Goal: Task Accomplishment & Management: Complete application form

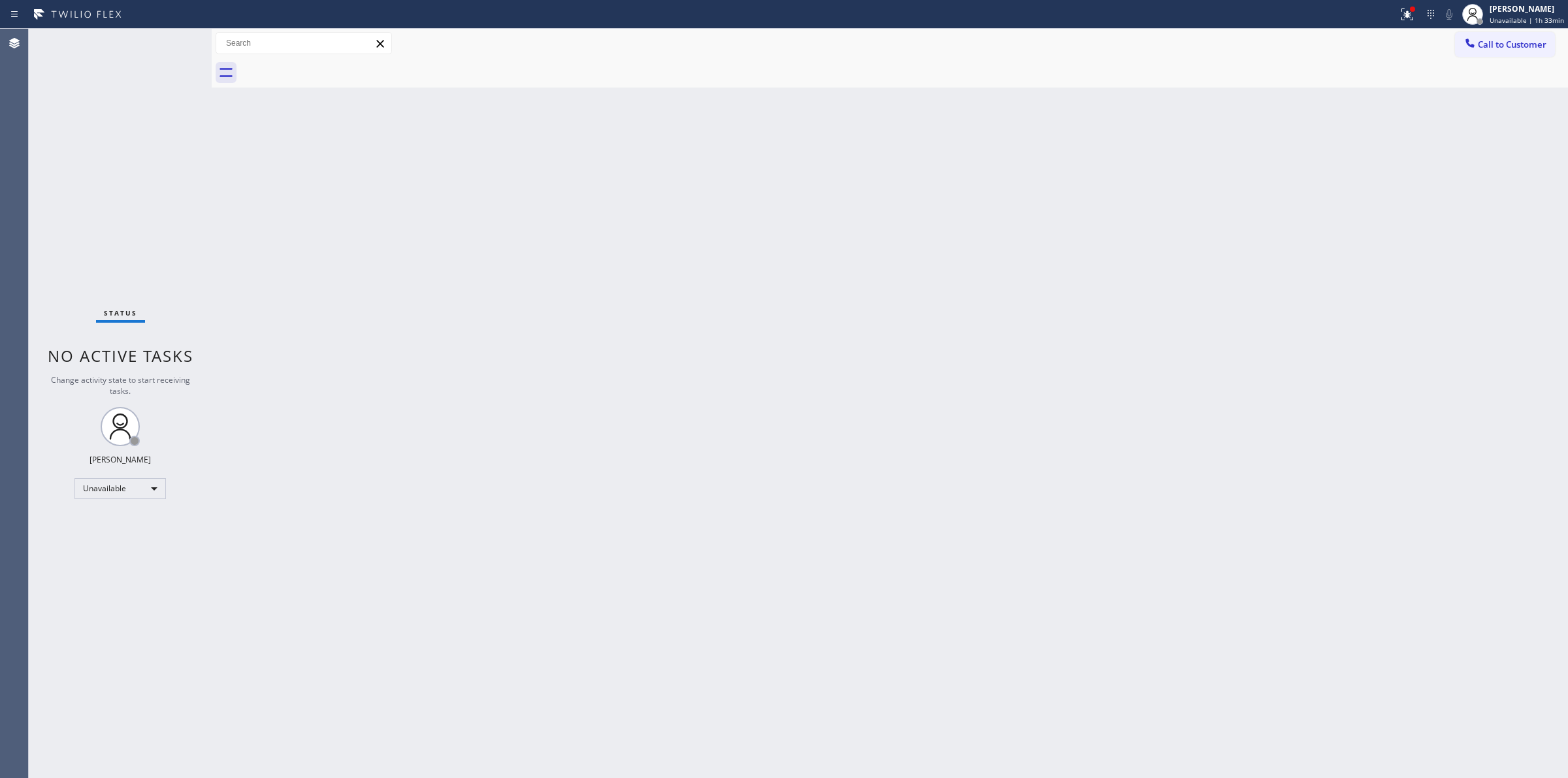
click at [1508, 40] on span "Call to Customer" at bounding box center [1513, 44] width 69 height 11
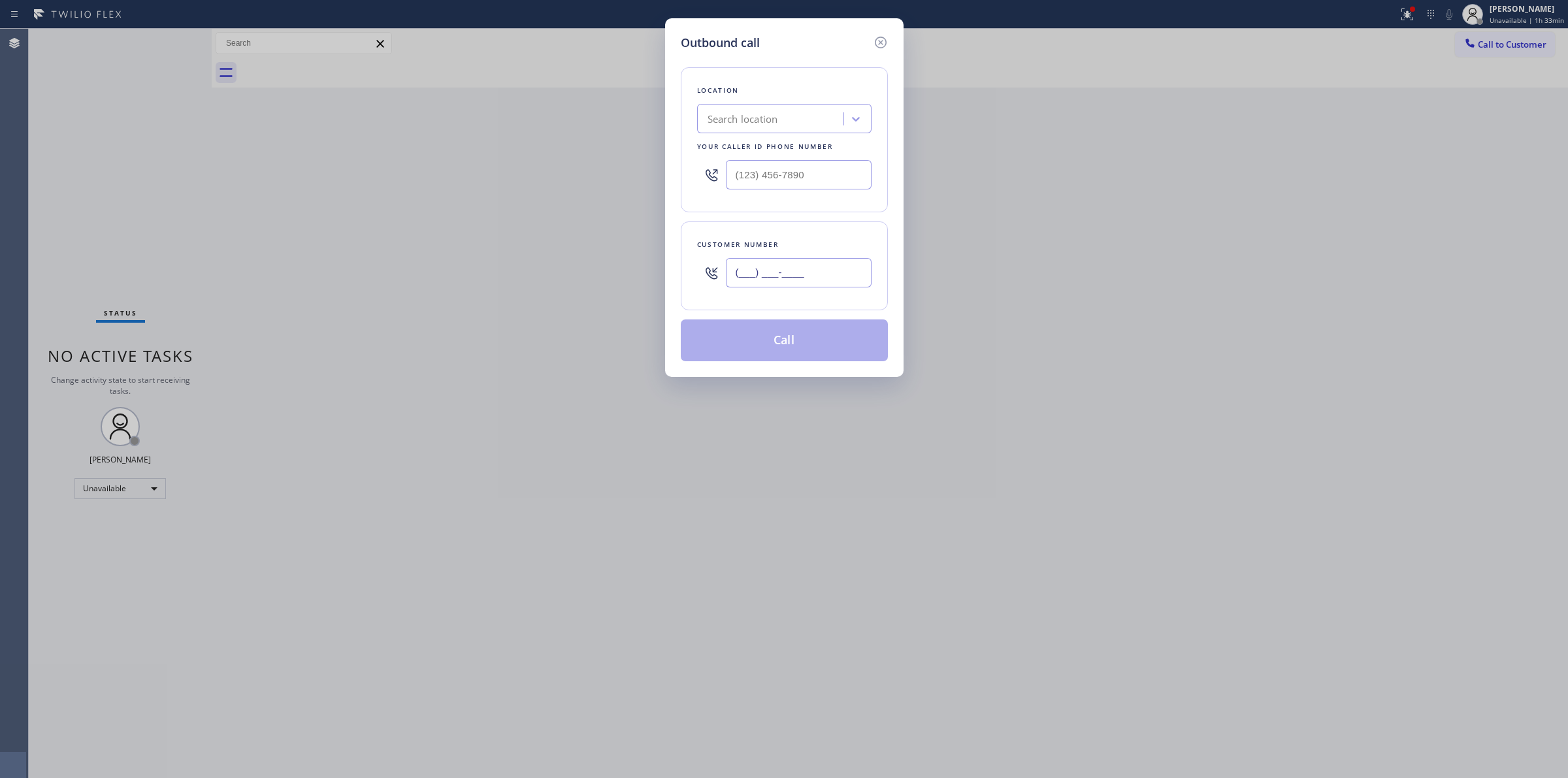
paste input "432) 290-2101"
click at [848, 267] on input "(___) ___-____" at bounding box center [799, 273] width 146 height 29
type input "[PHONE_NUMBER]"
drag, startPoint x: 822, startPoint y: 164, endPoint x: 634, endPoint y: 168, distance: 188.0
click at [634, 168] on div "Outbound call Location Search location Your caller id phone number (___) ___-__…" at bounding box center [784, 389] width 1568 height 778
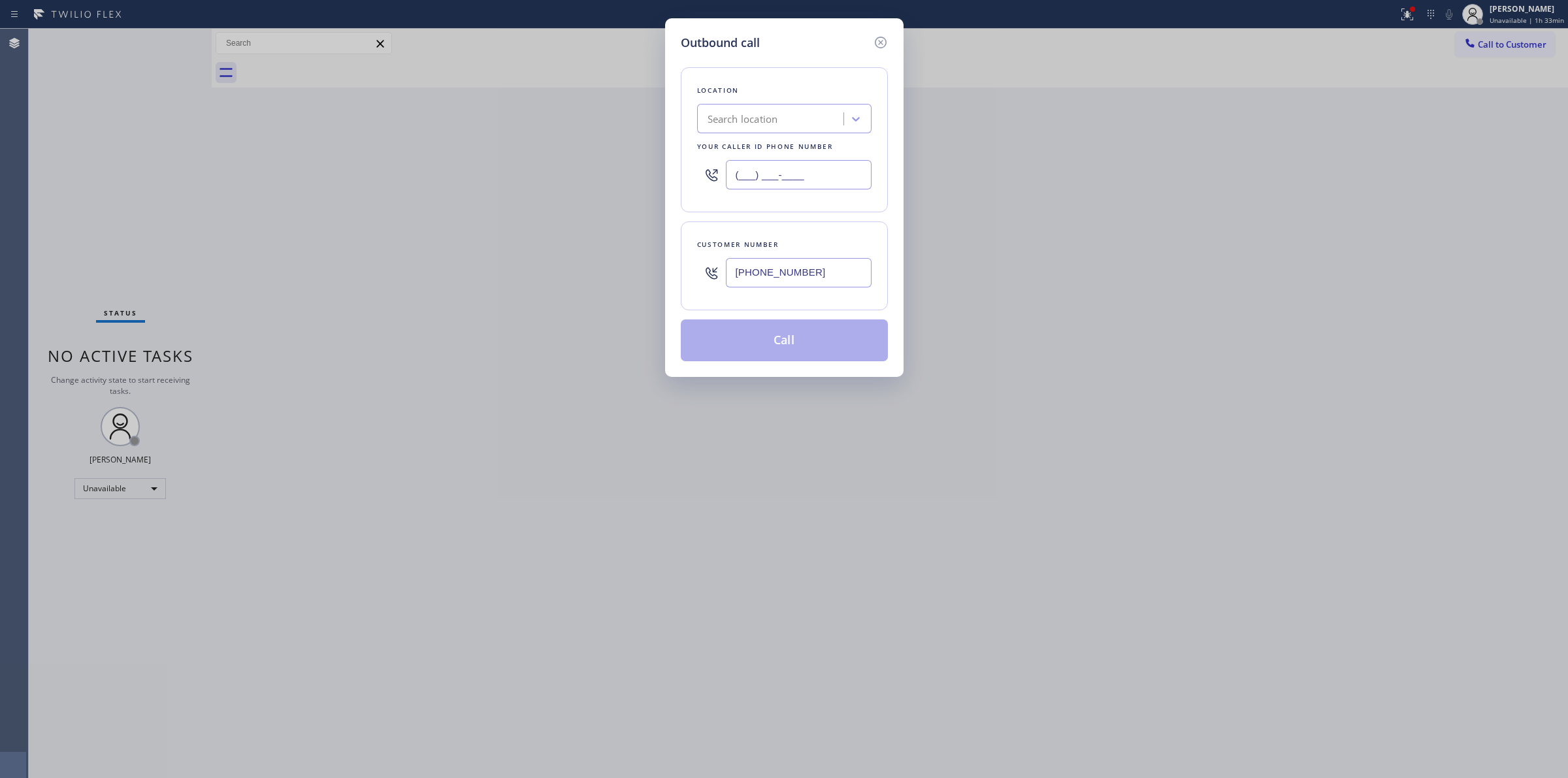
paste input "855) 666-9755"
type input "[PHONE_NUMBER]"
drag, startPoint x: 830, startPoint y: 289, endPoint x: 835, endPoint y: 280, distance: 10.3
click at [830, 289] on div "[PHONE_NUMBER]" at bounding box center [799, 273] width 146 height 42
drag, startPoint x: 799, startPoint y: 276, endPoint x: 513, endPoint y: 274, distance: 286.0
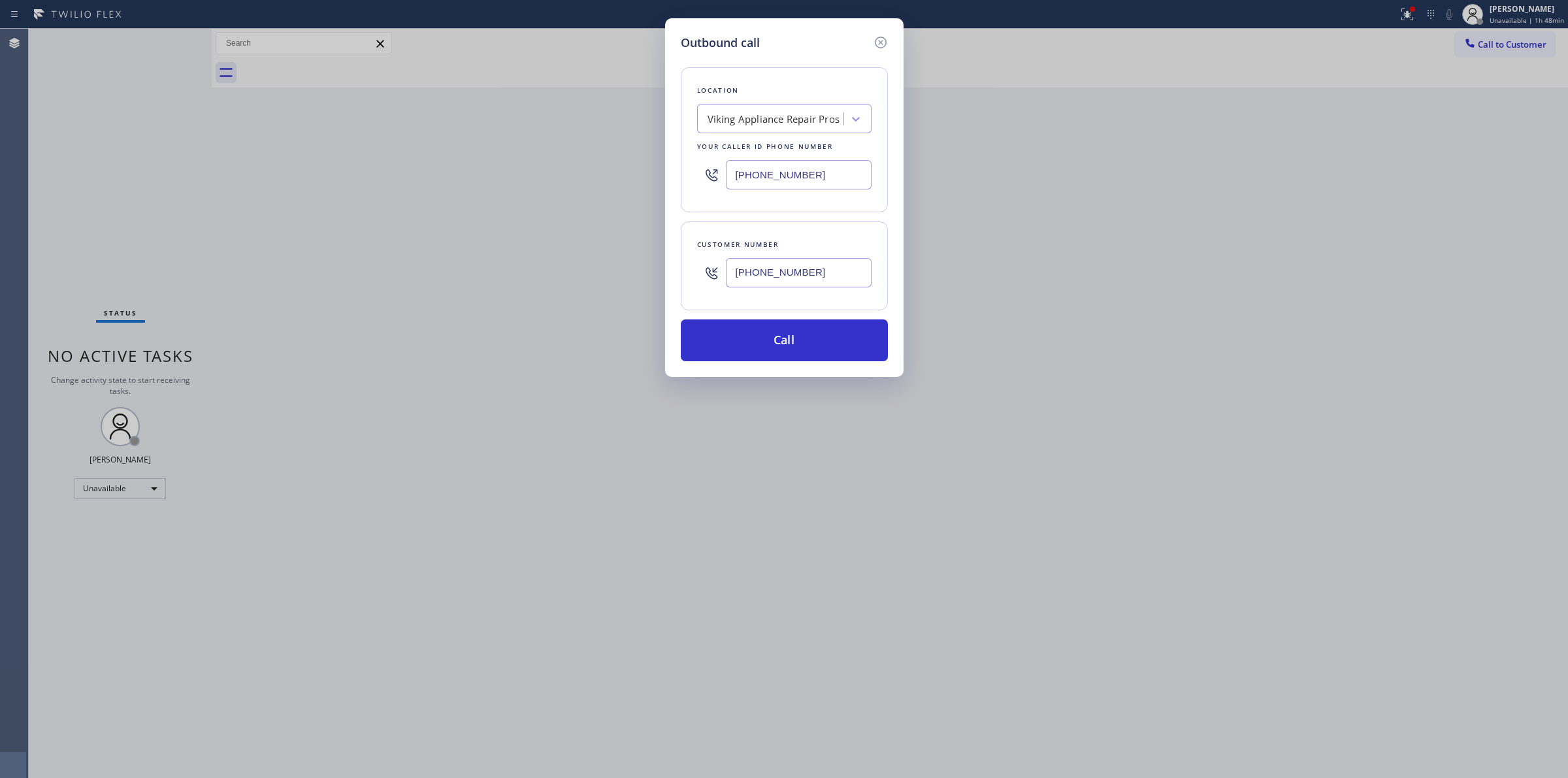
click at [524, 276] on div "Outbound call Location Viking Appliance Repair Pros Your caller id phone number…" at bounding box center [784, 389] width 1568 height 778
paste input "617) 990-6373"
type input "[PHONE_NUMBER]"
drag, startPoint x: 814, startPoint y: 178, endPoint x: 596, endPoint y: 173, distance: 218.1
click at [596, 173] on div "Outbound call Location Viking Appliance Repair Pros Your caller id phone number…" at bounding box center [784, 389] width 1568 height 778
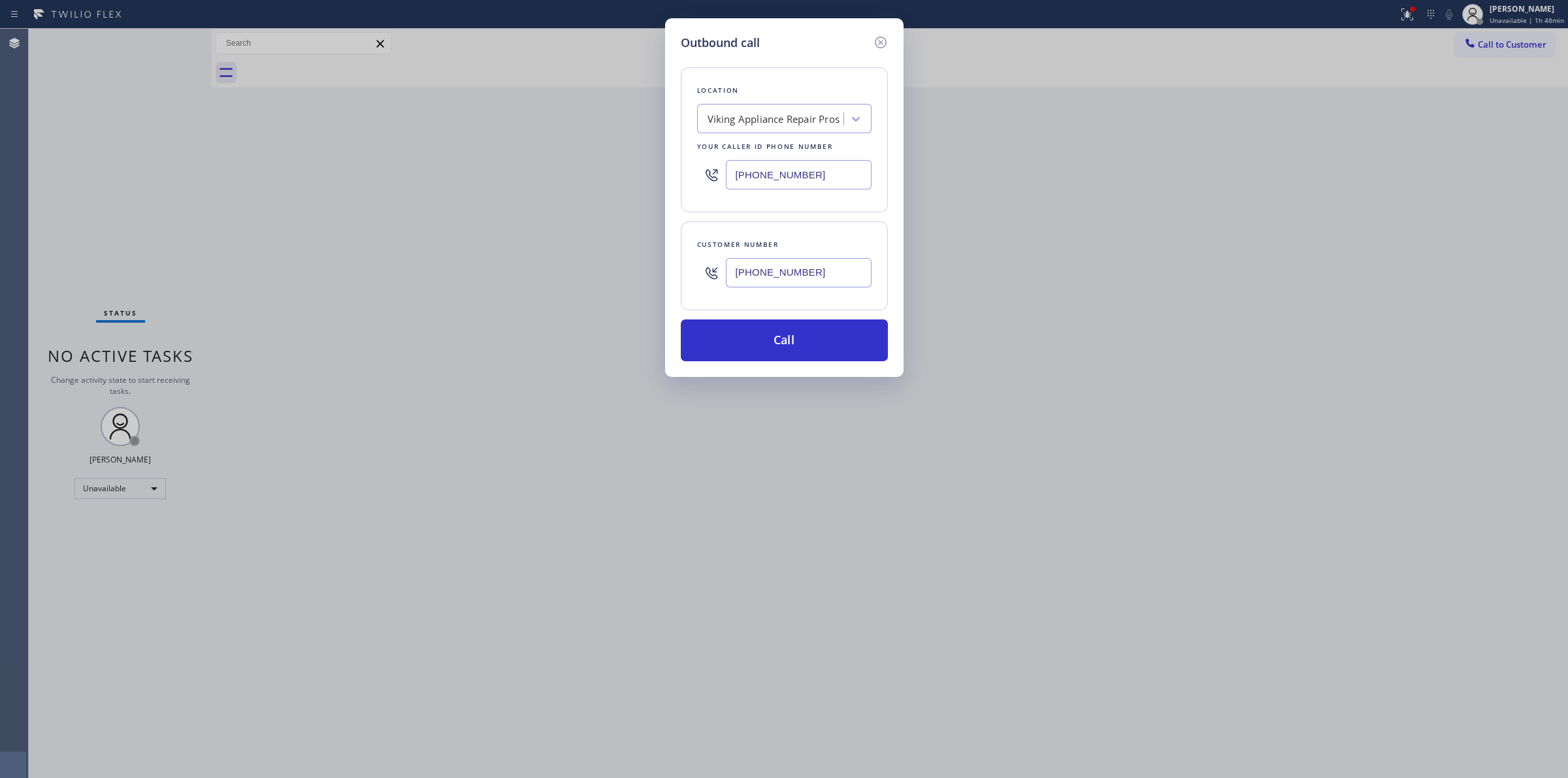
paste input "7) 341-4236"
drag, startPoint x: 838, startPoint y: 179, endPoint x: 723, endPoint y: 181, distance: 115.0
click at [723, 181] on div "[PHONE_NUMBER]" at bounding box center [784, 174] width 174 height 42
paste input "7) 341-4236"
click at [842, 198] on div "Location Search location Your caller id phone number [PHONE_NUMBER]" at bounding box center [784, 140] width 207 height 145
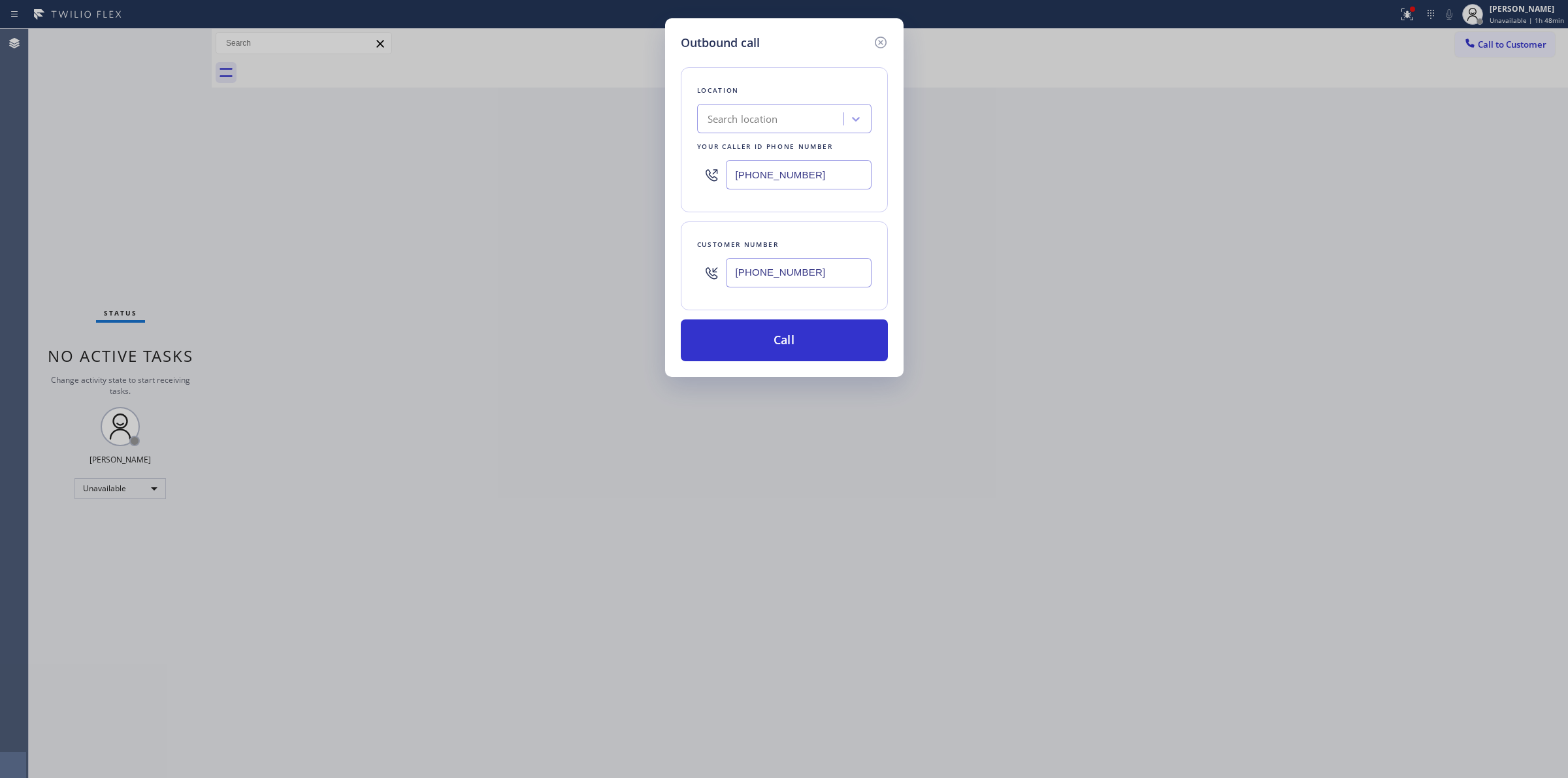
click at [835, 177] on input "[PHONE_NUMBER]" at bounding box center [799, 174] width 146 height 29
paste input "text"
type input "[PHONE_NUMBER]"
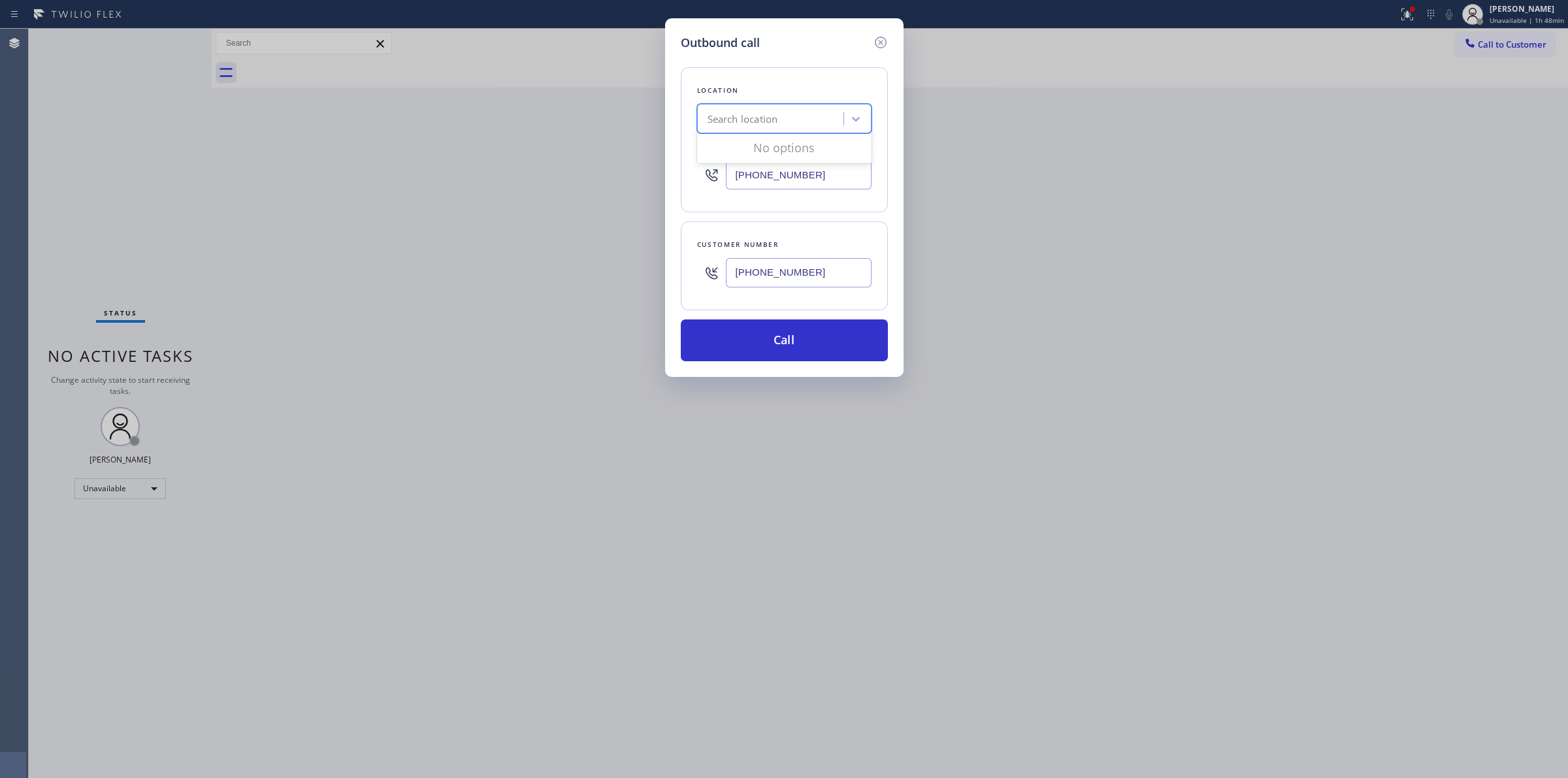
click at [771, 118] on div "Search location" at bounding box center [743, 119] width 70 height 15
paste input "SubZero Repair Pros"
type input "SubZero Repair Pros"
click at [810, 89] on div "Location" at bounding box center [784, 90] width 174 height 14
click at [808, 126] on div "Search location" at bounding box center [772, 119] width 143 height 23
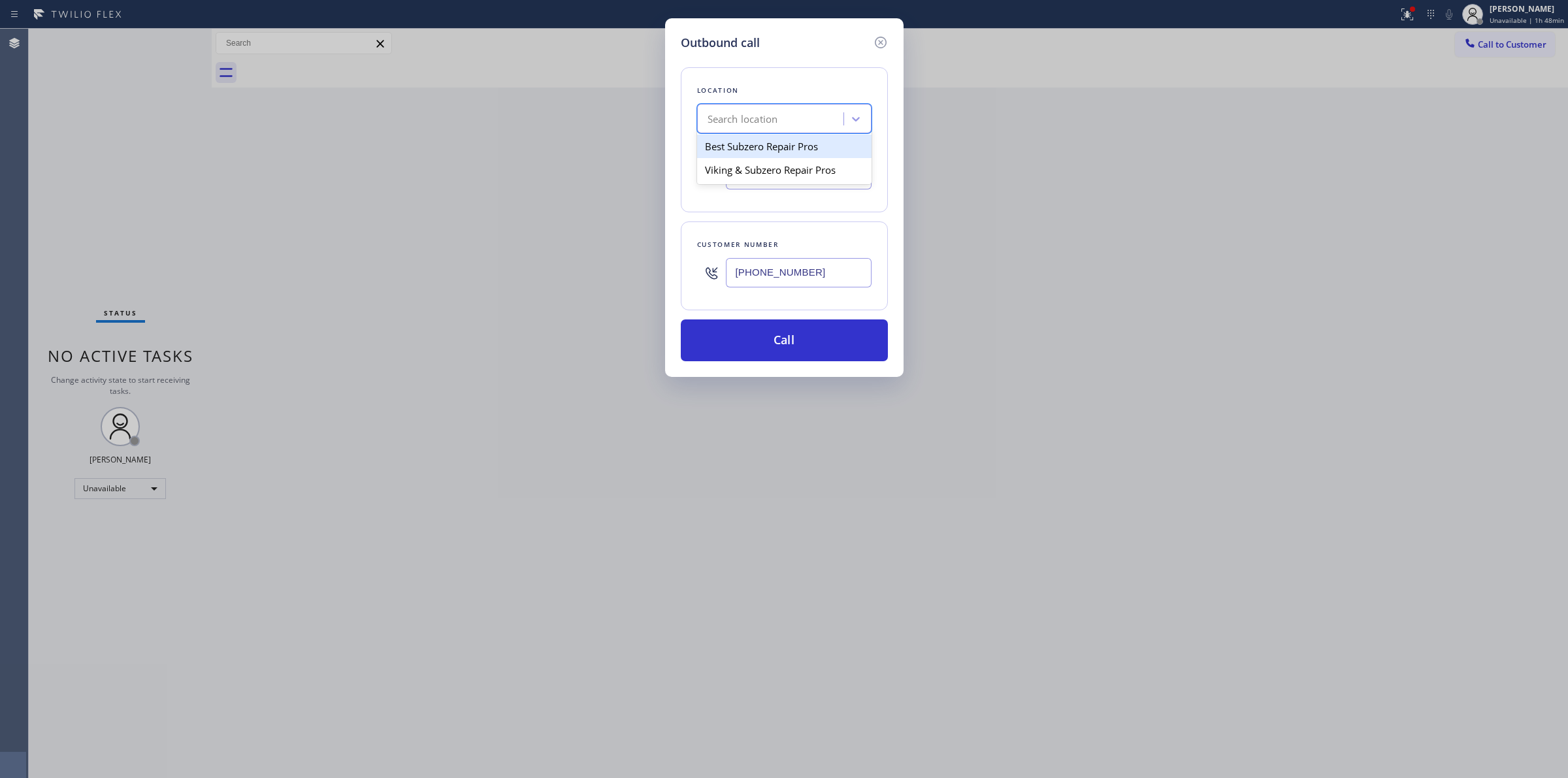
paste input "SubZero Repair Pros"
type input "SubZero Repair Pro"
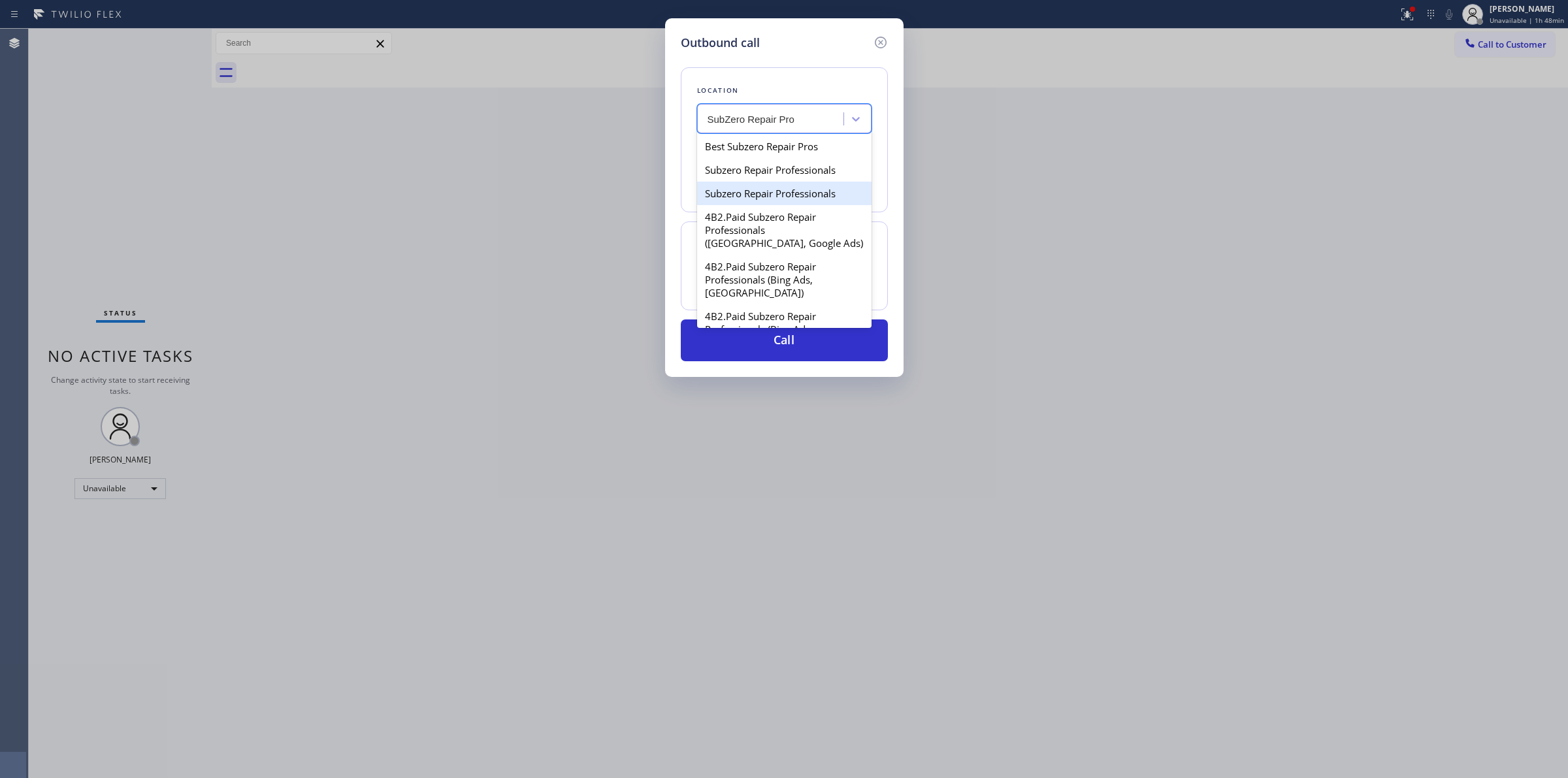
click at [786, 187] on div "Subzero Repair Professionals" at bounding box center [784, 193] width 174 height 24
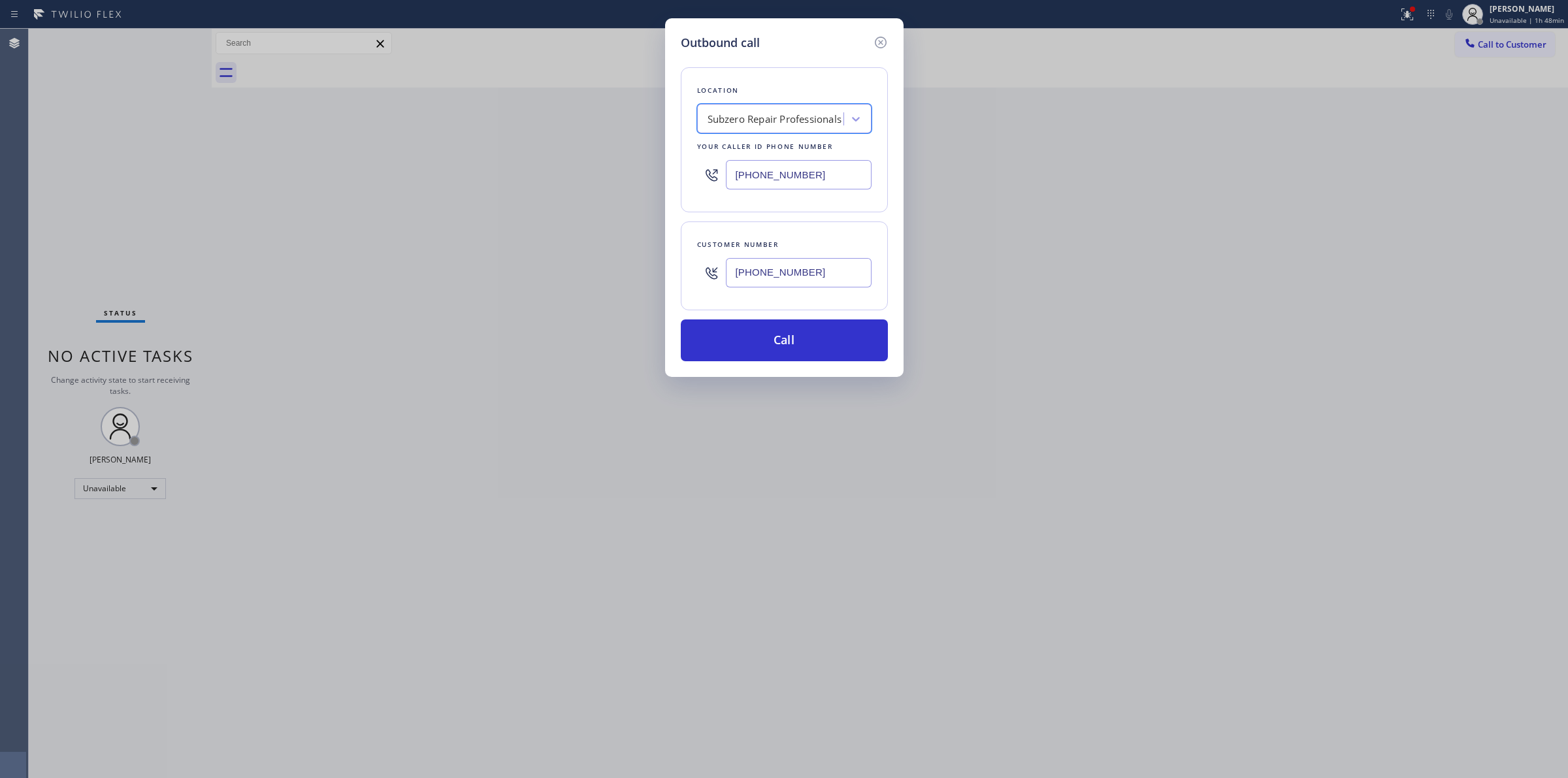
click at [822, 121] on div "Subzero Repair Professionals" at bounding box center [775, 119] width 135 height 15
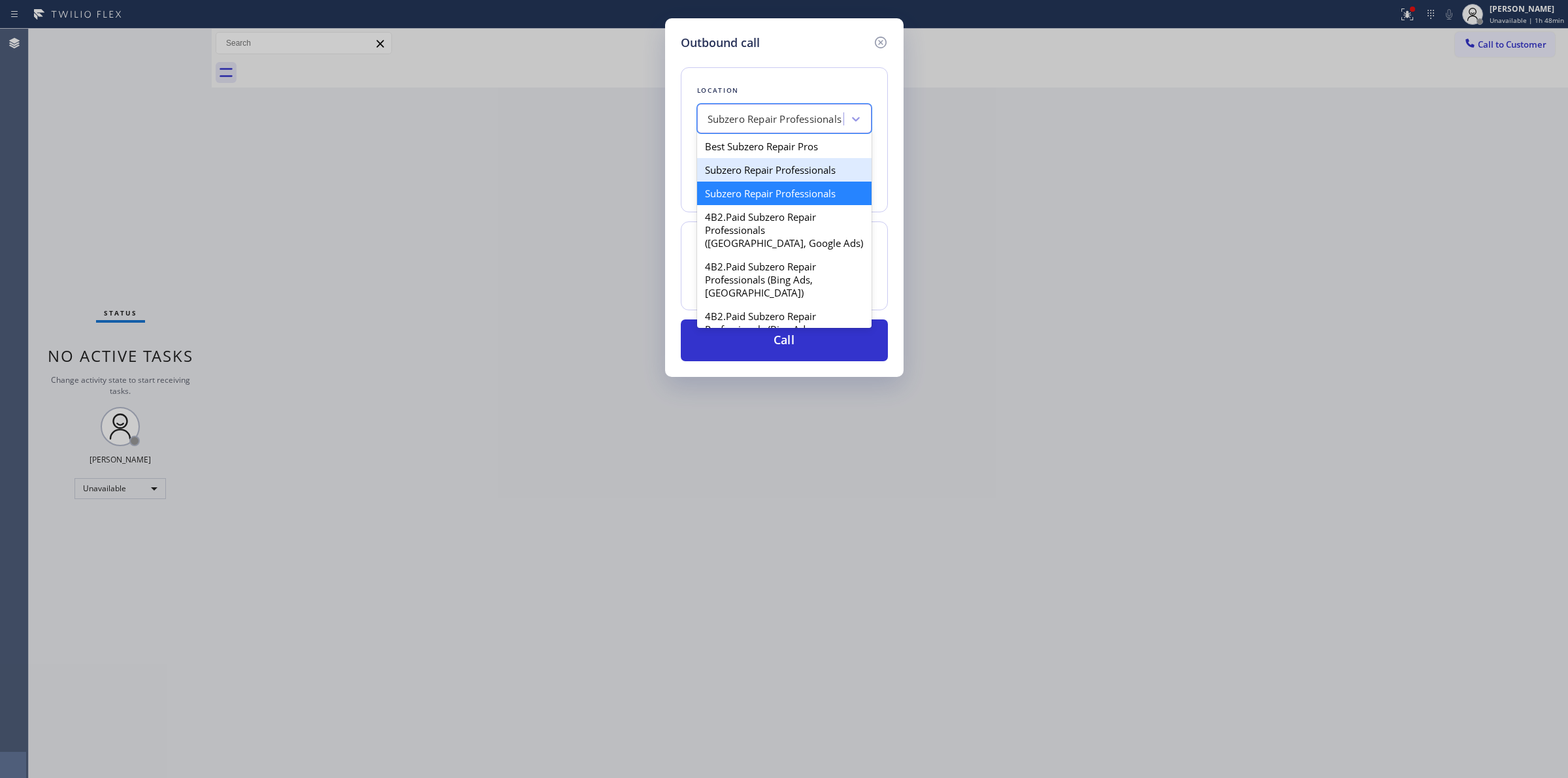
click at [799, 179] on div "Subzero Repair Professionals" at bounding box center [784, 169] width 174 height 24
type input "[PHONE_NUMBER]"
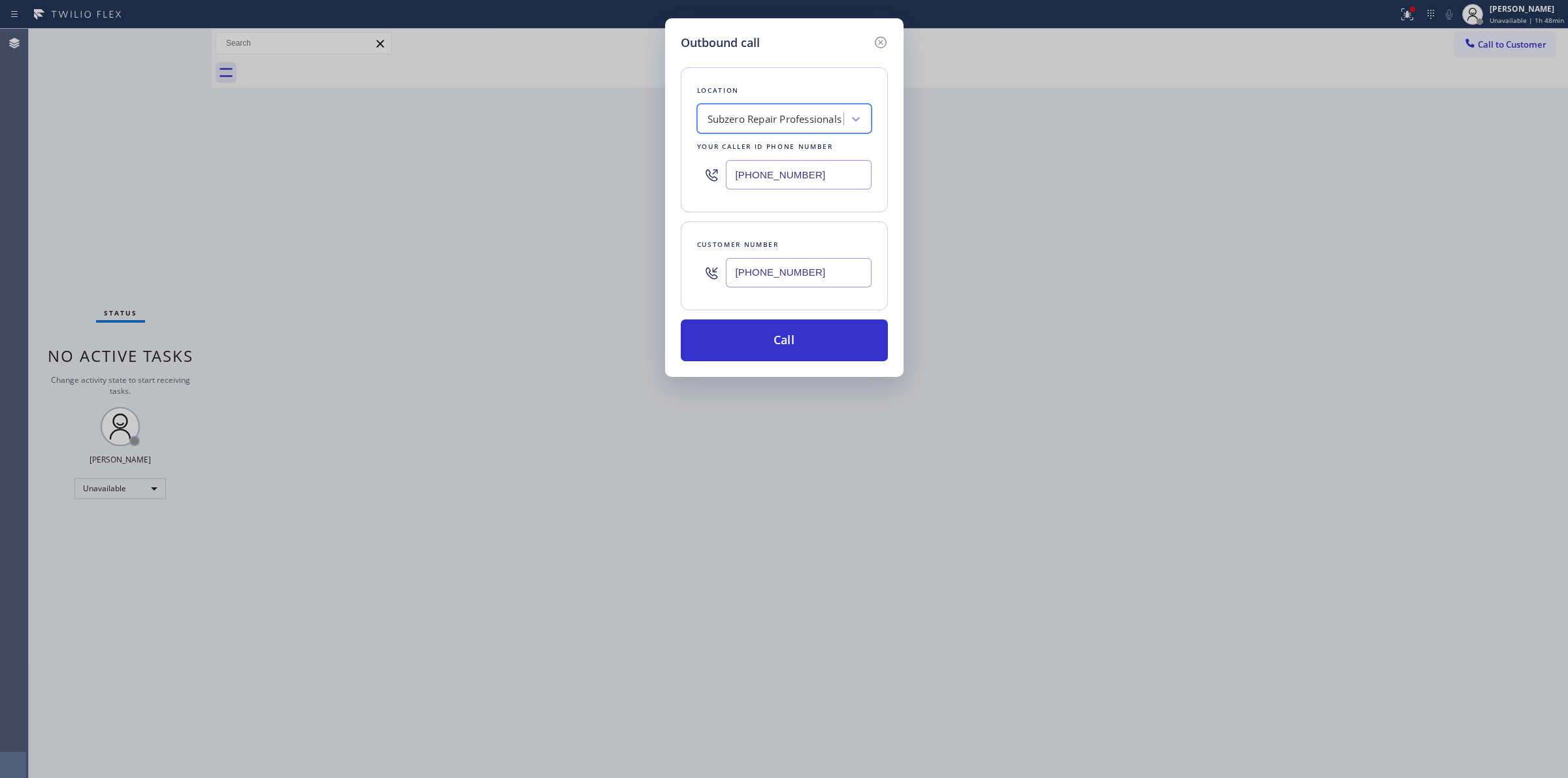
click at [828, 183] on input "[PHONE_NUMBER]" at bounding box center [799, 174] width 146 height 29
click at [882, 41] on icon at bounding box center [881, 42] width 16 height 16
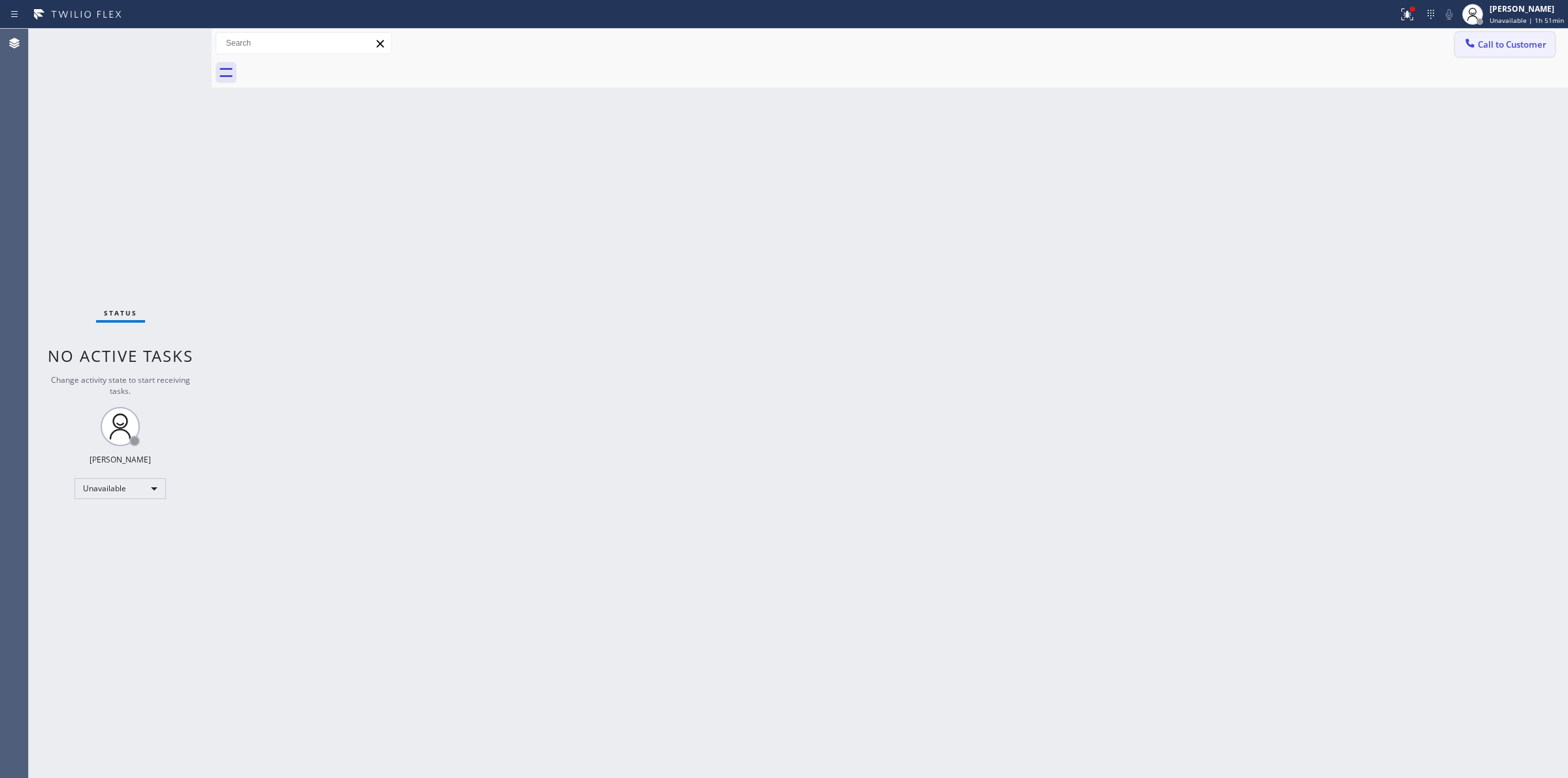
click at [1526, 50] on span "Call to Customer" at bounding box center [1513, 44] width 69 height 11
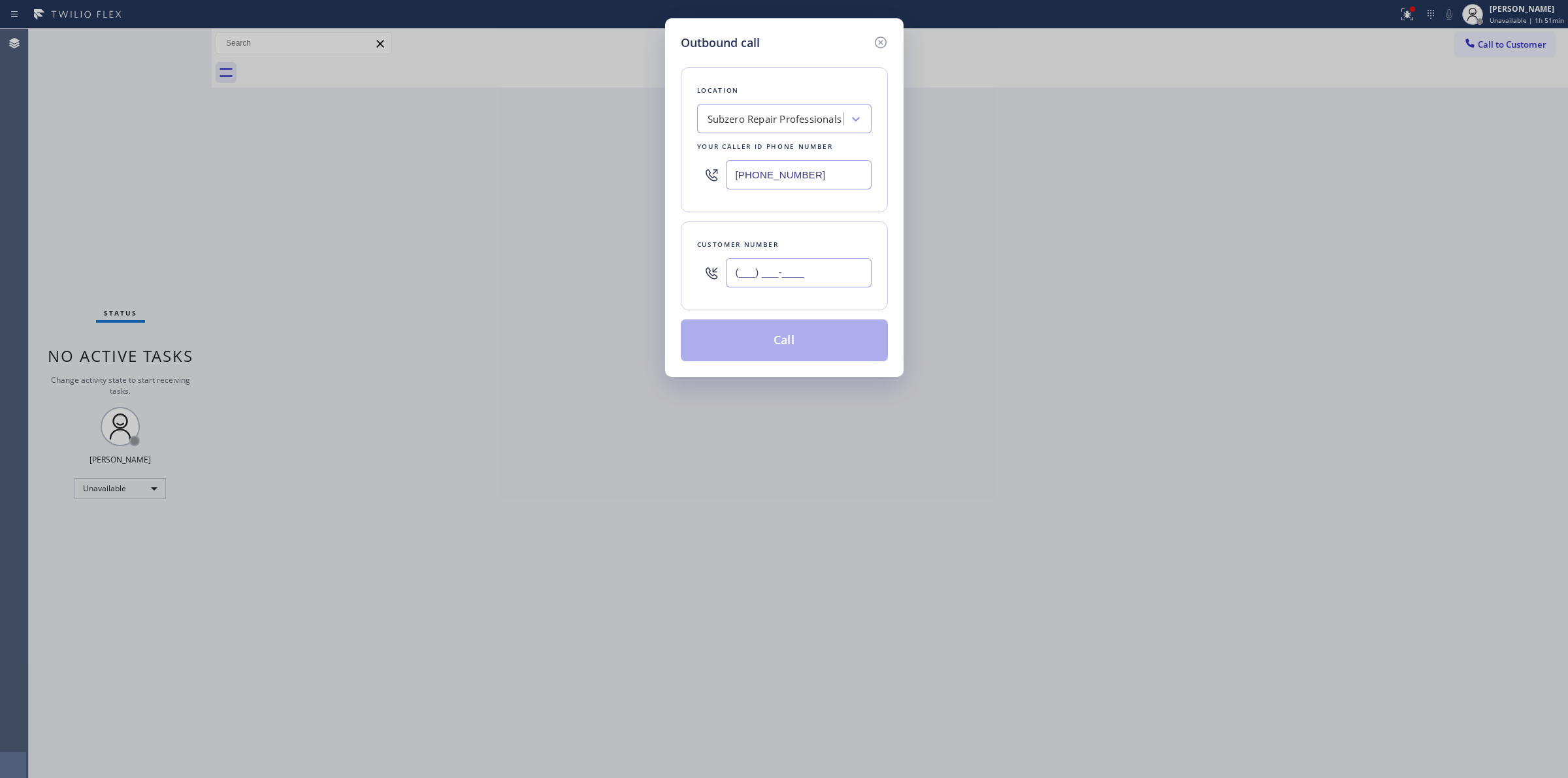
click at [870, 285] on input "(___) ___-____" at bounding box center [799, 273] width 146 height 29
paste input "949) 532-8883"
paste input "text"
click at [825, 273] on input "[PHONE_NUMBER]" at bounding box center [799, 273] width 146 height 29
type input "[PHONE_NUMBER]"
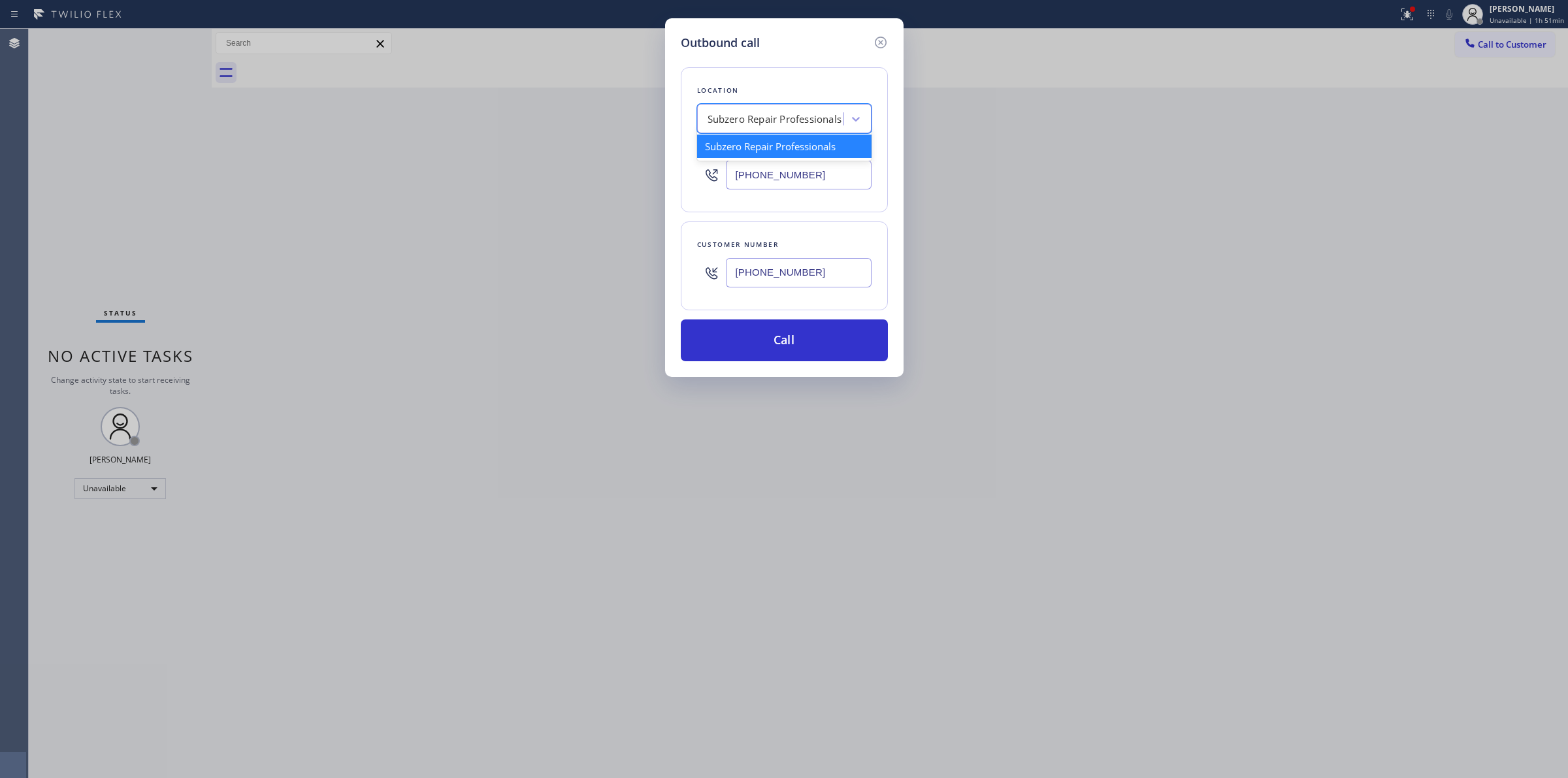
click at [761, 112] on div "Subzero Repair Professionals" at bounding box center [775, 119] width 135 height 15
paste input "5 Star Appliance Repair"
type input "5 Star Appliance Repair"
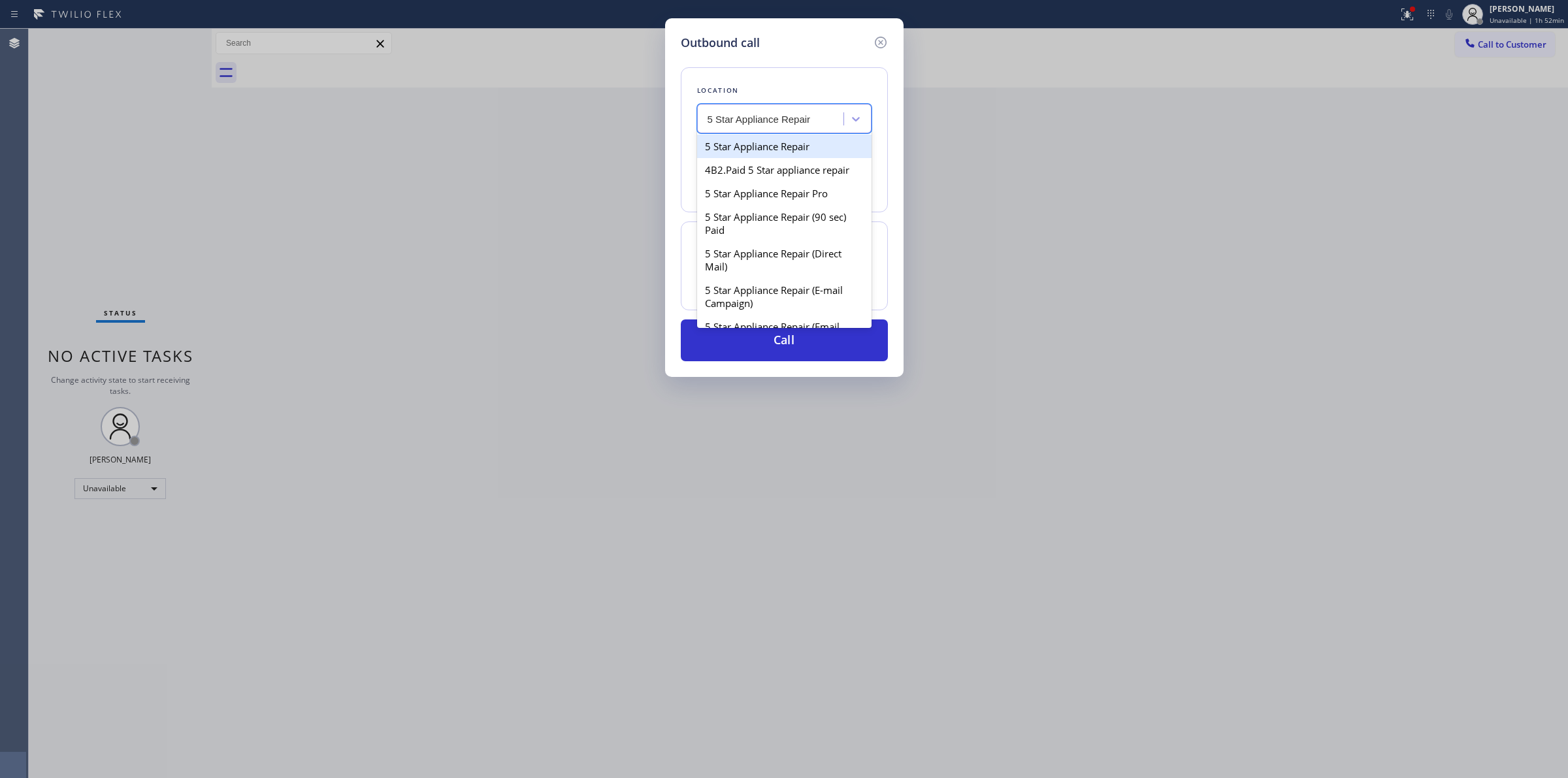
click at [749, 145] on div "5 Star Appliance Repair" at bounding box center [784, 146] width 174 height 24
type input "[PHONE_NUMBER]"
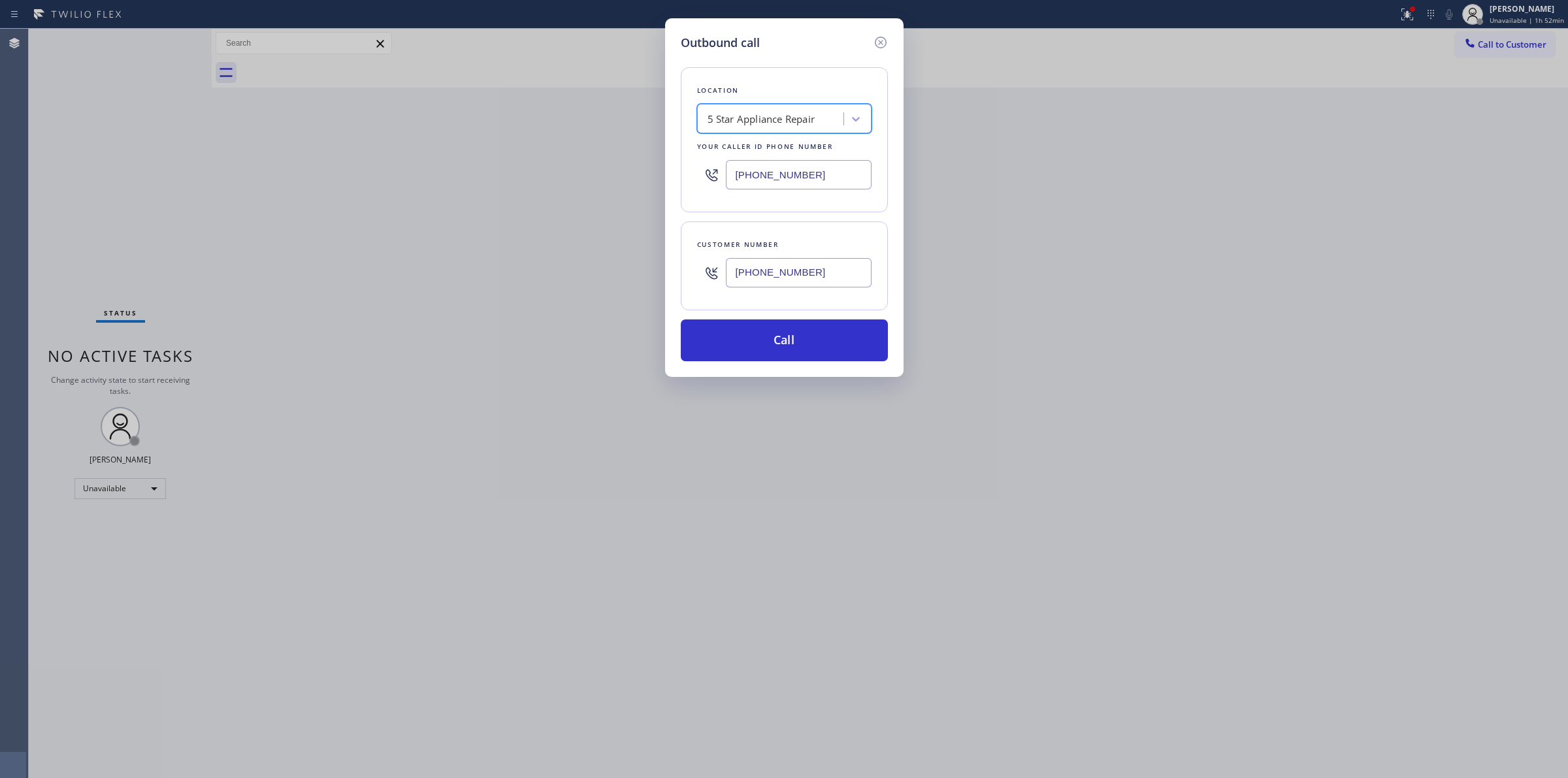
click at [802, 190] on div "[PHONE_NUMBER]" at bounding box center [784, 174] width 174 height 42
click at [807, 180] on input "[PHONE_NUMBER]" at bounding box center [799, 174] width 146 height 29
click at [774, 337] on button "Call" at bounding box center [784, 340] width 207 height 42
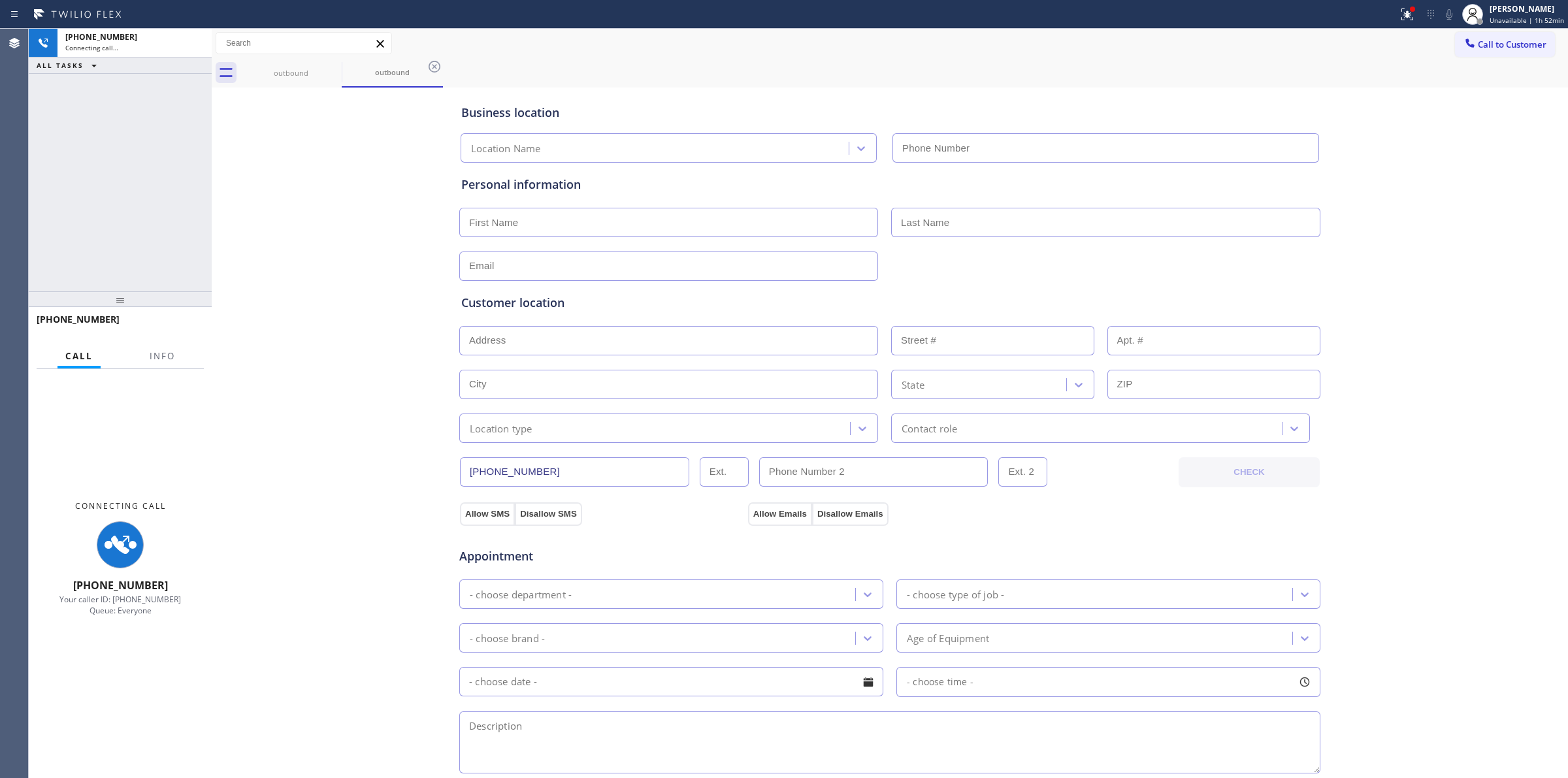
type input "[PHONE_NUMBER]"
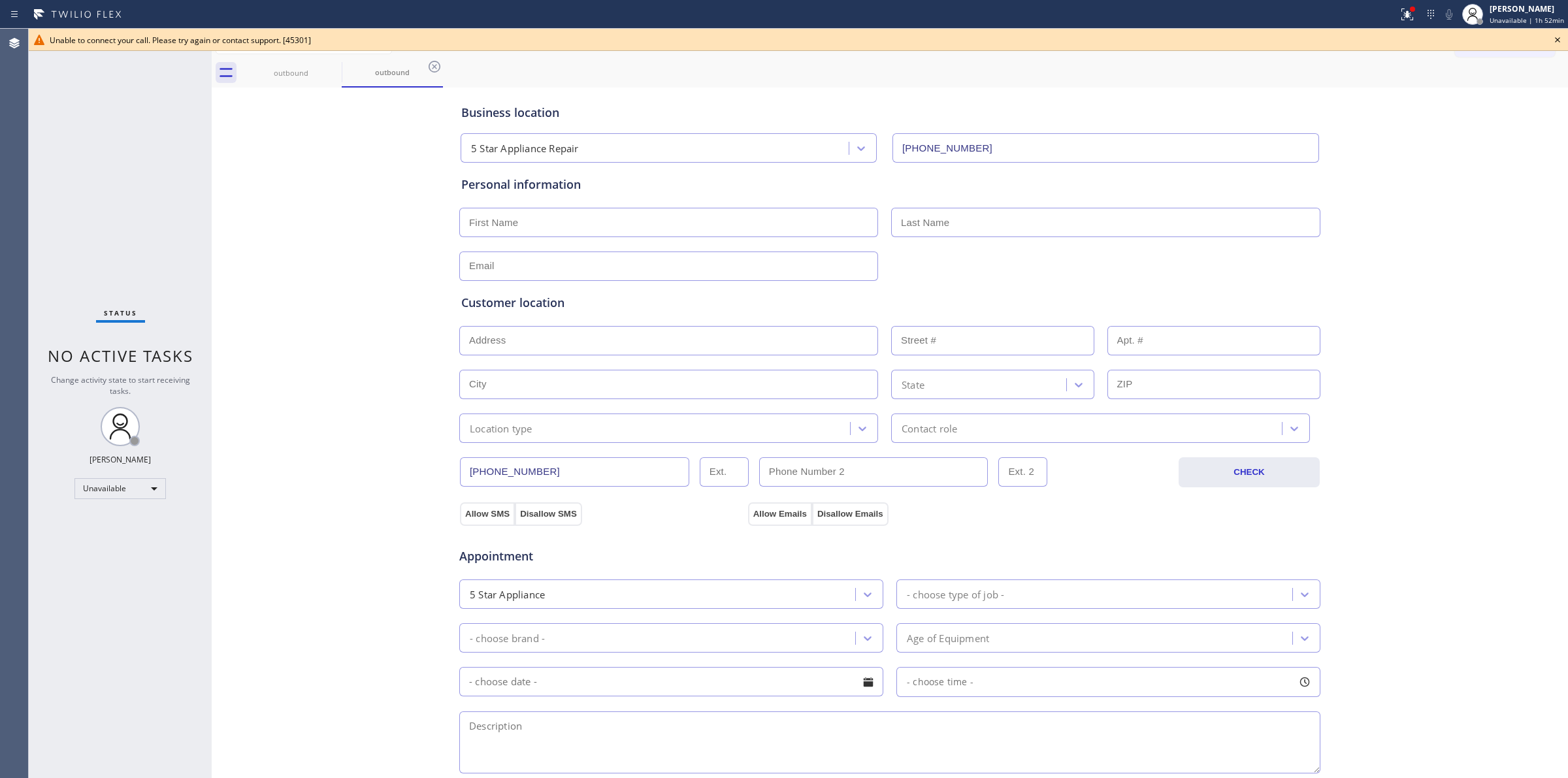
drag, startPoint x: 1086, startPoint y: 76, endPoint x: 1119, endPoint y: 61, distance: 36.2
click at [1098, 72] on div "outbound outbound" at bounding box center [904, 72] width 1328 height 29
click at [1562, 38] on icon at bounding box center [1558, 40] width 16 height 16
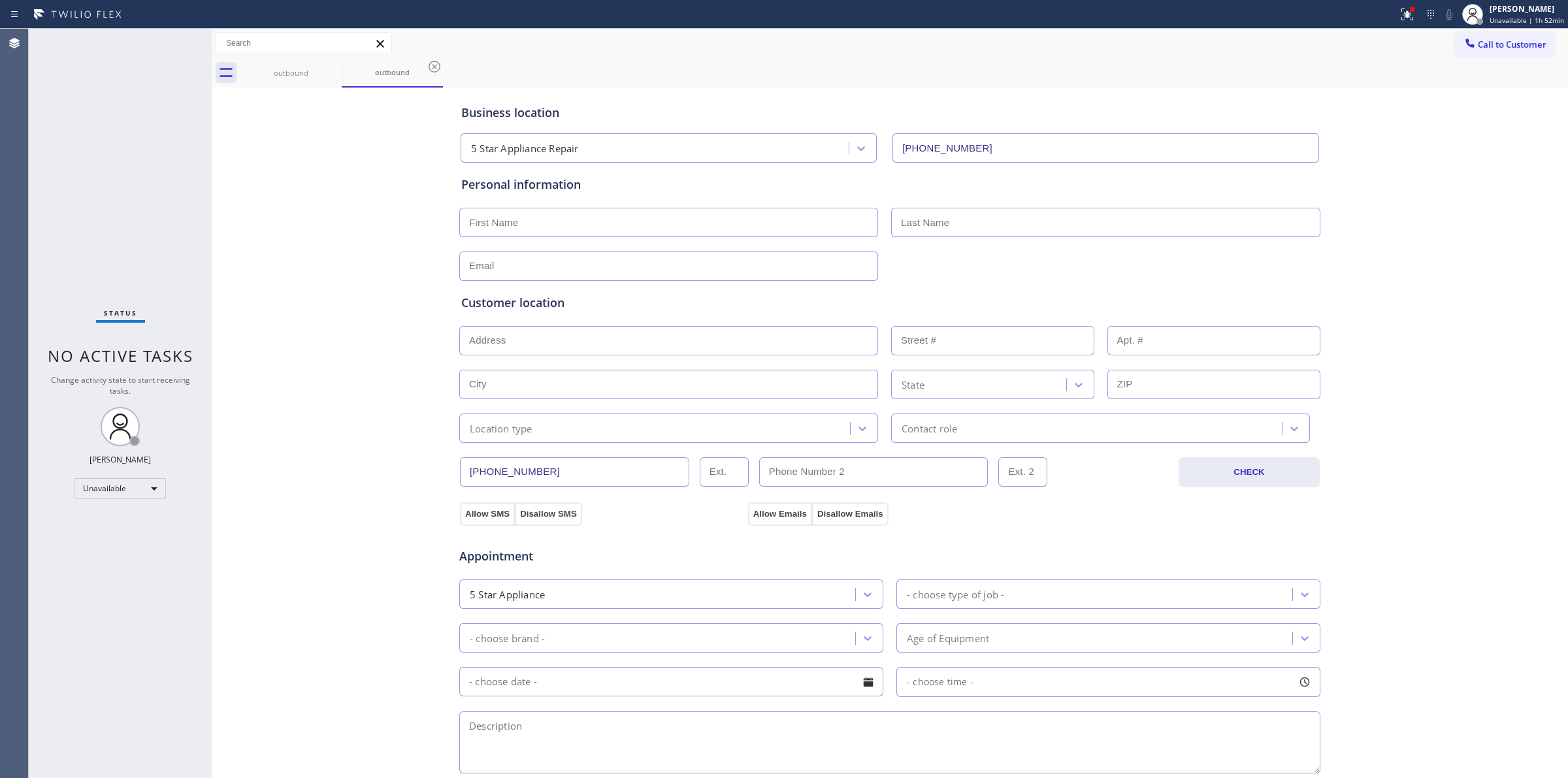
drag, startPoint x: 1501, startPoint y: 44, endPoint x: 1324, endPoint y: 73, distance: 179.4
click at [1498, 47] on span "Call to Customer" at bounding box center [1513, 44] width 69 height 11
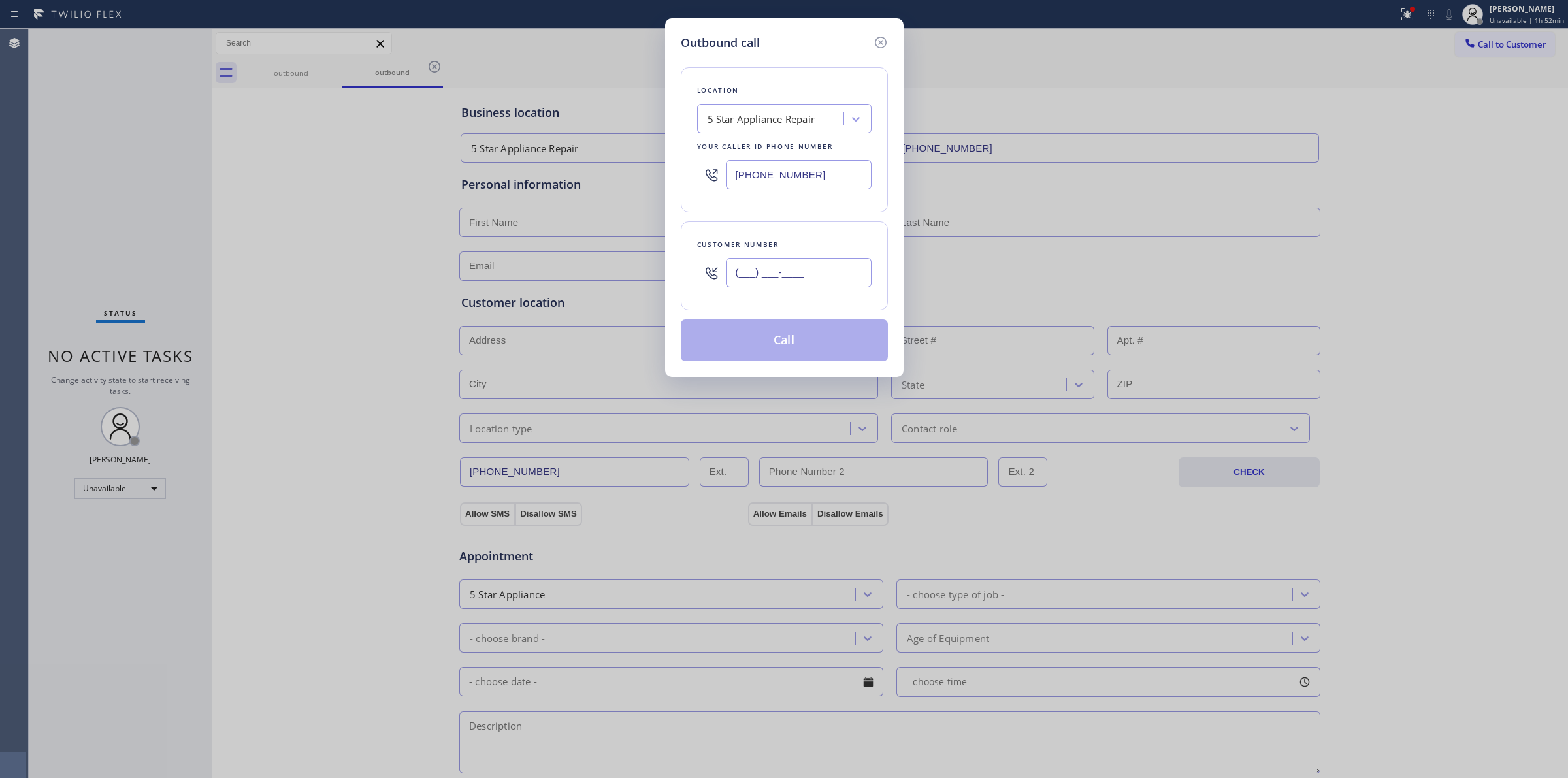
click at [793, 279] on input "(___) ___-____" at bounding box center [799, 273] width 146 height 29
paste input "855) 731-4952"
drag, startPoint x: 825, startPoint y: 286, endPoint x: 703, endPoint y: 271, distance: 122.9
click at [703, 271] on div "[PHONE_NUMBER]" at bounding box center [784, 273] width 174 height 42
paste input "949) 532-8883"
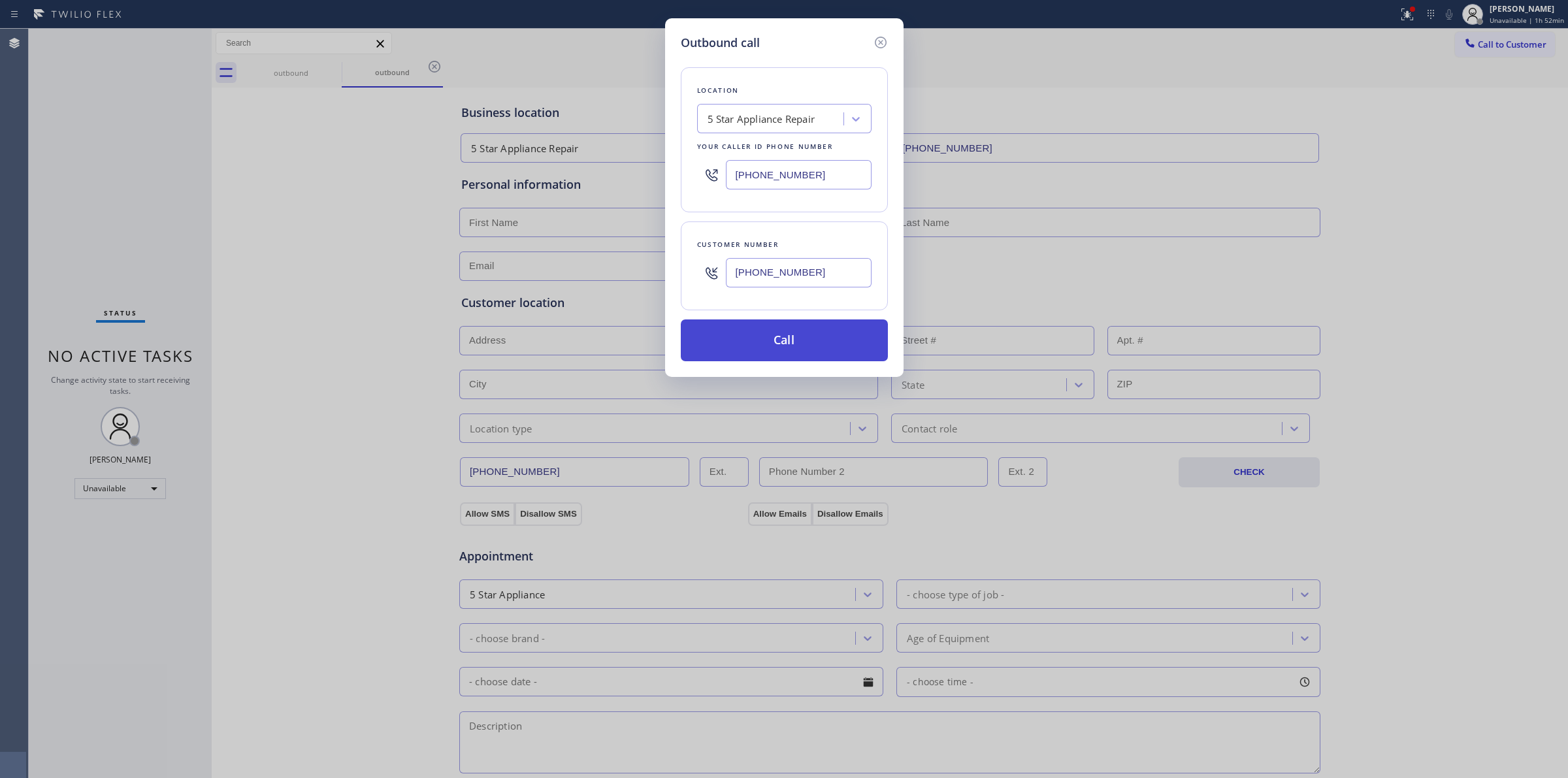
type input "[PHONE_NUMBER]"
click at [776, 347] on button "Call" at bounding box center [784, 340] width 207 height 42
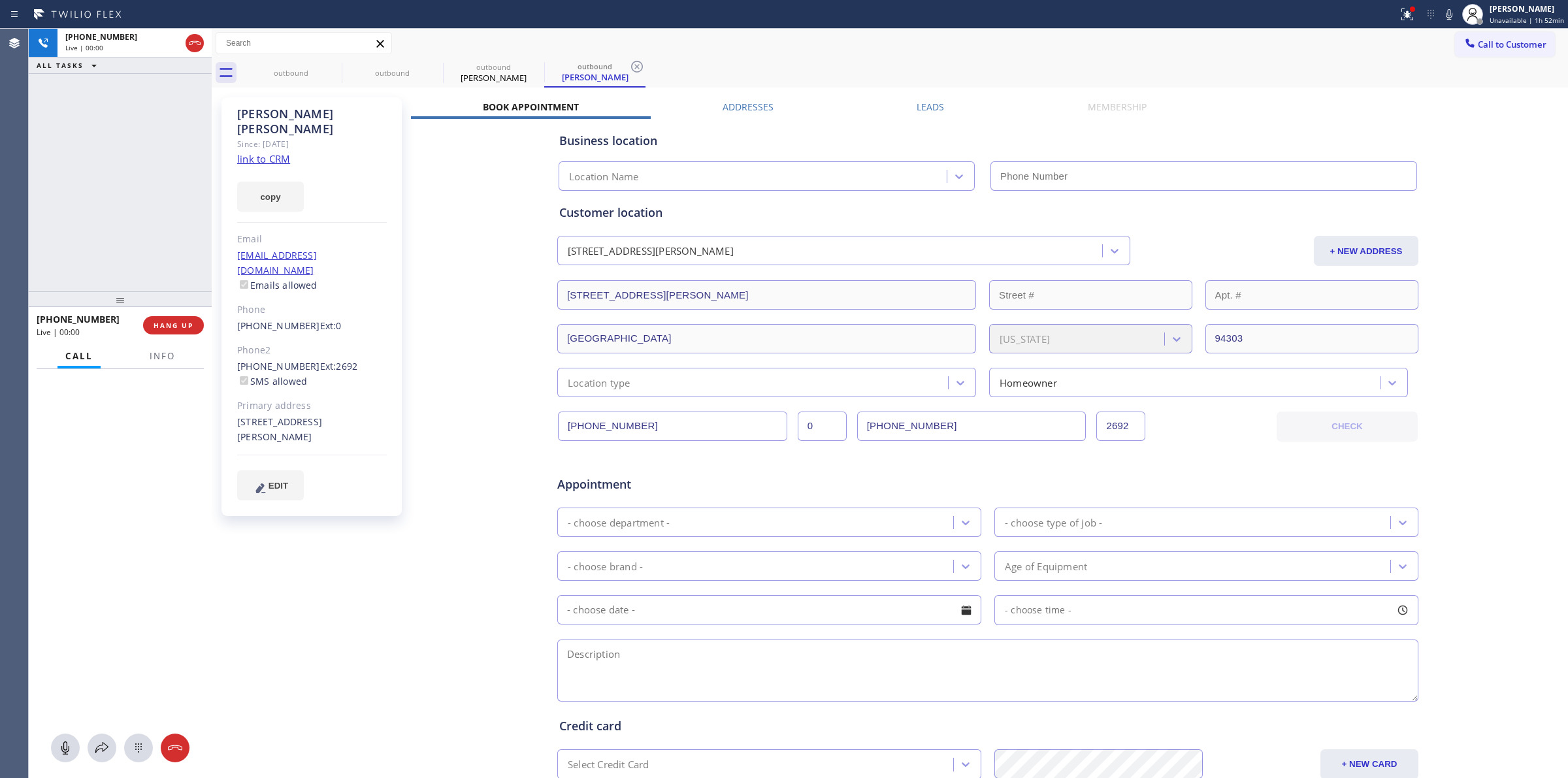
type input "[PHONE_NUMBER]"
click at [194, 321] on button "HANG UP" at bounding box center [173, 325] width 61 height 18
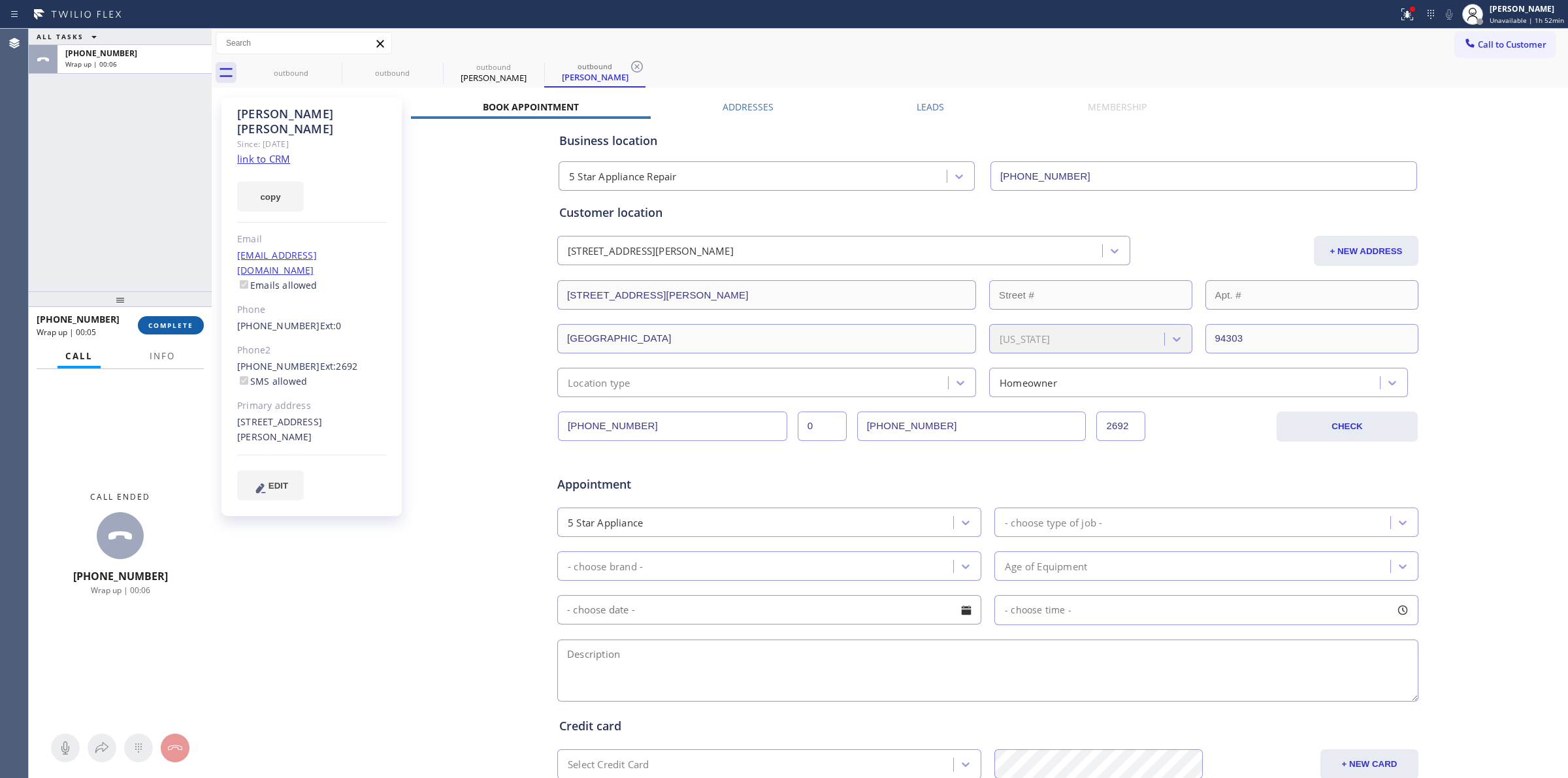
click at [193, 324] on span "COMPLETE" at bounding box center [171, 325] width 45 height 9
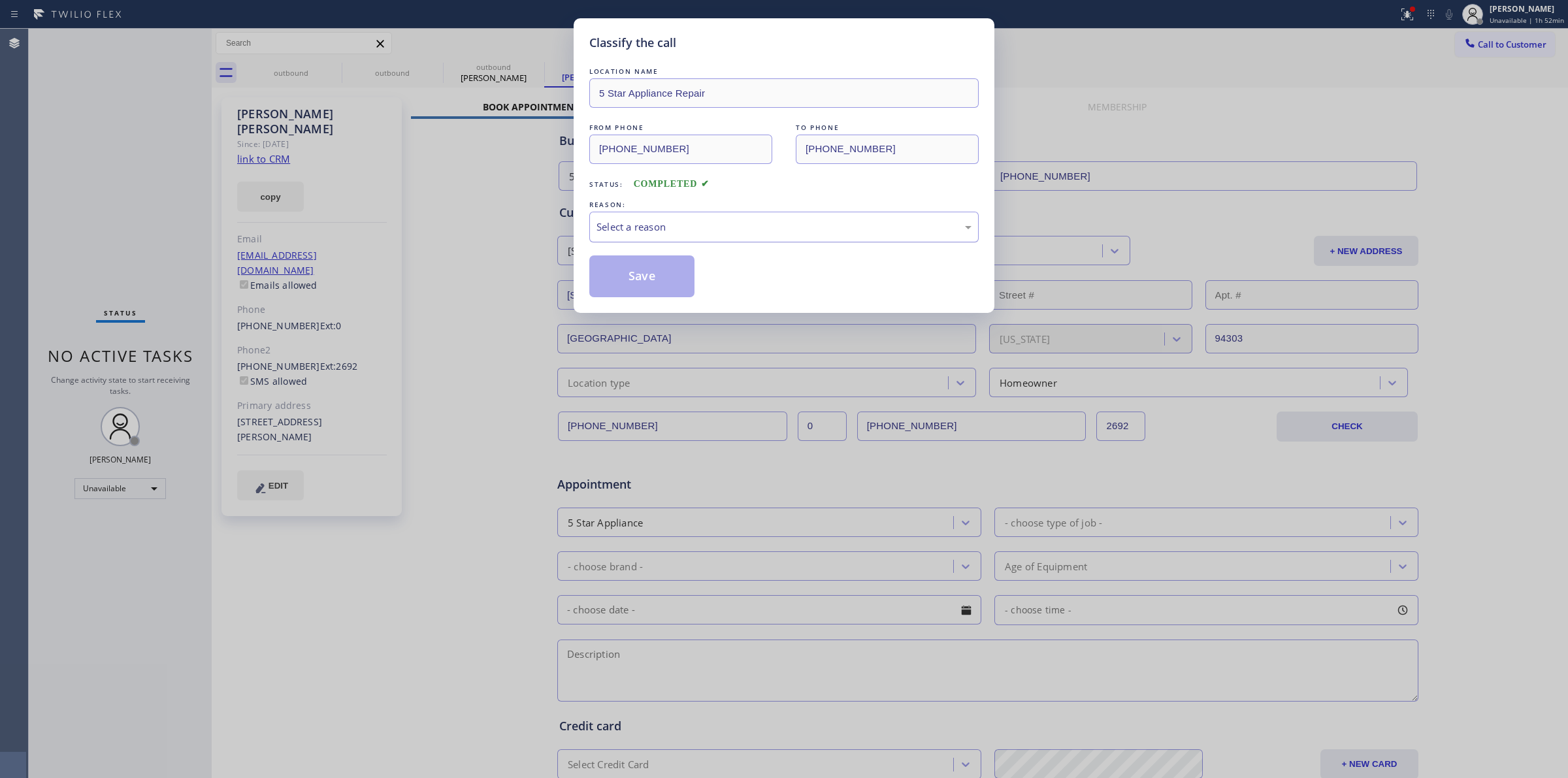
click at [703, 220] on div "Select a reason" at bounding box center [784, 227] width 375 height 15
click at [652, 288] on button "Save" at bounding box center [642, 276] width 105 height 42
click at [1475, 46] on icon at bounding box center [1470, 43] width 13 height 13
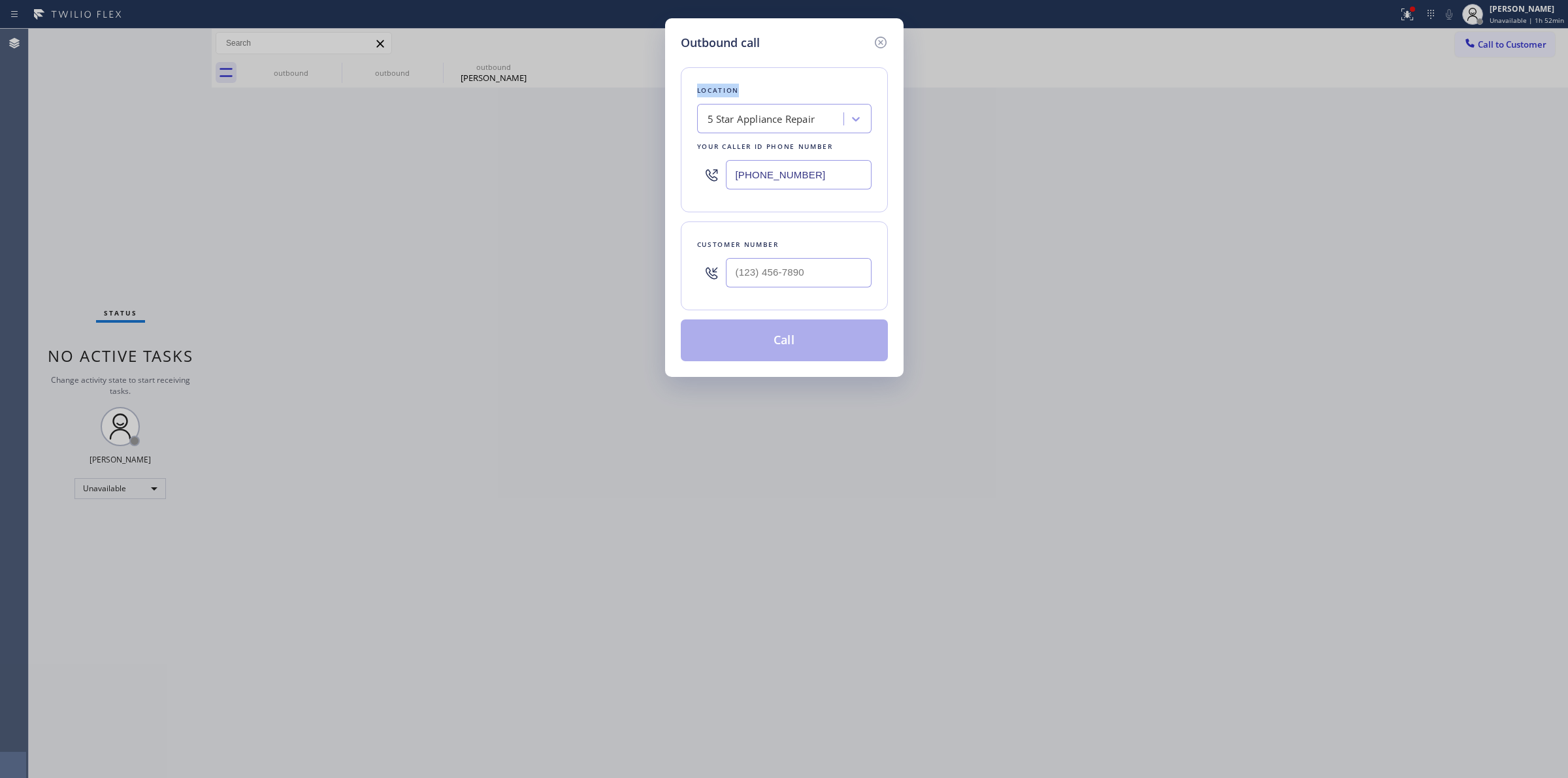
click at [1475, 46] on div "Outbound call Location 5 Star Appliance Repair Your caller id phone number [PHO…" at bounding box center [784, 389] width 1568 height 778
click at [776, 281] on input "(___) ___-____" at bounding box center [799, 273] width 146 height 29
paste input "949) 532-8883"
type input "[PHONE_NUMBER]"
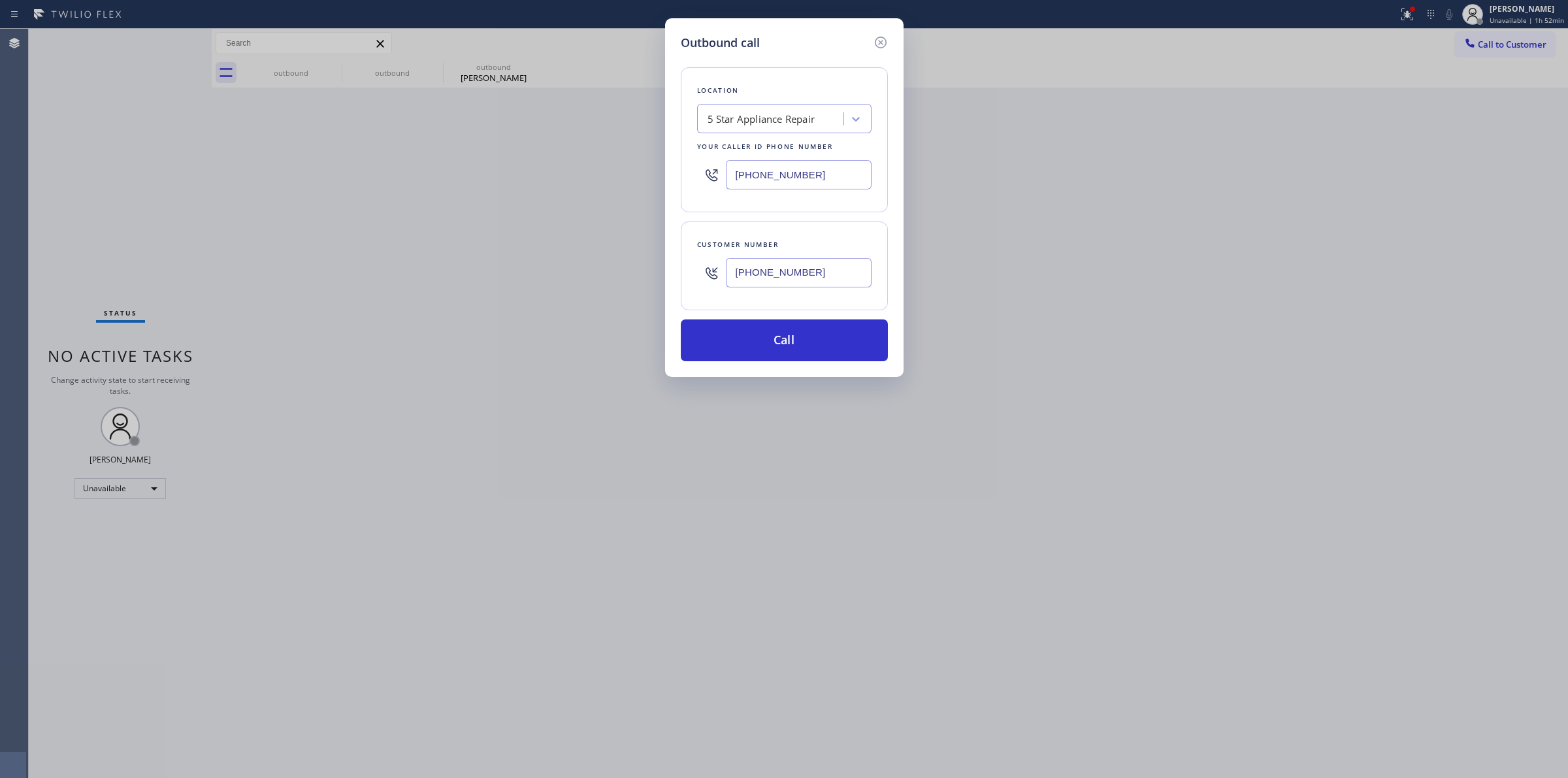
click at [900, 238] on div "Outbound call Location 5 Star Appliance Repair Your caller id phone number [PHO…" at bounding box center [784, 197] width 238 height 359
click at [873, 234] on div "Customer number [PHONE_NUMBER]" at bounding box center [784, 266] width 207 height 89
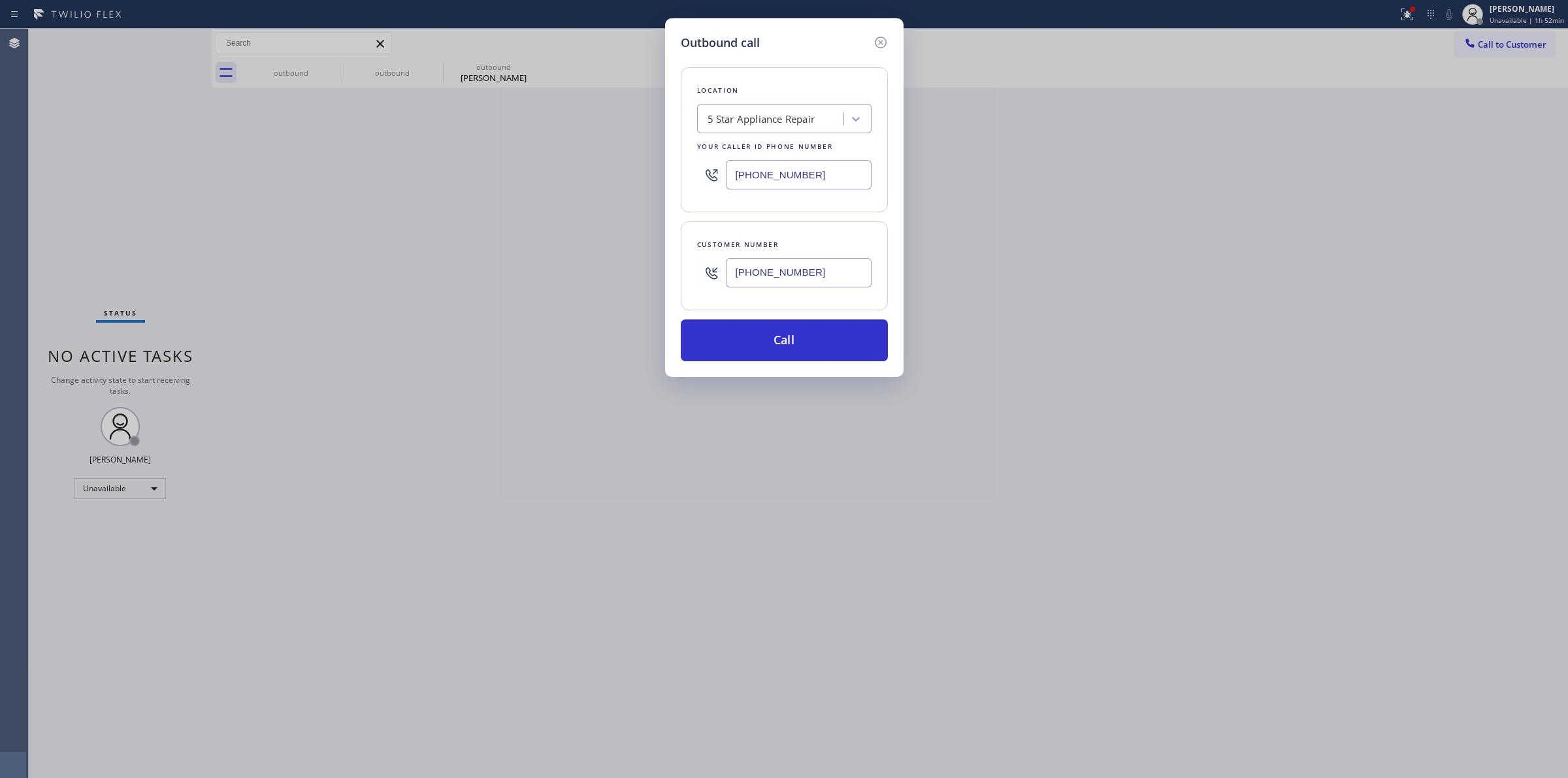
click at [734, 205] on div "Location 5 Star Appliance Repair Your caller id phone number [PHONE_NUMBER]" at bounding box center [784, 140] width 207 height 145
click at [766, 340] on button "Call" at bounding box center [784, 340] width 207 height 42
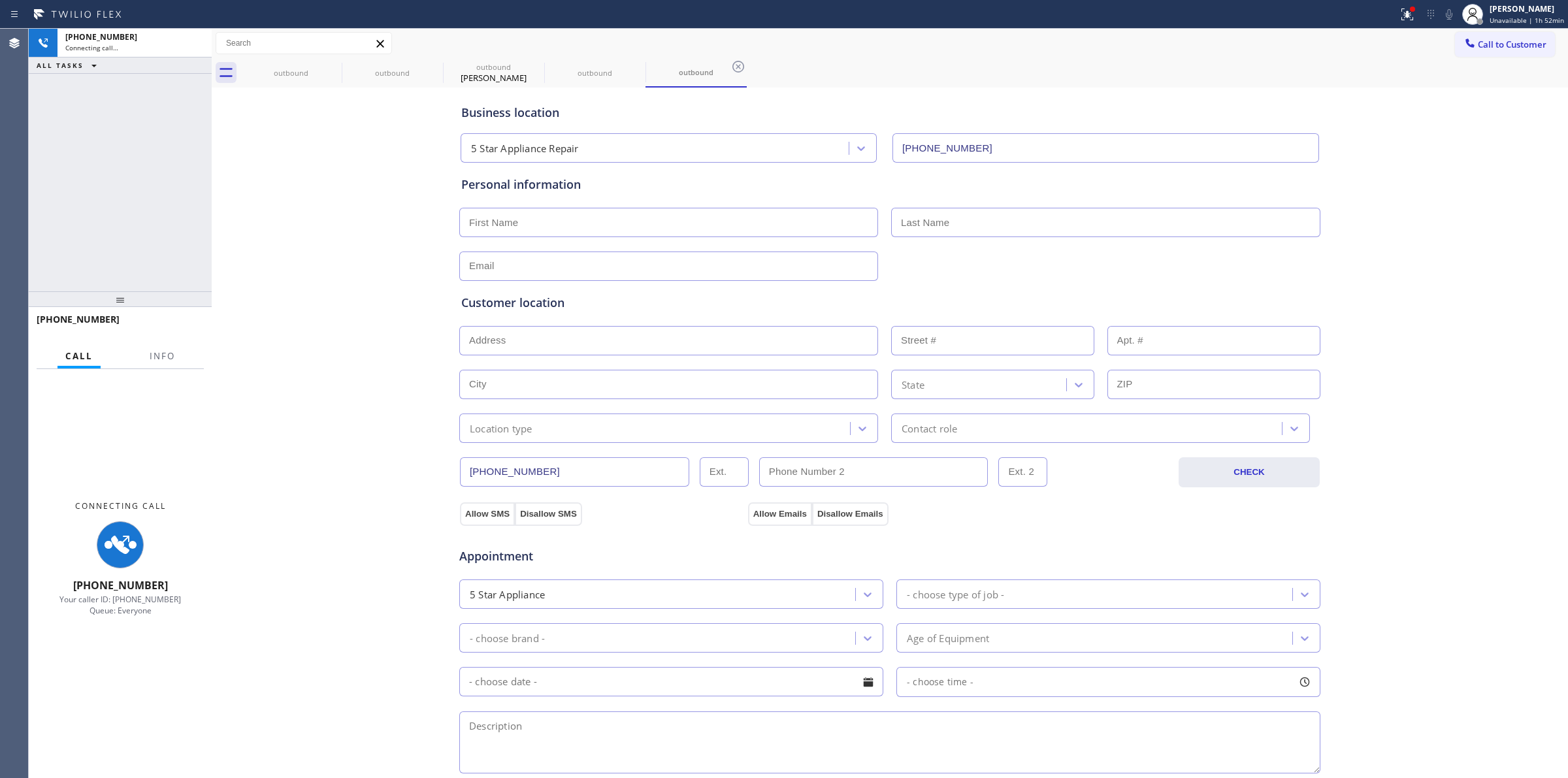
type input "[PHONE_NUMBER]"
click at [324, 66] on div "outbound" at bounding box center [291, 72] width 98 height 29
click at [335, 66] on icon at bounding box center [333, 67] width 16 height 16
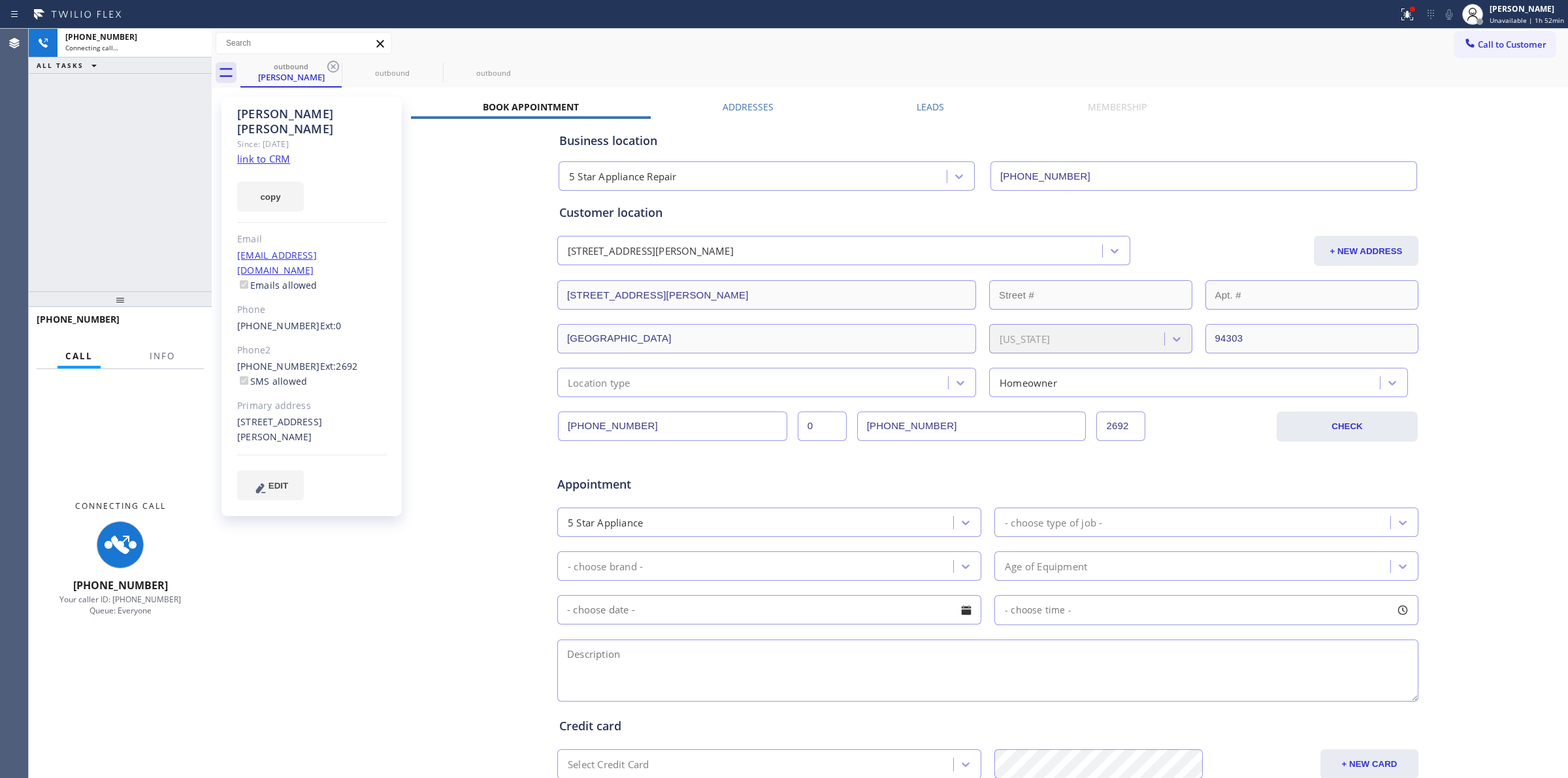
click at [335, 66] on icon at bounding box center [333, 67] width 16 height 16
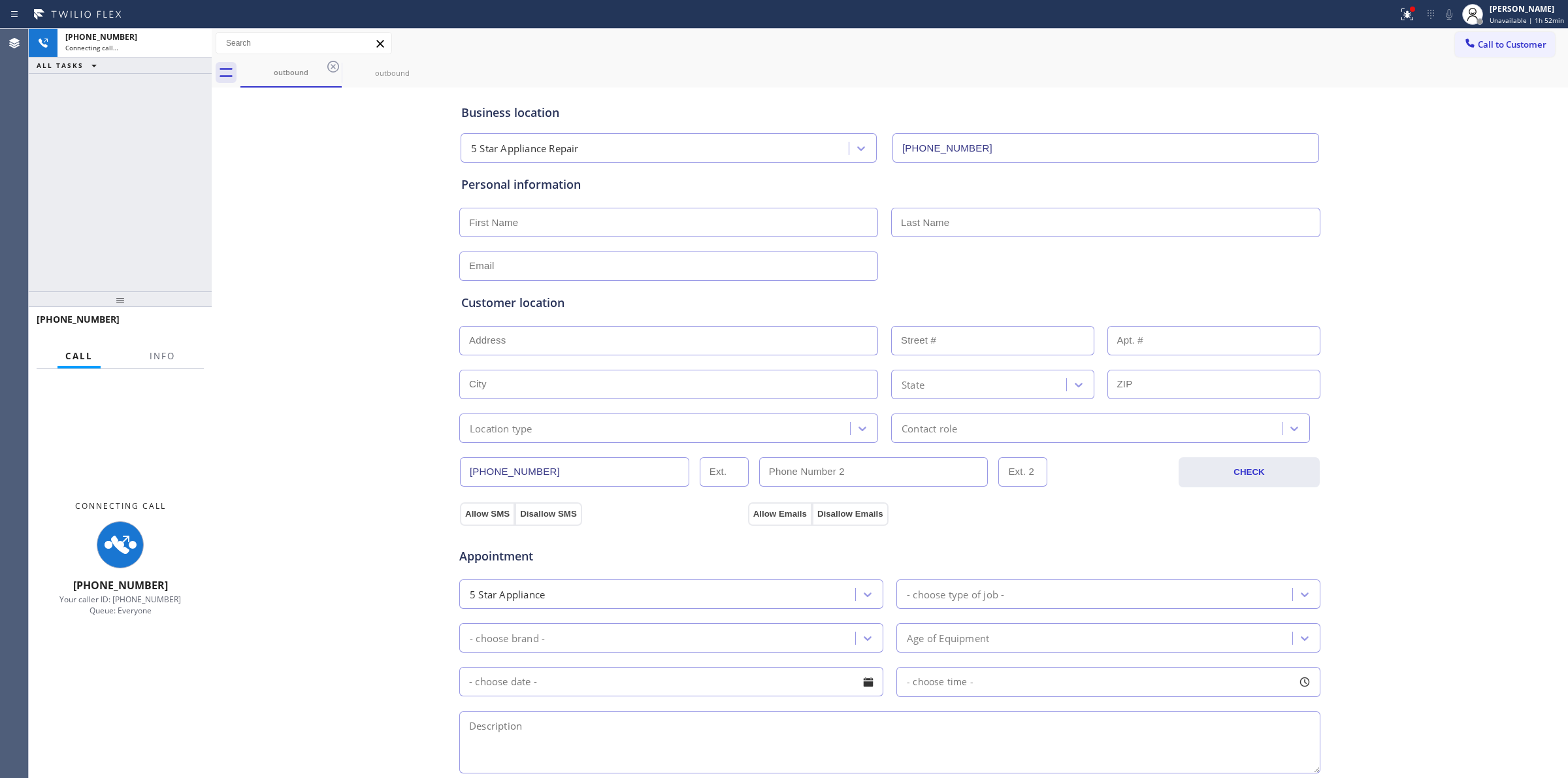
click at [335, 66] on icon at bounding box center [333, 67] width 16 height 16
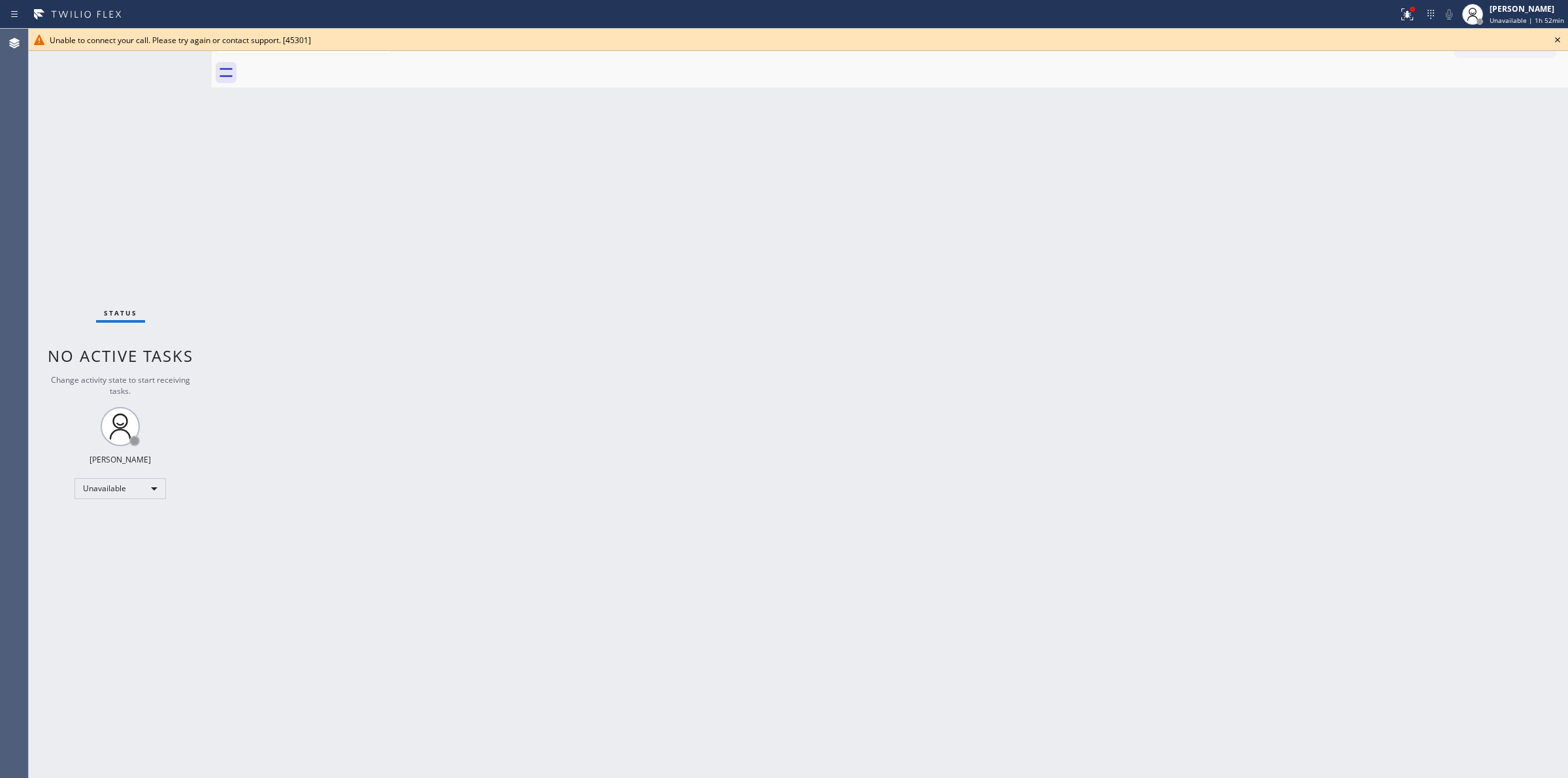
click at [1085, 190] on div "Back to Dashboard Change Sender ID Customers Technicians Select a contact Outbo…" at bounding box center [890, 403] width 1356 height 749
click at [1557, 34] on icon at bounding box center [1558, 40] width 16 height 16
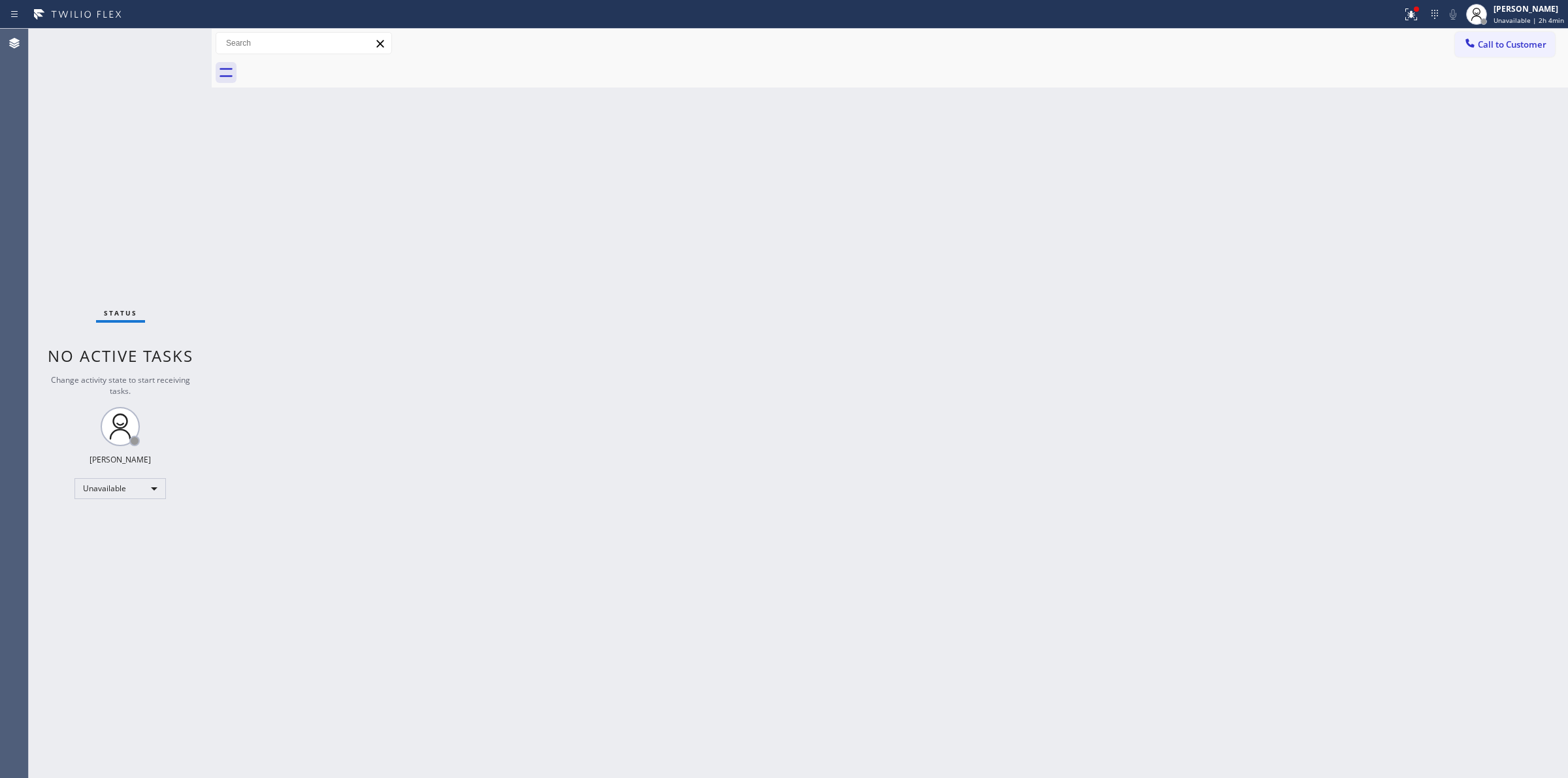
drag, startPoint x: 1495, startPoint y: 40, endPoint x: 1369, endPoint y: 75, distance: 130.8
click at [1488, 47] on span "Call to Customer" at bounding box center [1513, 44] width 69 height 11
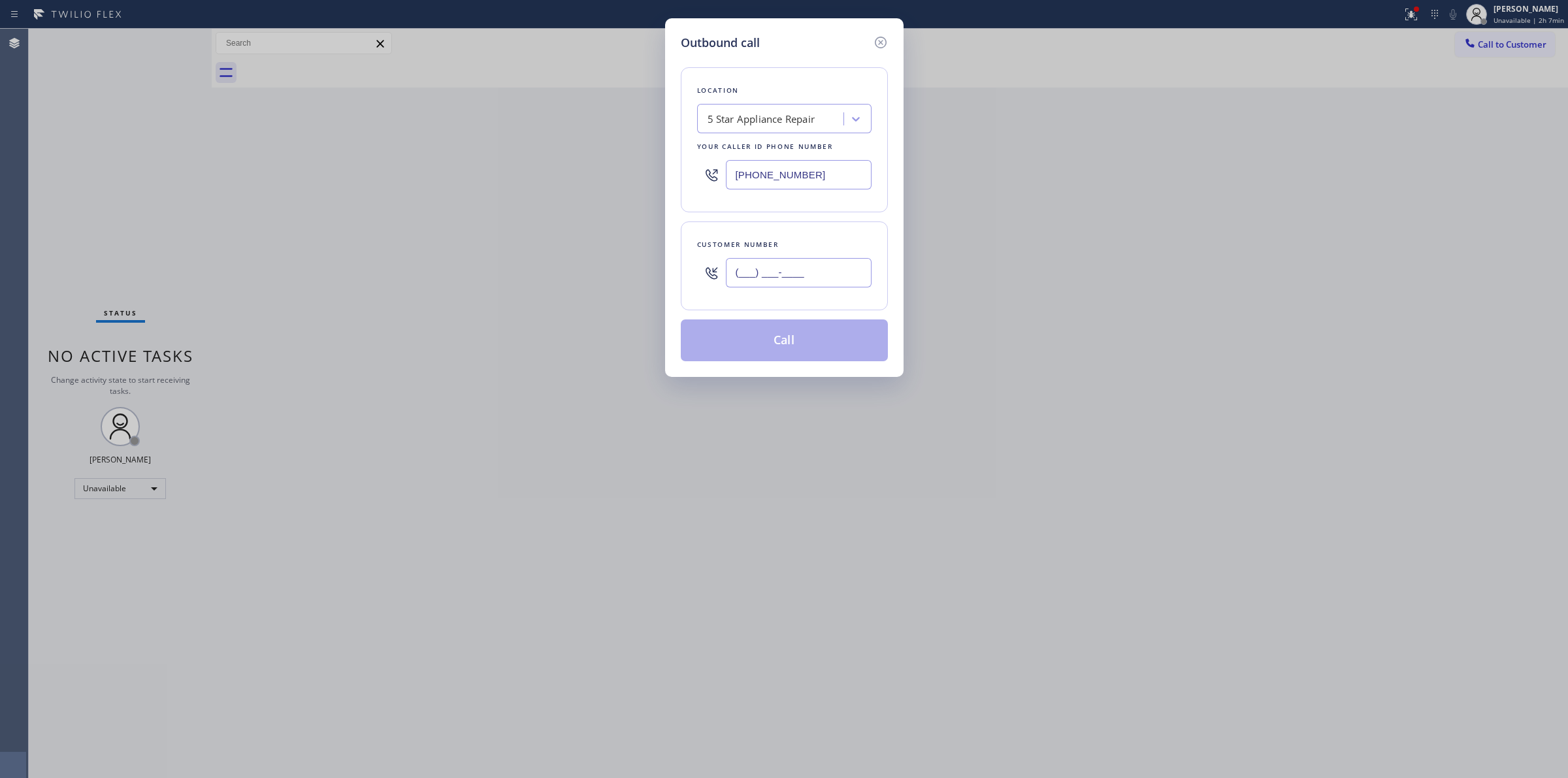
click at [794, 269] on input "(___) ___-____" at bounding box center [799, 273] width 146 height 29
paste input "928) 473-2854"
type input "[PHONE_NUMBER]"
drag, startPoint x: 818, startPoint y: 172, endPoint x: 613, endPoint y: 171, distance: 205.0
click at [619, 172] on div "Outbound call Location 5 Star Appliance Repair Your caller id phone number [PHO…" at bounding box center [784, 389] width 1568 height 778
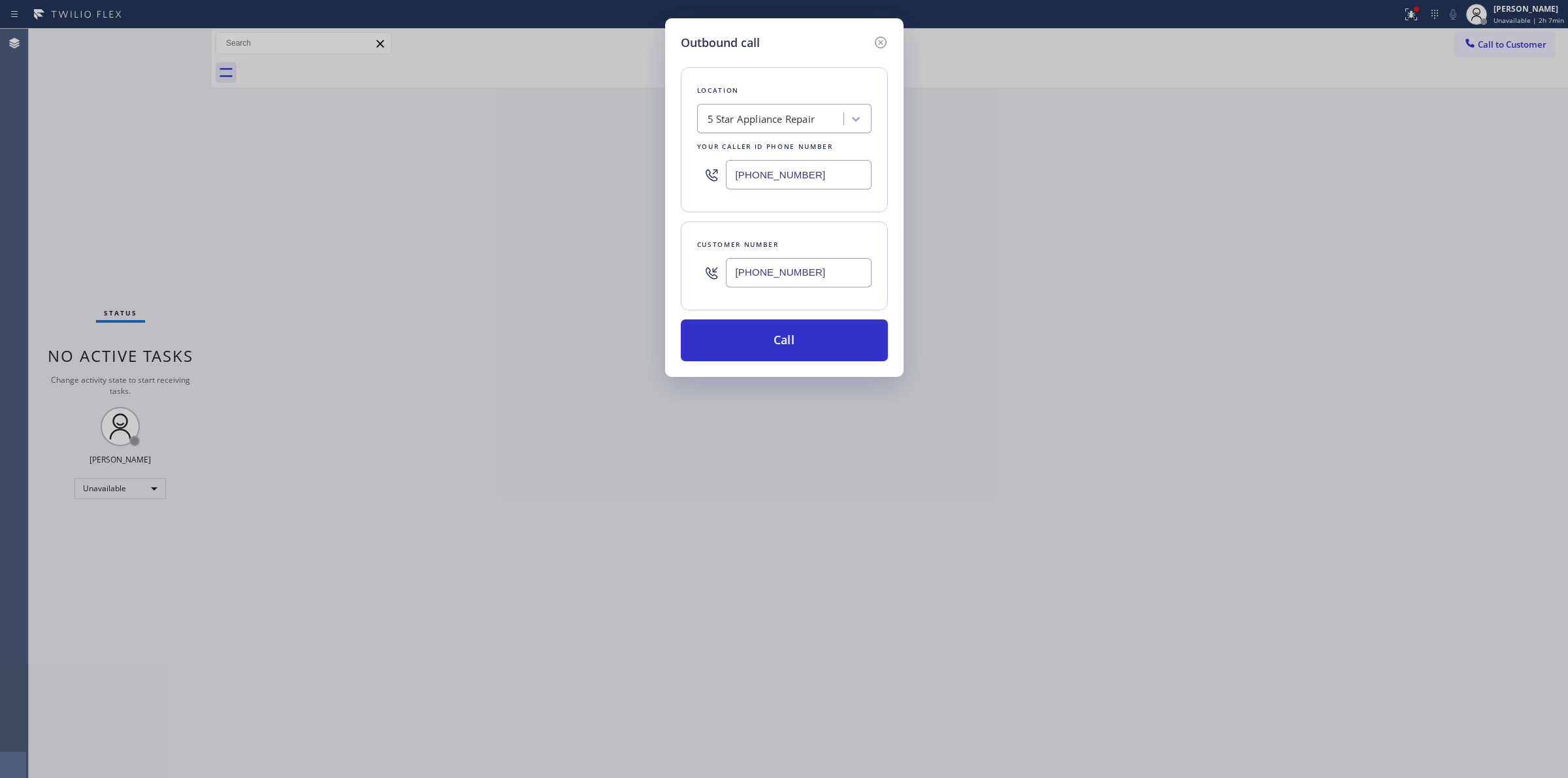
paste input "text"
type input "[PHONE_NUMBER]"
click at [769, 357] on button "Call" at bounding box center [784, 340] width 207 height 42
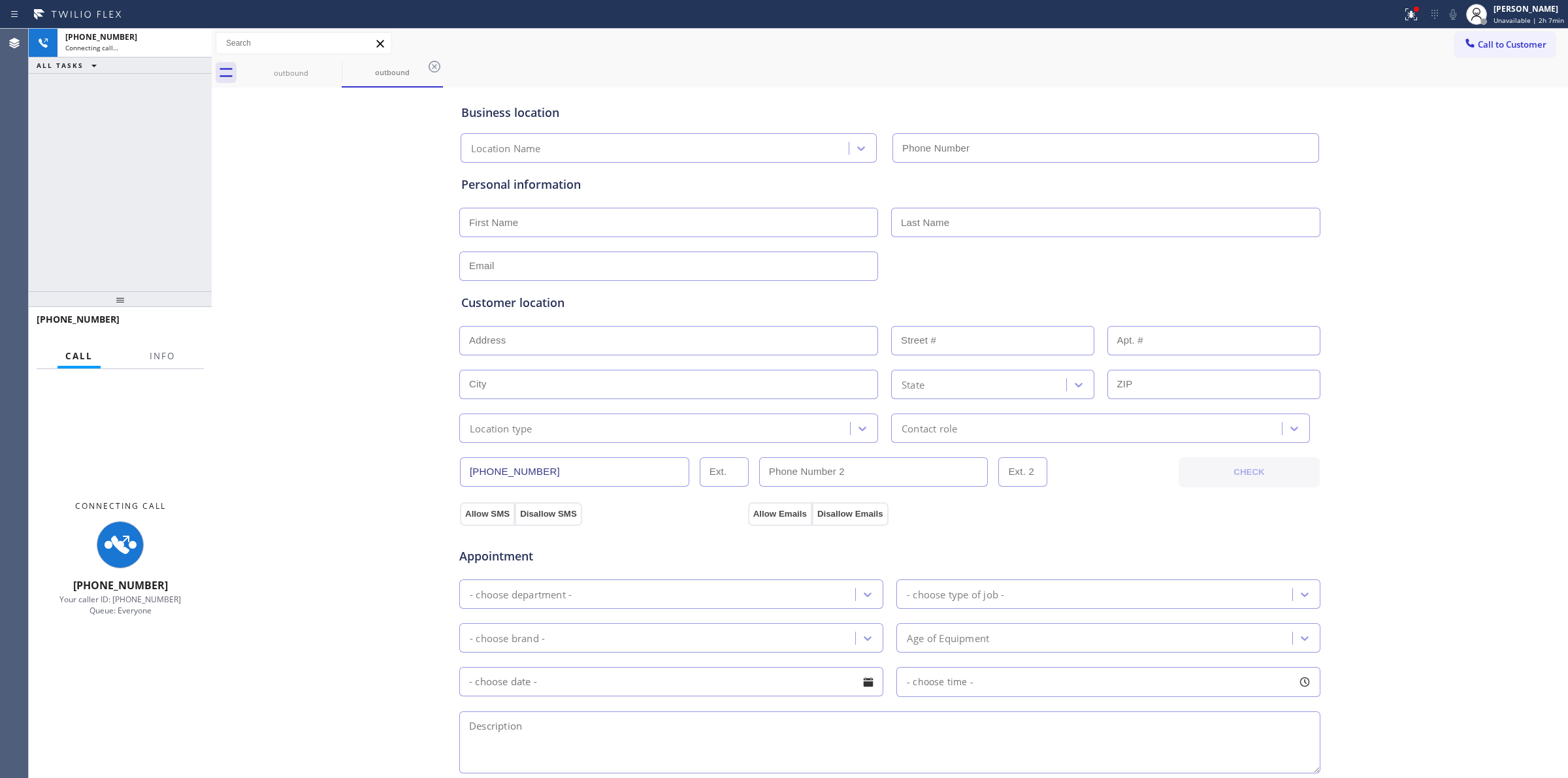
type input "[PHONE_NUMBER]"
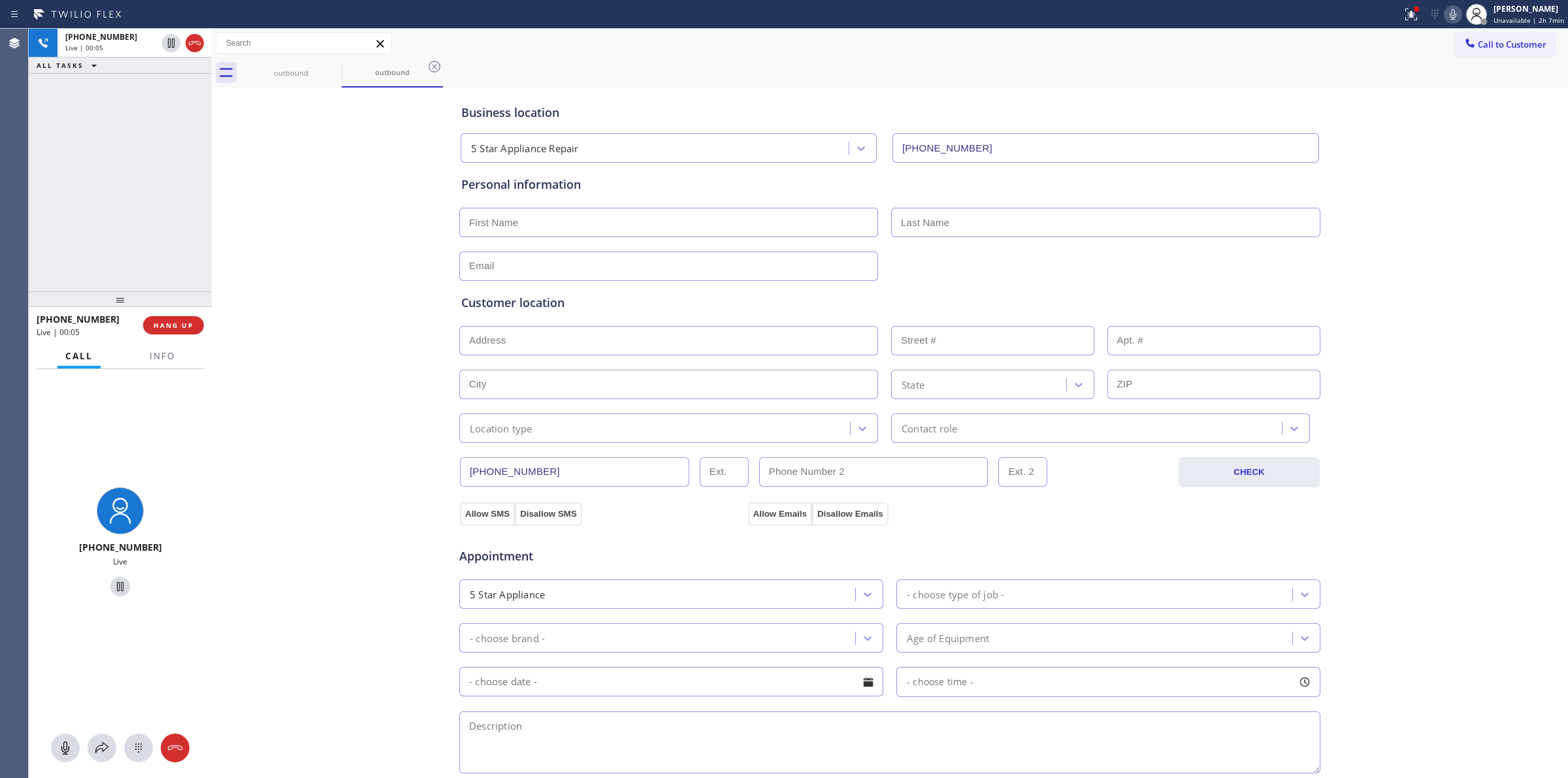
click at [1456, 14] on icon at bounding box center [1453, 14] width 16 height 16
click at [196, 44] on icon at bounding box center [194, 43] width 16 height 16
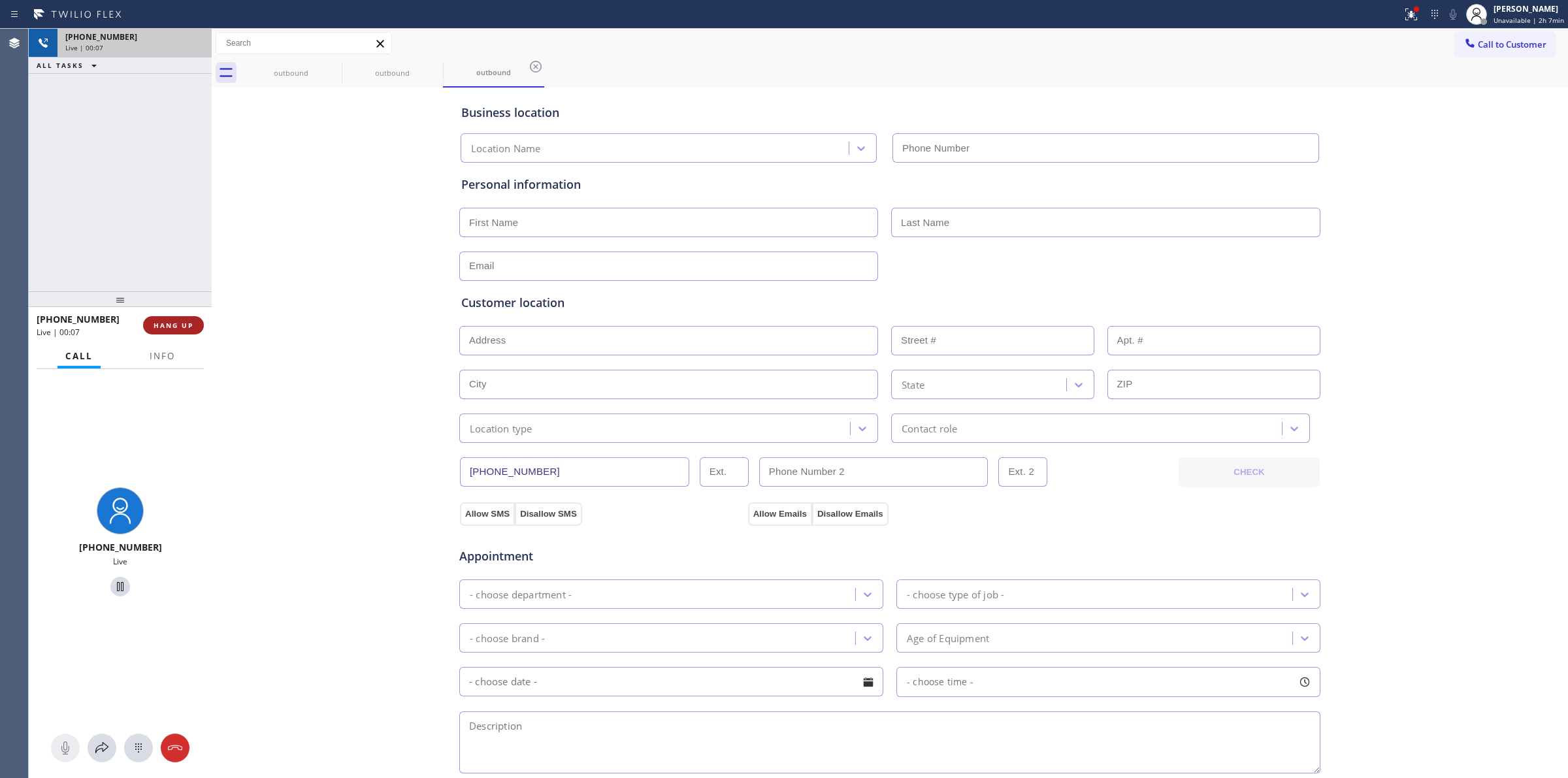
click at [187, 321] on span "HANG UP" at bounding box center [174, 325] width 40 height 9
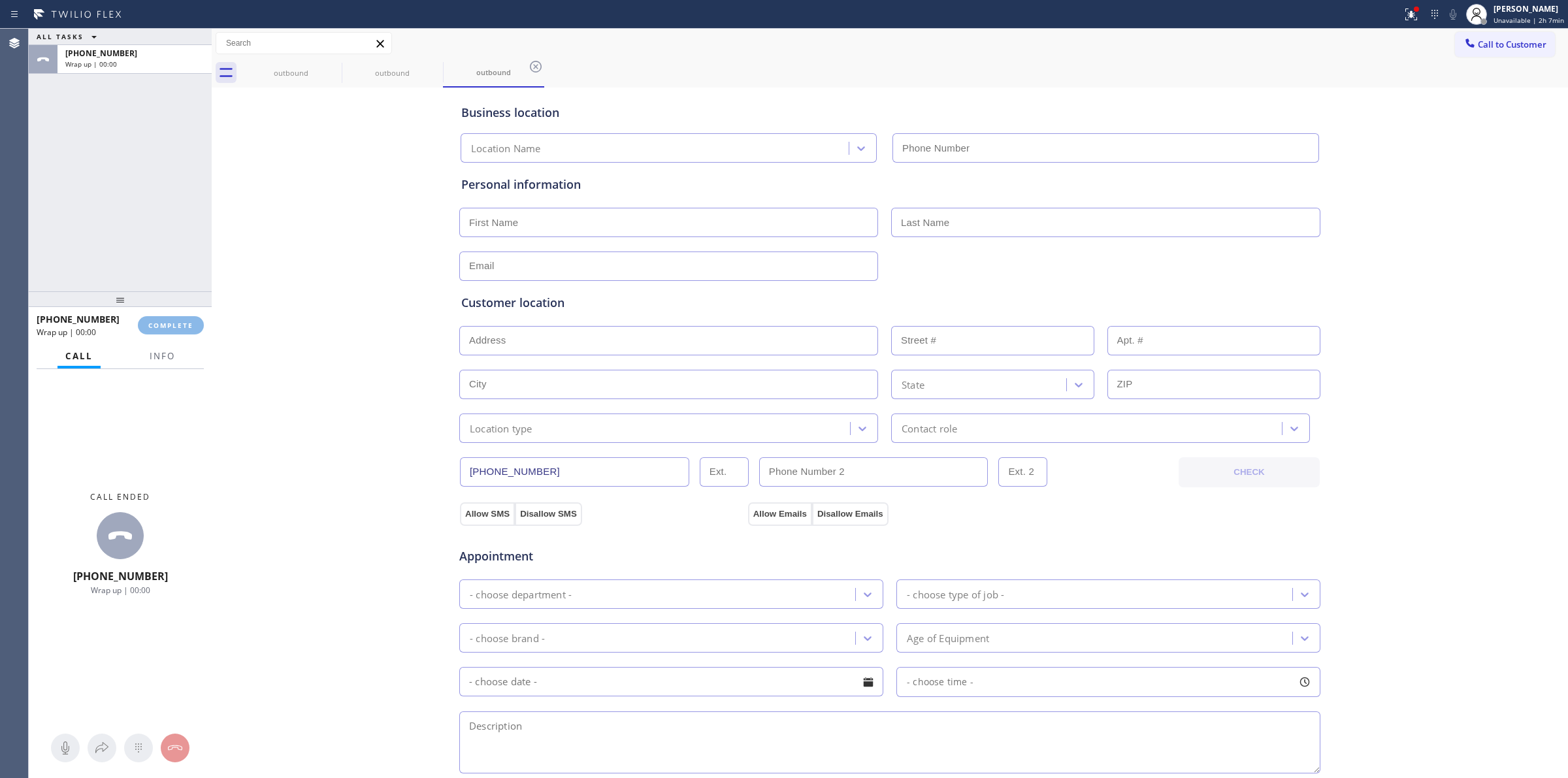
type input "[PHONE_NUMBER]"
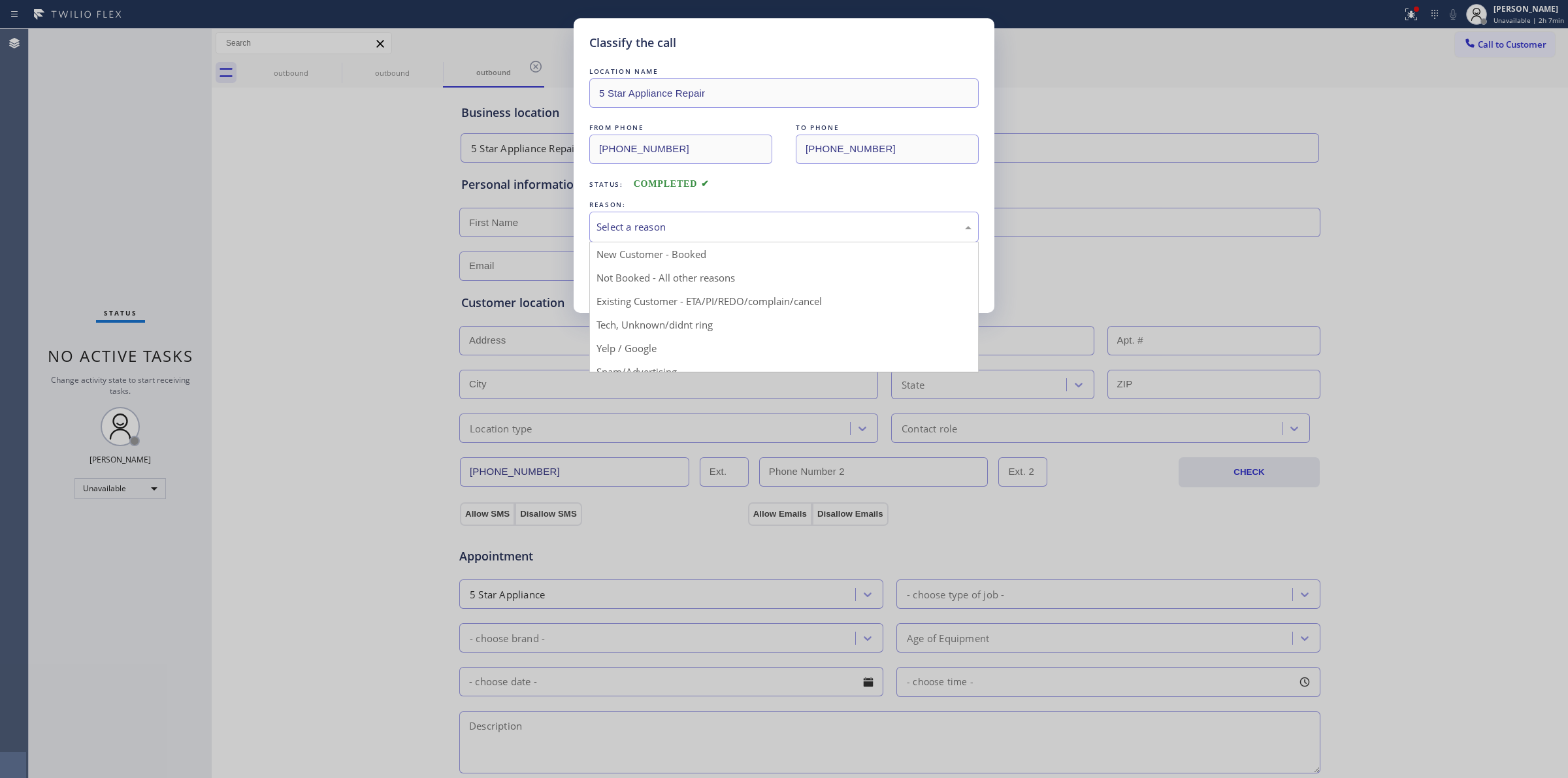
click at [627, 222] on div "Select a reason" at bounding box center [784, 227] width 375 height 15
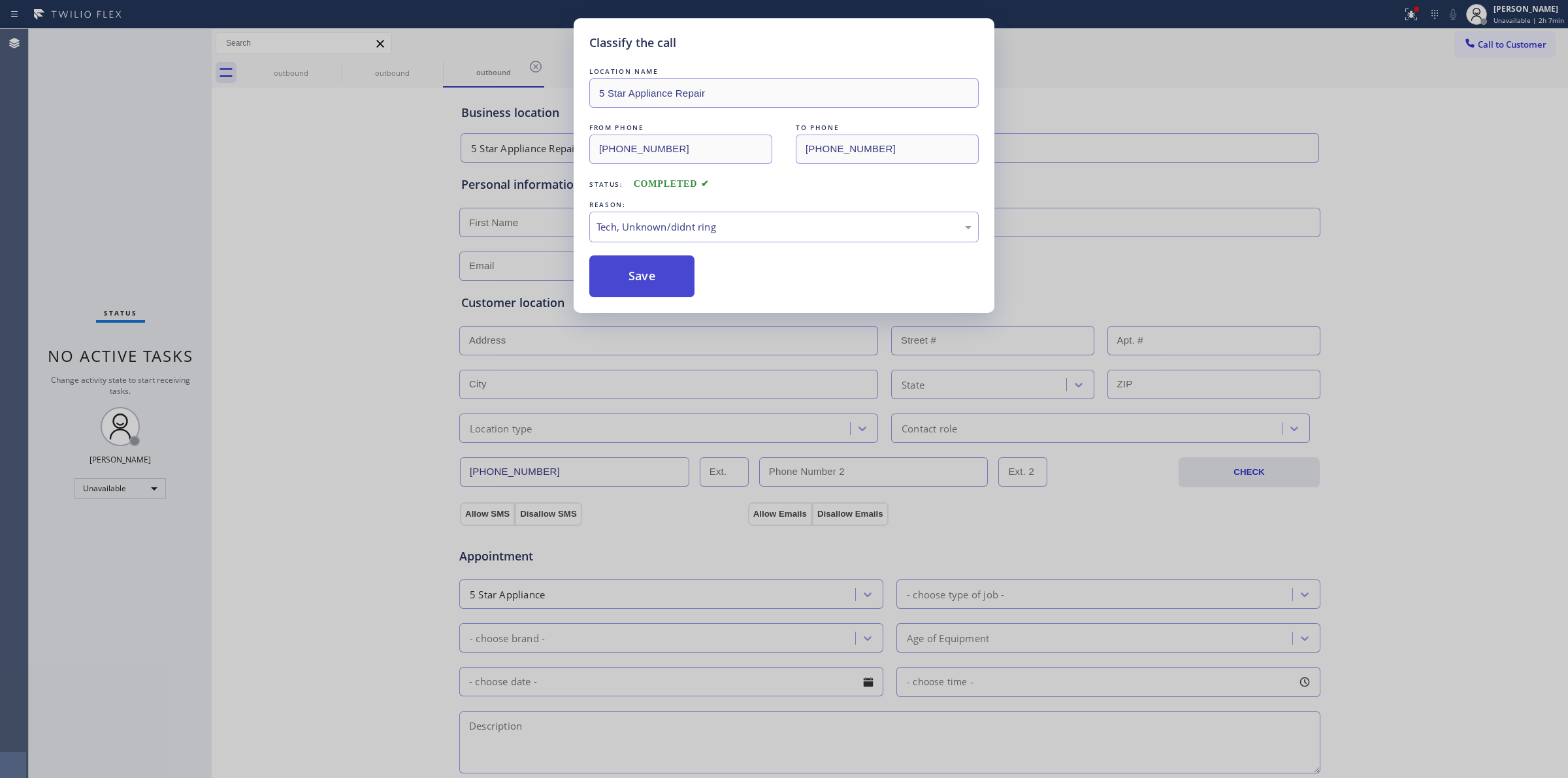
click at [658, 291] on button "Save" at bounding box center [642, 276] width 105 height 42
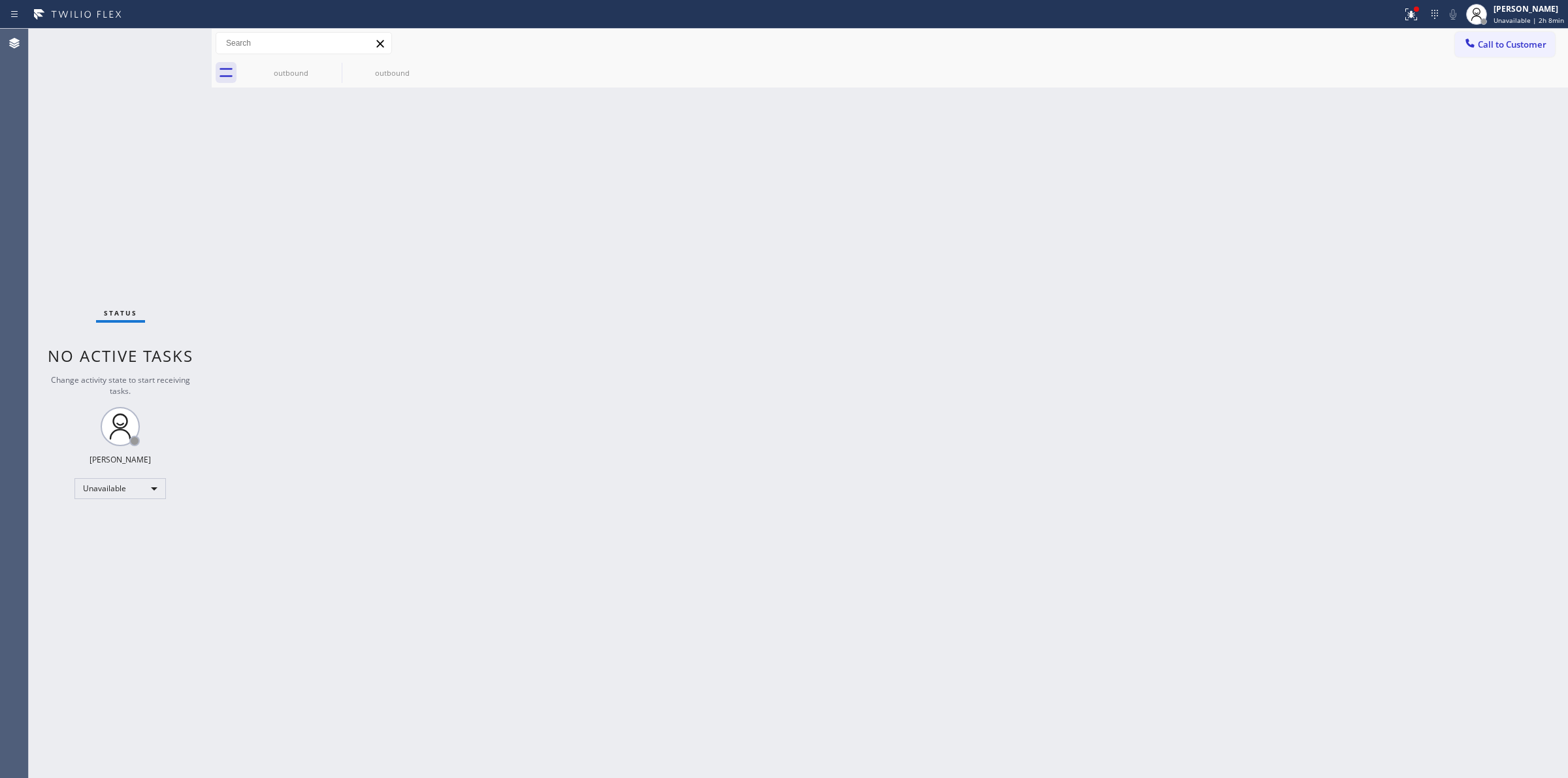
click at [1402, 296] on div "Back to Dashboard Change Sender ID Customers Technicians Select a contact Outbo…" at bounding box center [890, 403] width 1356 height 749
click at [1514, 20] on span "Unavailable | 2h 8min" at bounding box center [1529, 20] width 70 height 9
click at [1469, 106] on button "Break" at bounding box center [1503, 103] width 131 height 17
click at [1503, 10] on div "[PERSON_NAME] Break | 13:15" at bounding box center [1532, 14] width 71 height 23
click at [1478, 90] on button "Unavailable" at bounding box center [1503, 86] width 131 height 17
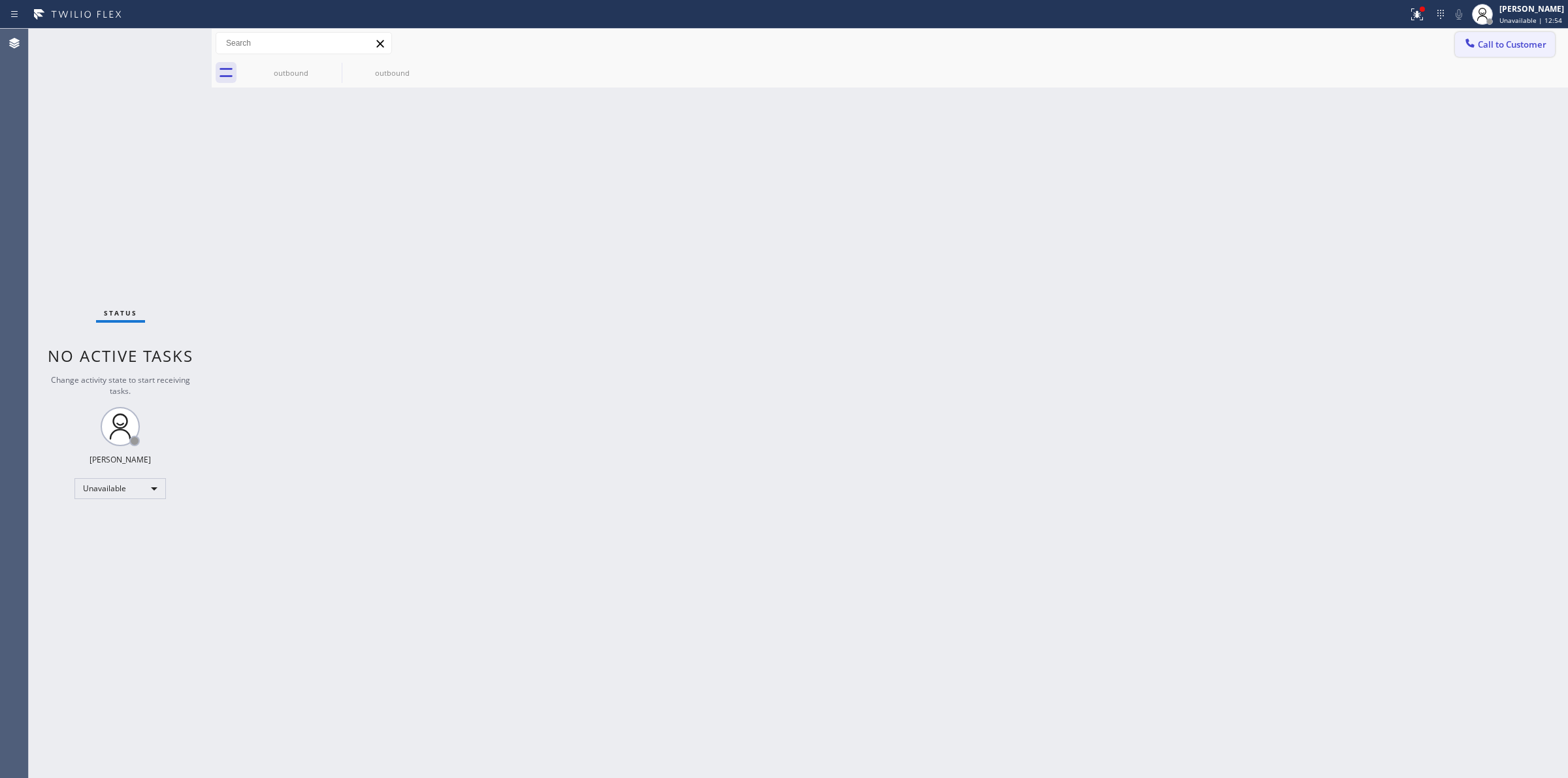
click at [1530, 39] on span "Call to Customer" at bounding box center [1513, 44] width 69 height 11
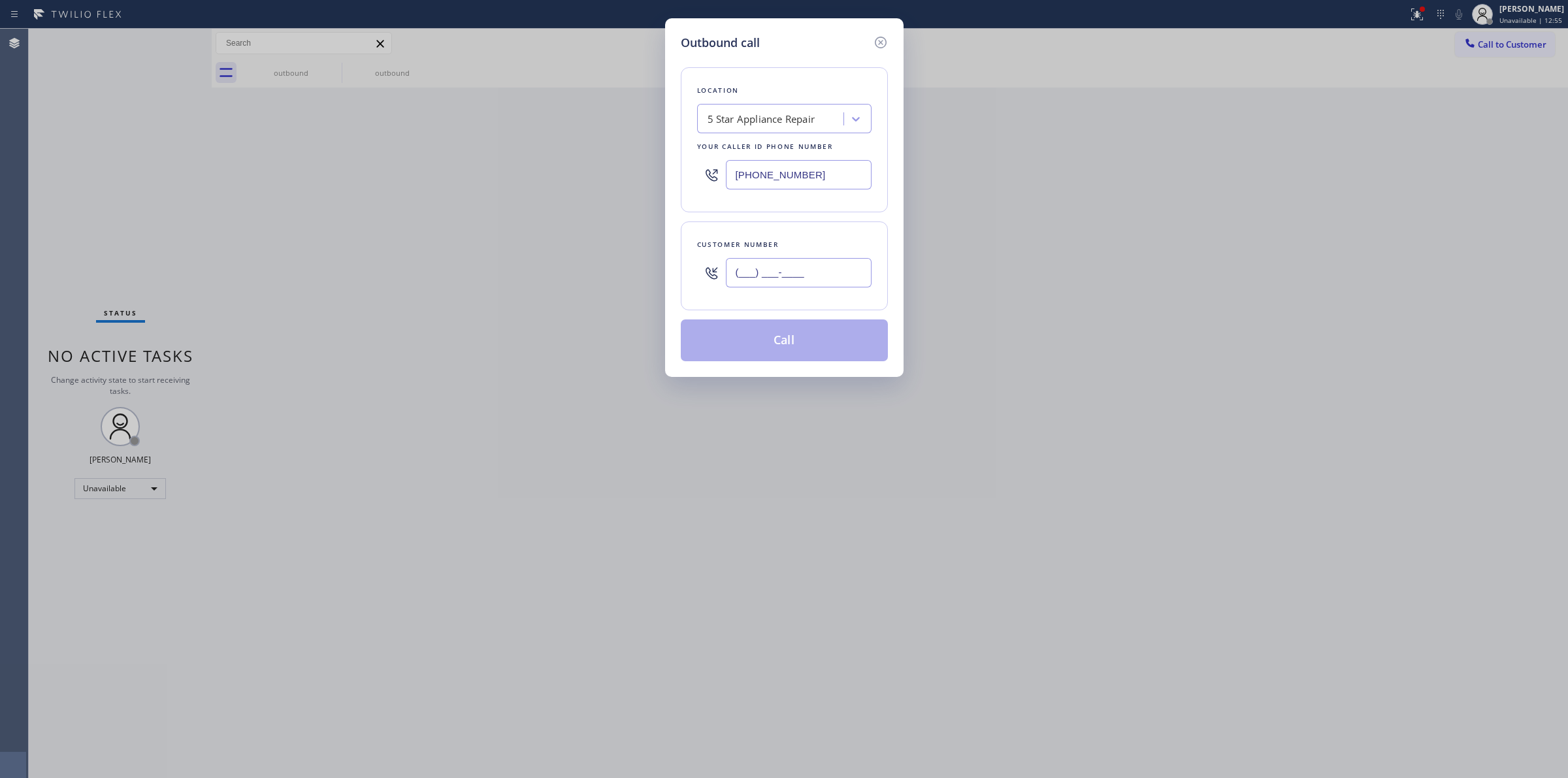
paste input "617) 990-6373"
click at [805, 276] on input "(___) ___-____" at bounding box center [799, 273] width 146 height 29
drag, startPoint x: 830, startPoint y: 279, endPoint x: 622, endPoint y: 280, distance: 208.0
click at [622, 280] on div "Outbound call Location 5 Star Appliance Repair Your caller id phone number [PHO…" at bounding box center [784, 389] width 1568 height 778
paste input "text"
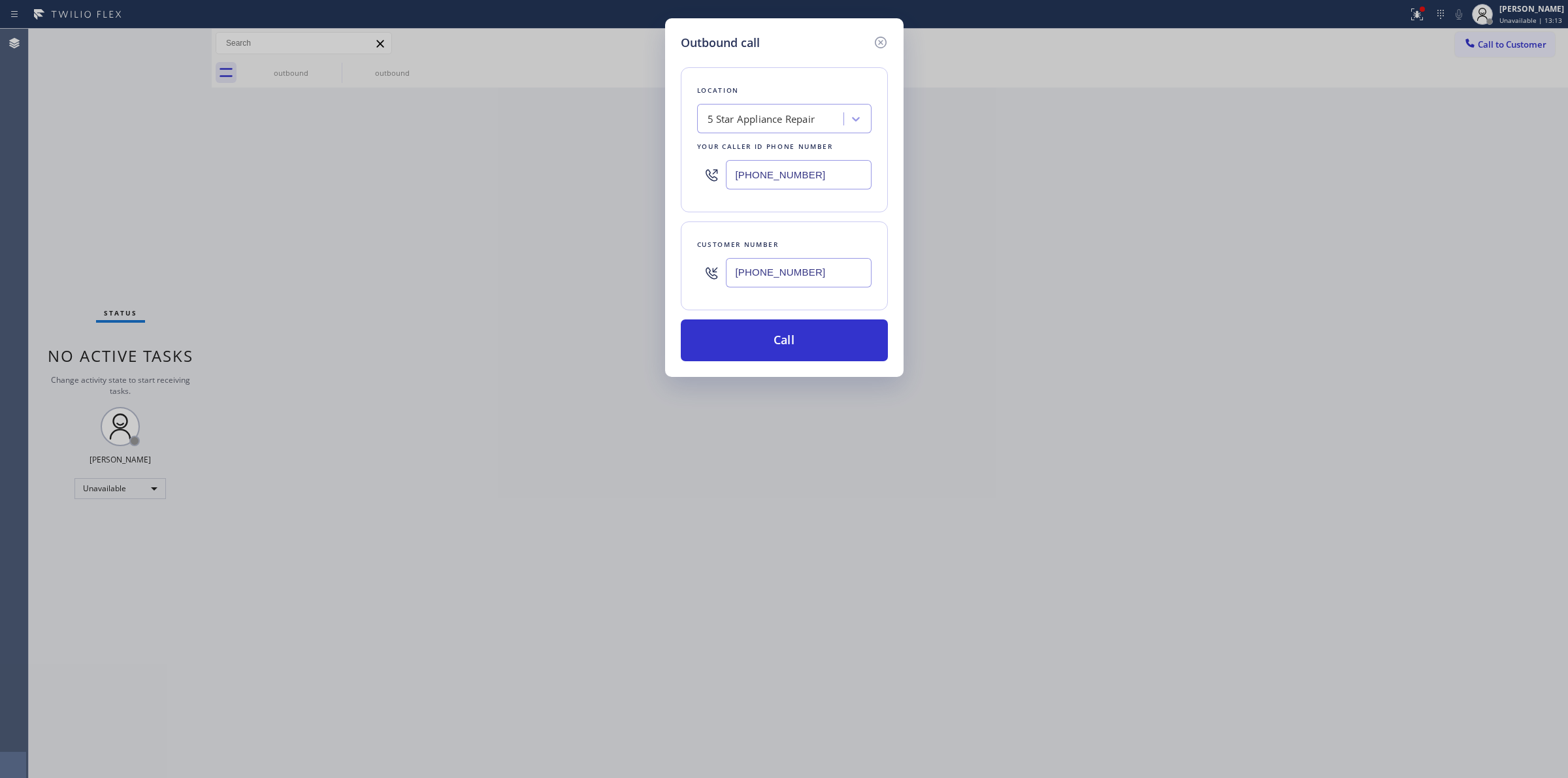
type input "[PHONE_NUMBER]"
drag, startPoint x: 835, startPoint y: 179, endPoint x: 644, endPoint y: 177, distance: 191.0
click at [644, 177] on div "Outbound call Location 5 Star Appliance Repair Your caller id phone number [PHO…" at bounding box center [784, 389] width 1568 height 778
paste input "7) 341-4236"
drag, startPoint x: 814, startPoint y: 175, endPoint x: 629, endPoint y: 156, distance: 186.0
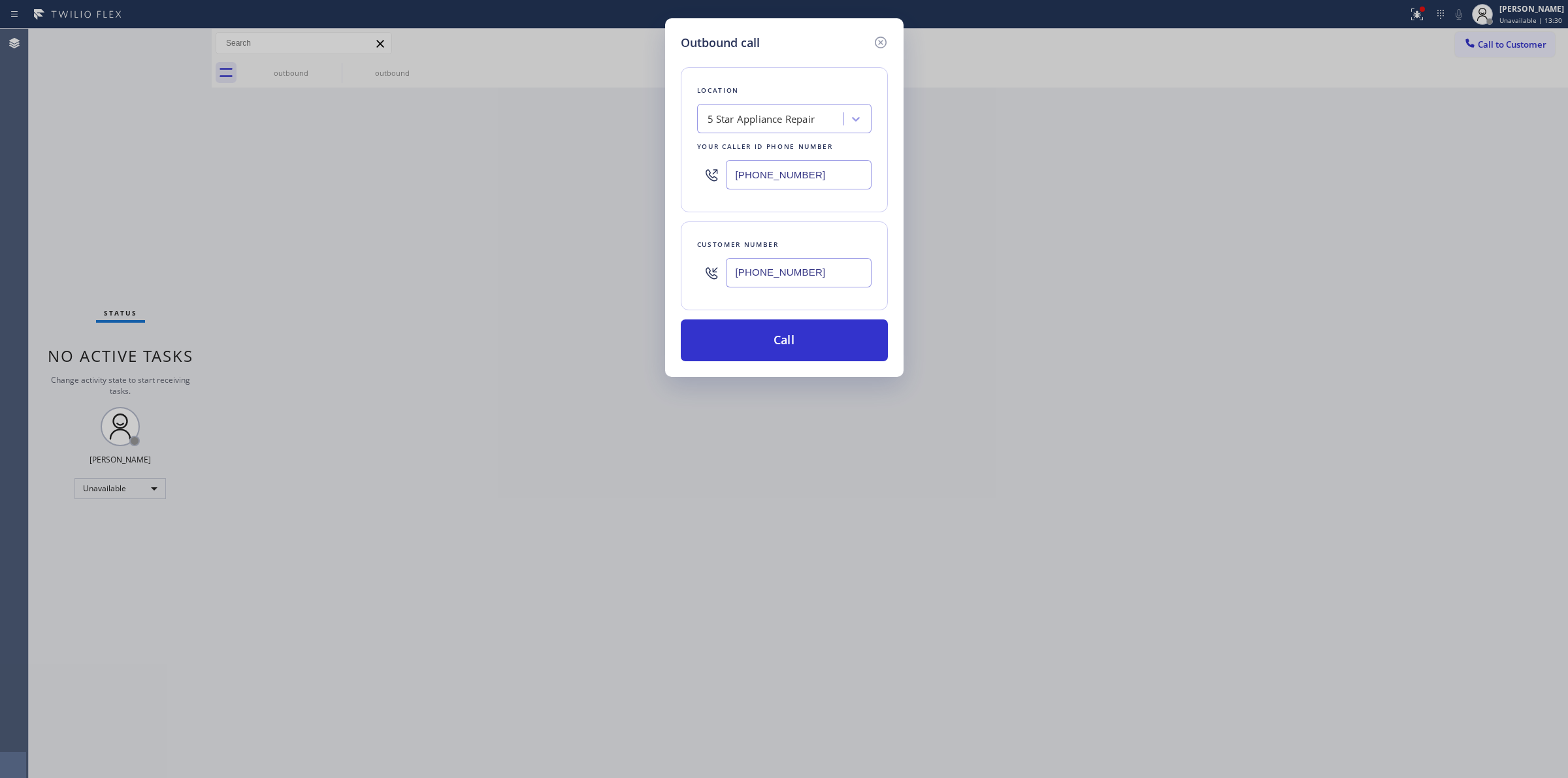
click at [648, 160] on div "Outbound call Location 5 Star Appliance Repair Your caller id phone number [PHO…" at bounding box center [784, 389] width 1568 height 778
paste input "77) 414-7264"
type input "[PHONE_NUMBER]"
click at [850, 201] on div "Location Subzero Repair Professionals Your caller id phone number [PHONE_NUMBER]" at bounding box center [784, 140] width 207 height 145
click at [819, 174] on input "[PHONE_NUMBER]" at bounding box center [799, 174] width 146 height 29
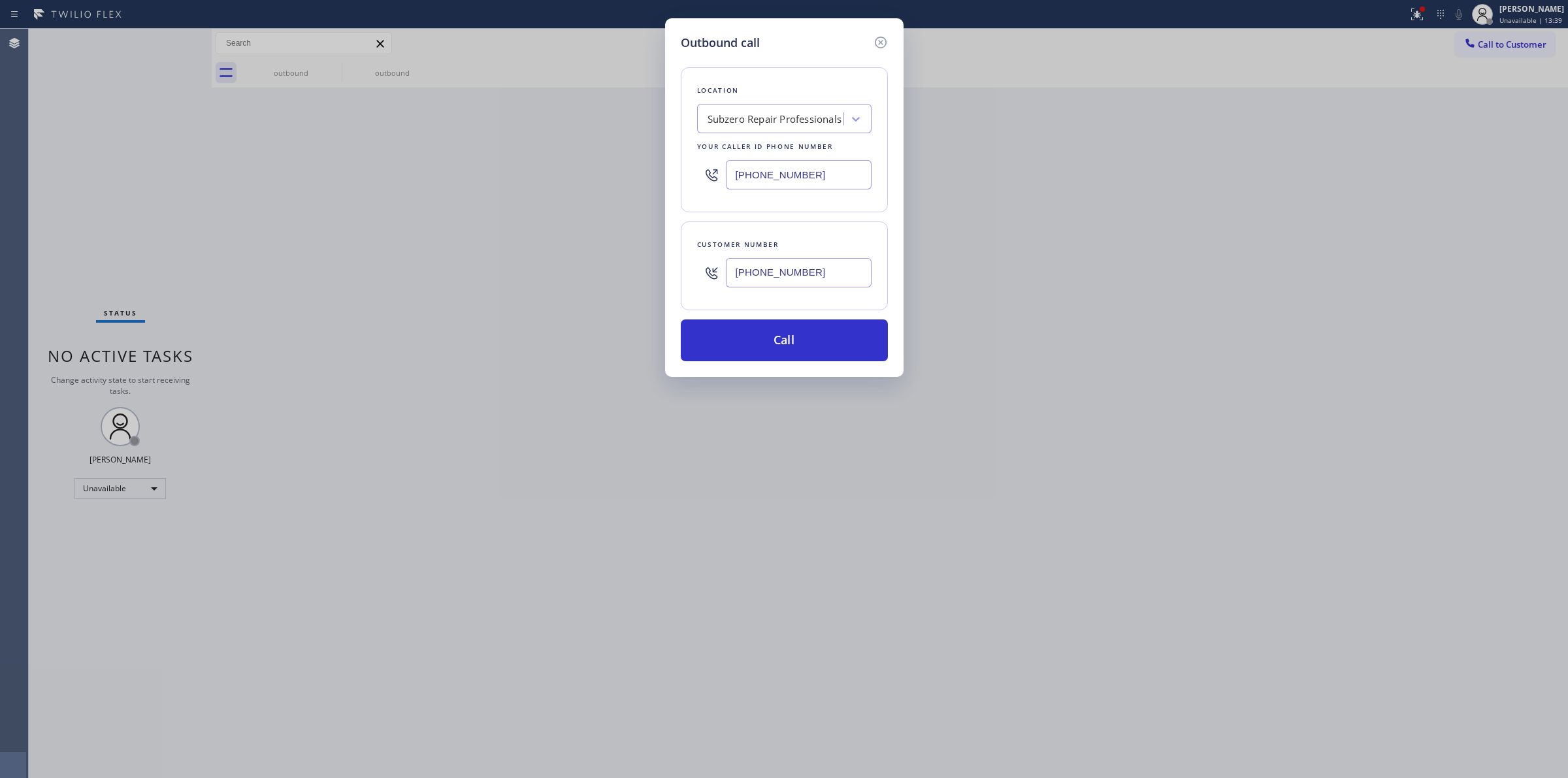
click at [819, 174] on input "[PHONE_NUMBER]" at bounding box center [799, 174] width 146 height 29
drag, startPoint x: 752, startPoint y: 344, endPoint x: 921, endPoint y: 390, distance: 175.1
click at [752, 344] on button "Call" at bounding box center [784, 340] width 207 height 42
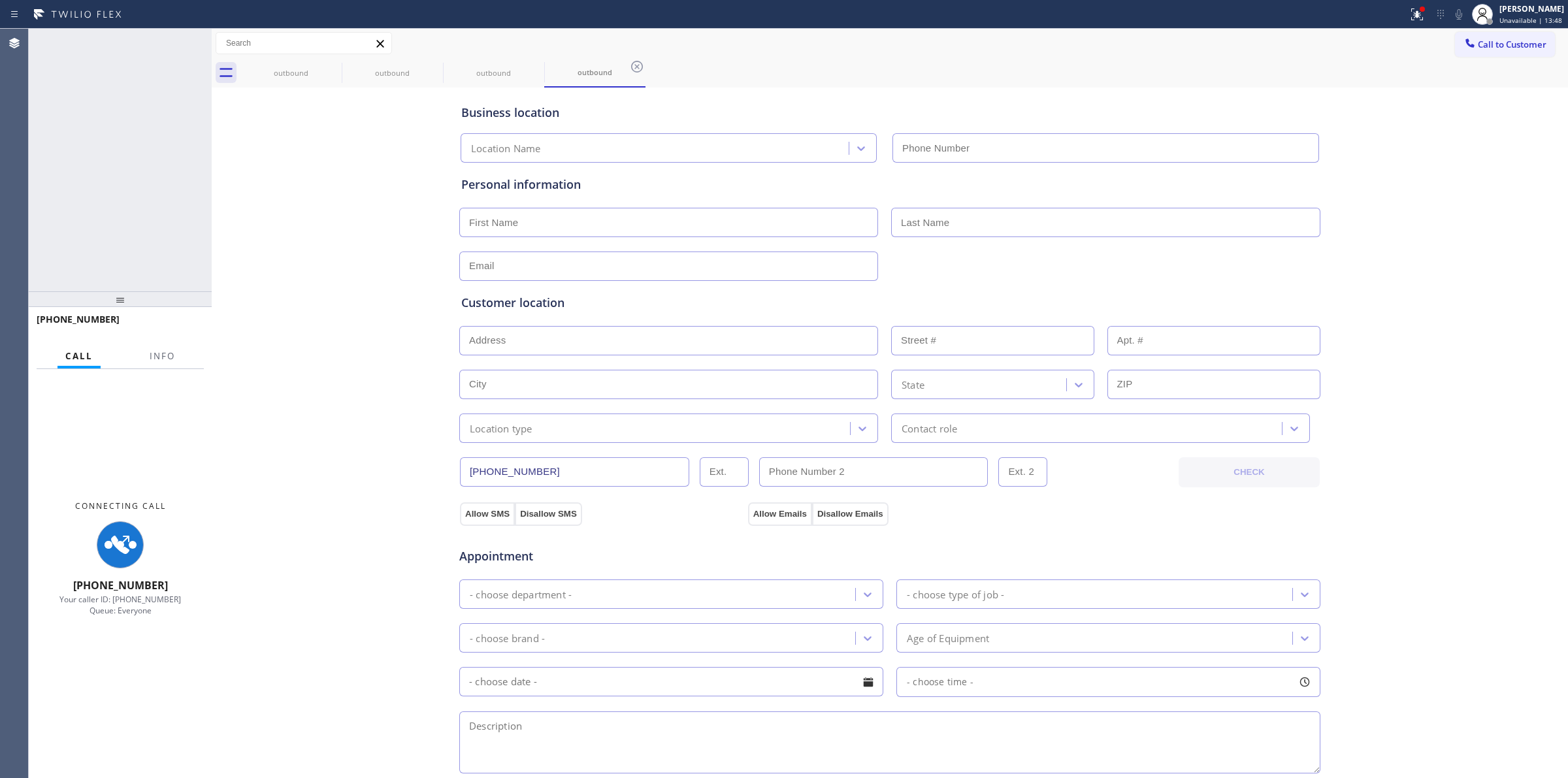
type input "[PHONE_NUMBER]"
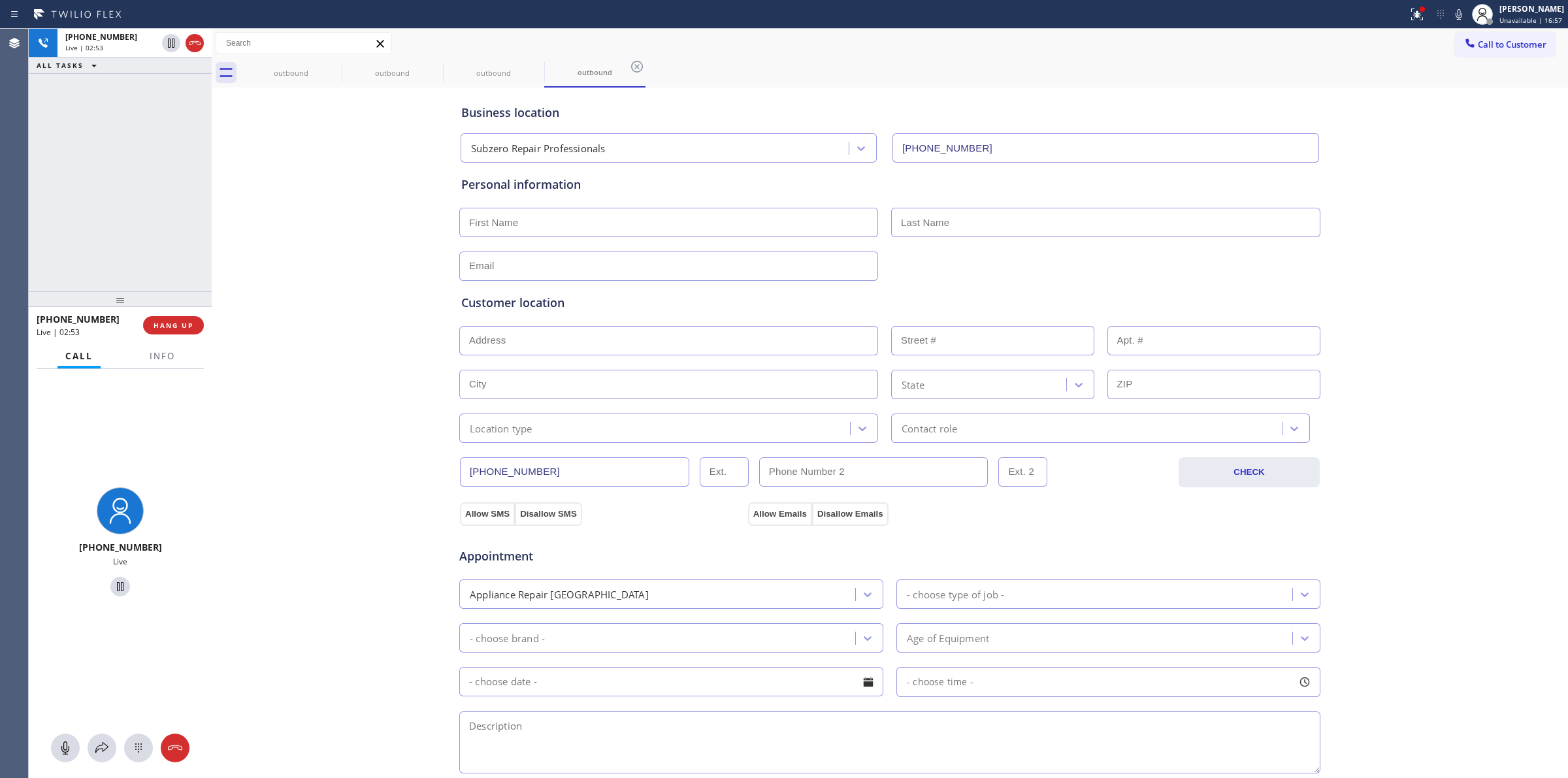
drag, startPoint x: 1465, startPoint y: 9, endPoint x: 1459, endPoint y: 72, distance: 63.3
click at [1464, 9] on icon at bounding box center [1459, 14] width 16 height 16
click at [194, 44] on icon at bounding box center [194, 43] width 16 height 16
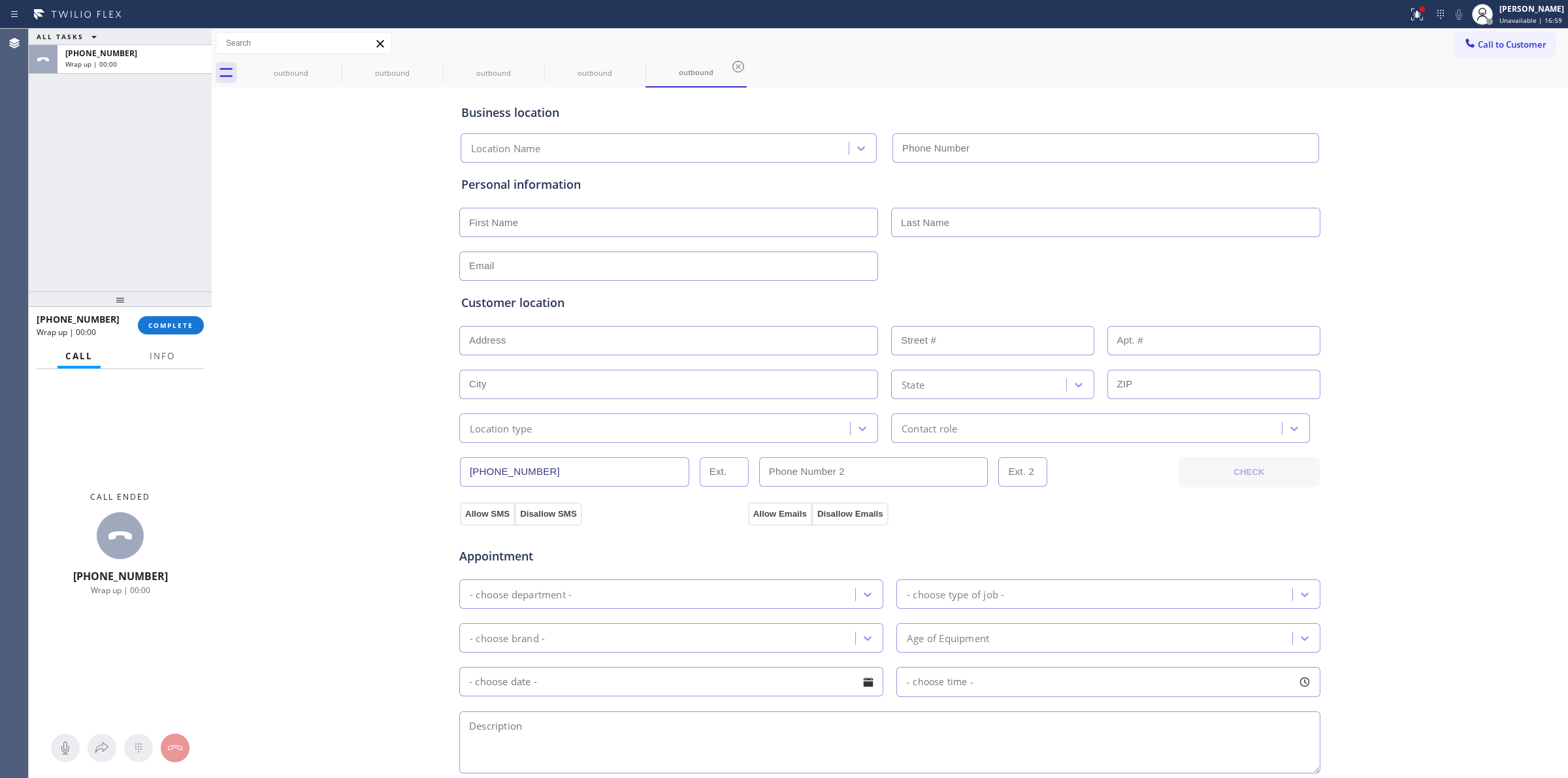
type input "[PHONE_NUMBER]"
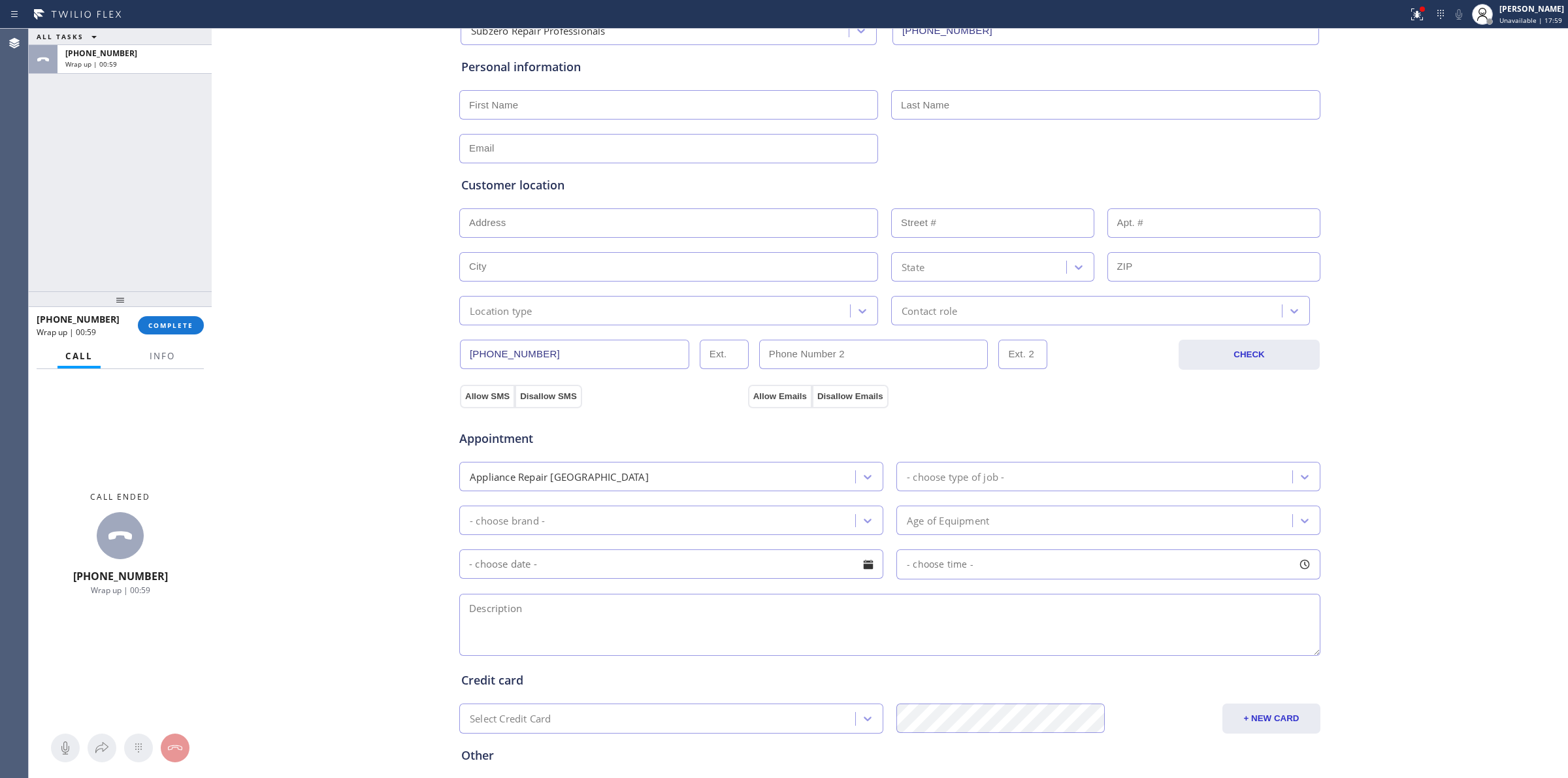
scroll to position [237, 0]
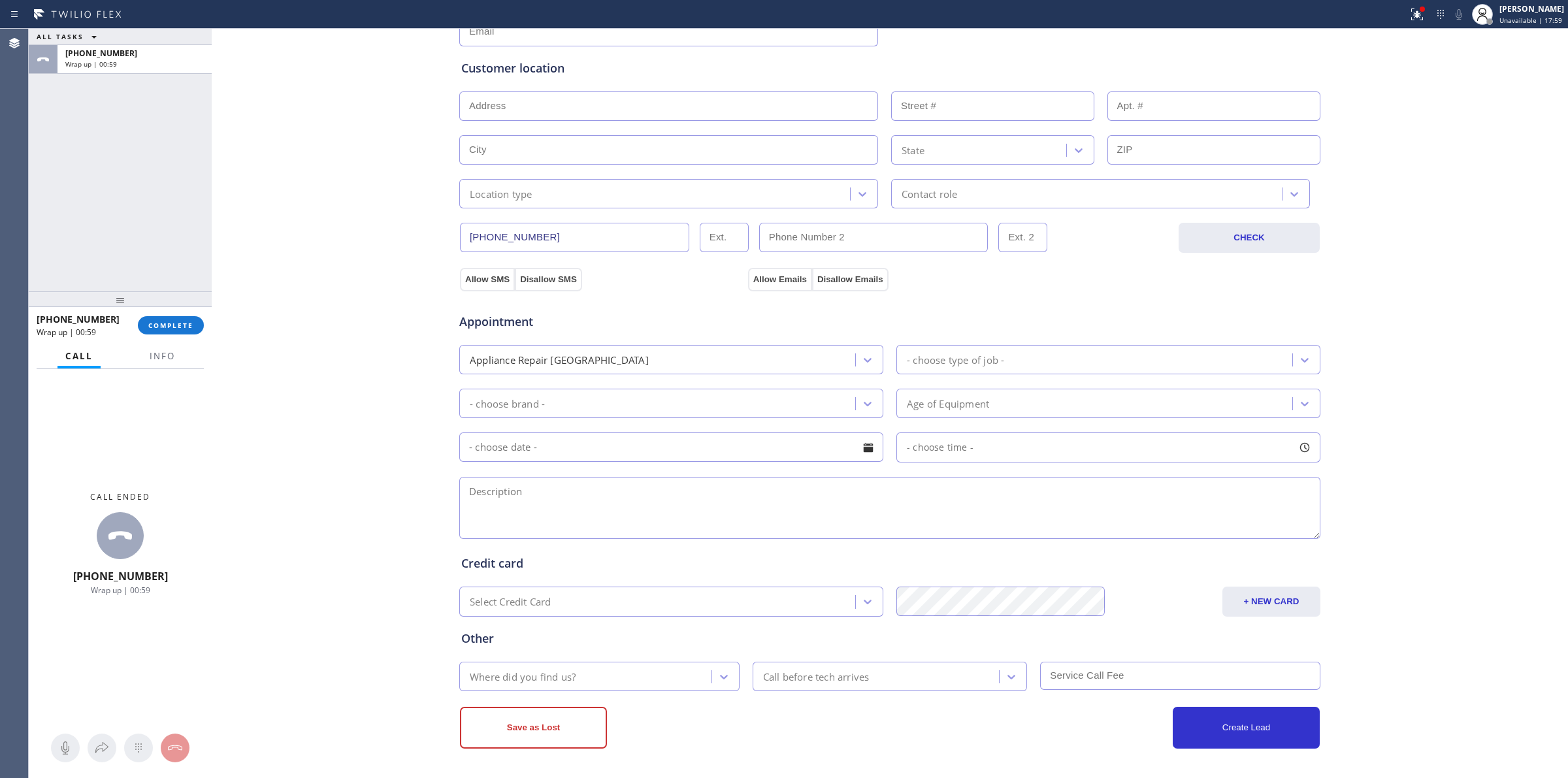
click at [556, 490] on textarea at bounding box center [890, 508] width 861 height 62
paste textarea "12 -3 | $43 | Sub-Zero | Fridge | 10 yrs | BI | It is a 700 series, more than […"
type textarea "12 -3 | $43 | Sub-Zero | Fridge | 10 yrs | BI | It is a 700 series, more than […"
click at [471, 281] on button "Allow SMS" at bounding box center [487, 279] width 55 height 24
drag, startPoint x: 786, startPoint y: 282, endPoint x: 713, endPoint y: 204, distance: 106.8
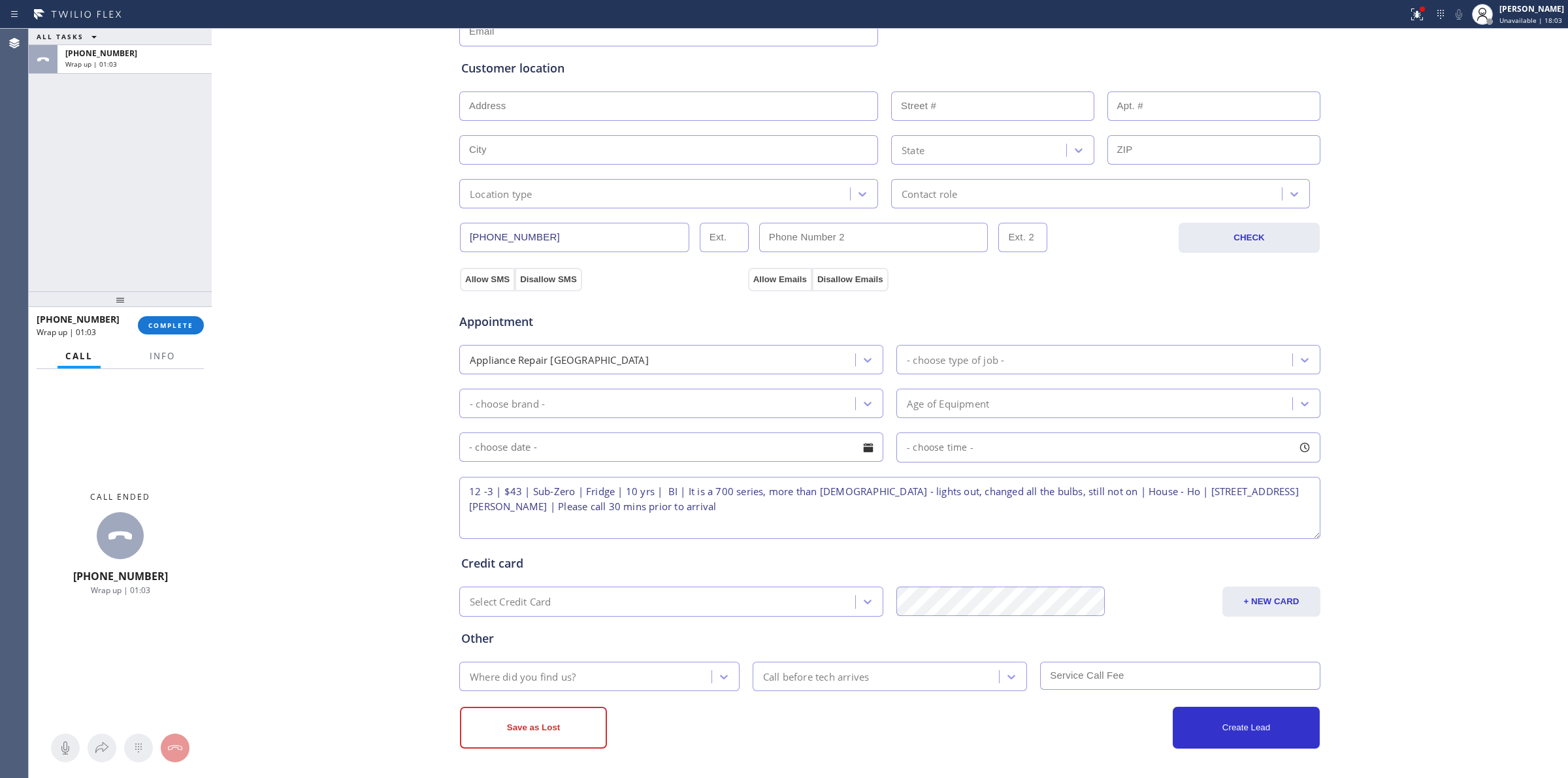
click at [786, 280] on button "Allow Emails" at bounding box center [780, 279] width 64 height 24
click at [713, 200] on div "Location type" at bounding box center [657, 194] width 387 height 23
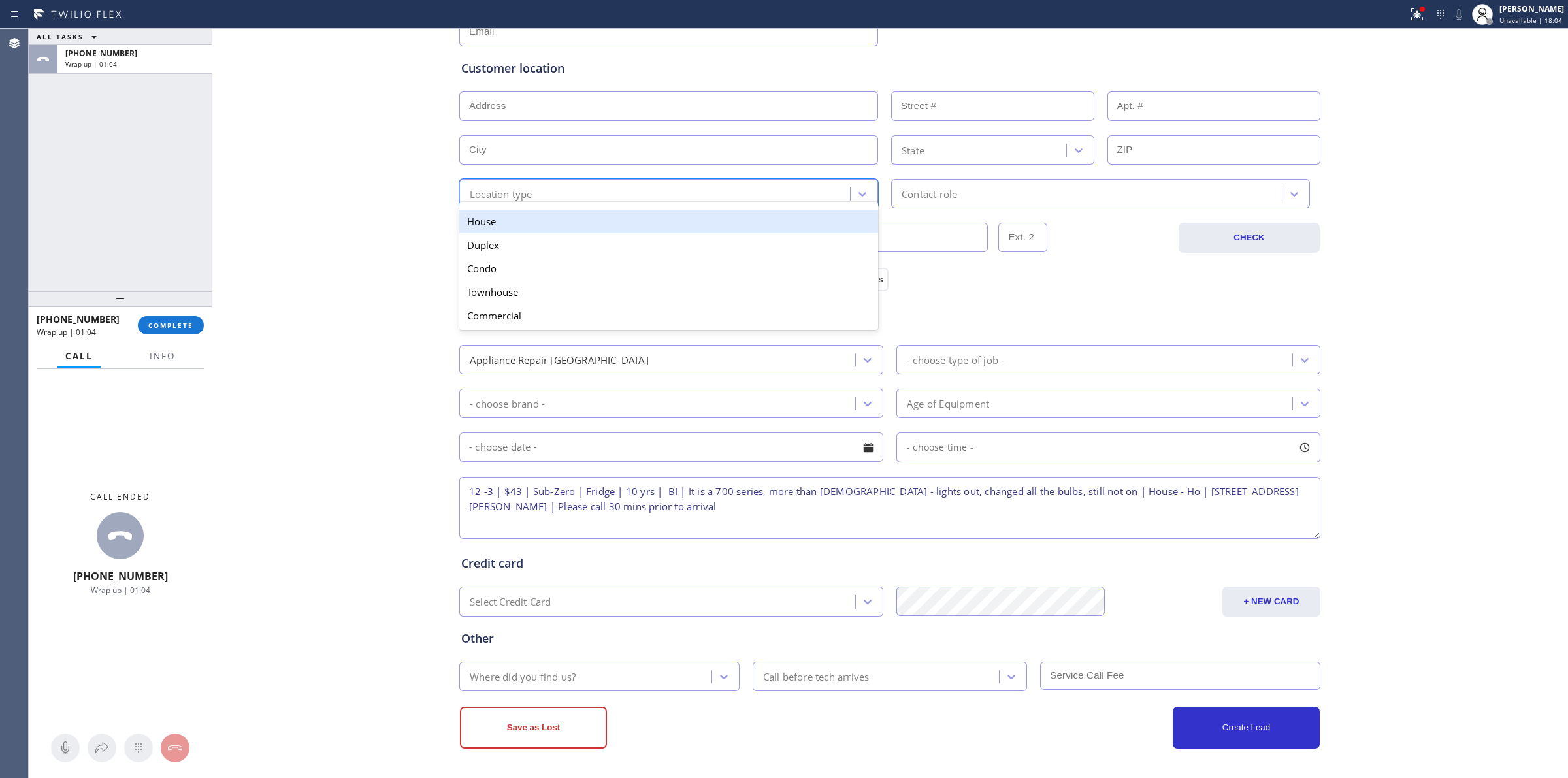
click at [592, 230] on div "House" at bounding box center [669, 221] width 419 height 24
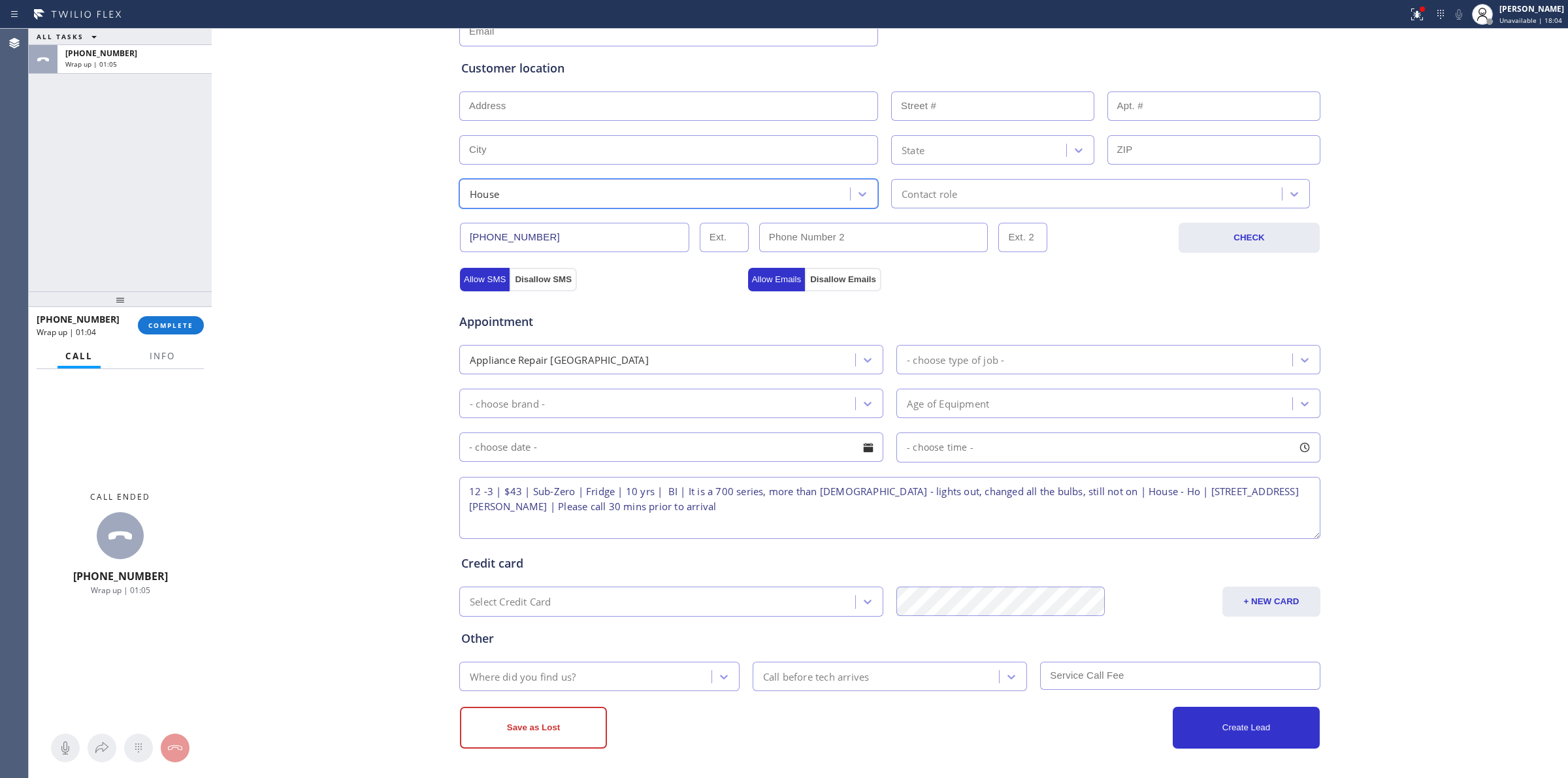
click at [936, 192] on div "Contact role" at bounding box center [929, 194] width 55 height 15
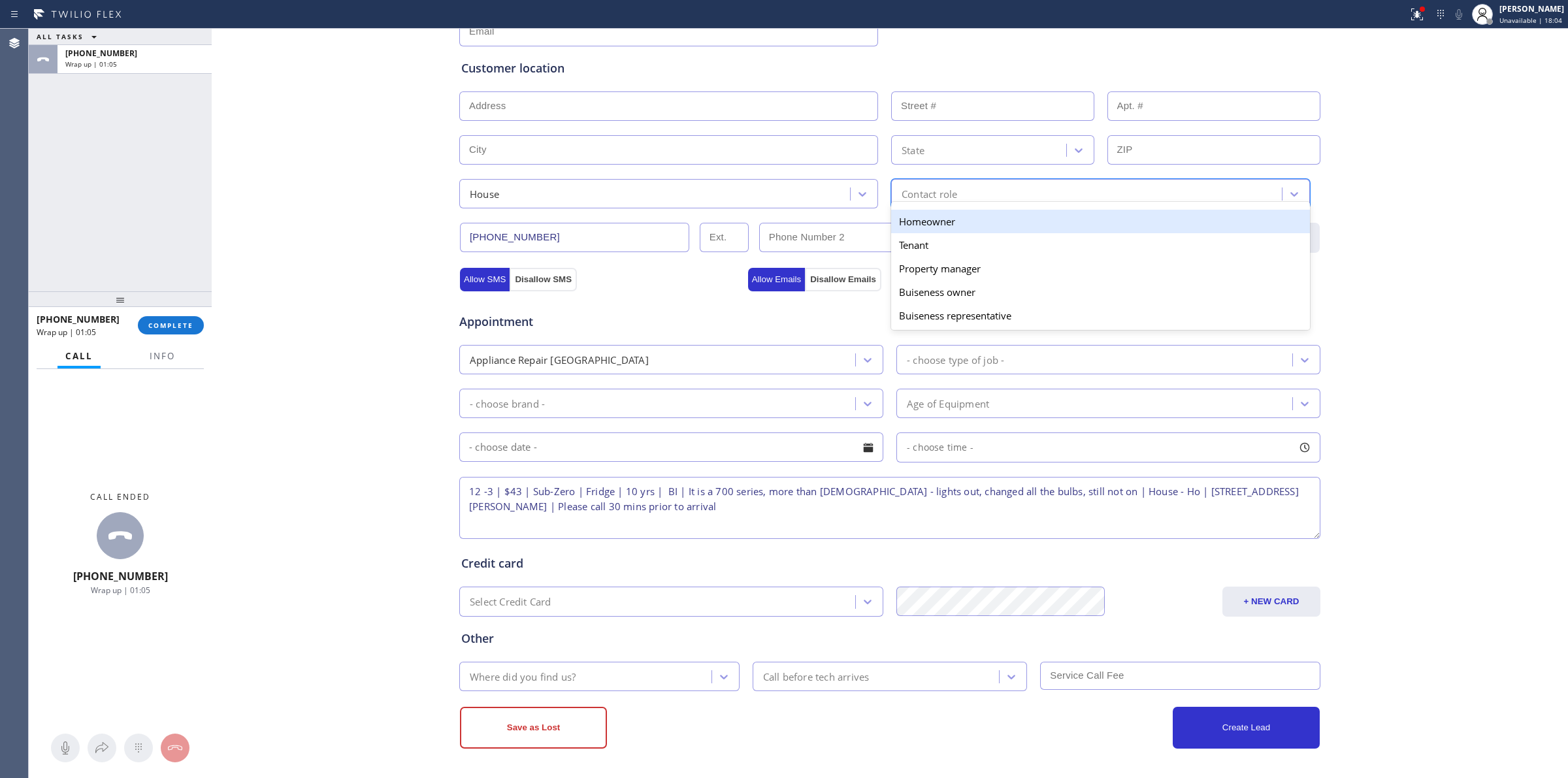
click at [929, 223] on div "Homeowner" at bounding box center [1101, 221] width 419 height 24
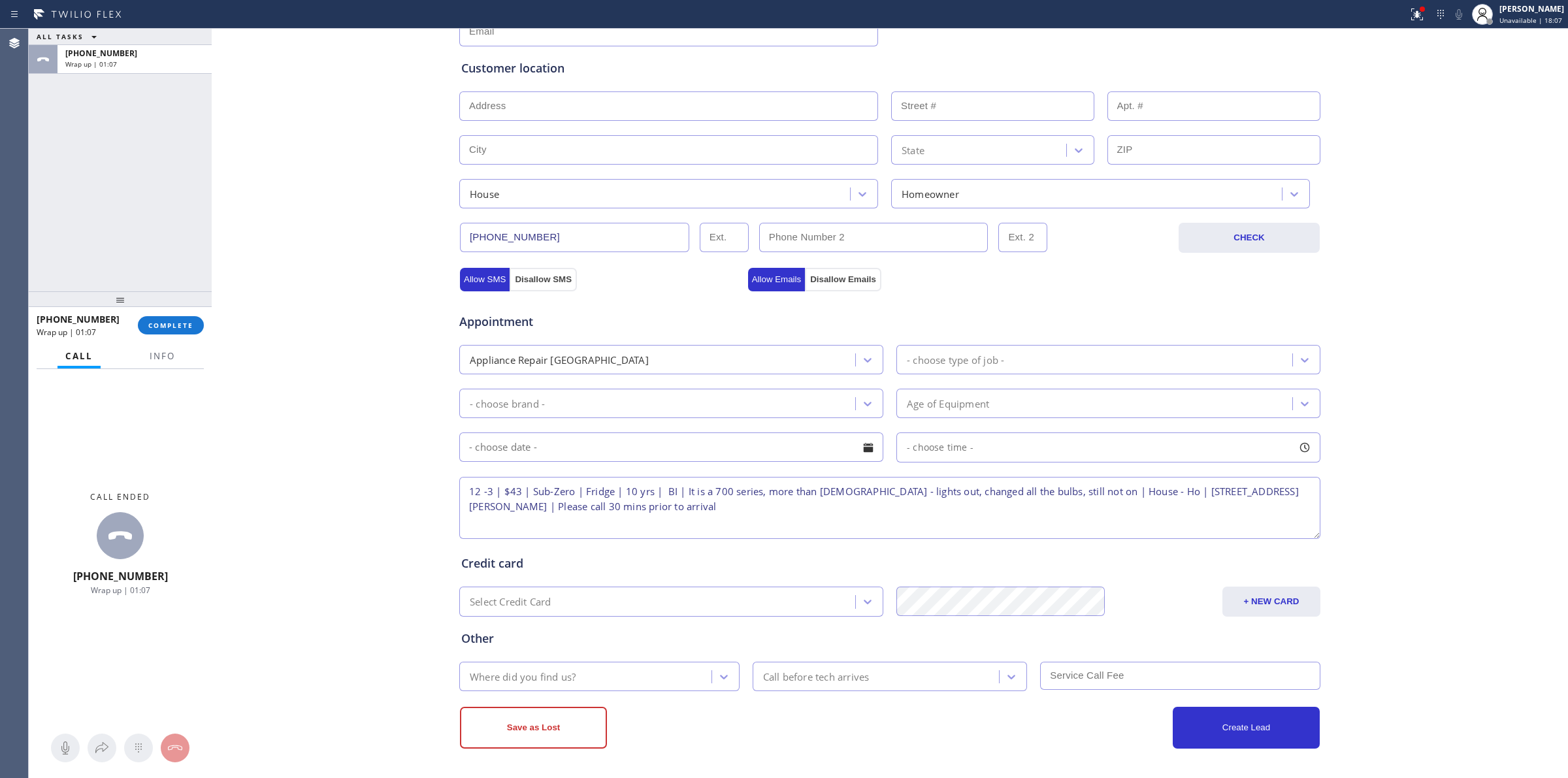
scroll to position [0, 0]
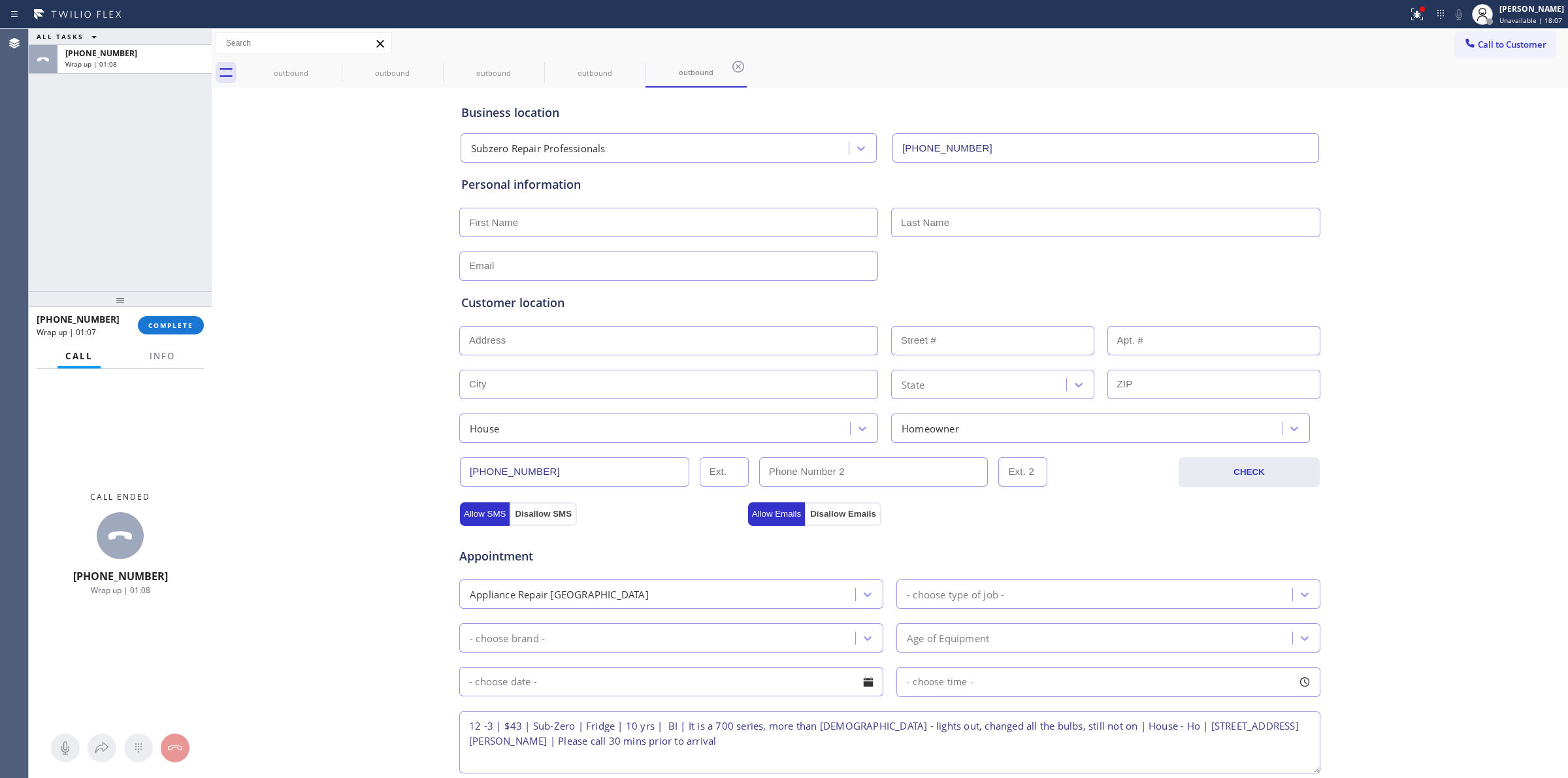
click at [498, 230] on input "text" at bounding box center [669, 222] width 419 height 29
paste input "[PERSON_NAME]"
type input "[PERSON_NAME]"
paste input "Meara"
click at [947, 229] on input "text" at bounding box center [1106, 222] width 429 height 29
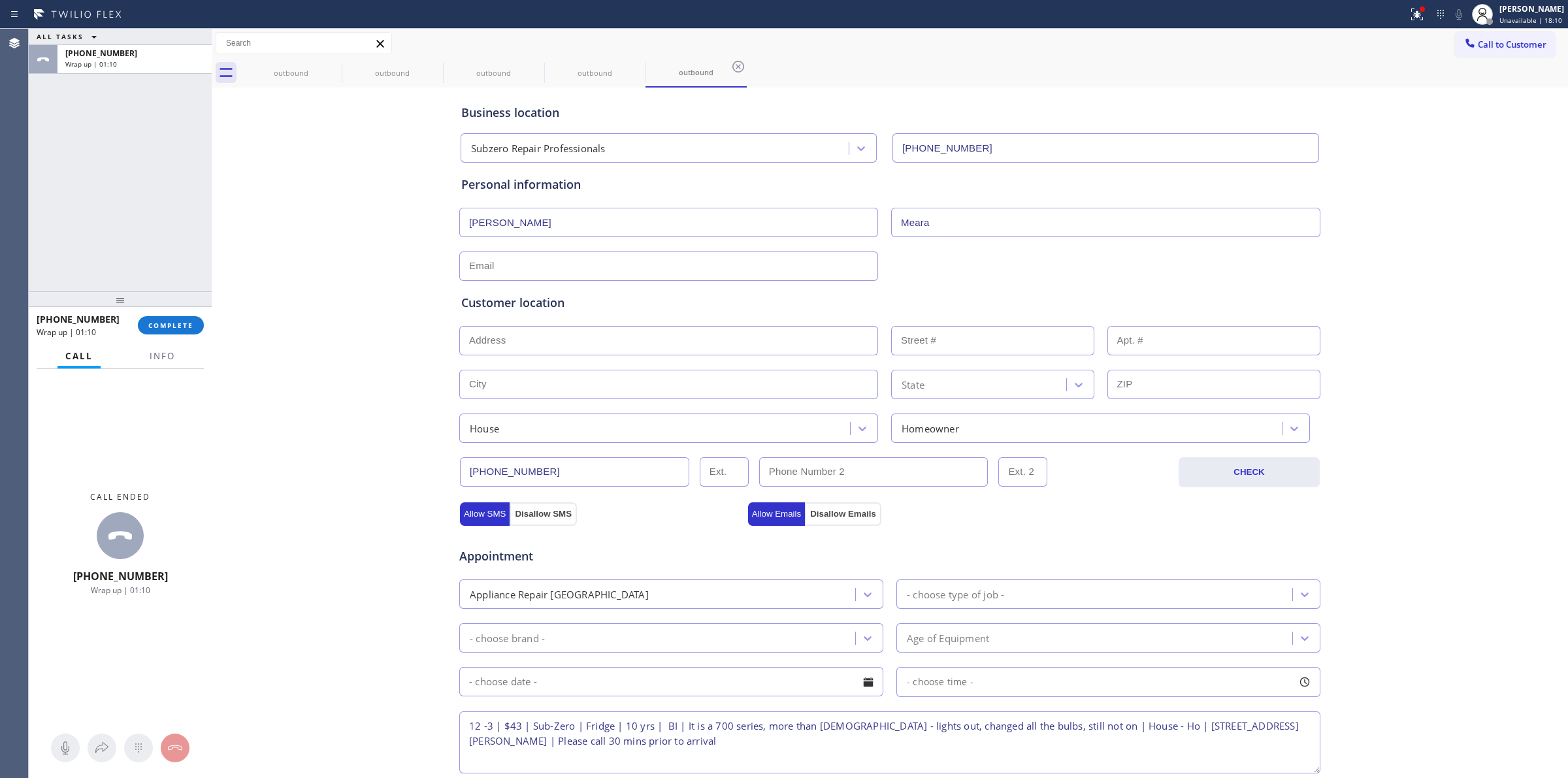
type input "Meara"
click at [941, 267] on div at bounding box center [890, 265] width 864 height 32
click at [469, 266] on input "text" at bounding box center [669, 266] width 419 height 29
paste input "[EMAIL_ADDRESS][DOMAIN_NAME]"
type input "[EMAIL_ADDRESS][DOMAIN_NAME]"
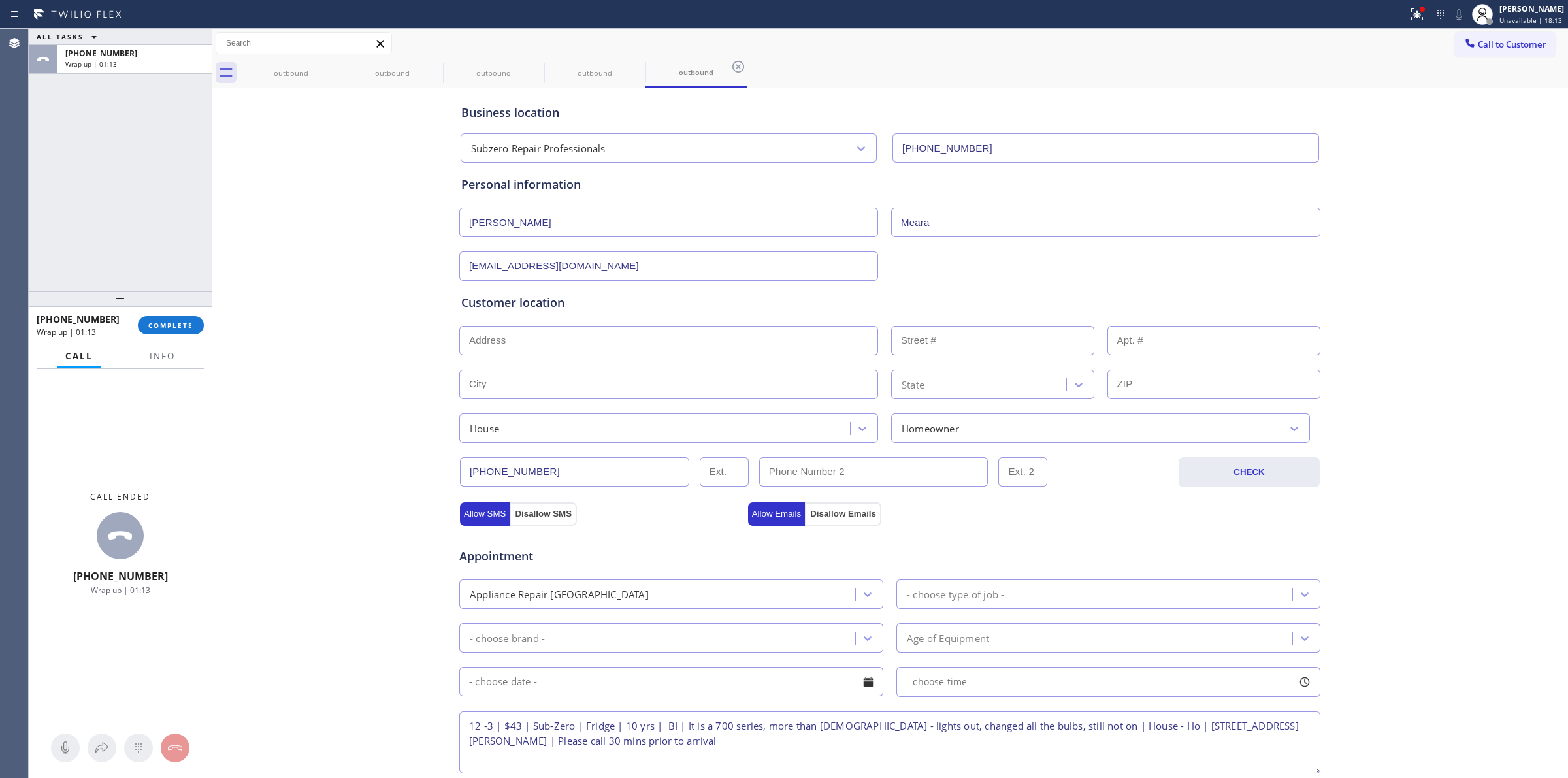
click at [367, 274] on div "Business location Subzero Repair Professionals [PHONE_NUMBER] Personal informat…" at bounding box center [890, 538] width 1350 height 893
click at [507, 337] on input "text" at bounding box center [669, 340] width 419 height 29
paste input "[STREET_ADDRESS][PERSON_NAME]"
click at [350, 342] on div "Business location Subzero Repair Professionals [PHONE_NUMBER] Personal informat…" at bounding box center [890, 538] width 1350 height 893
click at [543, 344] on input "[STREET_ADDRESS][PERSON_NAME]" at bounding box center [669, 340] width 419 height 29
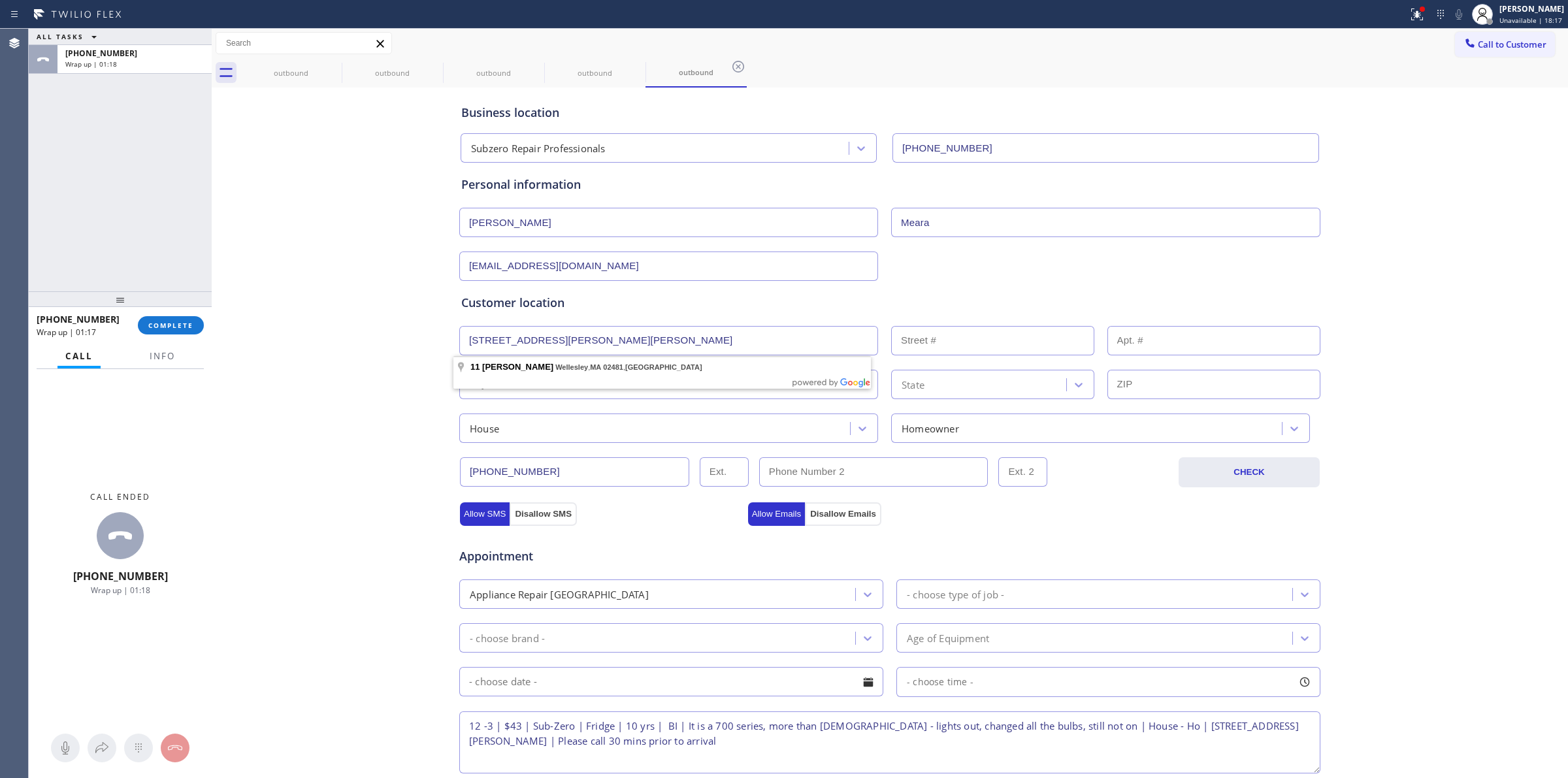
type input "[STREET_ADDRESS][PERSON_NAME]"
type input "11"
type input "Wellesley"
type input "02481"
click at [360, 374] on div "Business location Subzero Repair Professionals [PHONE_NUMBER] Personal informat…" at bounding box center [890, 538] width 1350 height 893
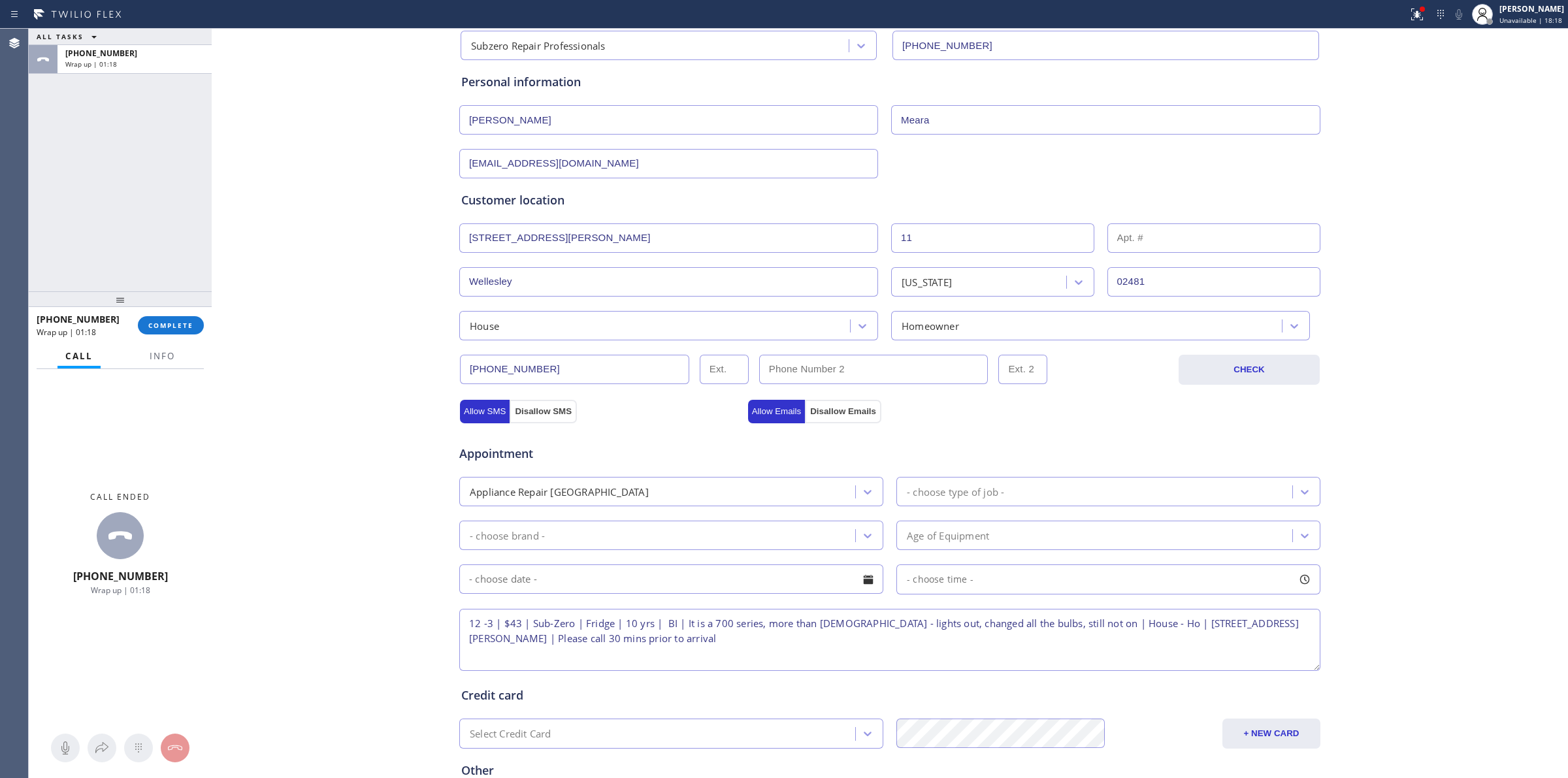
scroll to position [237, 0]
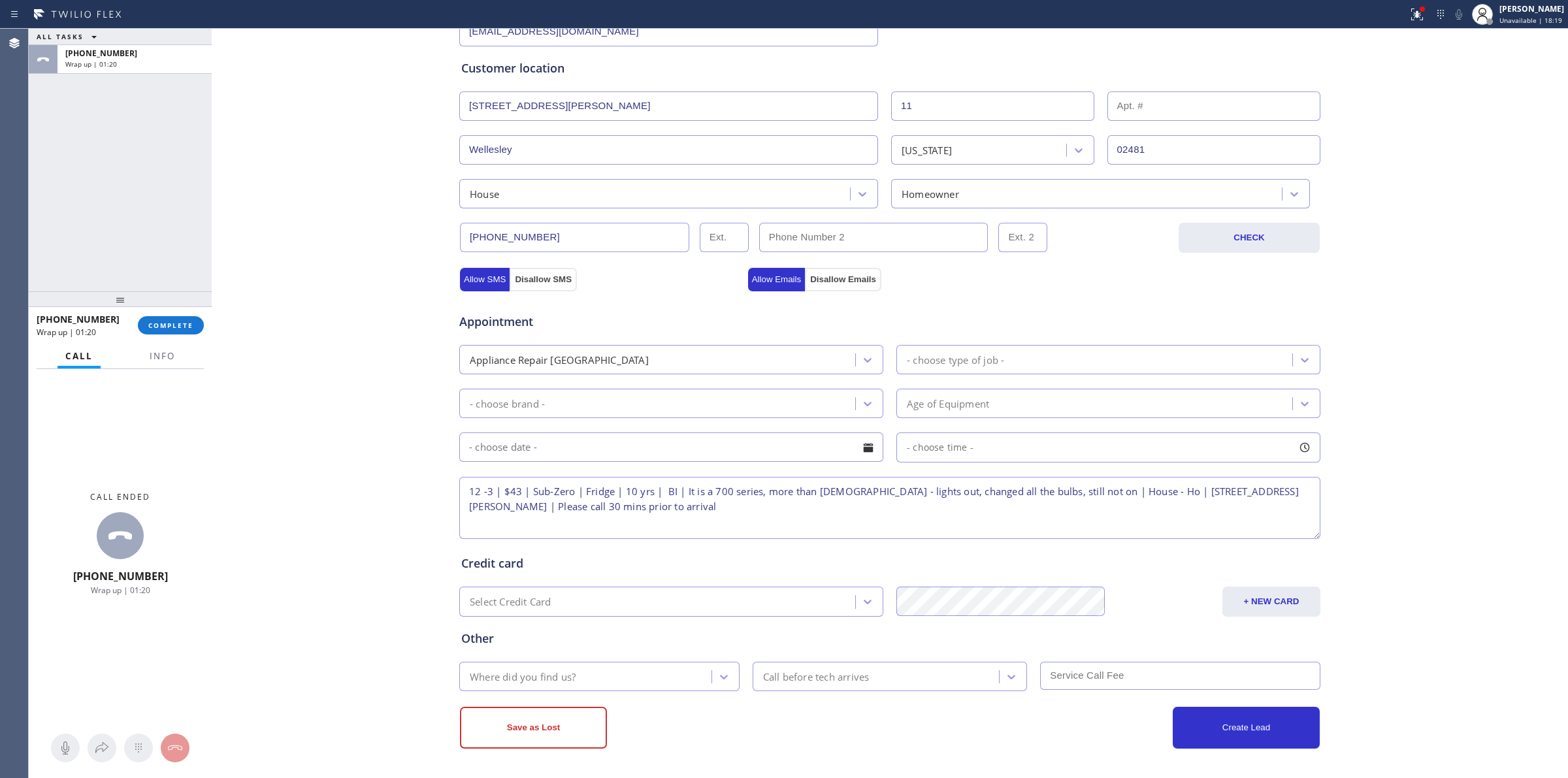
click at [528, 398] on div "- choose brand -" at bounding box center [507, 403] width 75 height 15
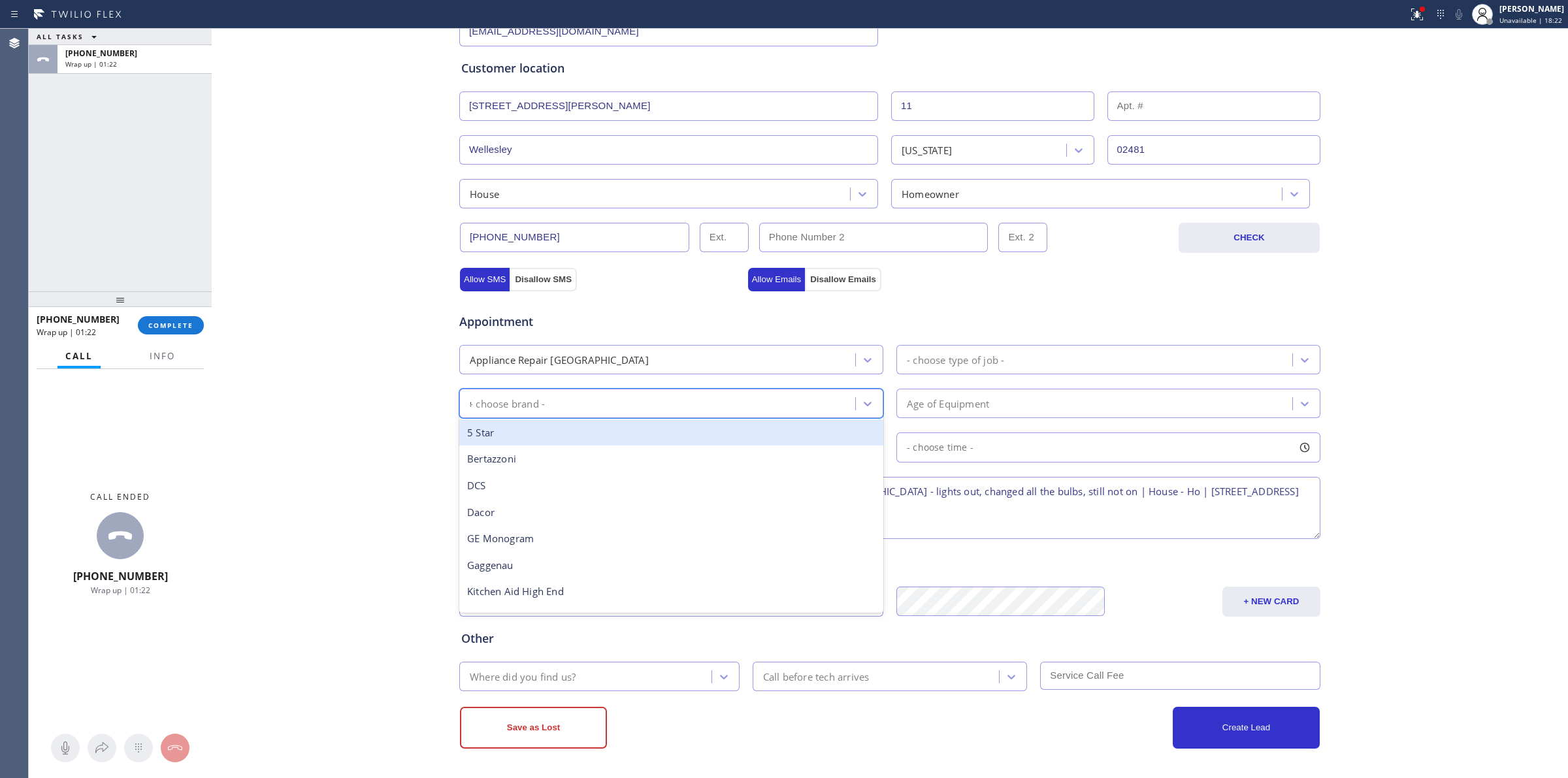
type input "su"
click at [526, 433] on div "Sub Zero" at bounding box center [671, 433] width 424 height 27
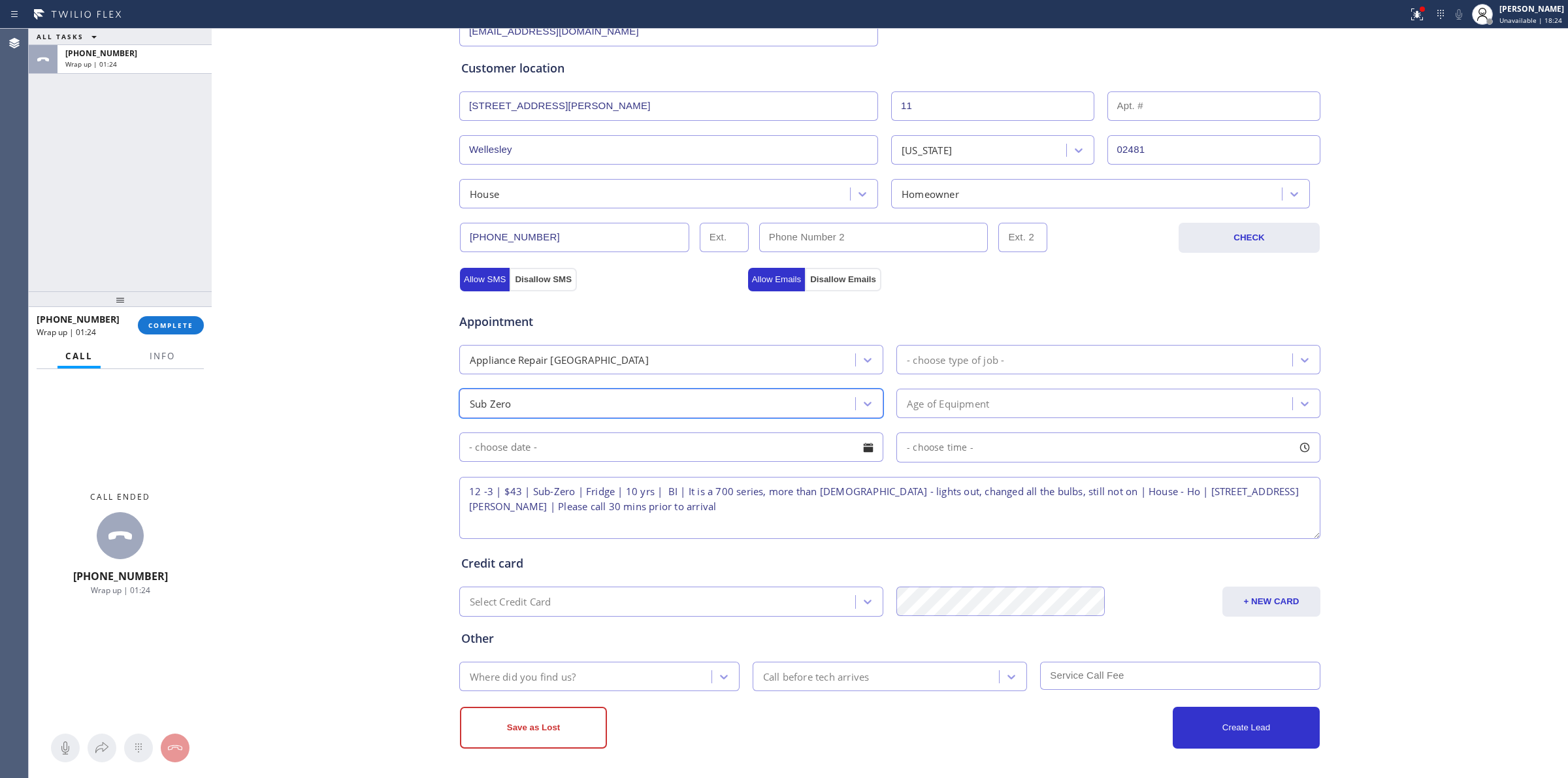
click at [1011, 360] on div "- choose type of job -" at bounding box center [1097, 360] width 392 height 23
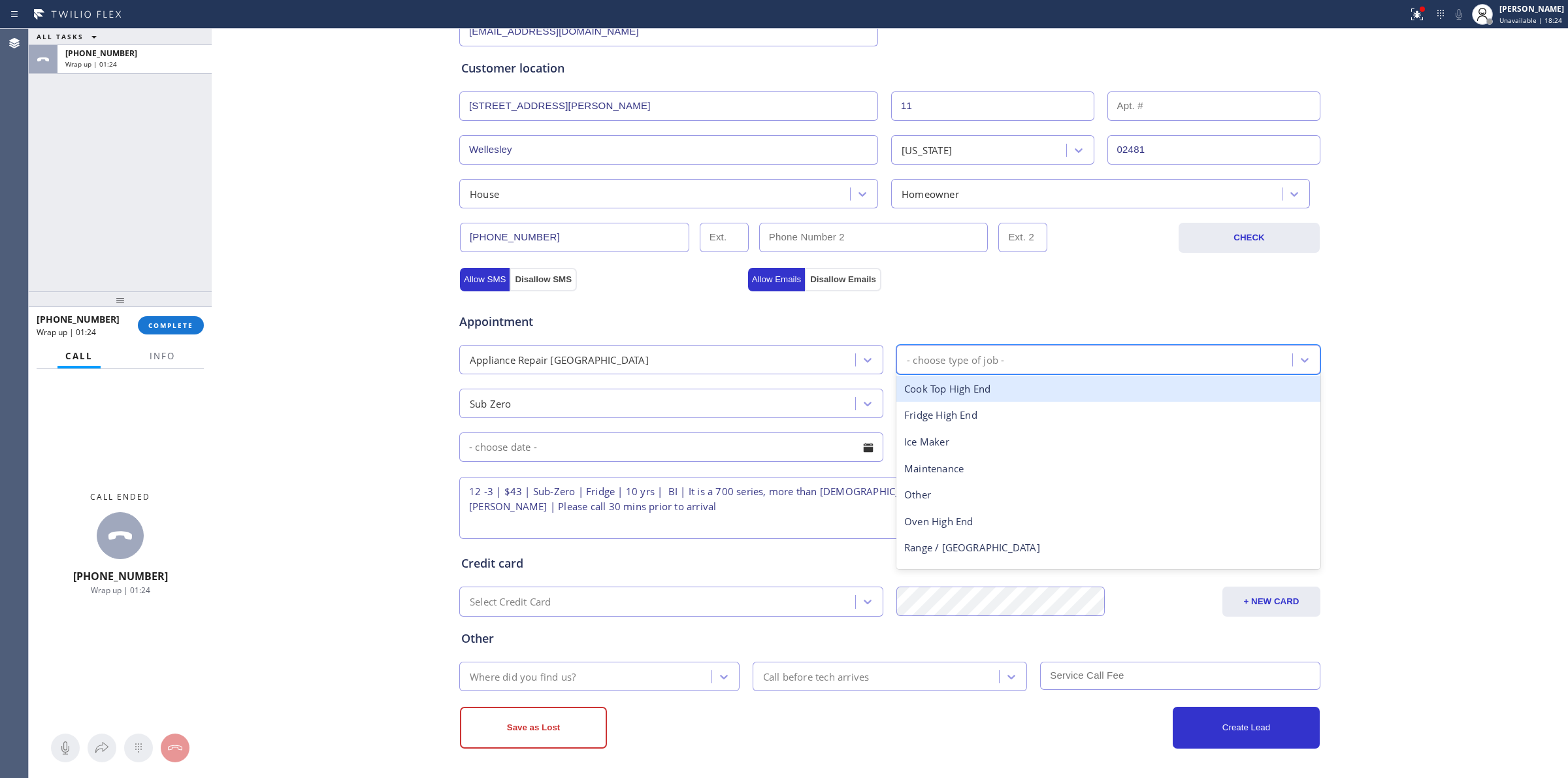
type input "f"
click at [990, 384] on div "Fridge High End" at bounding box center [1108, 389] width 424 height 27
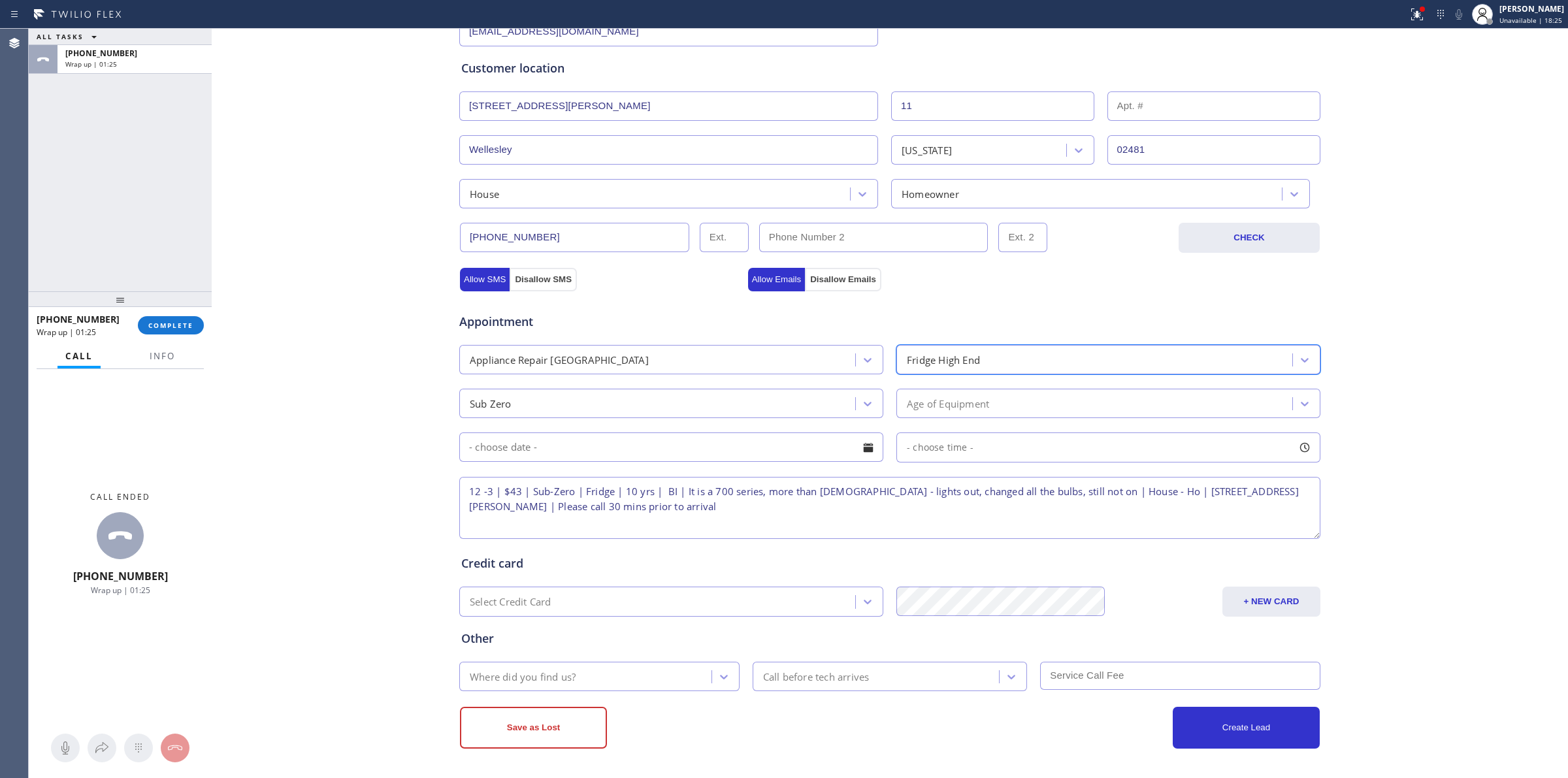
click at [984, 399] on div "Age of Equipment" at bounding box center [948, 403] width 83 height 15
click at [943, 407] on div "Age of Equipment" at bounding box center [948, 403] width 83 height 15
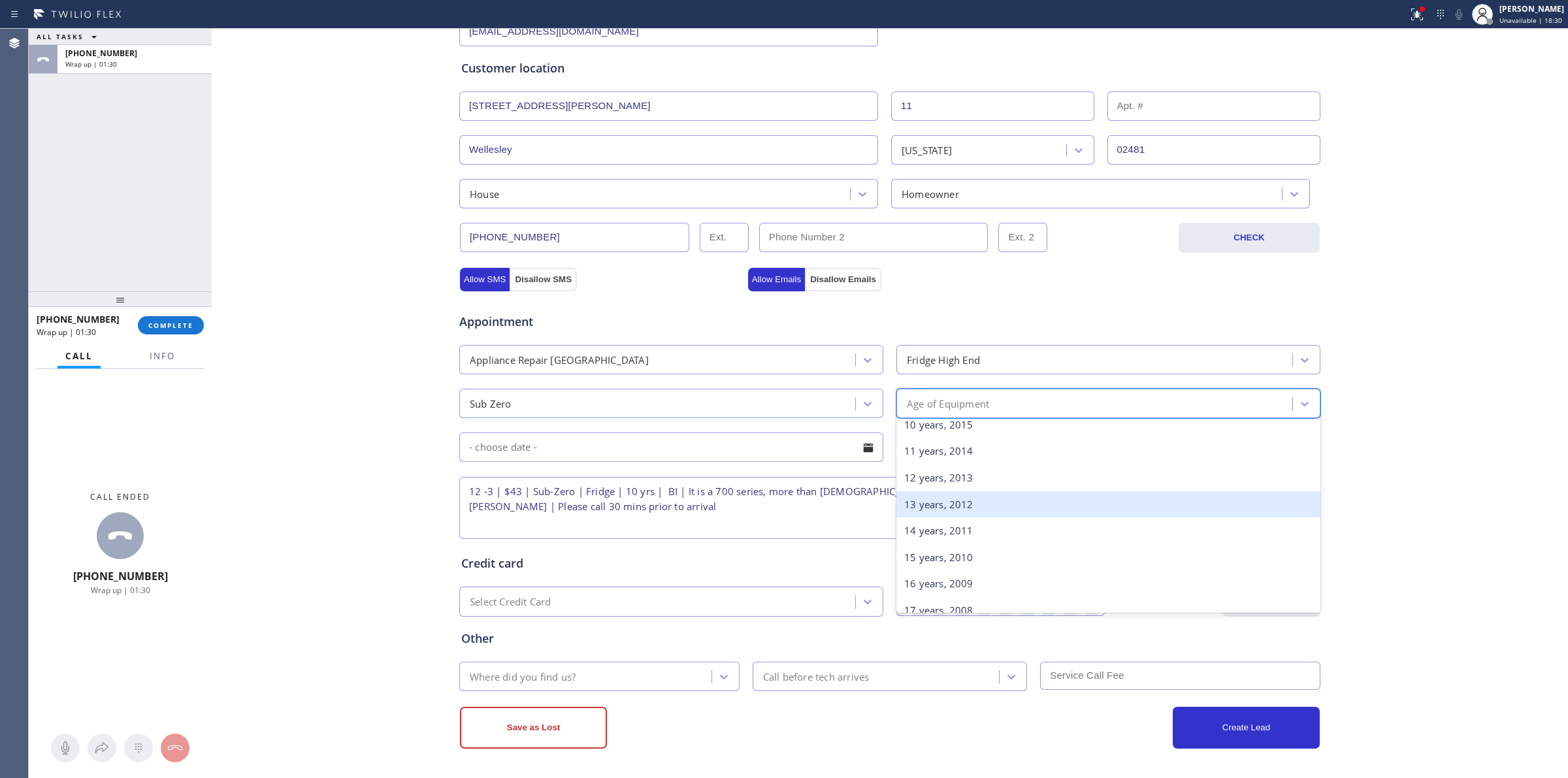
scroll to position [245, 0]
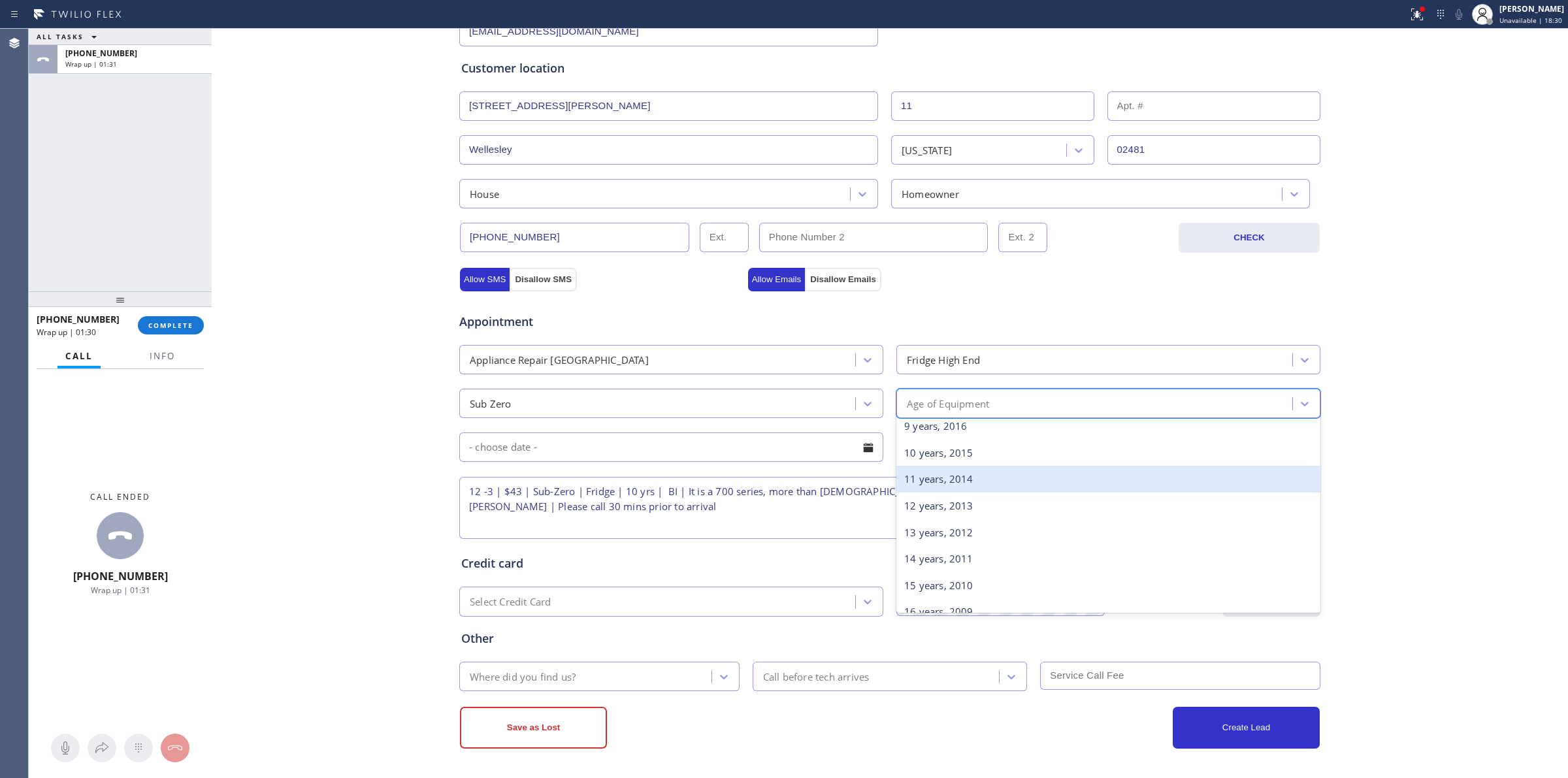
click at [930, 459] on div "10 years, 2015" at bounding box center [1108, 453] width 424 height 27
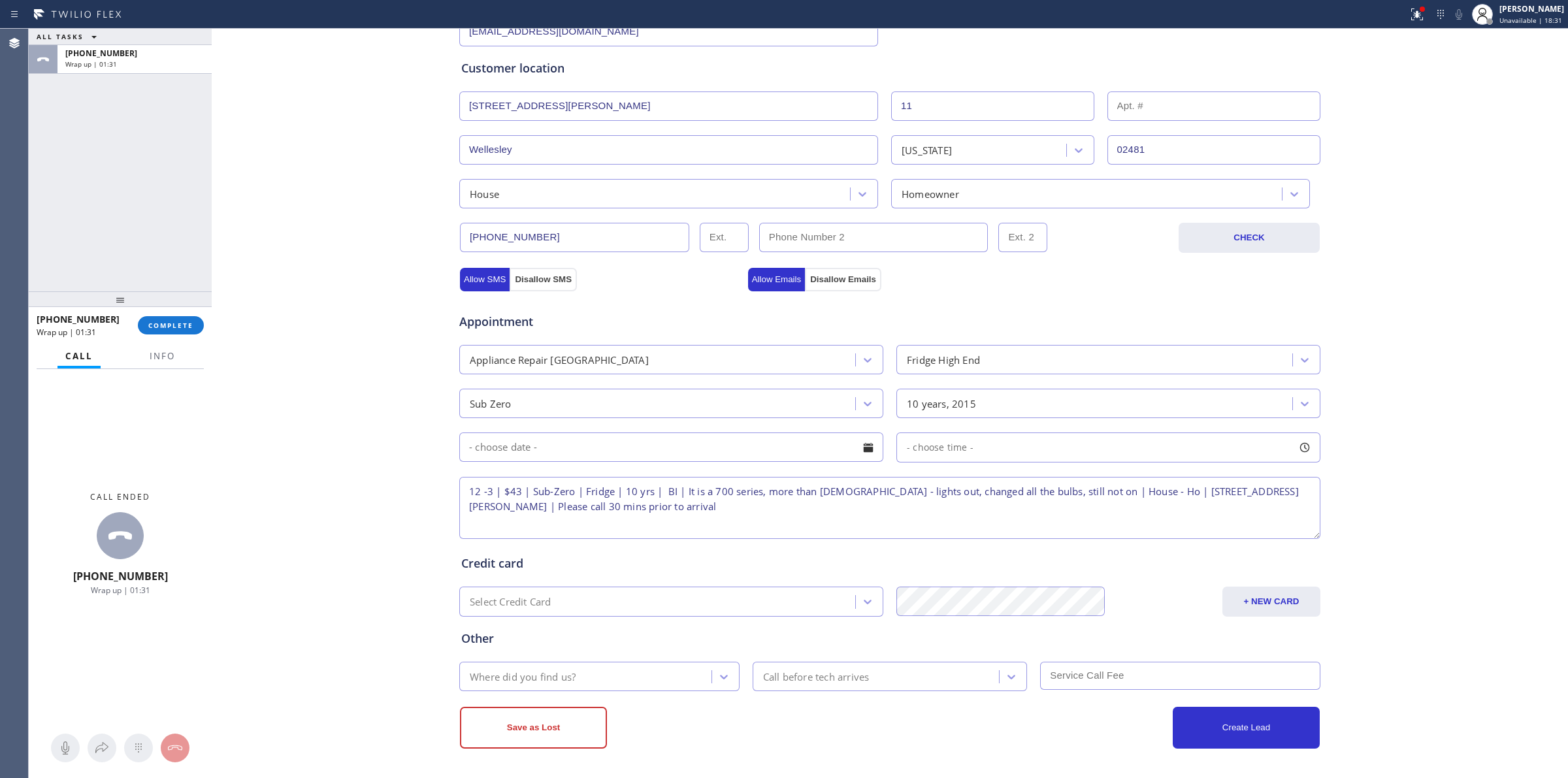
click at [756, 459] on input "text" at bounding box center [671, 447] width 424 height 29
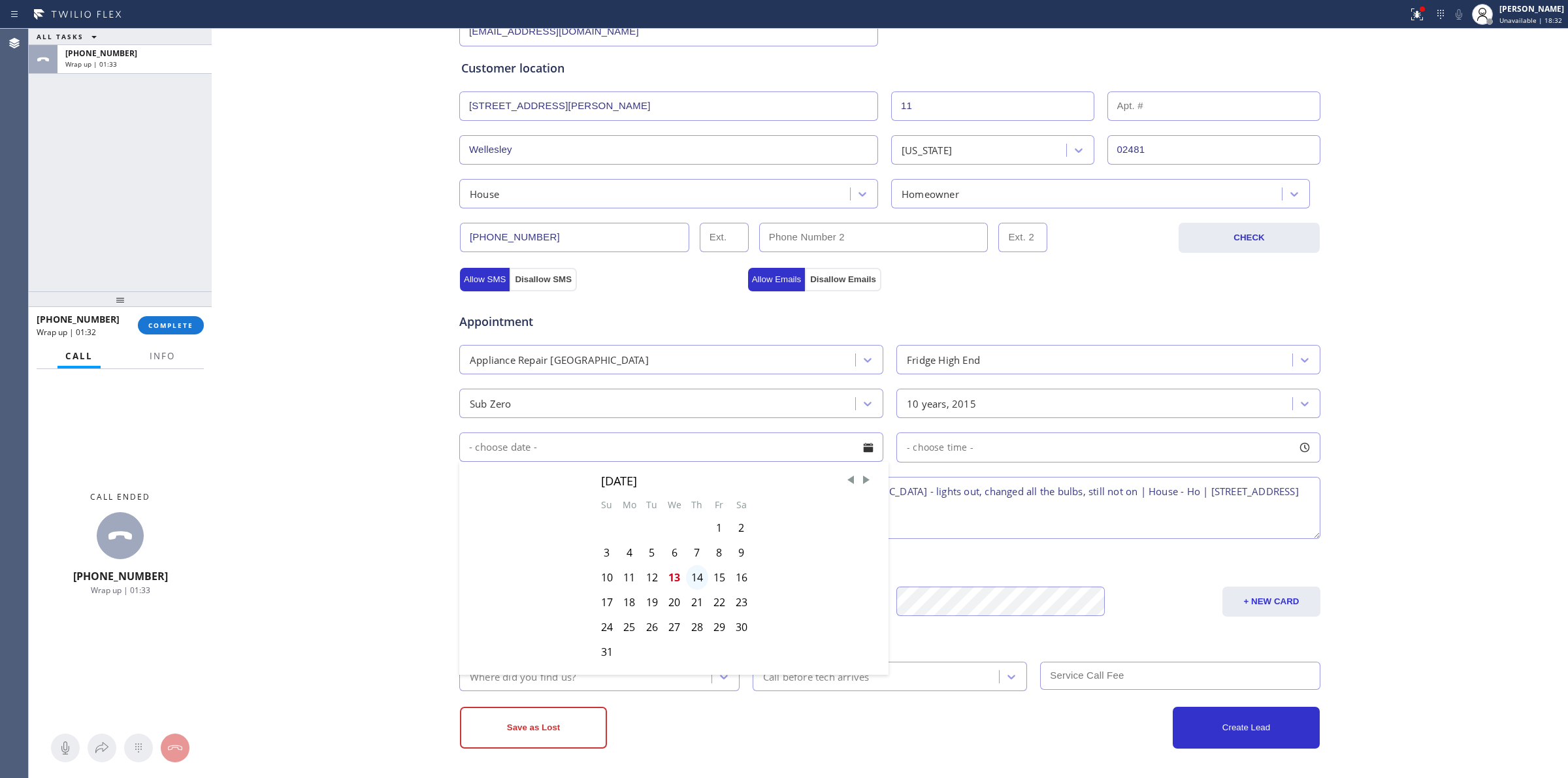
click at [693, 583] on div "14" at bounding box center [697, 578] width 22 height 25
type input "[DATE]"
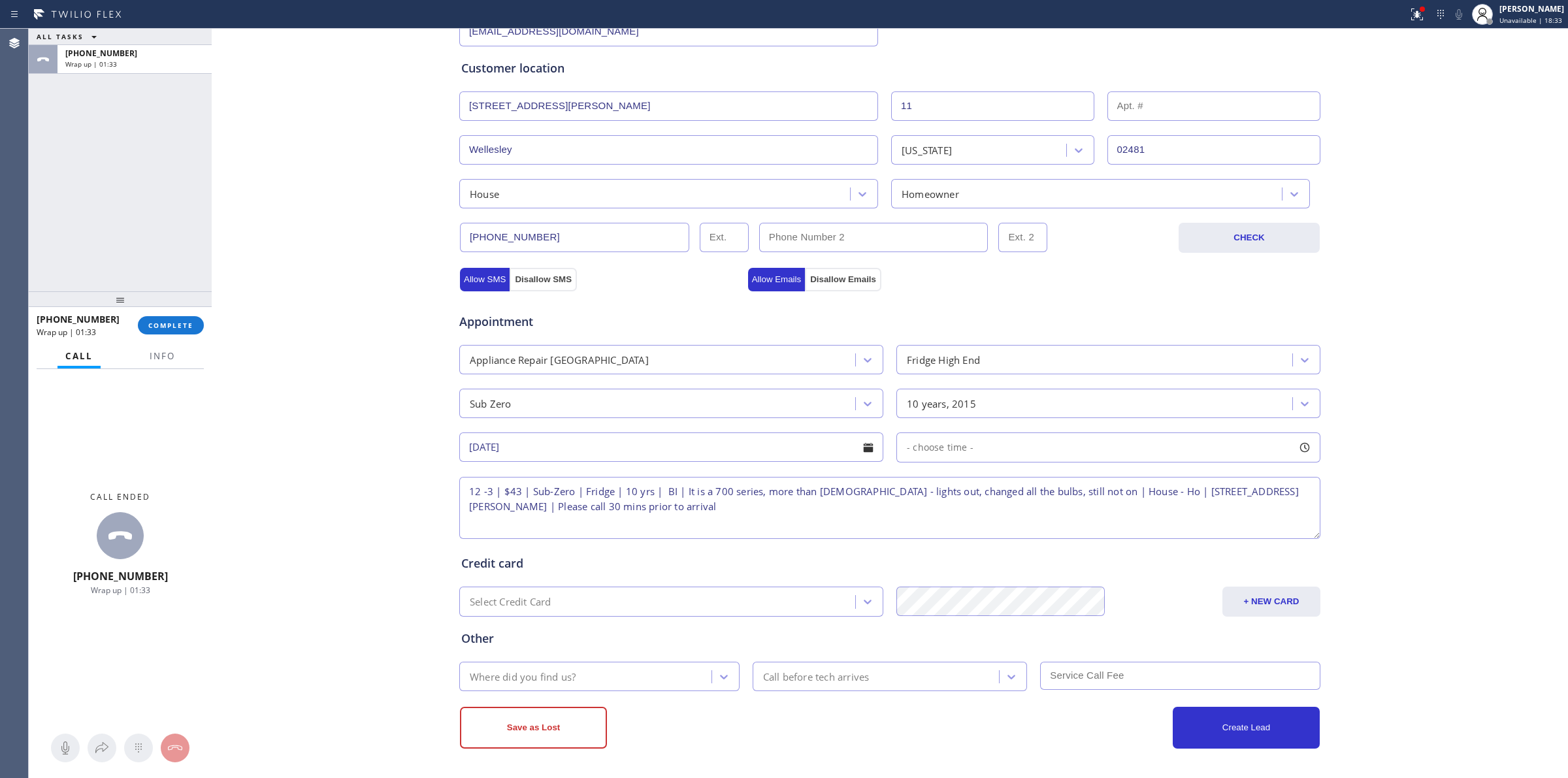
click at [939, 454] on div "- choose time -" at bounding box center [935, 448] width 77 height 15
drag, startPoint x: 915, startPoint y: 528, endPoint x: 1013, endPoint y: 517, distance: 98.6
click at [1013, 517] on div at bounding box center [1019, 528] width 16 height 27
drag, startPoint x: 1013, startPoint y: 517, endPoint x: 1025, endPoint y: 518, distance: 12.0
click at [1027, 518] on div at bounding box center [1035, 528] width 16 height 27
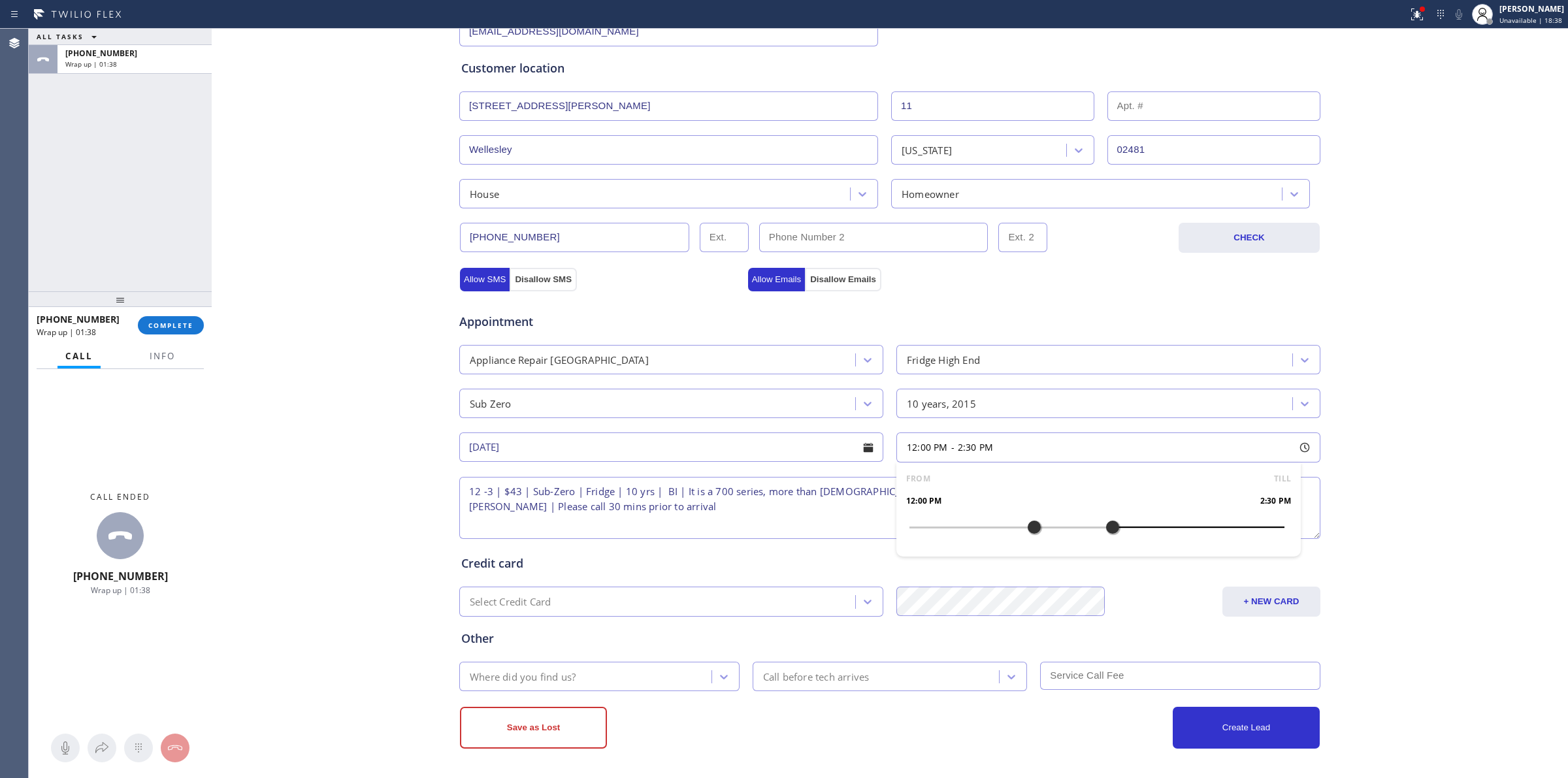
drag, startPoint x: 910, startPoint y: 525, endPoint x: 1099, endPoint y: 523, distance: 189.0
drag, startPoint x: 1106, startPoint y: 525, endPoint x: 1122, endPoint y: 524, distance: 16.0
click at [1122, 524] on div at bounding box center [1129, 528] width 16 height 27
drag, startPoint x: 1376, startPoint y: 451, endPoint x: 1420, endPoint y: 442, distance: 44.9
click at [1392, 446] on div "Business location Subzero Repair Professionals [PHONE_NUMBER] Personal informat…" at bounding box center [890, 303] width 1350 height 893
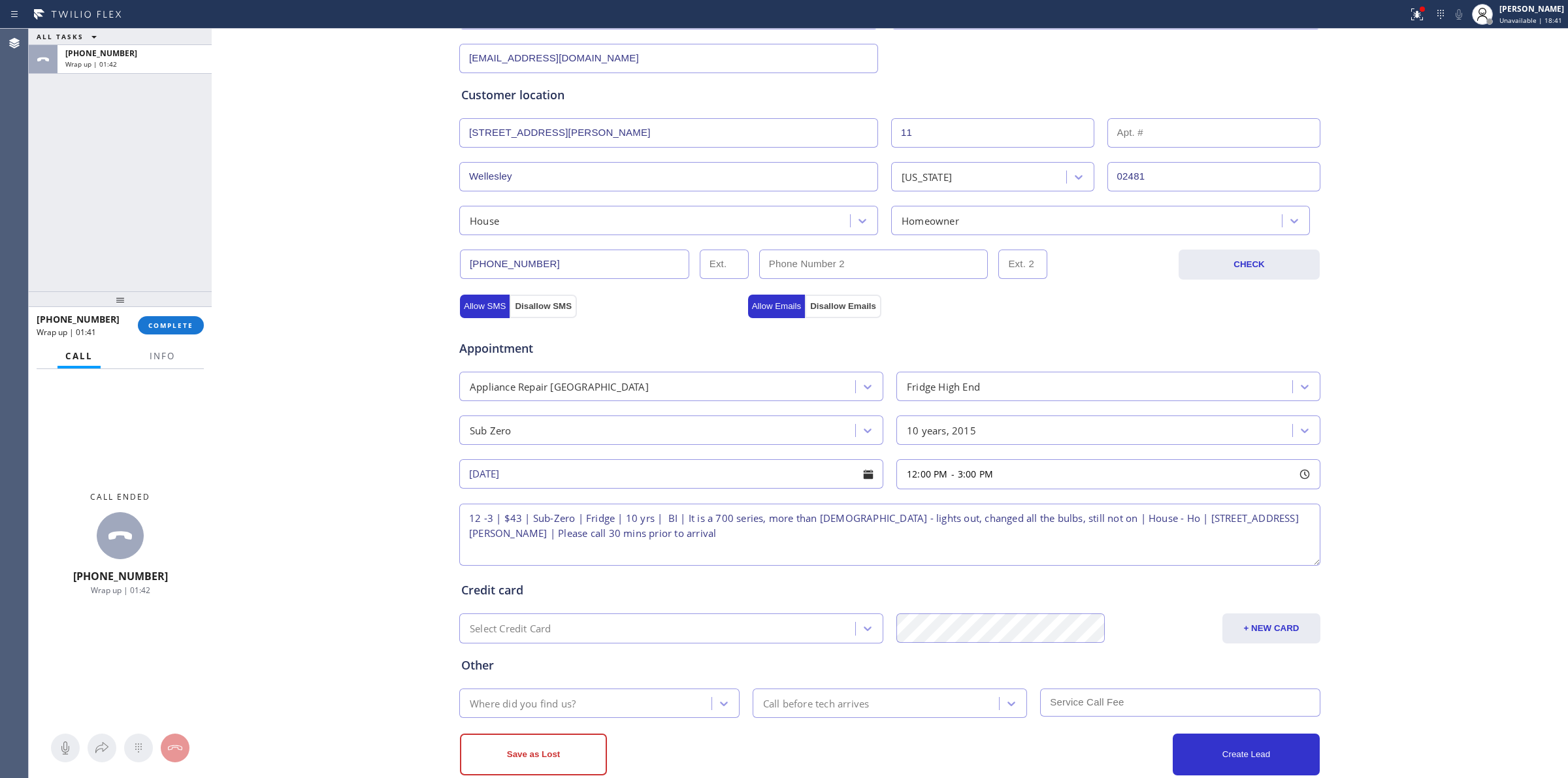
scroll to position [237, 0]
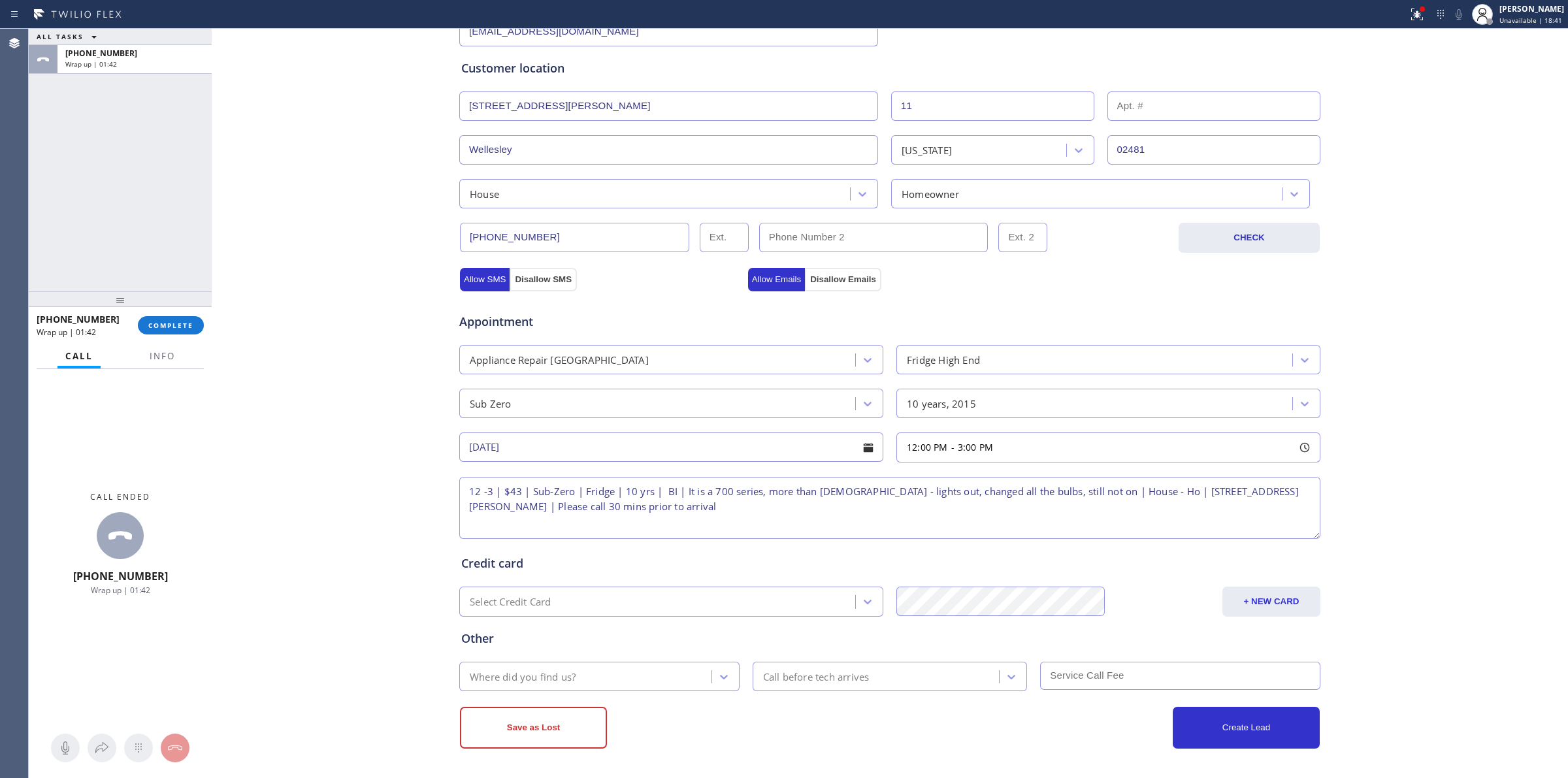
click at [534, 699] on div "Save as Lost Create Lead" at bounding box center [890, 720] width 863 height 57
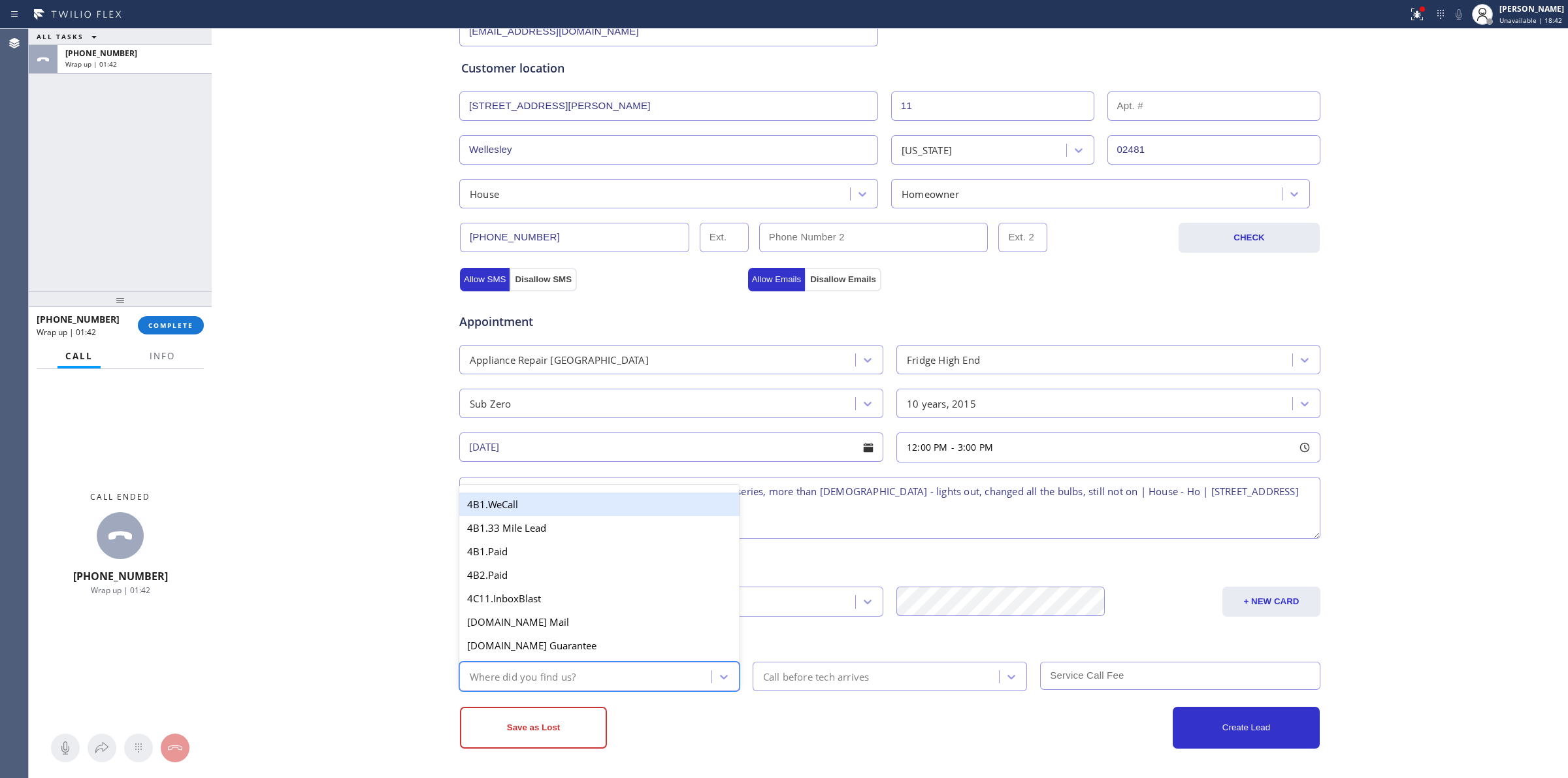
click at [560, 675] on div "Where did you find us?" at bounding box center [523, 676] width 106 height 15
type input "w"
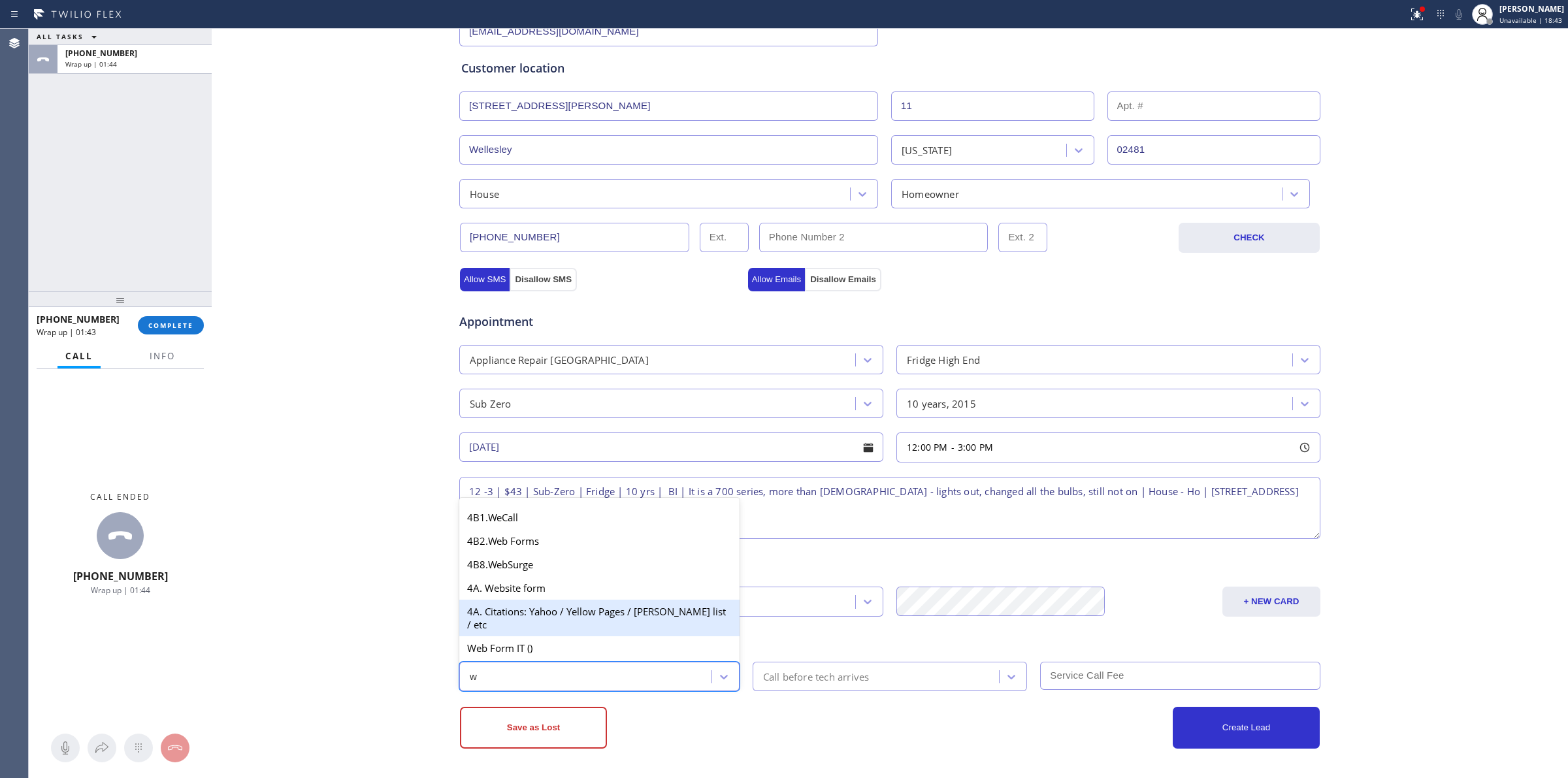
click at [513, 610] on div "4A. Citations: Yahoo / Yellow Pages / [PERSON_NAME] list / etc" at bounding box center [599, 618] width 281 height 37
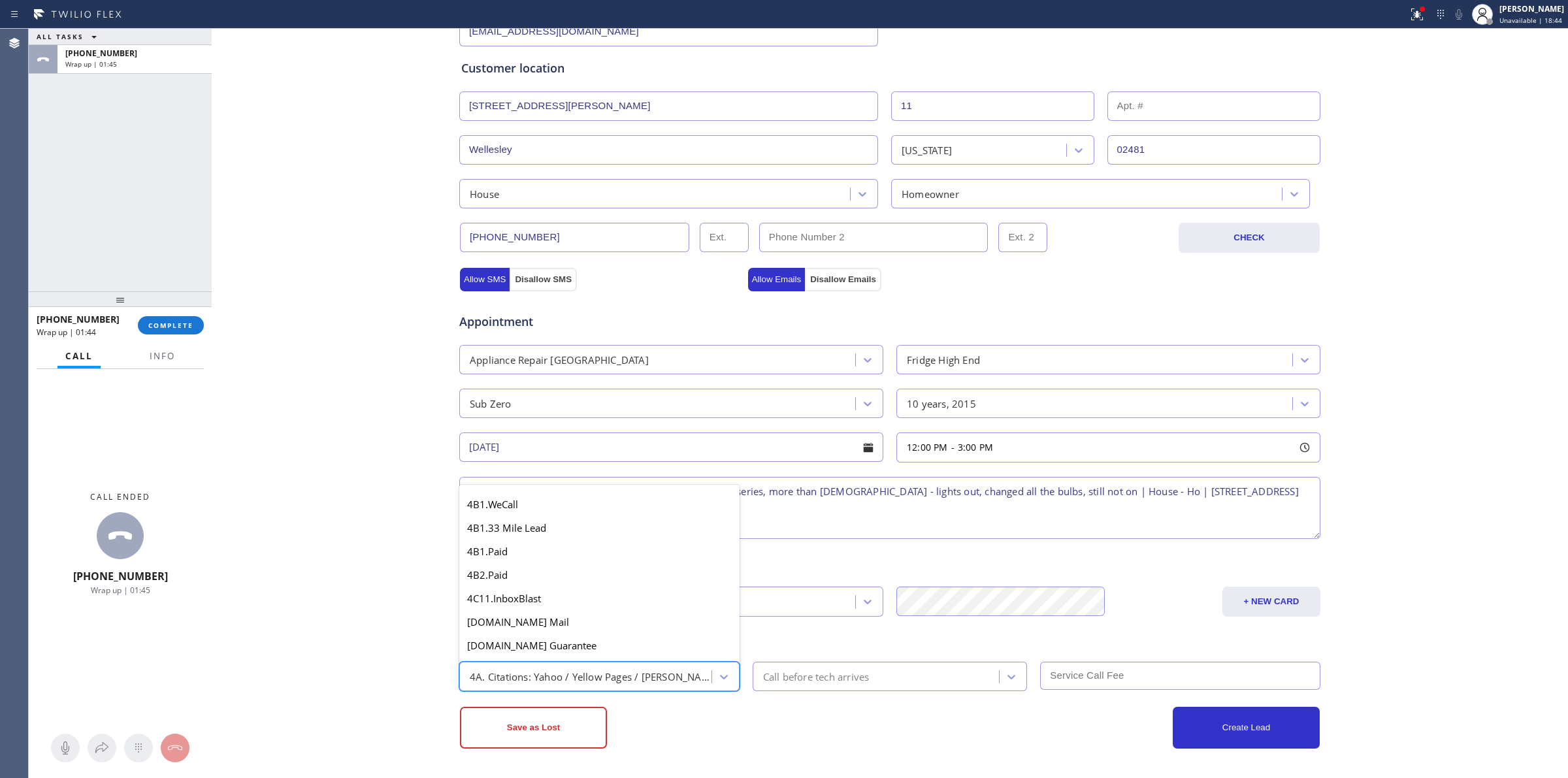
drag, startPoint x: 536, startPoint y: 663, endPoint x: 530, endPoint y: 677, distance: 15.2
click at [534, 667] on div "4A. Citations: Yahoo / Yellow Pages / [PERSON_NAME] list / etc" at bounding box center [599, 676] width 281 height 29
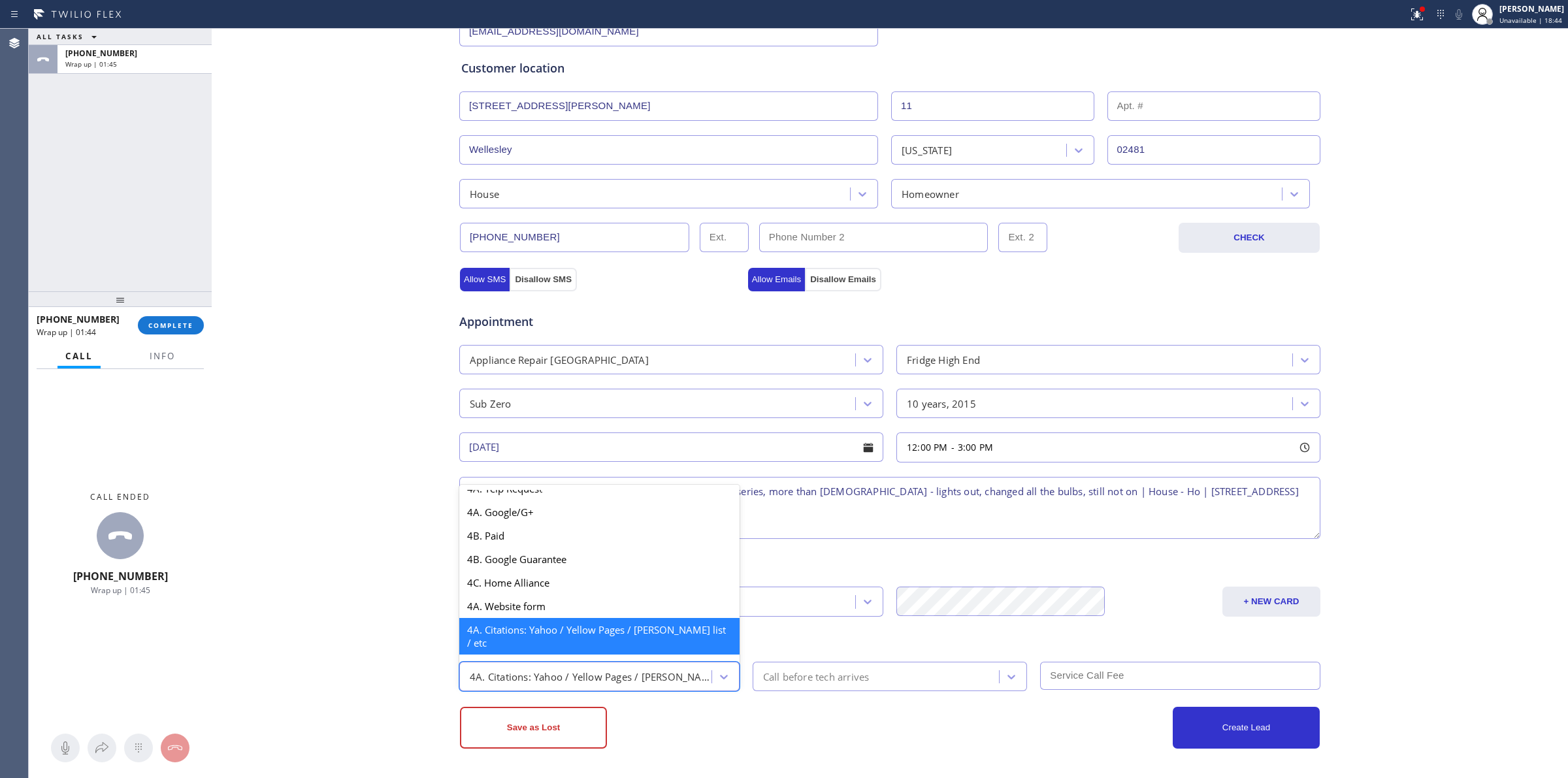
click at [530, 677] on div "4A. Citations: Yahoo / Yellow Pages / [PERSON_NAME] list / etc" at bounding box center [591, 676] width 243 height 15
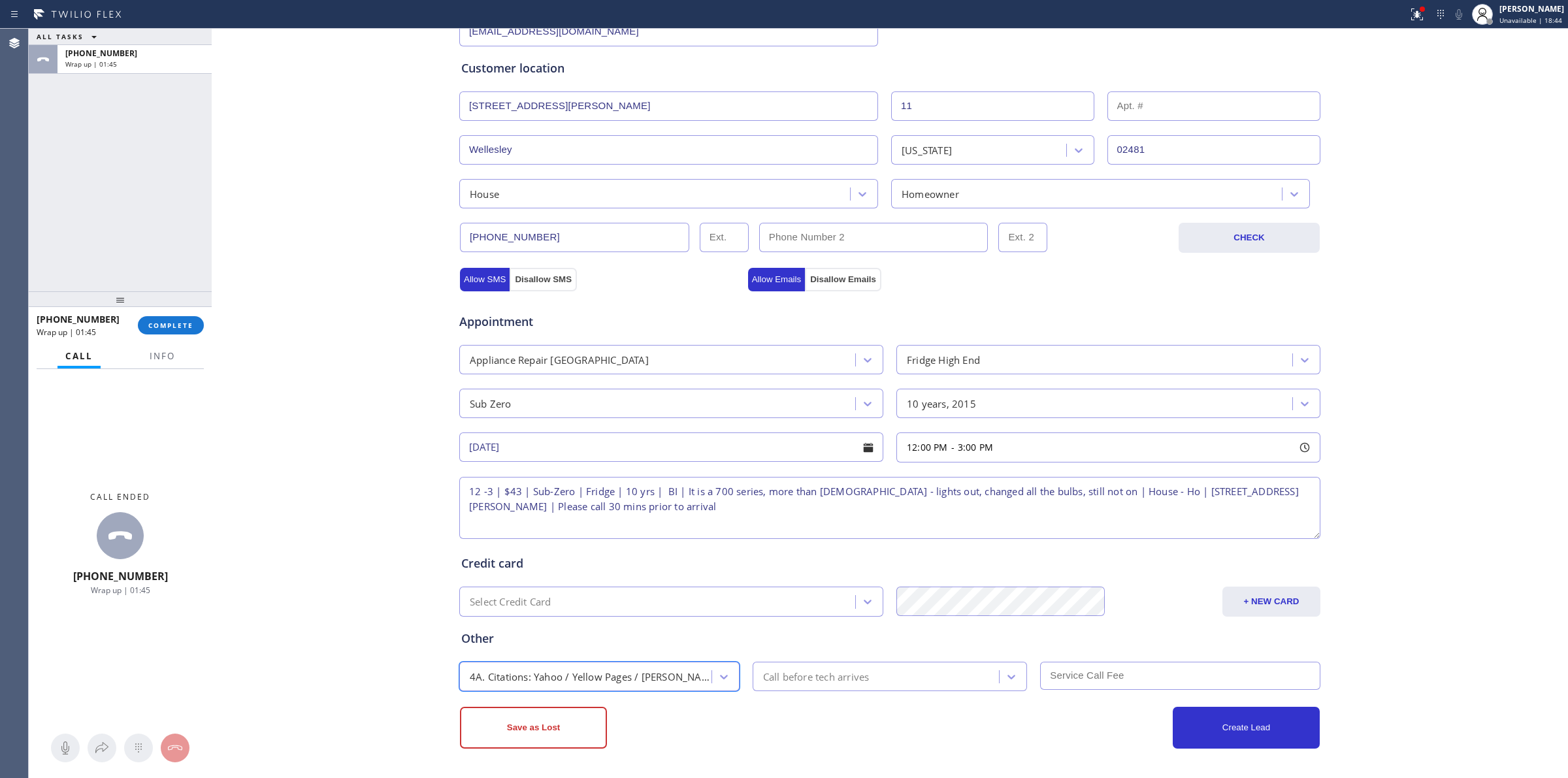
type input "w"
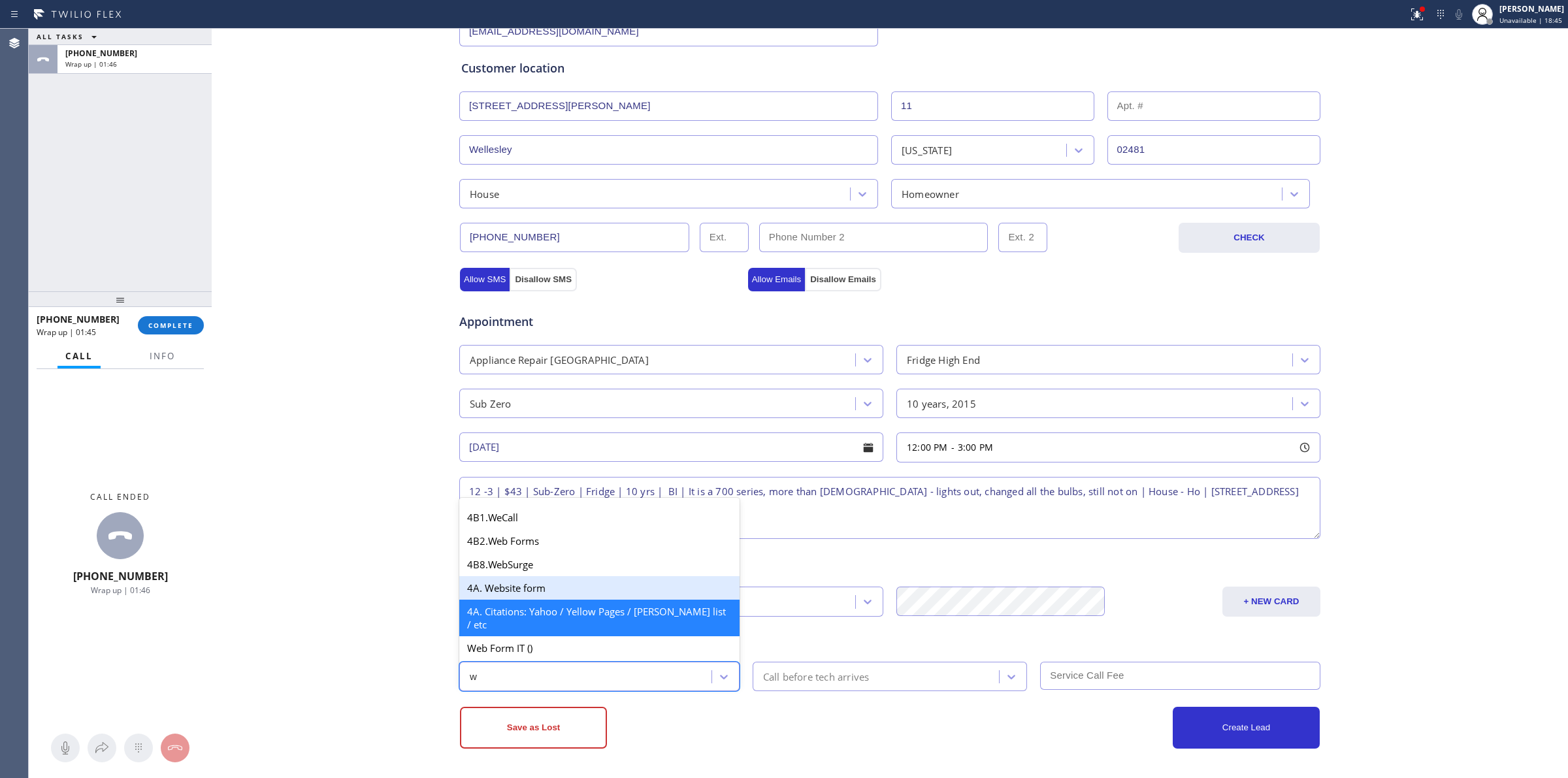
click at [527, 600] on div "4A. Website form" at bounding box center [599, 588] width 281 height 24
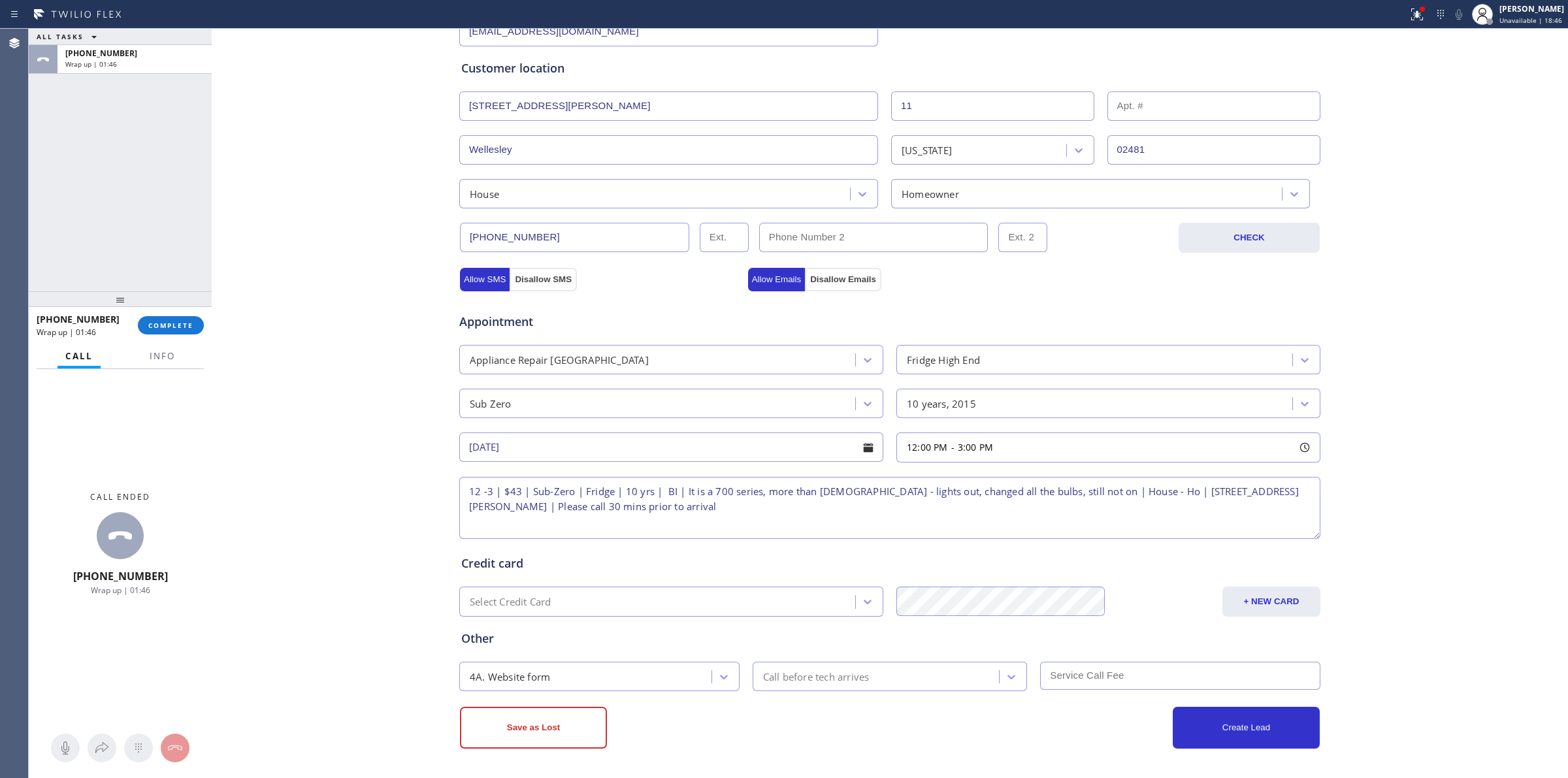
click at [821, 706] on div "Save as Lost Create Lead" at bounding box center [890, 727] width 863 height 44
click at [828, 680] on div "Call before tech arrives" at bounding box center [817, 676] width 106 height 15
click at [819, 559] on div "30 min" at bounding box center [890, 554] width 275 height 24
click at [1108, 681] on input "text" at bounding box center [1180, 675] width 281 height 28
type input "43"
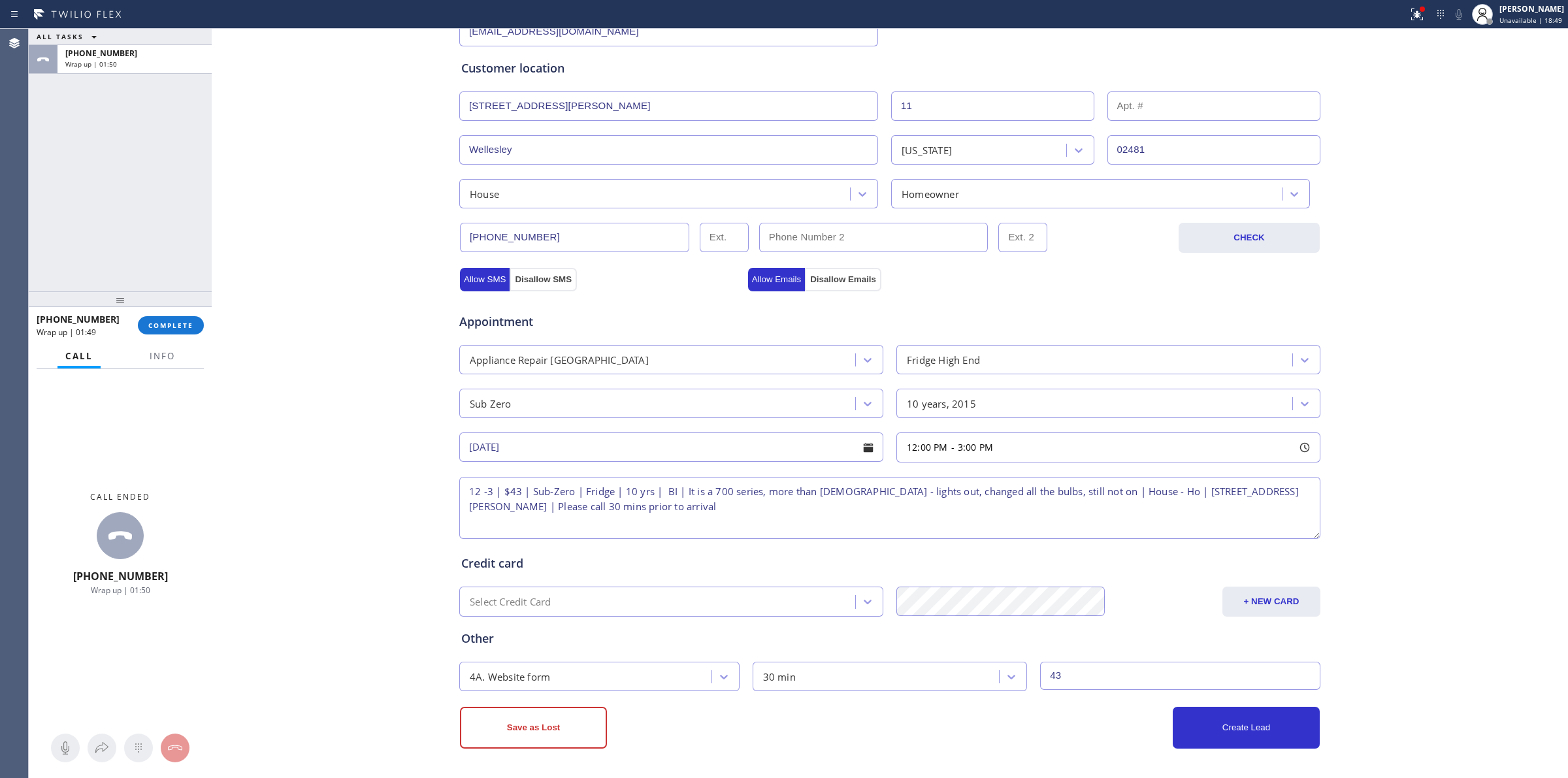
click at [1140, 573] on div "Credit card Select Credit Card + NEW CARD CANCEL SAVE" at bounding box center [890, 579] width 863 height 75
click at [384, 425] on div "Business location Subzero Repair Professionals [PHONE_NUMBER] Personal informat…" at bounding box center [890, 303] width 1350 height 893
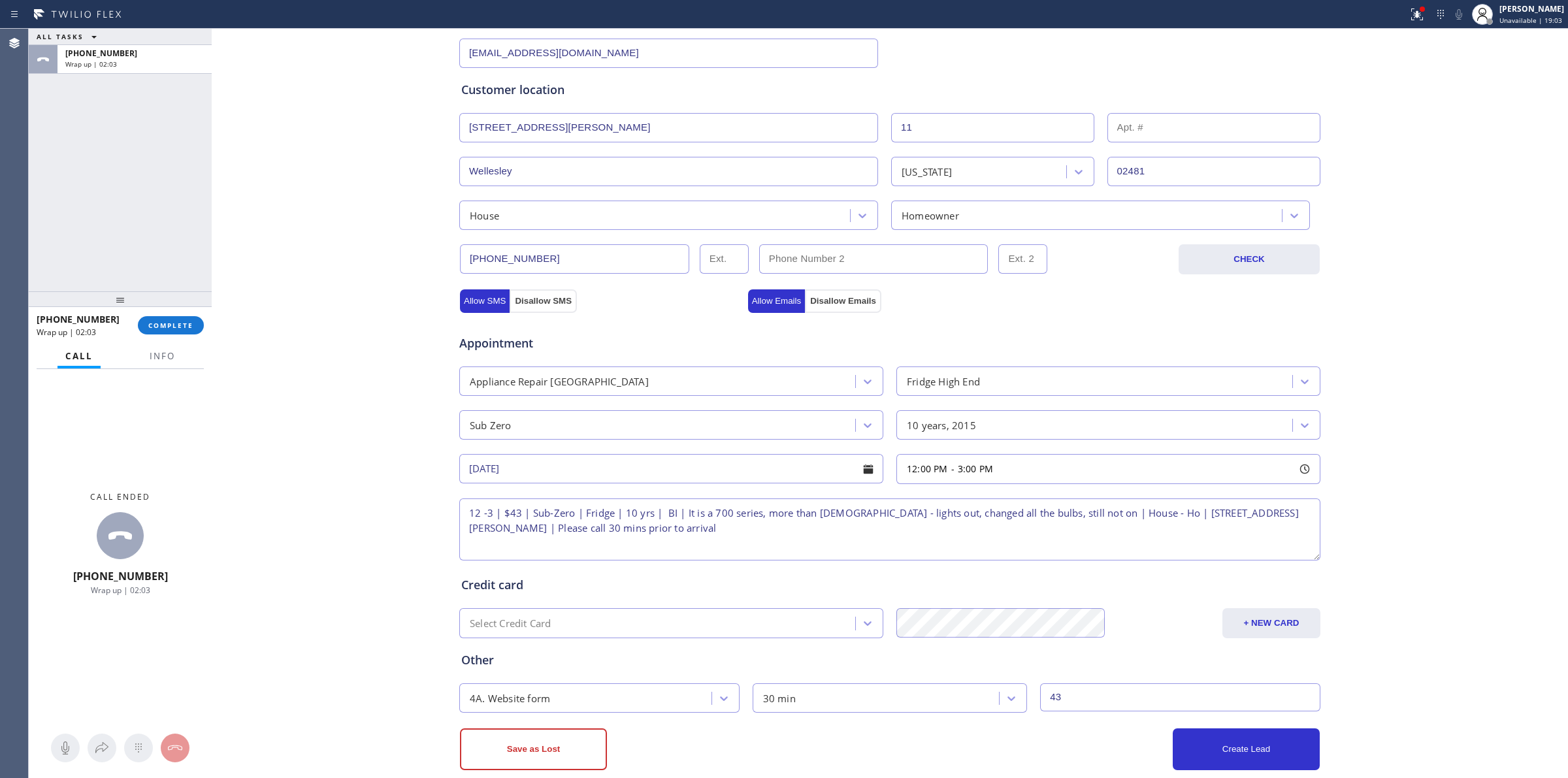
scroll to position [237, 0]
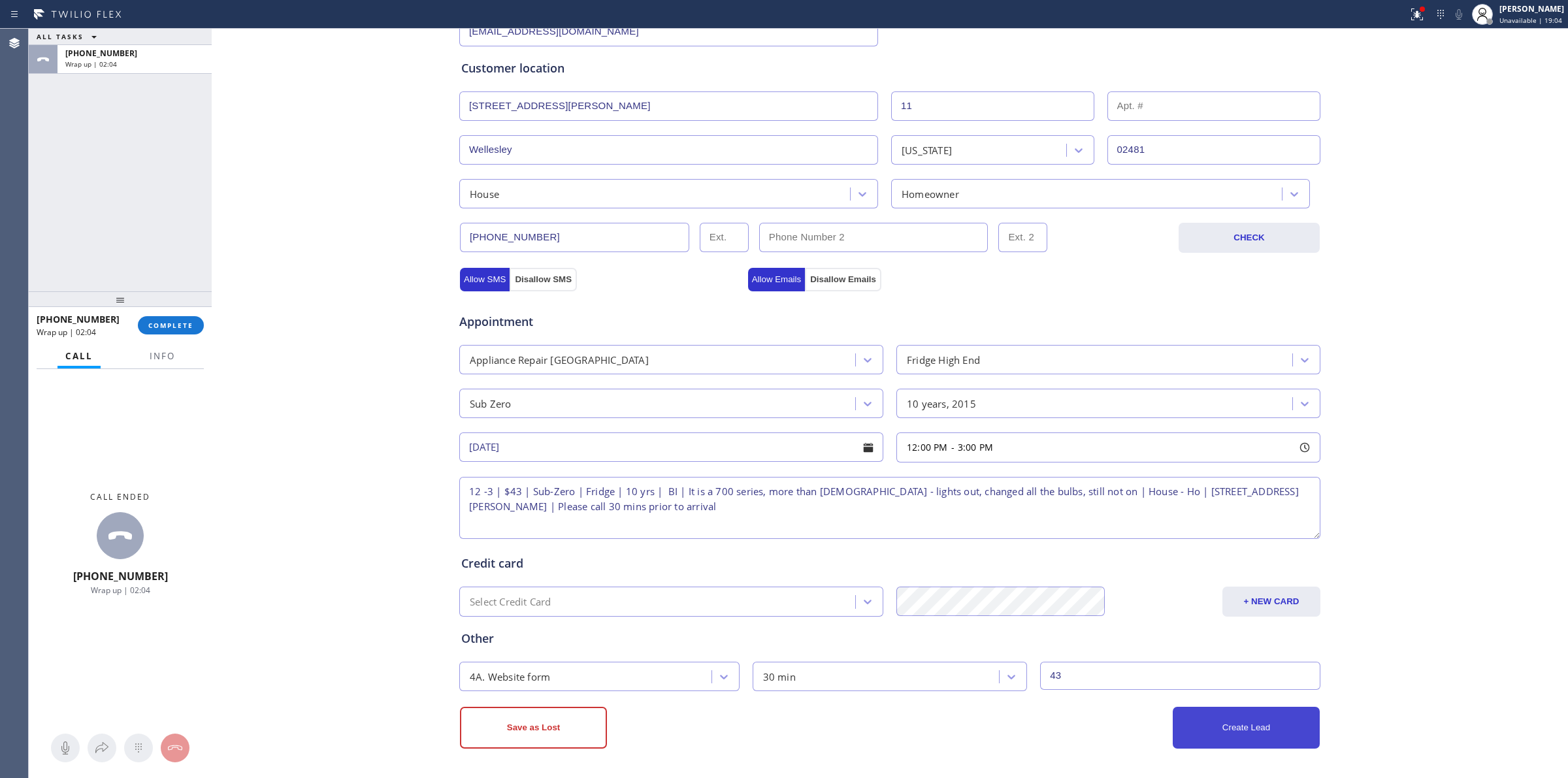
click at [1267, 727] on button "Create Lead" at bounding box center [1246, 728] width 147 height 42
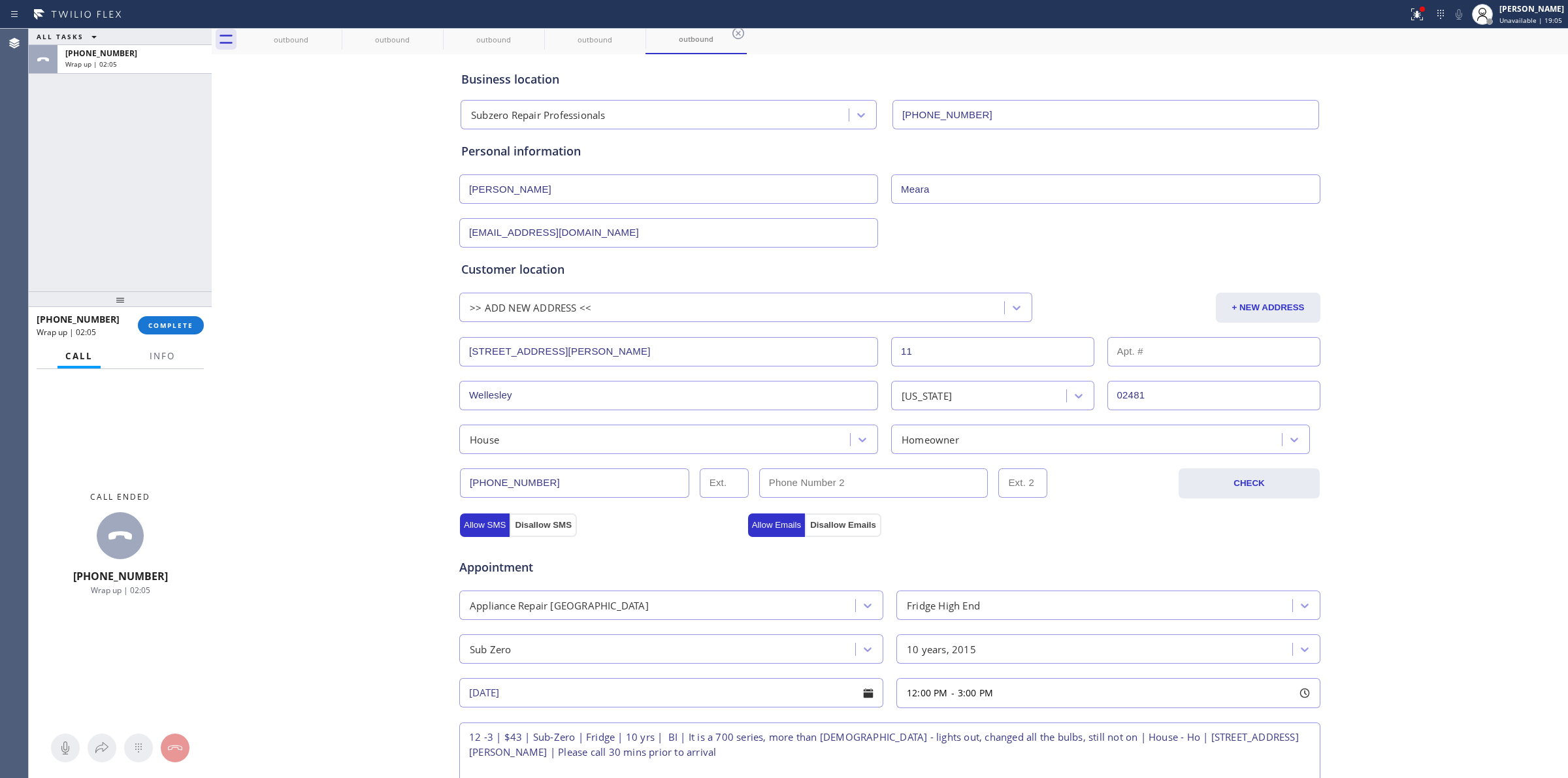
scroll to position [0, 0]
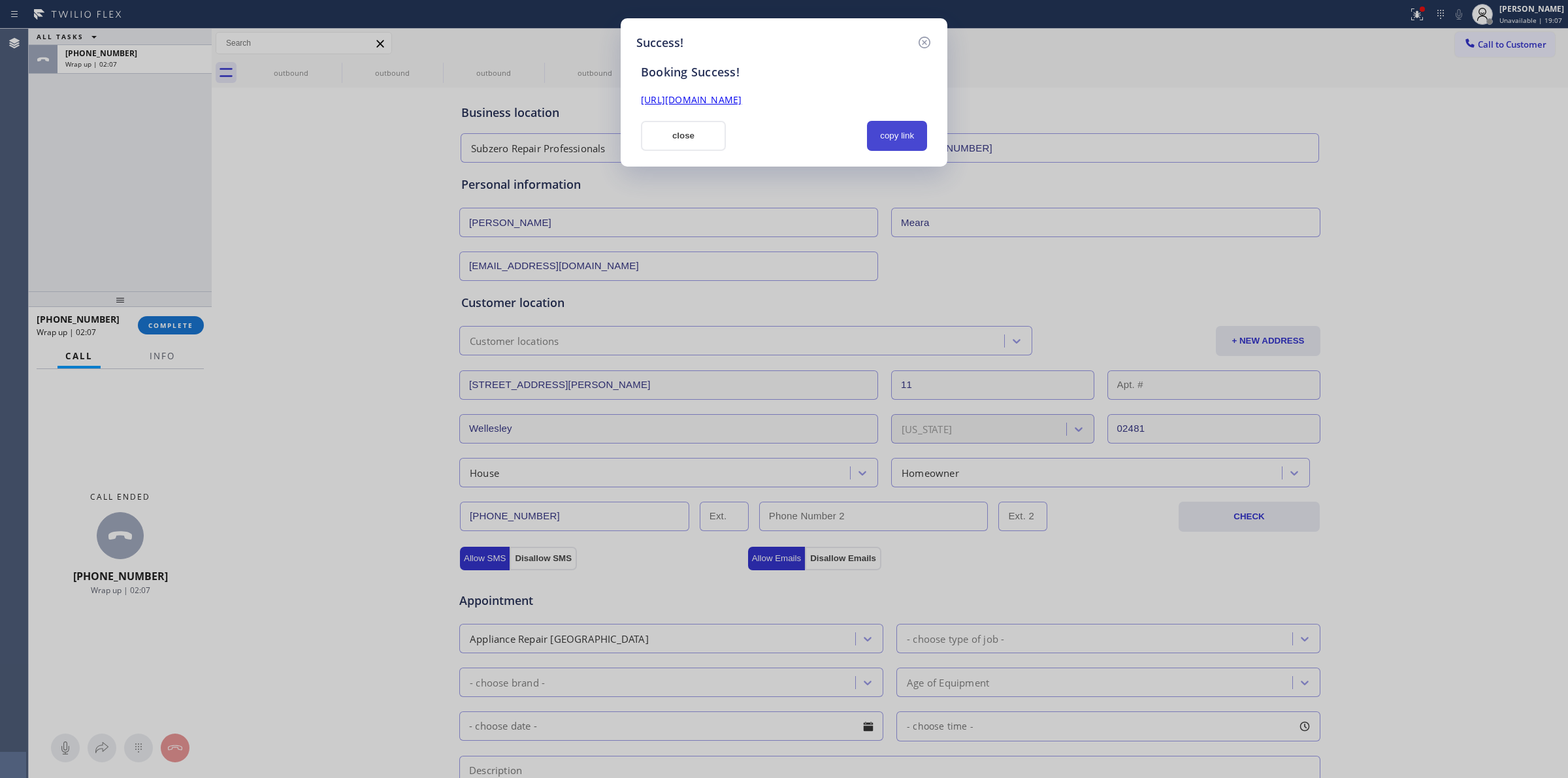
click at [891, 133] on button "copy link" at bounding box center [897, 136] width 60 height 30
click at [909, 124] on button "copy link" at bounding box center [897, 136] width 60 height 30
click at [926, 37] on icon at bounding box center [924, 42] width 11 height 11
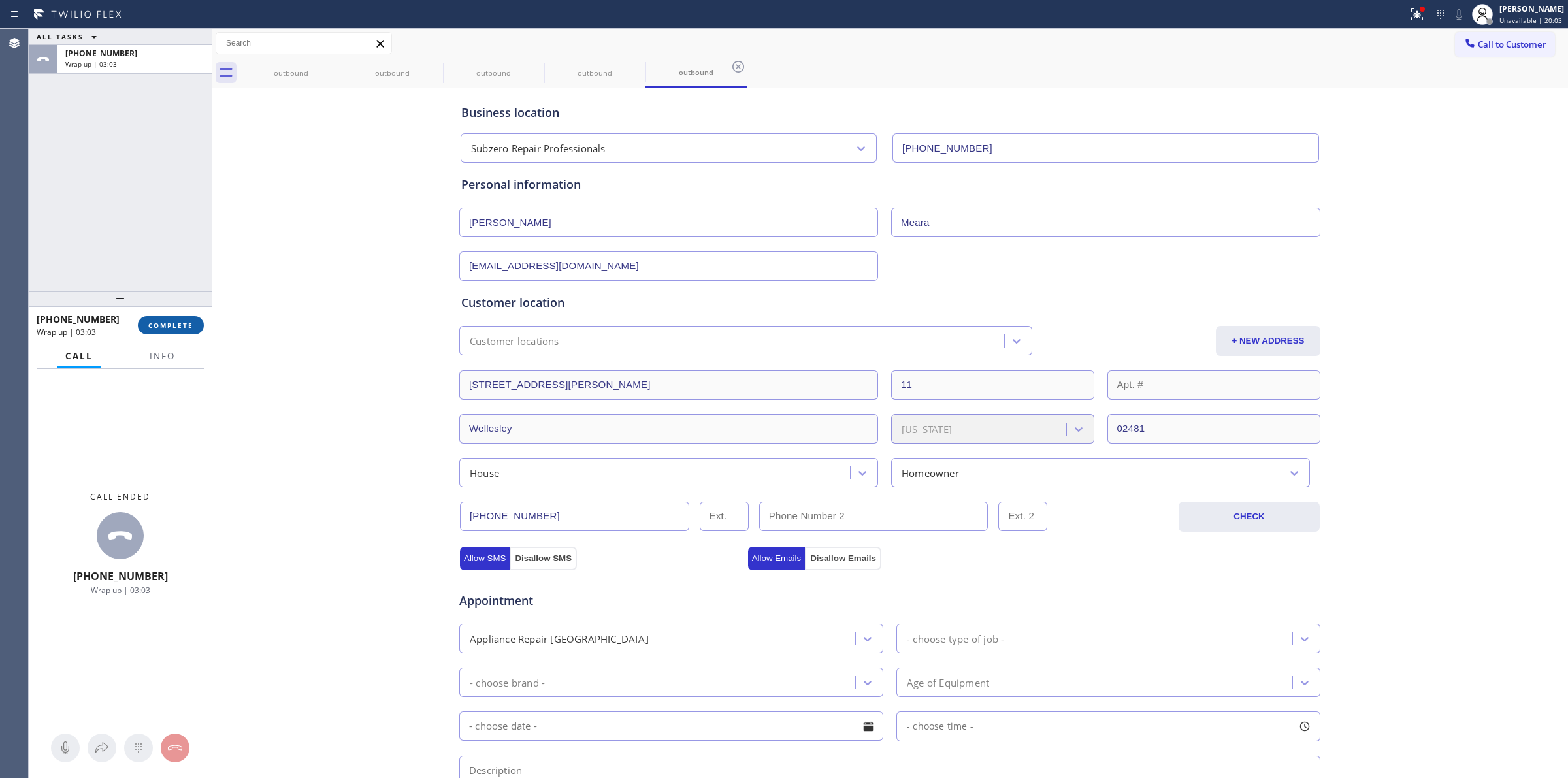
drag, startPoint x: 185, startPoint y: 319, endPoint x: 182, endPoint y: 325, distance: 6.7
click at [184, 321] on button "COMPLETE" at bounding box center [171, 325] width 66 height 18
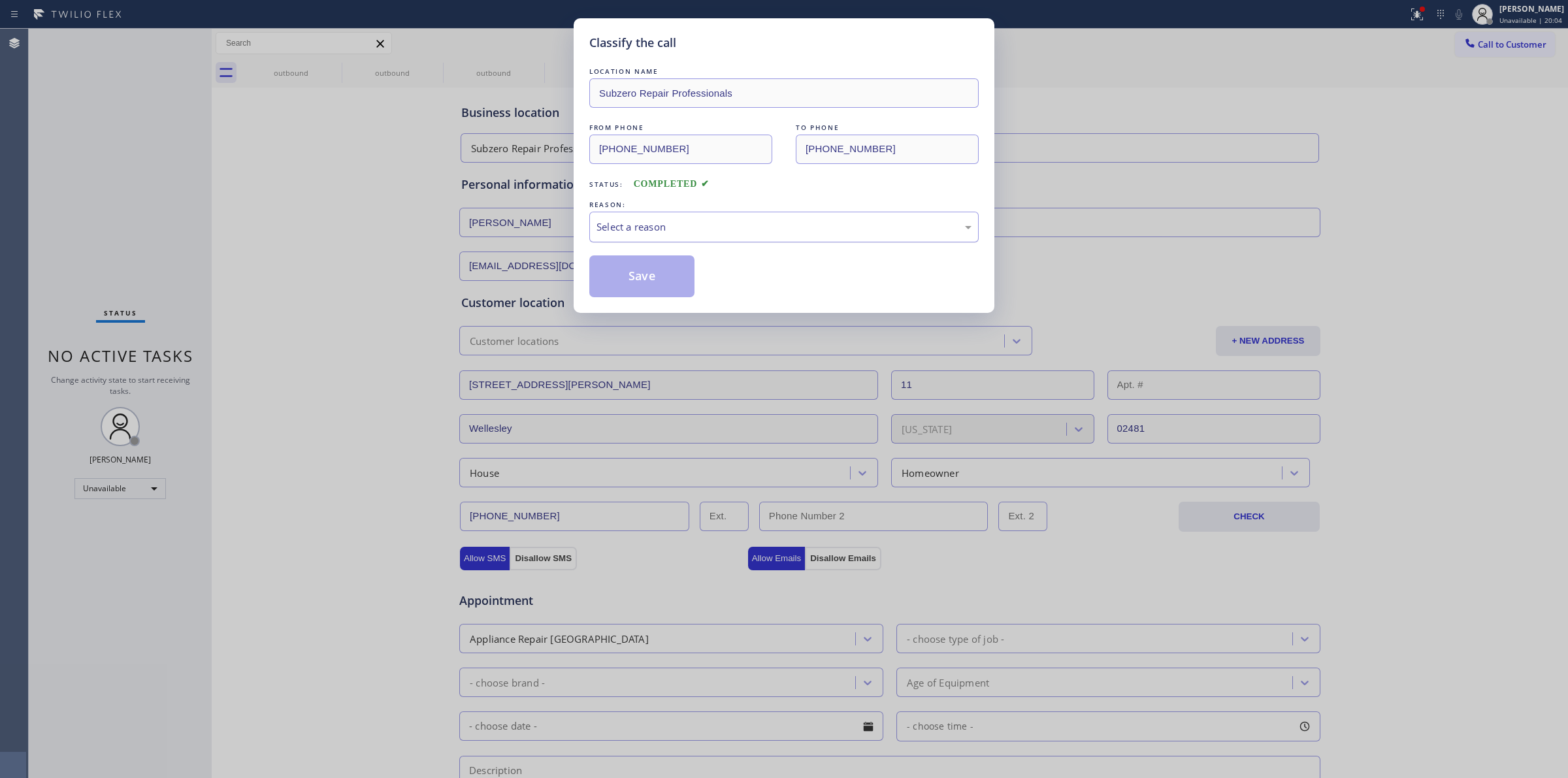
click at [738, 220] on div "Select a reason" at bounding box center [784, 227] width 375 height 15
click at [665, 262] on button "Save" at bounding box center [642, 276] width 105 height 42
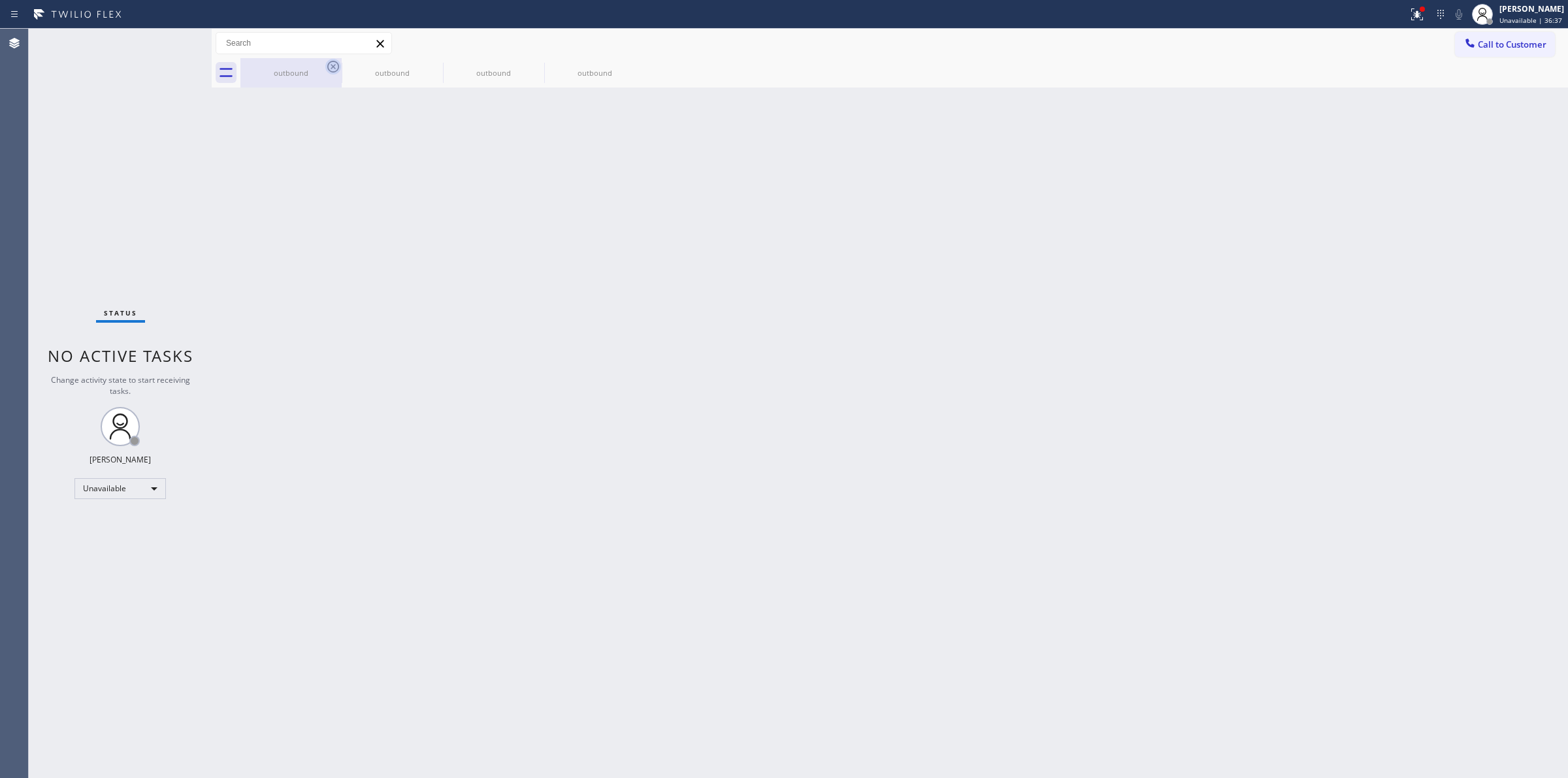
click at [325, 70] on icon at bounding box center [333, 67] width 16 height 16
click at [427, 70] on icon at bounding box center [435, 67] width 16 height 16
click at [0, 0] on icon at bounding box center [0, 0] width 0 height 0
click at [334, 70] on div "outbound outbound outbound outbound" at bounding box center [904, 72] width 1328 height 29
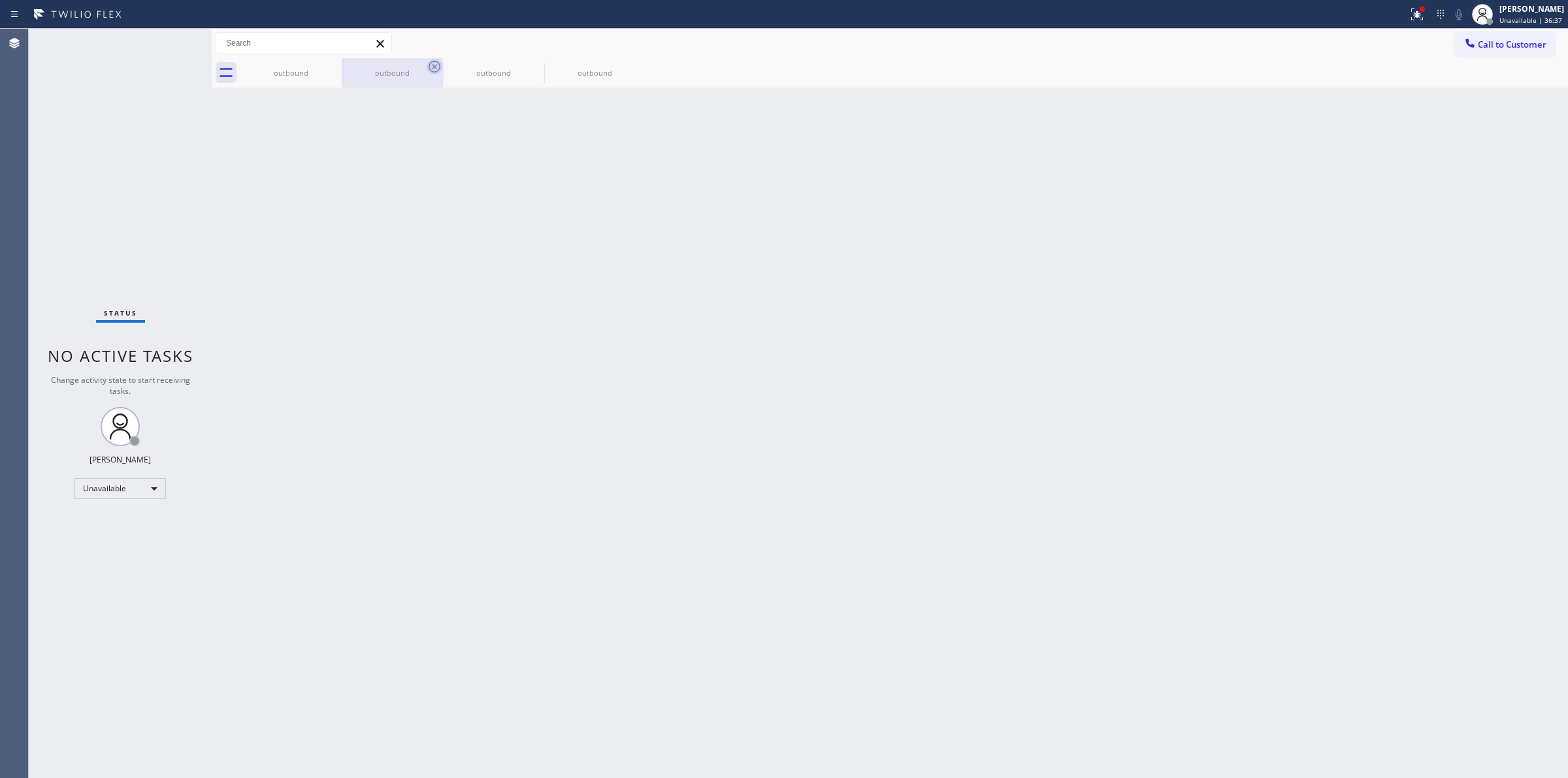
click at [334, 70] on div "outbound outbound outbound outbound" at bounding box center [904, 72] width 1328 height 29
click at [334, 70] on div at bounding box center [904, 72] width 1328 height 29
click at [1494, 46] on span "Call to Customer" at bounding box center [1513, 44] width 69 height 11
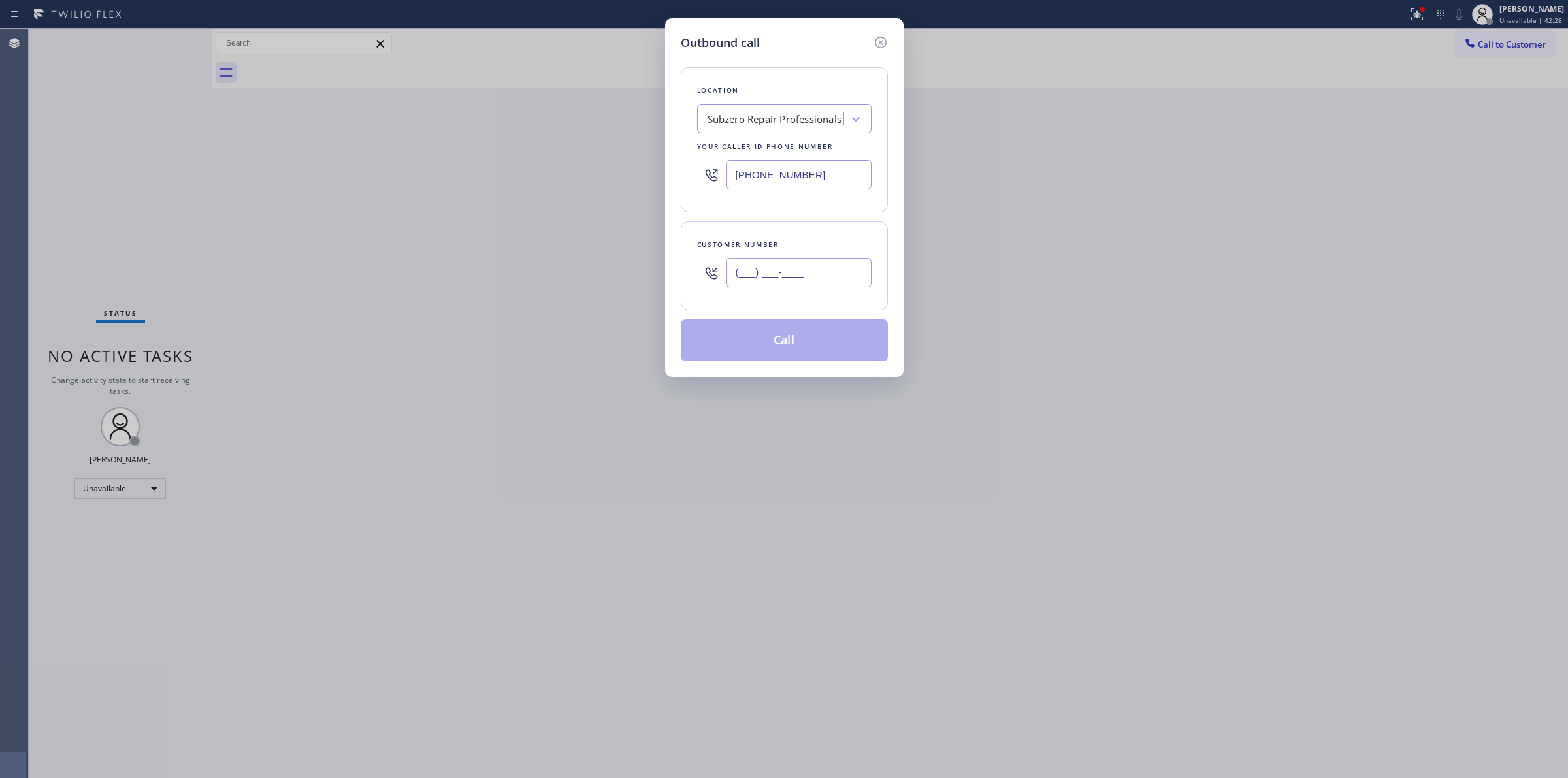
paste input "314) 365-5292"
click at [786, 286] on input "(___) ___-____" at bounding box center [799, 273] width 146 height 29
type input "[PHONE_NUMBER]"
drag, startPoint x: 823, startPoint y: 174, endPoint x: 531, endPoint y: 169, distance: 292.0
click at [553, 173] on div "Outbound call Location Subzero Repair Professionals Your caller id phone number…" at bounding box center [784, 389] width 1568 height 778
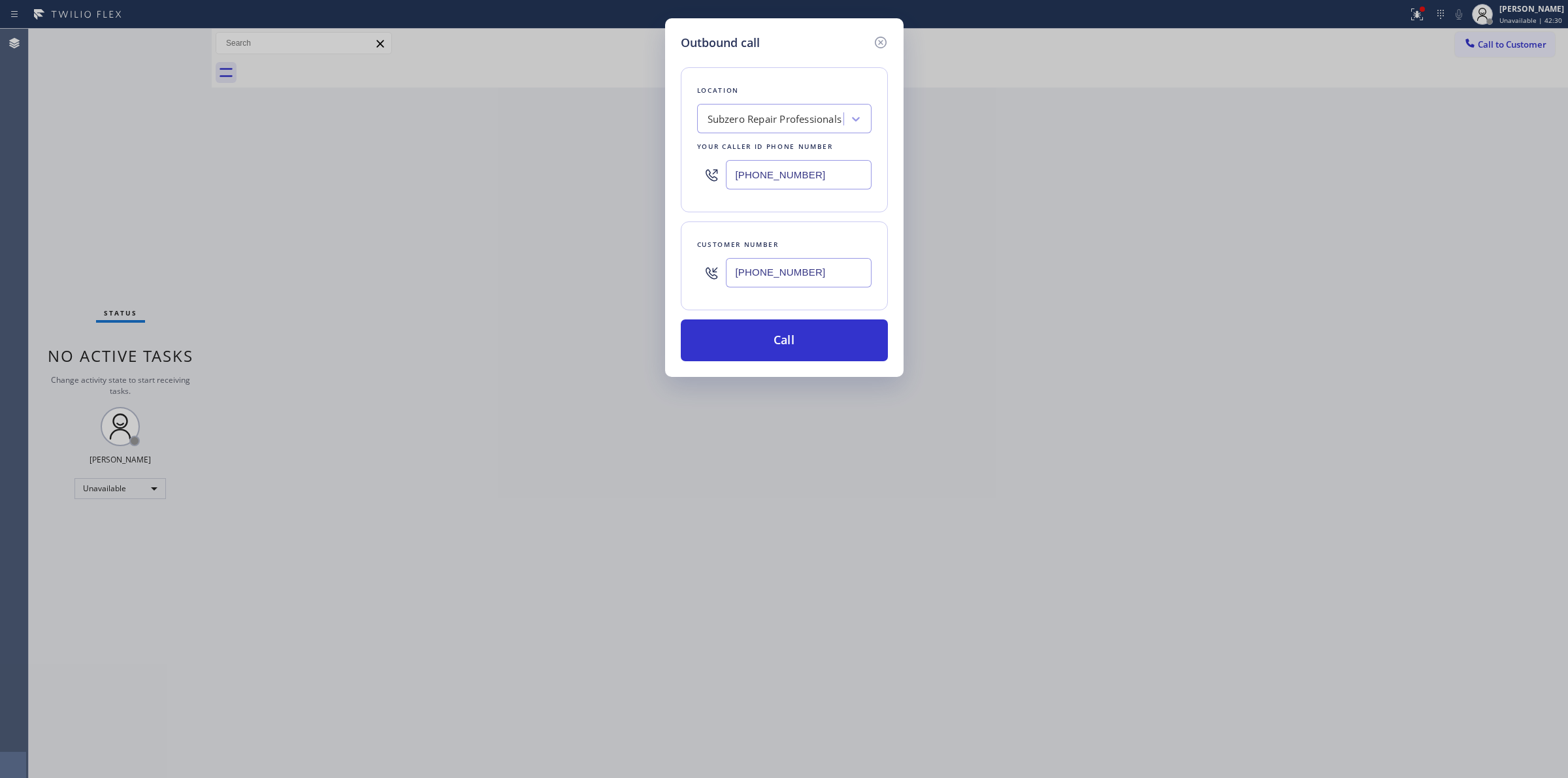
paste input "917-9852"
type input "[PHONE_NUMBER]"
click at [858, 217] on div "Location Wolf Top Choice Appliance Repair Your caller id phone number [PHONE_NU…" at bounding box center [784, 207] width 207 height 310
click at [784, 339] on button "Call" at bounding box center [784, 340] width 207 height 42
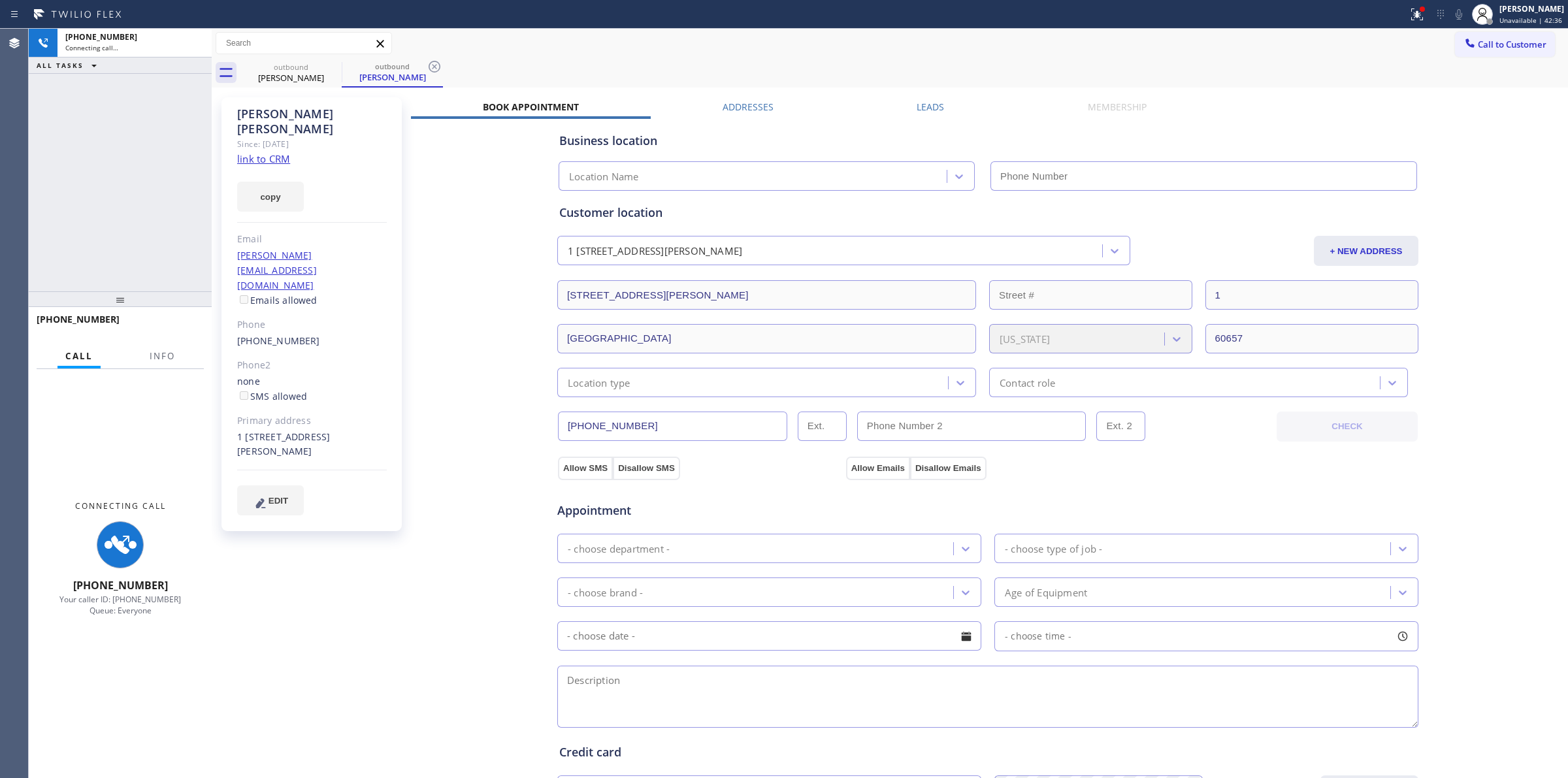
click at [273, 152] on link "link to CRM" at bounding box center [264, 159] width 53 height 13
type input "[PHONE_NUMBER]"
click at [180, 41] on div "[PHONE_NUMBER]" at bounding box center [134, 37] width 139 height 11
type input "[PHONE_NUMBER]"
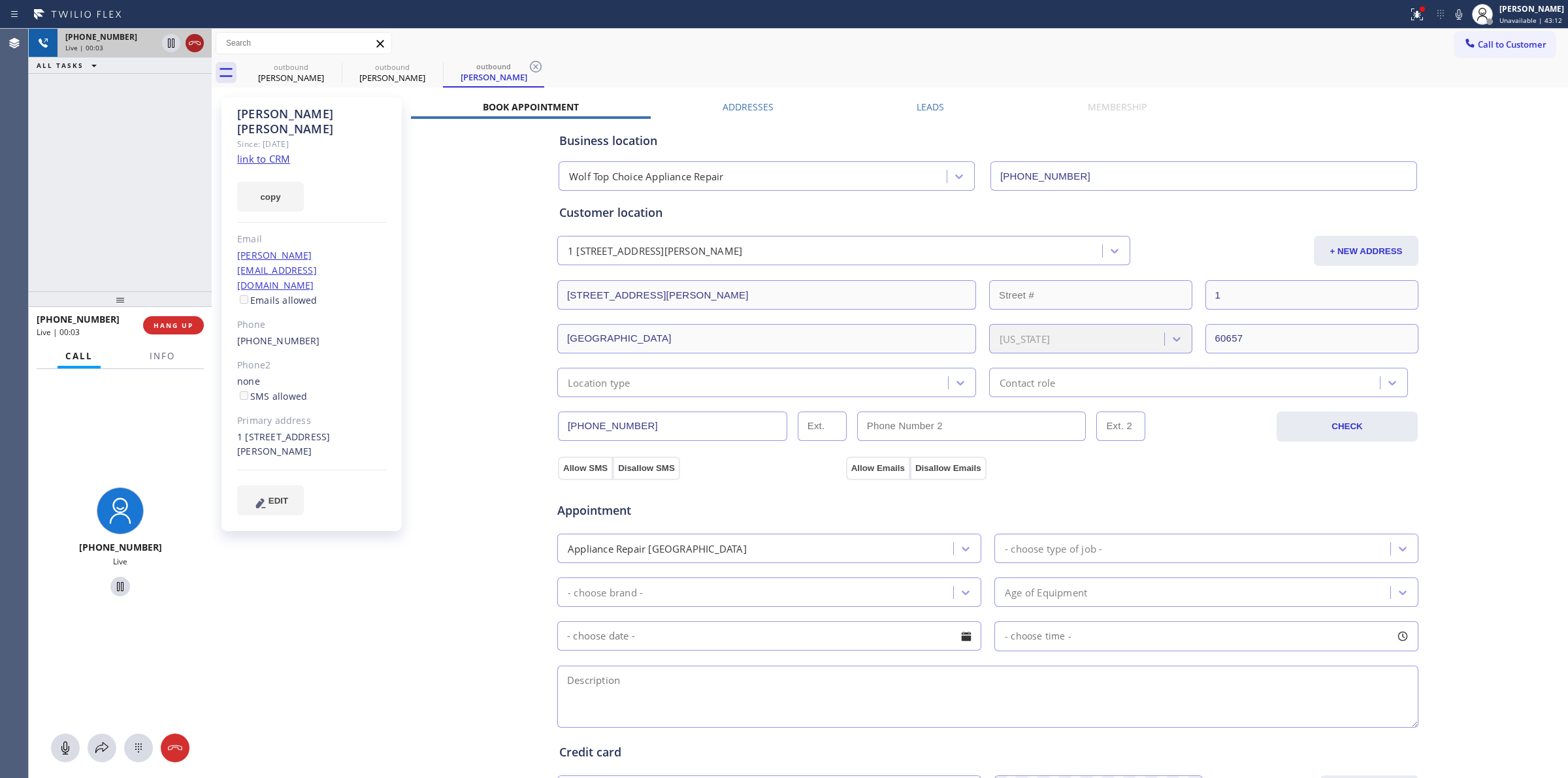
click at [191, 47] on icon at bounding box center [194, 43] width 16 height 16
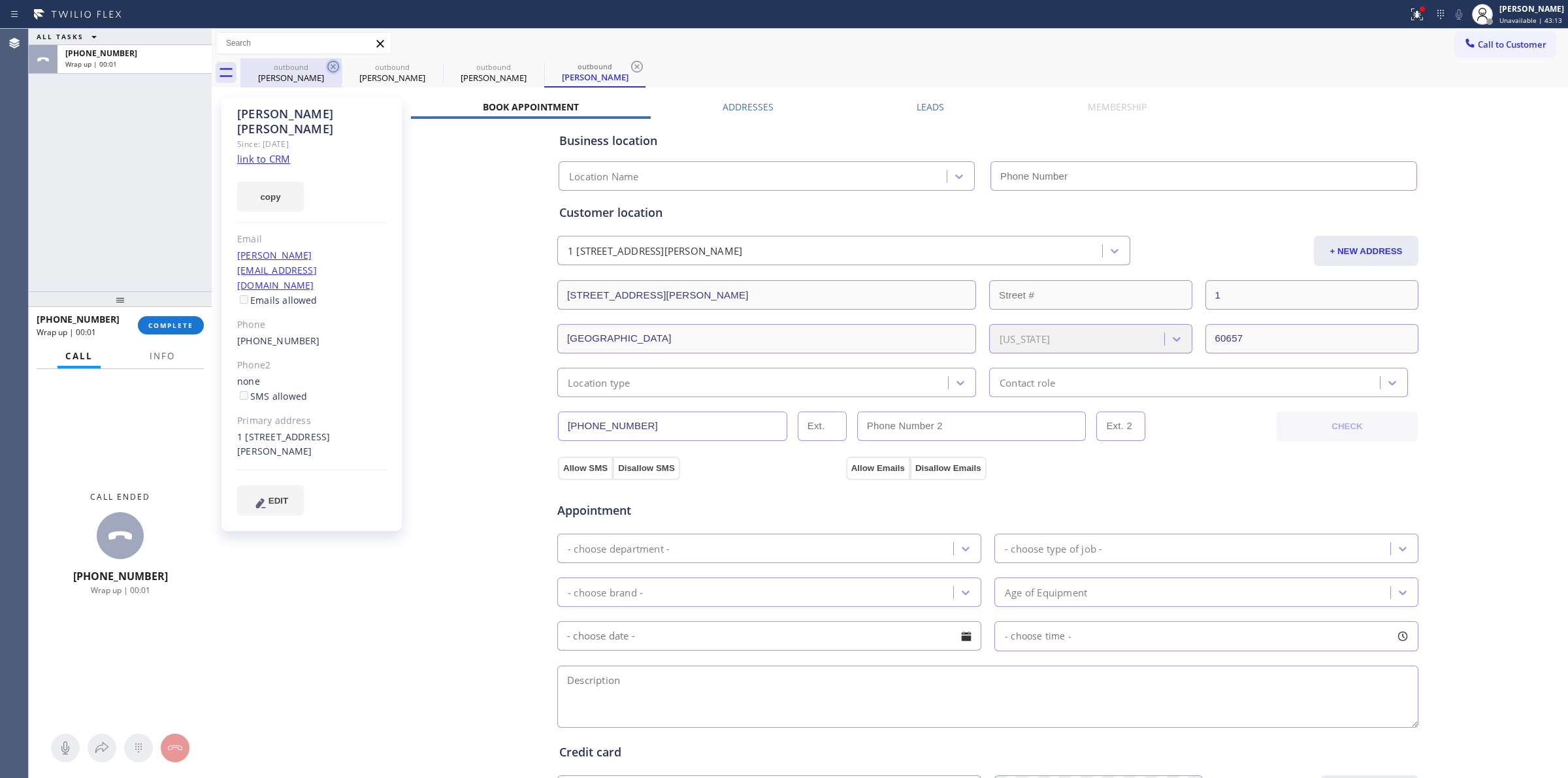
click at [331, 62] on icon at bounding box center [333, 67] width 16 height 16
click at [427, 62] on icon at bounding box center [435, 67] width 16 height 16
click at [0, 0] on icon at bounding box center [0, 0] width 0 height 0
click at [629, 62] on icon at bounding box center [637, 67] width 16 height 16
click at [335, 62] on div "outbound [PERSON_NAME] outbound [PERSON_NAME] outbound [PERSON_NAME] outbound […" at bounding box center [904, 72] width 1328 height 29
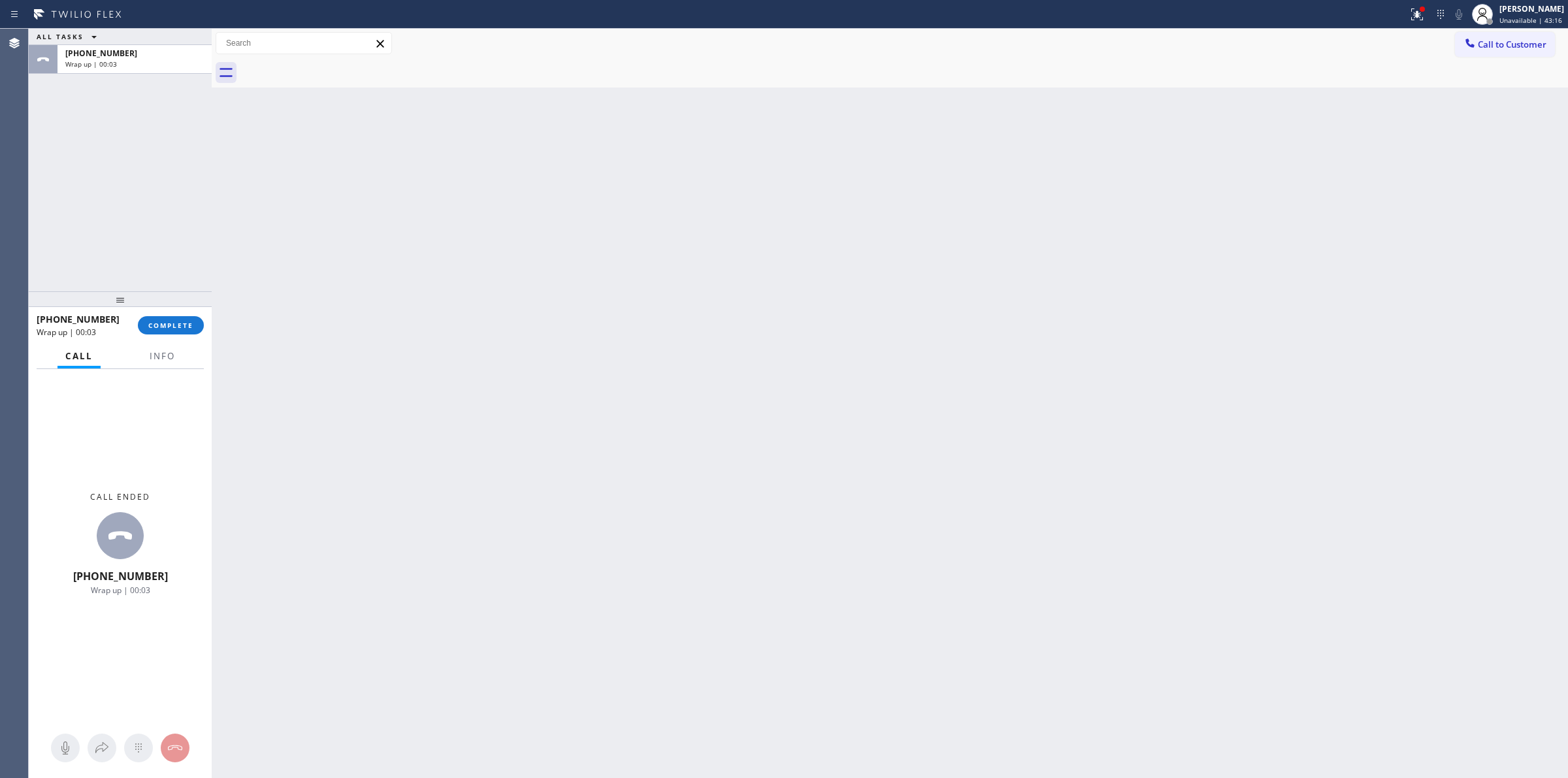
click at [179, 311] on div "[PHONE_NUMBER] Wrap up | 00:03 COMPLETE" at bounding box center [120, 325] width 167 height 34
click at [179, 328] on span "COMPLETE" at bounding box center [171, 325] width 45 height 9
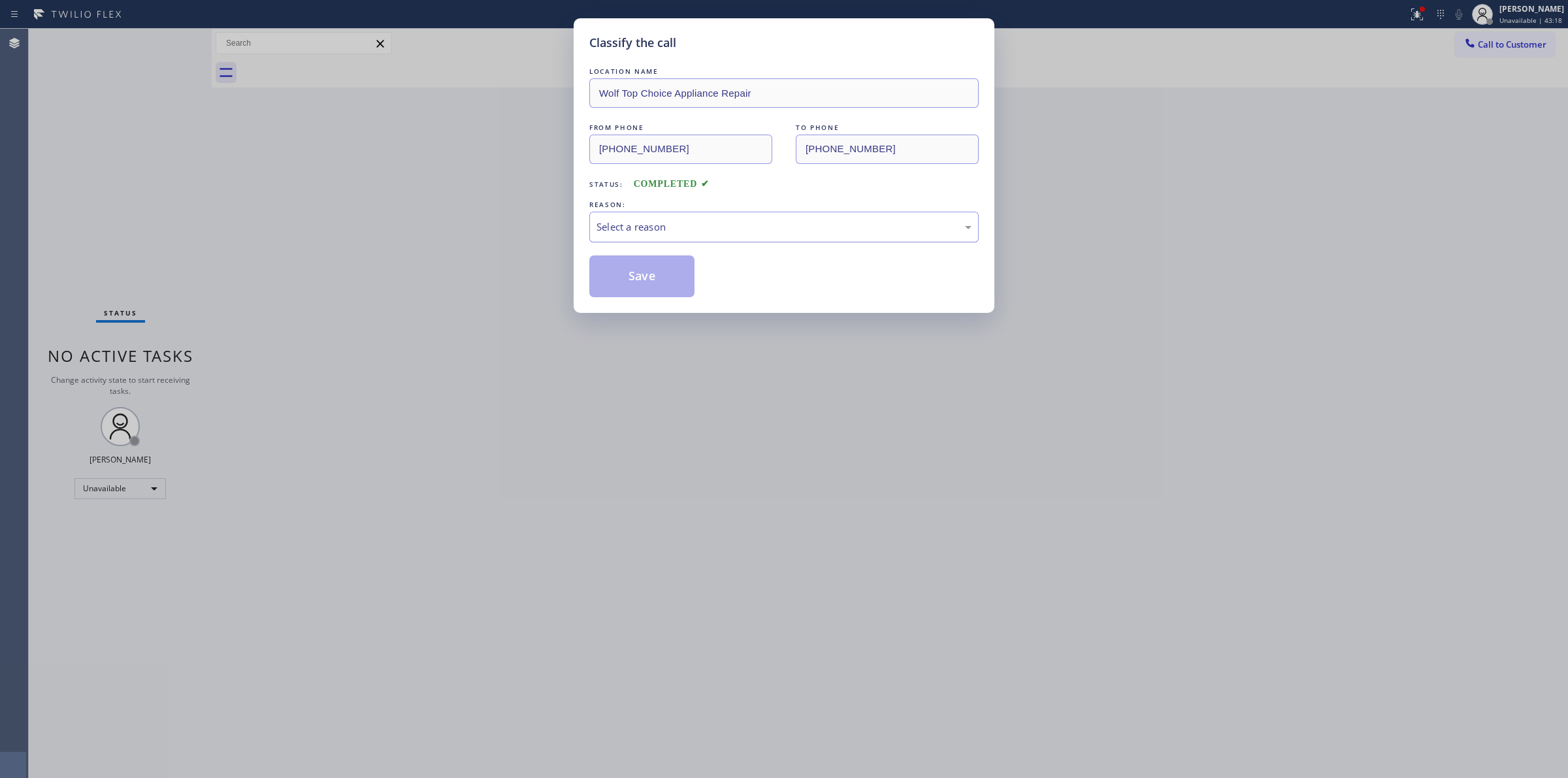
click at [718, 217] on div "Select a reason" at bounding box center [784, 227] width 390 height 31
click at [664, 289] on button "Save" at bounding box center [642, 276] width 105 height 42
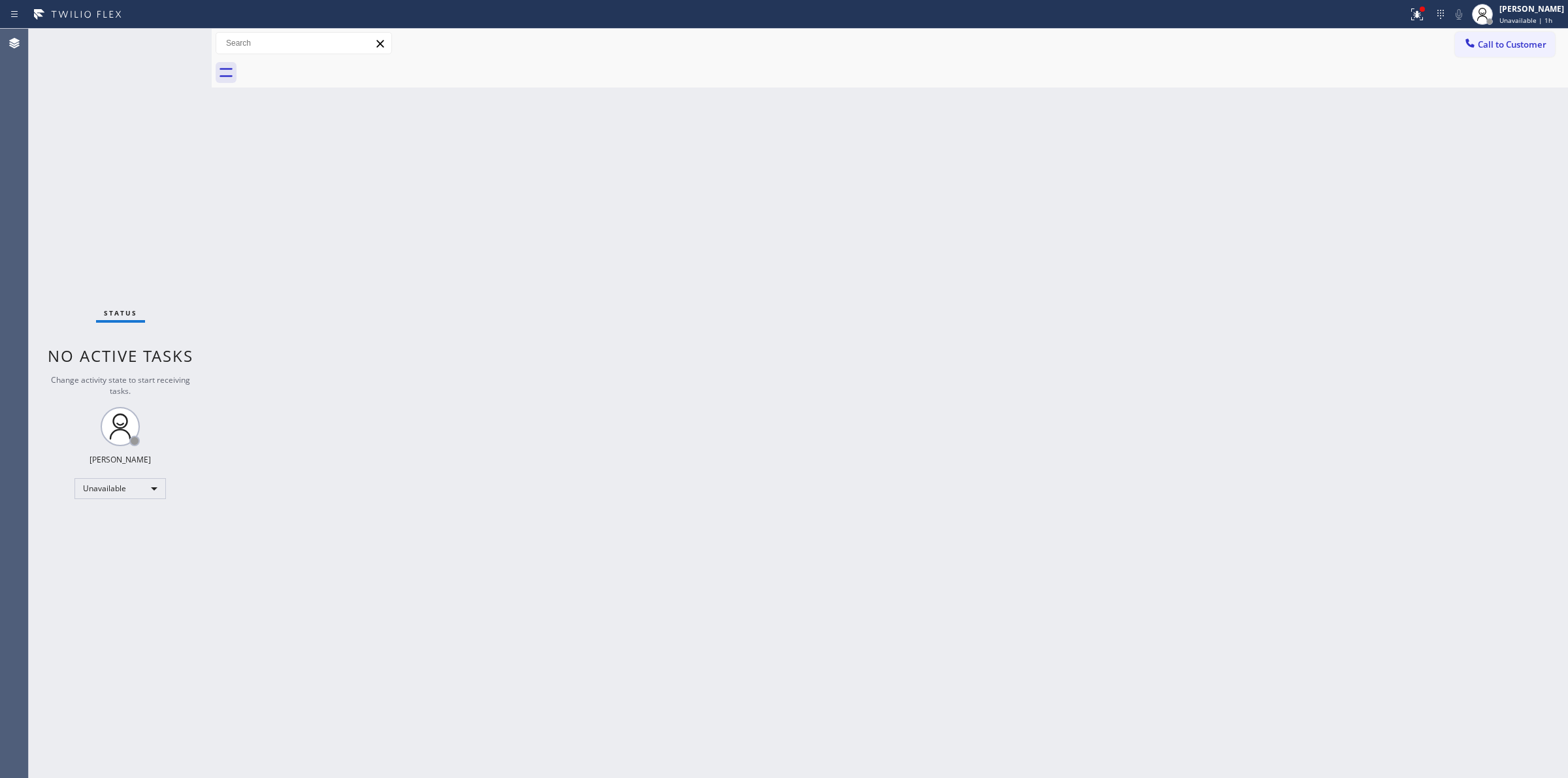
click at [1531, 29] on div "Call to Customer Outbound call Location Wolf Top Choice Appliance Repair Your c…" at bounding box center [890, 43] width 1356 height 29
click at [1503, 44] on span "Call to Customer" at bounding box center [1513, 44] width 69 height 11
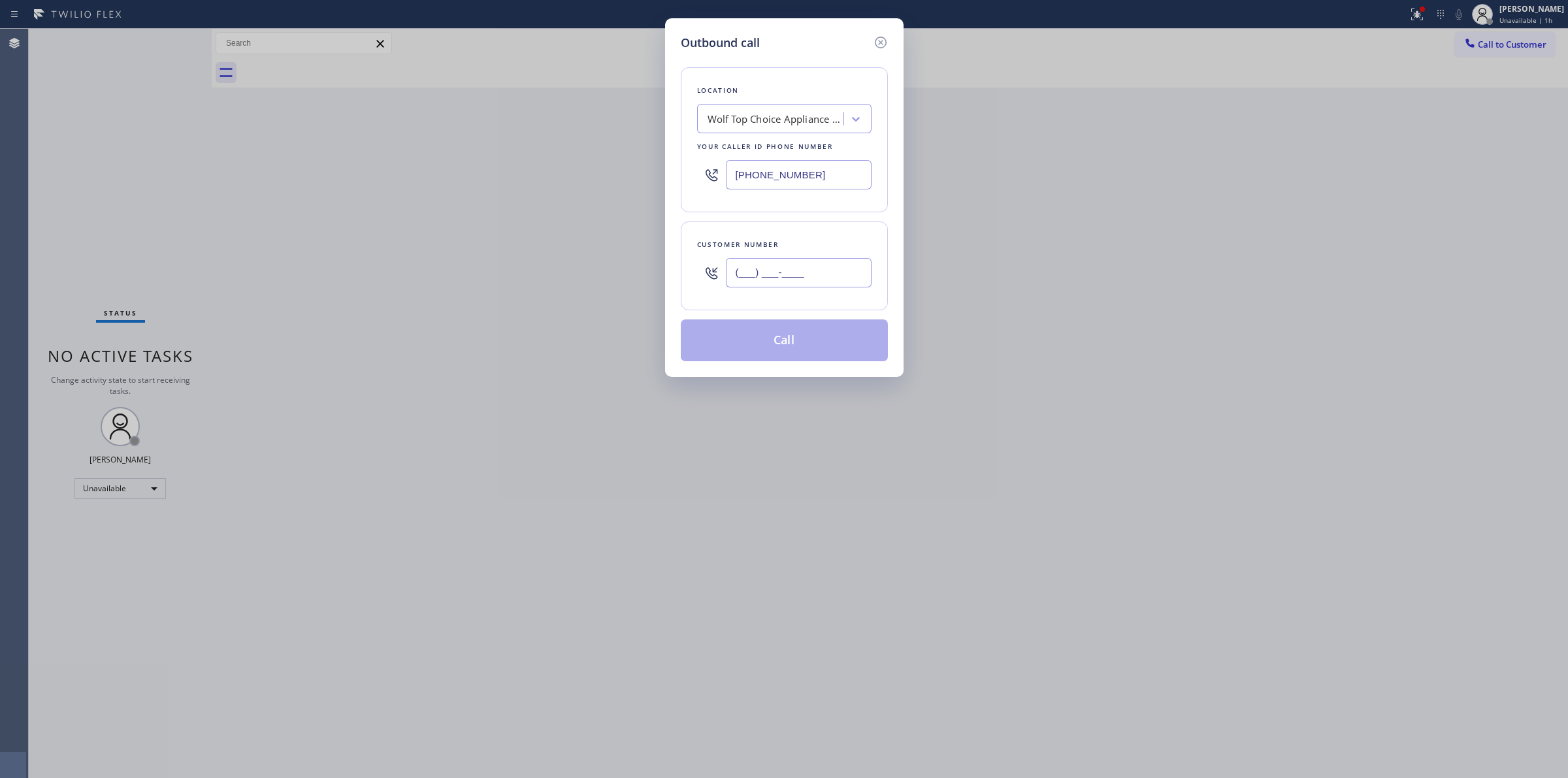
paste input "650) 245-9612"
click at [784, 274] on input "[PHONE_NUMBER]" at bounding box center [799, 273] width 146 height 29
type input "[PHONE_NUMBER]"
drag, startPoint x: 835, startPoint y: 182, endPoint x: 625, endPoint y: 177, distance: 210.1
click at [655, 179] on div "Outbound call Location Wolf Top Choice Appliance Repair Your caller id phone nu…" at bounding box center [784, 389] width 1568 height 778
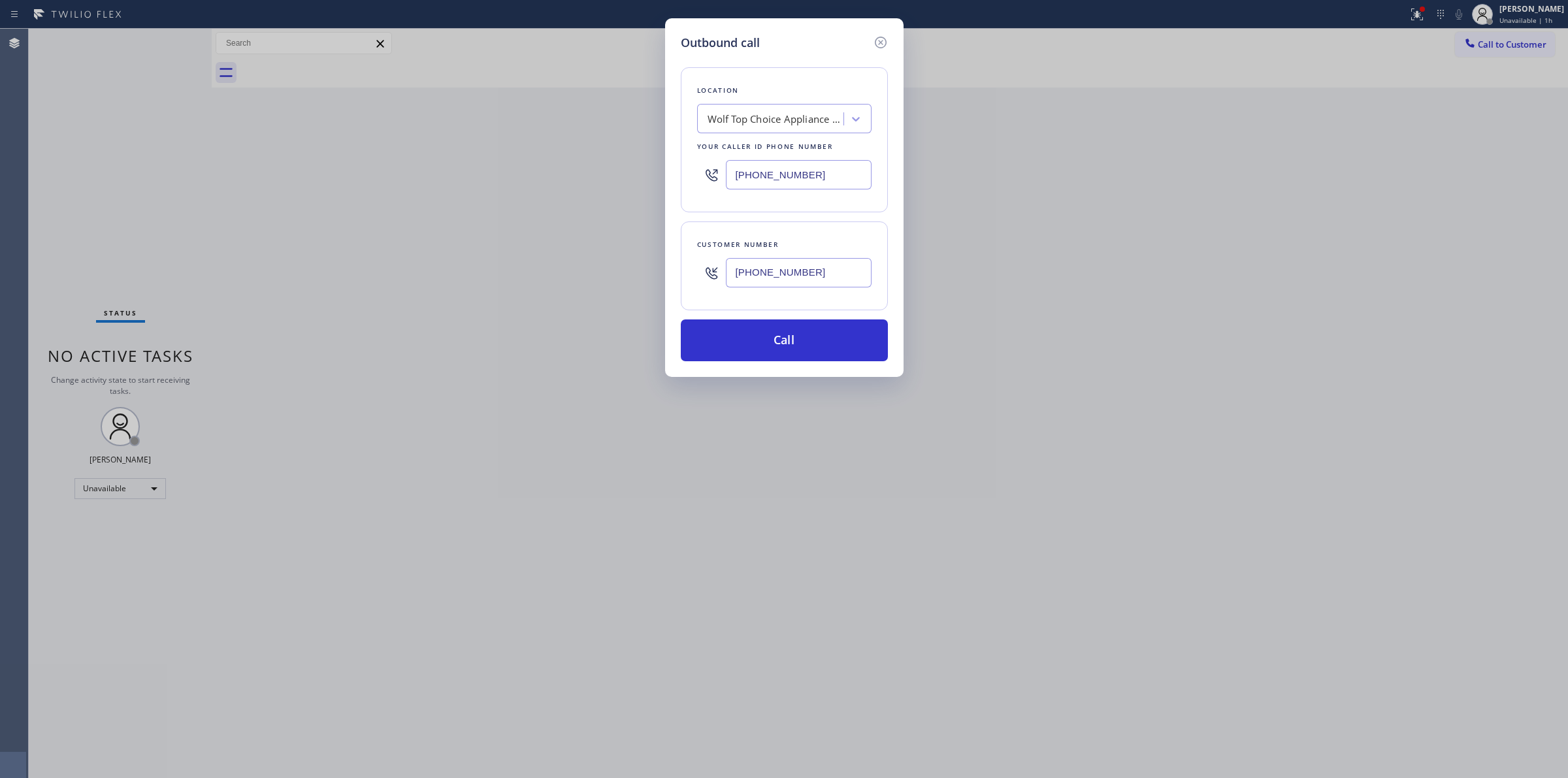
paste input "628) 258-6205"
drag, startPoint x: 789, startPoint y: 347, endPoint x: 965, endPoint y: 527, distance: 251.7
click at [938, 523] on div "Outbound call Location 4B2.Paid [DOMAIN_NAME] ([GEOGRAPHIC_DATA], Google Ads) Y…" at bounding box center [784, 389] width 1568 height 778
drag, startPoint x: 752, startPoint y: 177, endPoint x: 644, endPoint y: 177, distance: 108.0
click at [662, 177] on div "Outbound call Location 4B2.Paid [DOMAIN_NAME] ([GEOGRAPHIC_DATA], Google Ads) Y…" at bounding box center [784, 389] width 1568 height 778
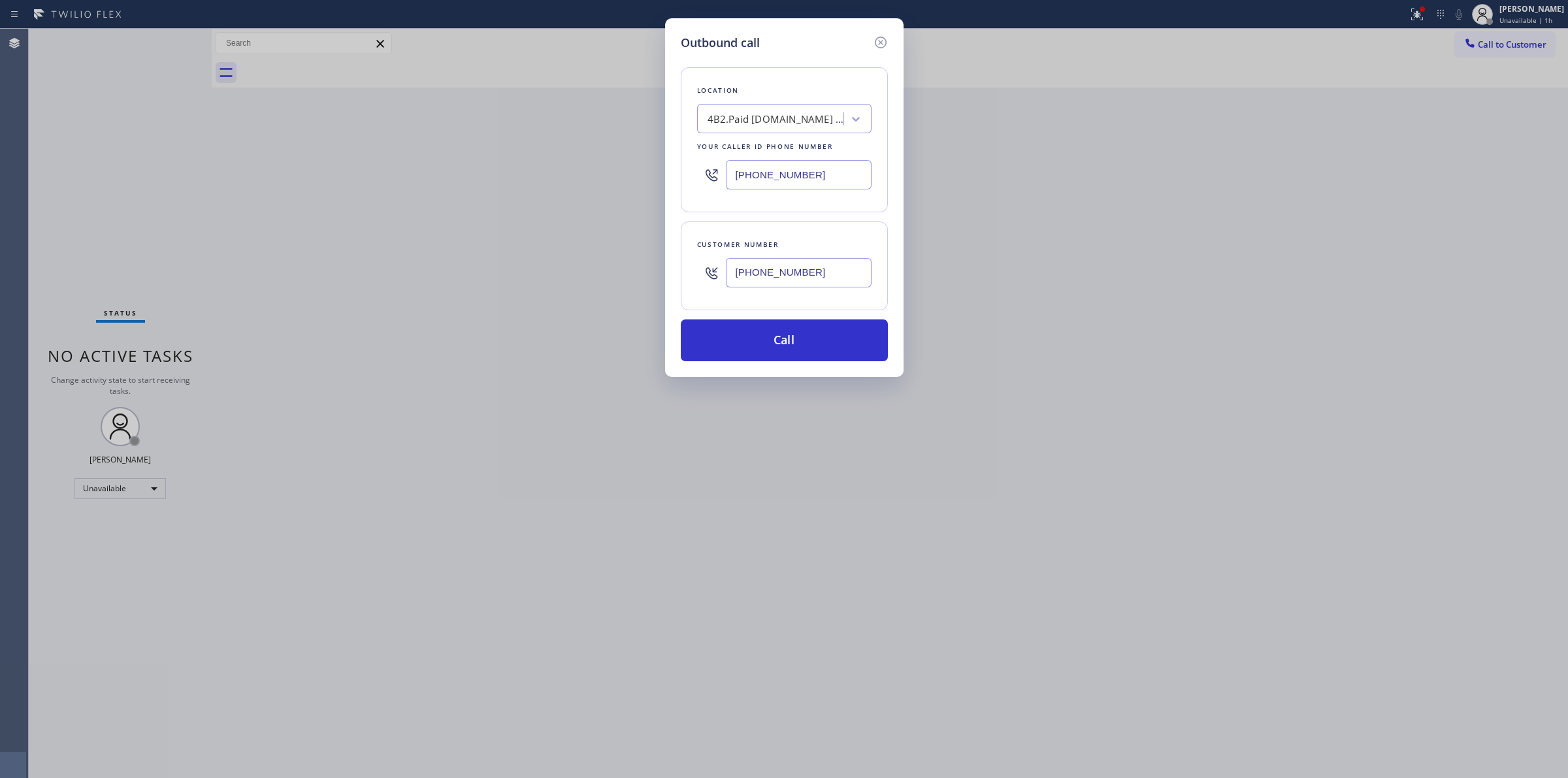
paste input "text"
type input "[PHONE_NUMBER]"
click at [805, 114] on div "4B2.Paid [DOMAIN_NAME] ([GEOGRAPHIC_DATA], Google Ads)" at bounding box center [776, 119] width 137 height 15
paste input "Sub-Zero Online Repair"
click at [731, 120] on input "Sub-Zero Online Repair" at bounding box center [760, 118] width 105 height 11
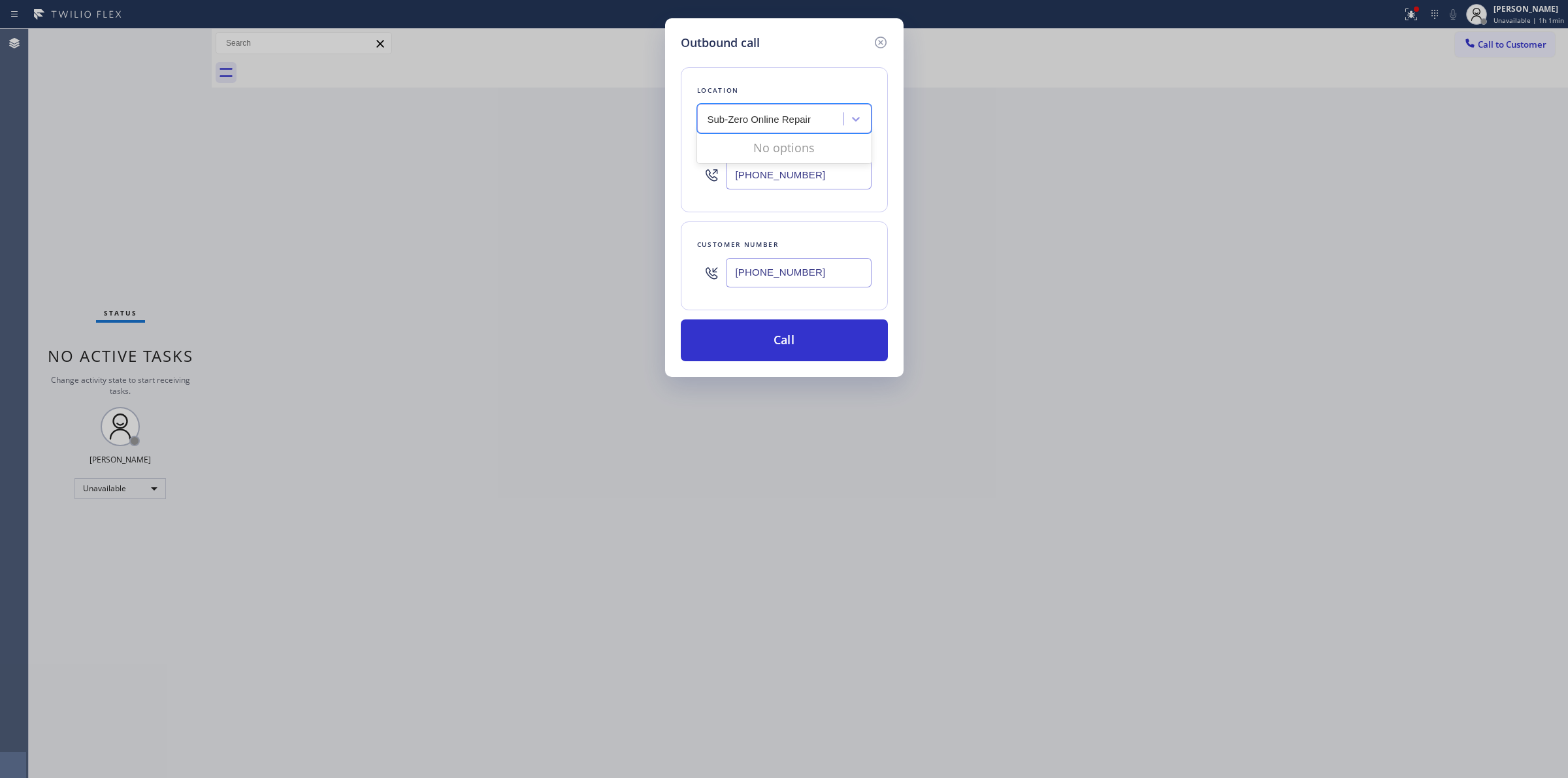
click at [729, 120] on input "Sub-Zero Online Repair" at bounding box center [760, 118] width 105 height 11
click at [786, 121] on input "SubZero Online Repair" at bounding box center [758, 118] width 101 height 11
click at [763, 122] on input "SubZero Online Repair" at bounding box center [758, 118] width 101 height 11
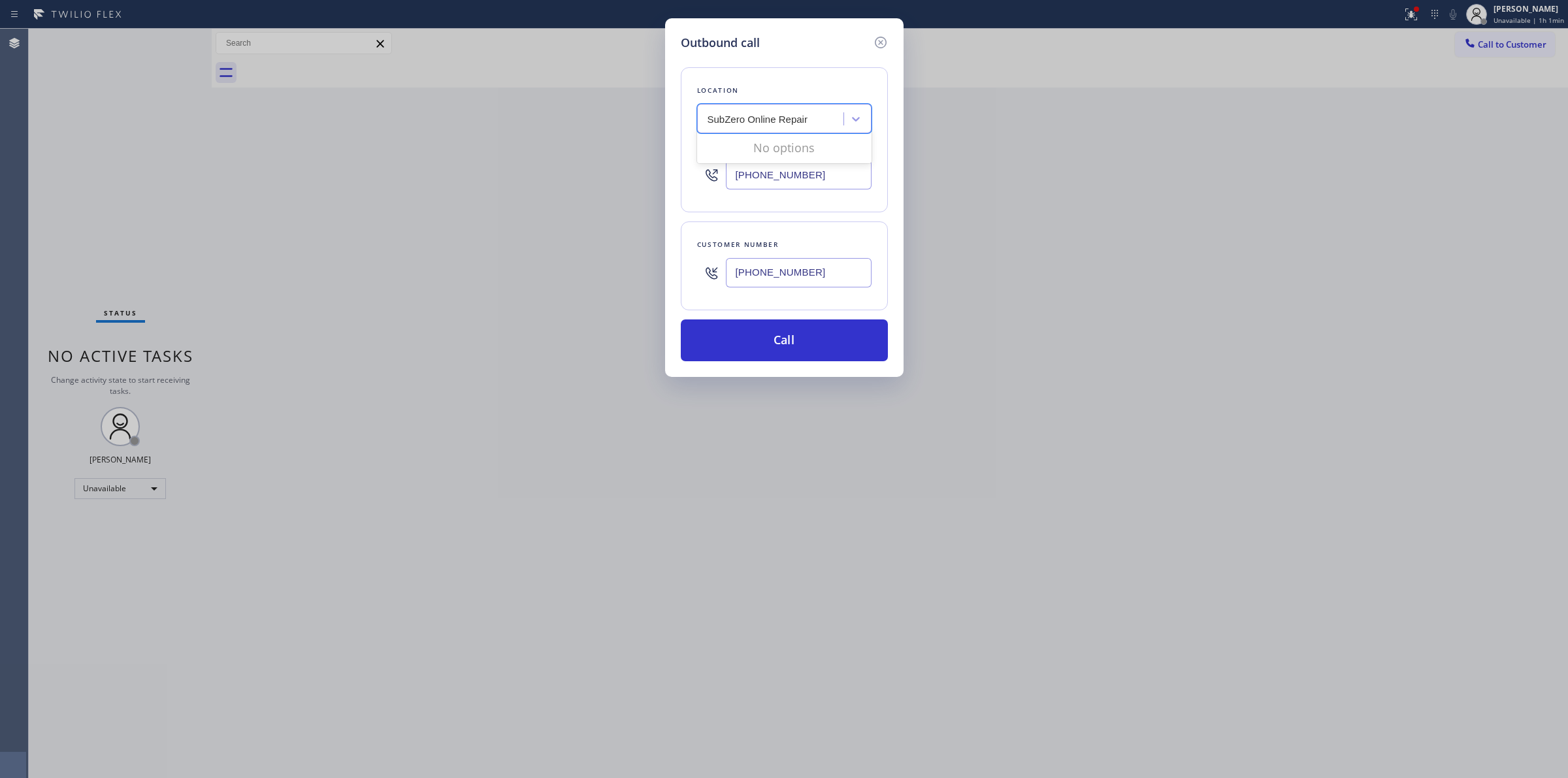
type input "SubZero Online Repair"
click at [769, 128] on div "[DOMAIN_NAME] ([GEOGRAPHIC_DATA], Google Ads)" at bounding box center [772, 119] width 143 height 23
paste input "SubZero Appliance Repair"
type input "SubZero Appliance Repair"
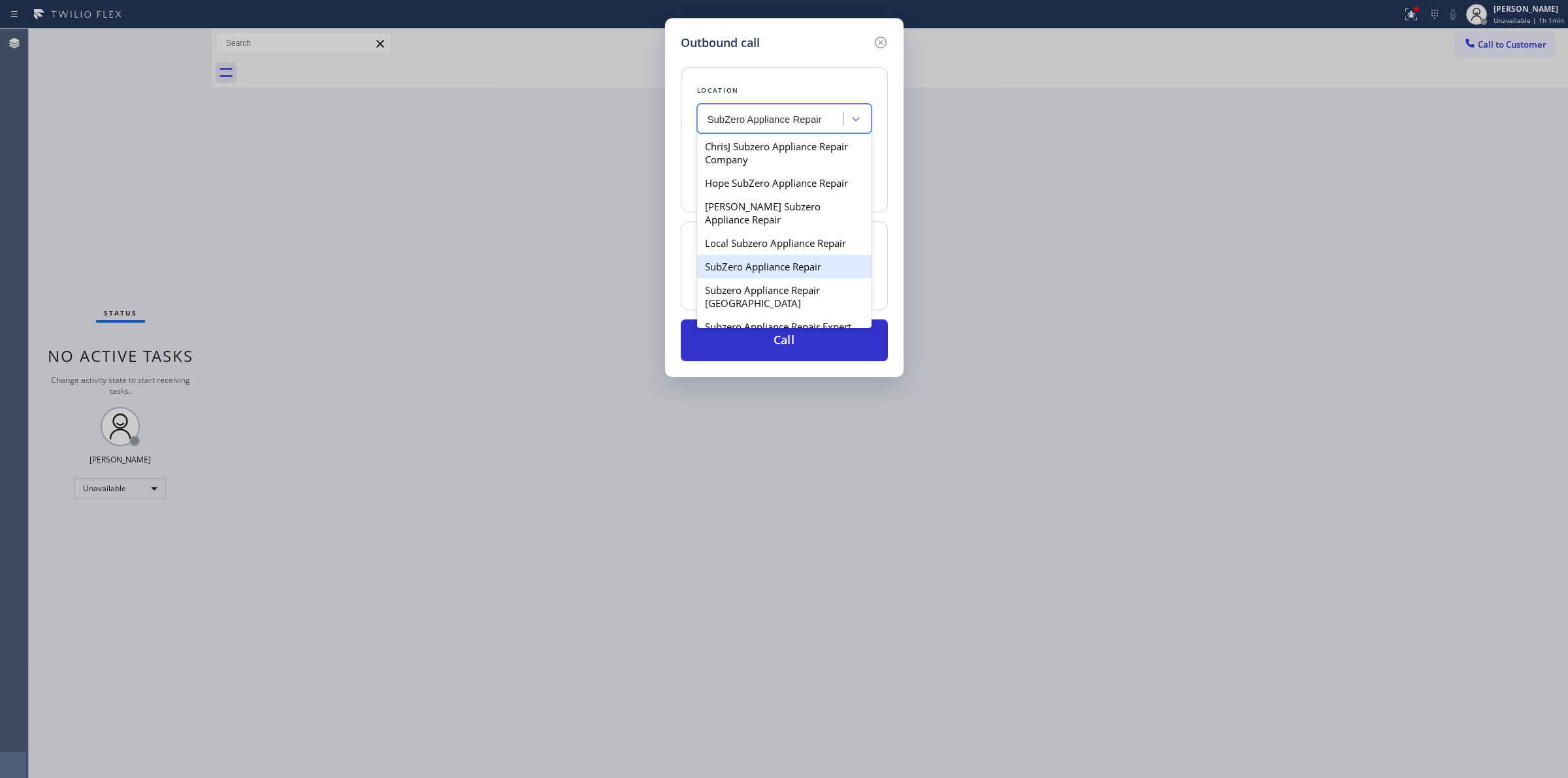
click at [785, 259] on div "SubZero Appliance Repair" at bounding box center [784, 266] width 174 height 24
type input "[PHONE_NUMBER]"
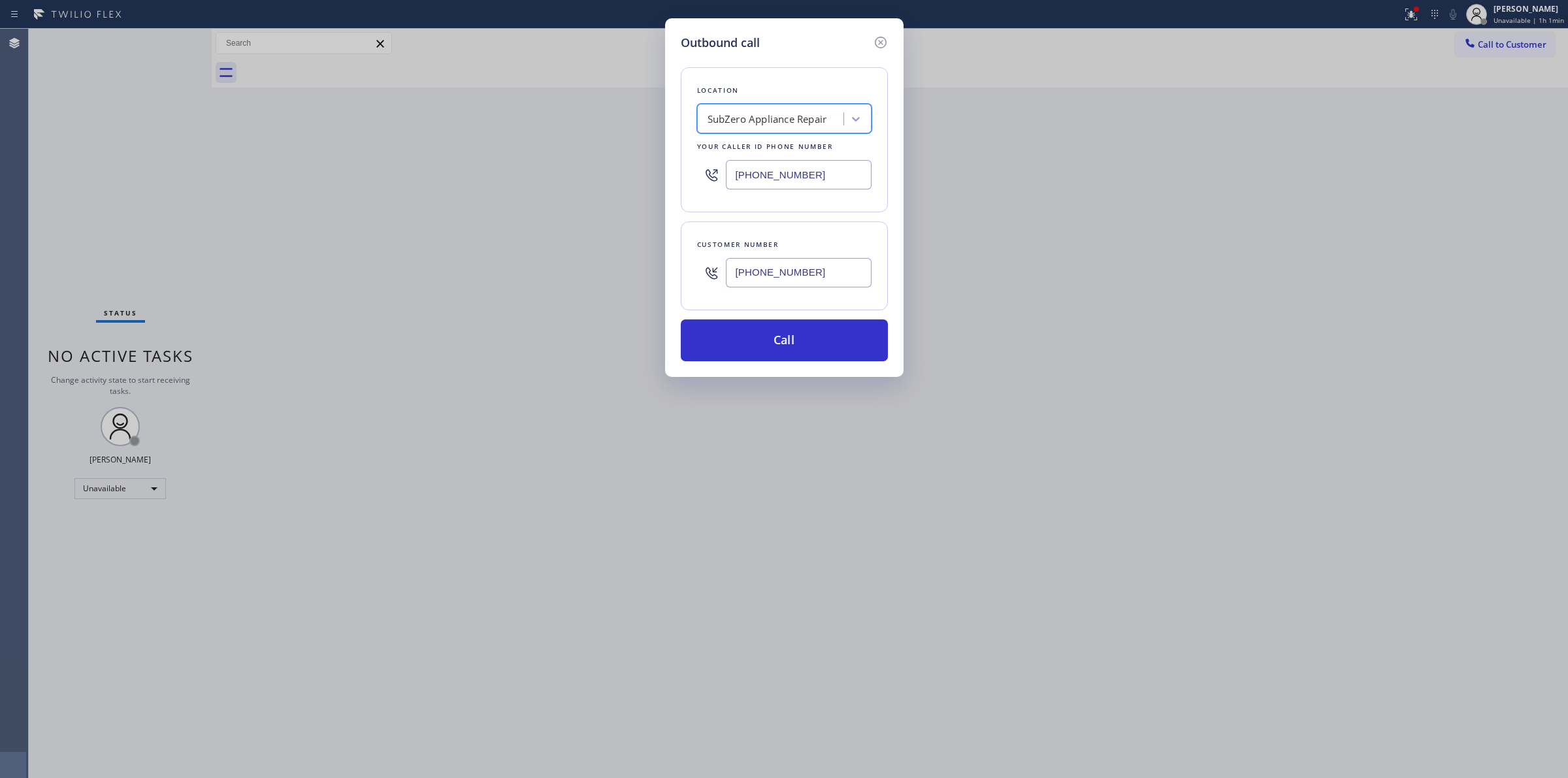
click at [789, 110] on div "SubZero Appliance Repair" at bounding box center [772, 119] width 143 height 23
click at [831, 113] on div "SubZero Appliance Repair" at bounding box center [772, 119] width 143 height 23
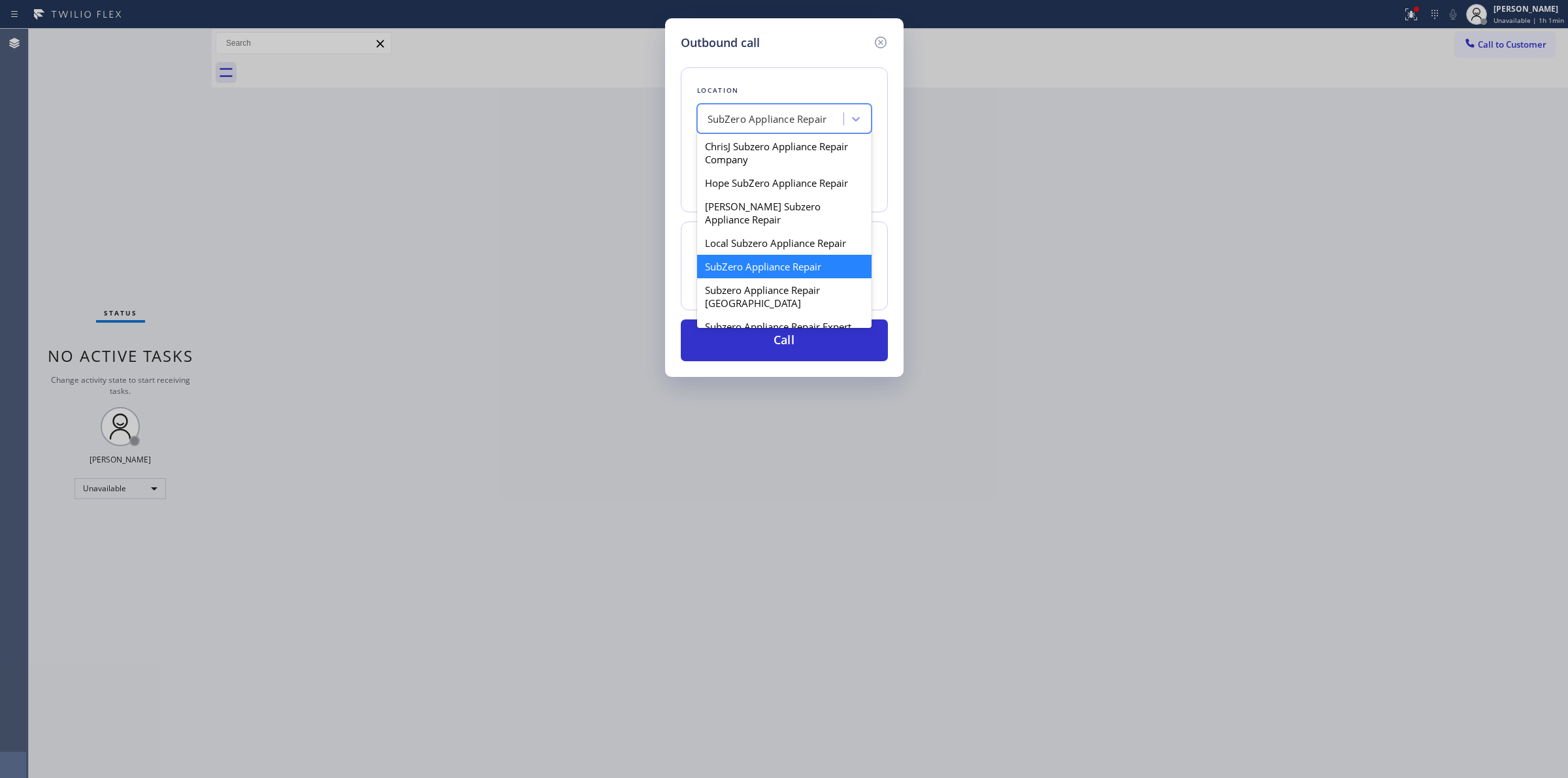
click at [733, 118] on div "SubZero Appliance Repair" at bounding box center [767, 119] width 120 height 15
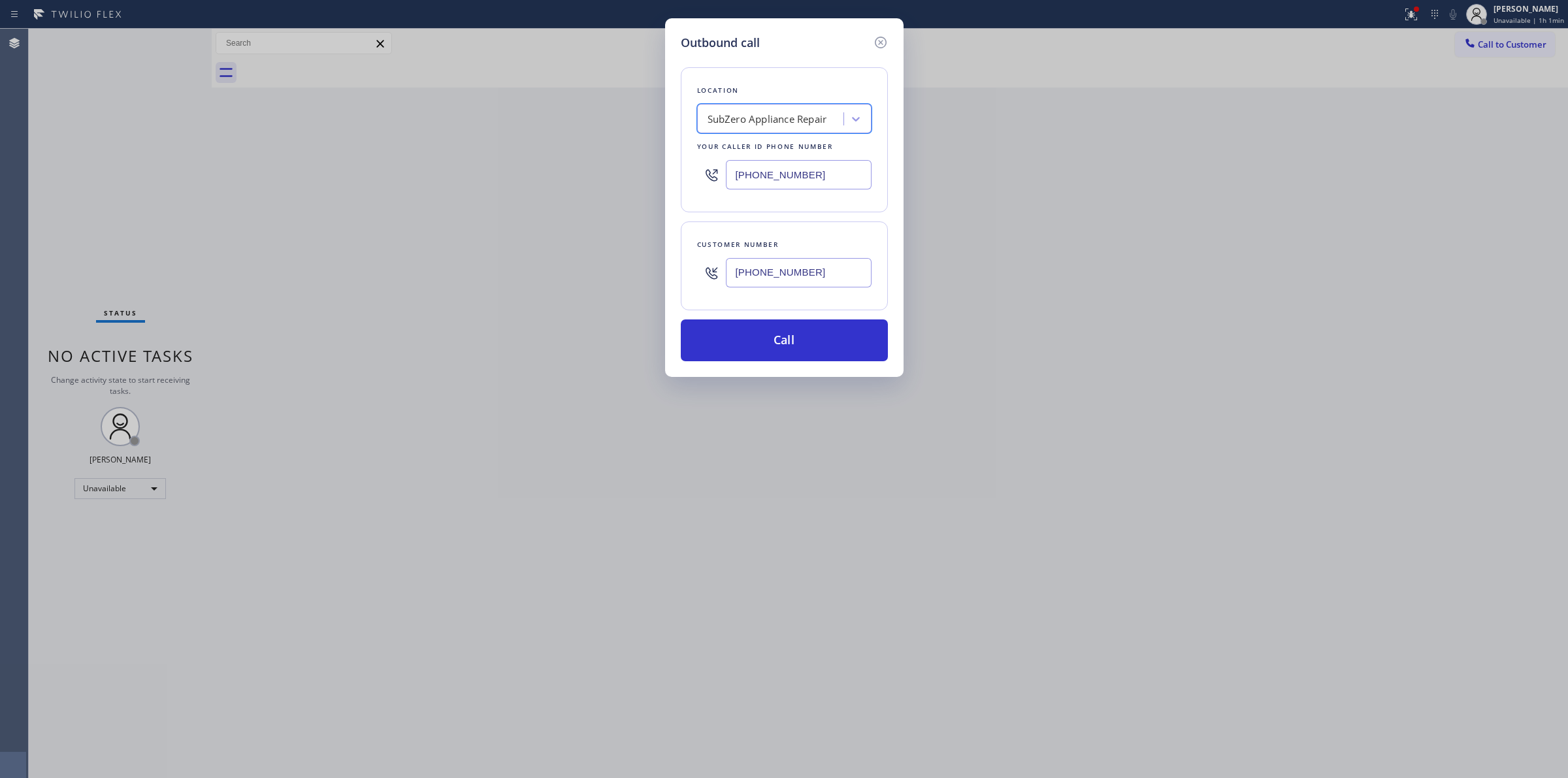
click at [784, 120] on div "SubZero Appliance Repair" at bounding box center [767, 119] width 120 height 15
click at [837, 120] on div "SubZero Appliance Repair" at bounding box center [772, 119] width 143 height 23
click at [834, 118] on div "SubZero Appliance Repair" at bounding box center [772, 119] width 143 height 23
paste input "SubZero Appliance Repair"
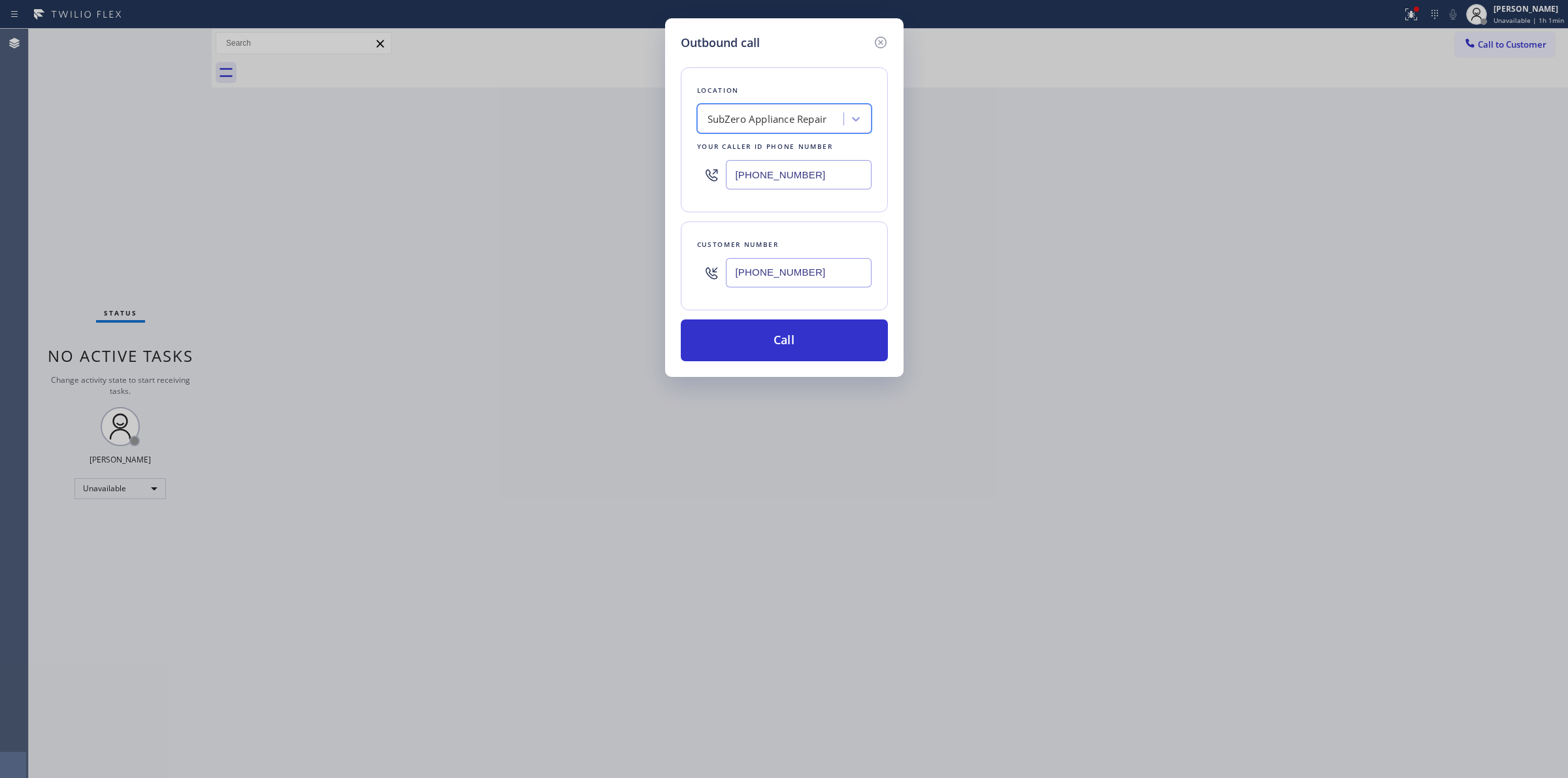
type input "SubZero Appliance Repair"
paste input "SubZero Appliance Repair"
type input "SubZero Appliance Repairs"
drag, startPoint x: 840, startPoint y: 183, endPoint x: 627, endPoint y: 183, distance: 213.0
click at [632, 183] on div "Outbound call Location option SubZero Appliance Repair, selected. 1 result avai…" at bounding box center [784, 389] width 1568 height 778
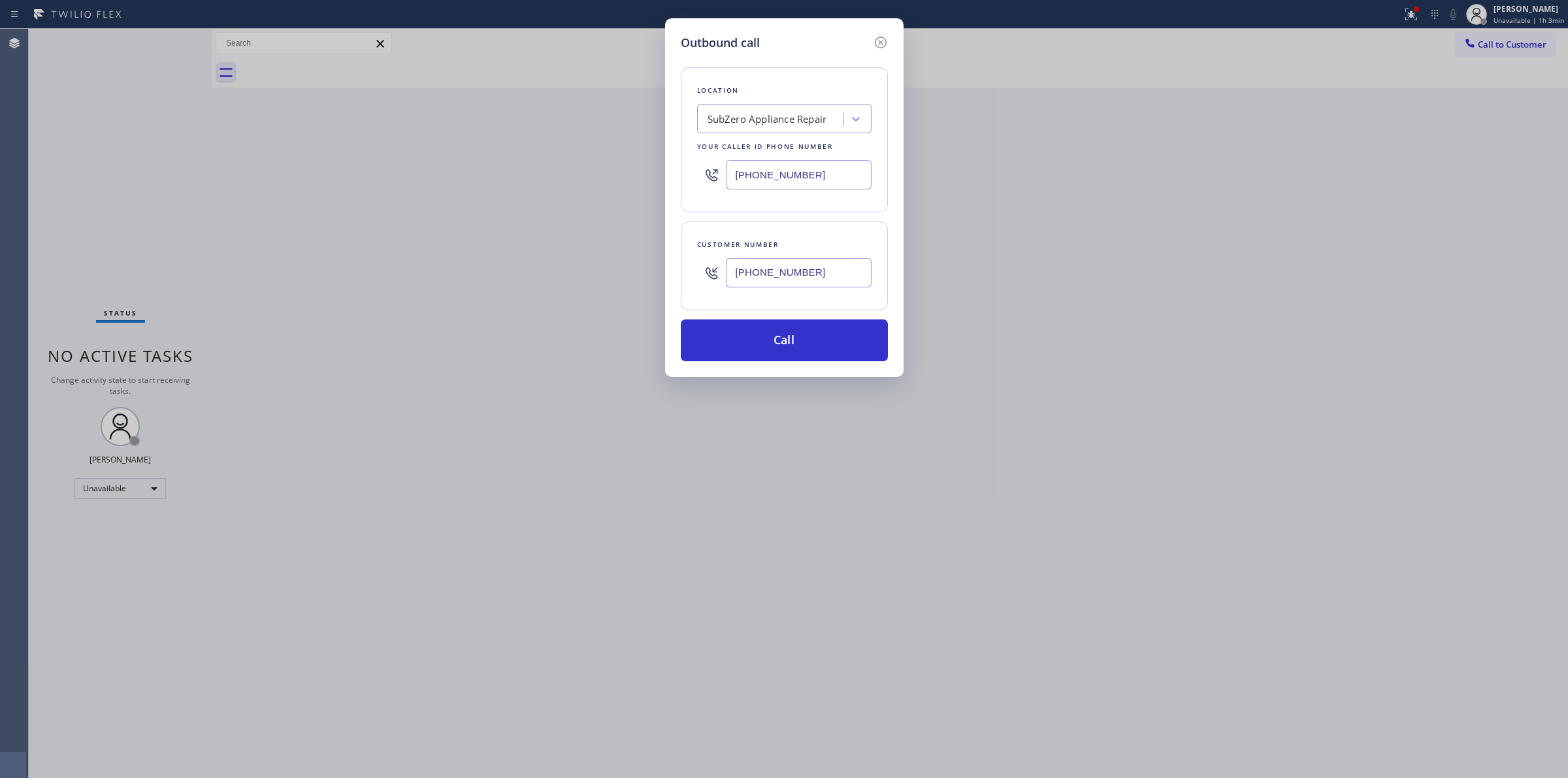
paste input "628) 258-6205"
type input "[PHONE_NUMBER]"
click at [883, 39] on icon at bounding box center [881, 42] width 16 height 16
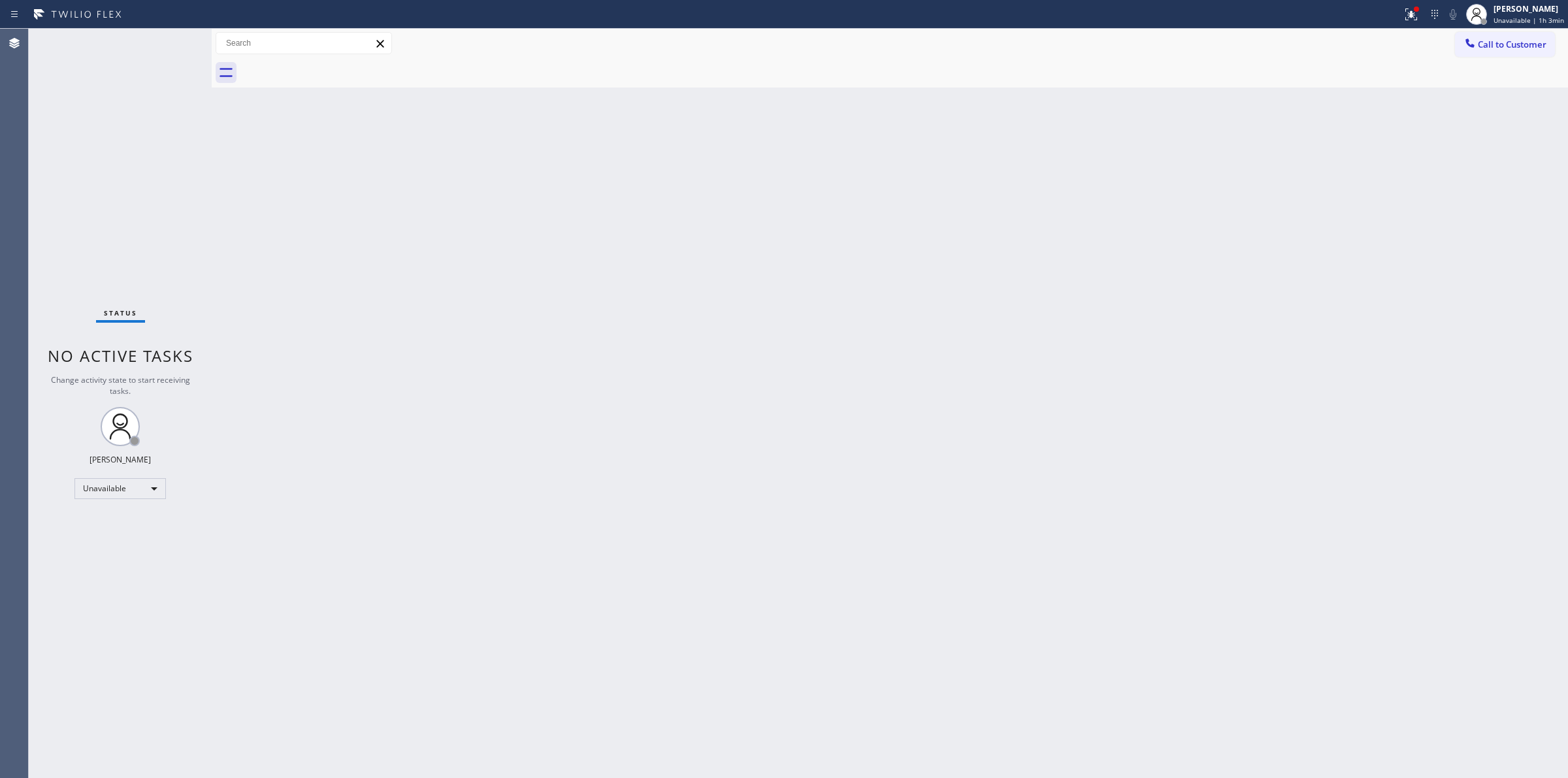
click at [1495, 58] on div at bounding box center [904, 72] width 1328 height 29
drag, startPoint x: 1491, startPoint y: 47, endPoint x: 804, endPoint y: 120, distance: 690.9
click at [1478, 46] on button "Call to Customer" at bounding box center [1505, 44] width 100 height 25
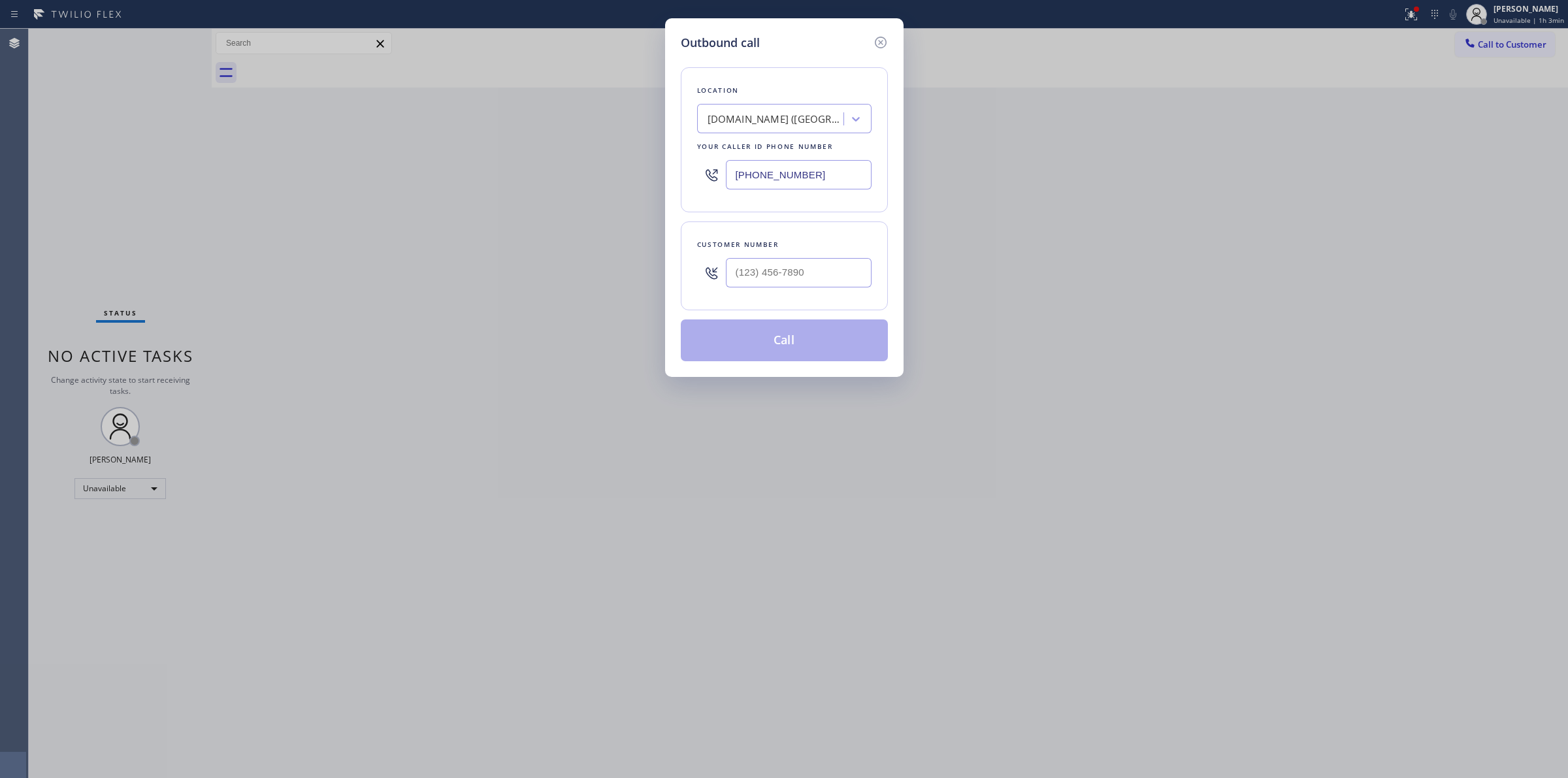
paste input "Subzero Appliance Repair pro"
drag, startPoint x: 785, startPoint y: 118, endPoint x: 745, endPoint y: 120, distance: 40.0
click at [745, 120] on input "Subzero Appliance Repair pro" at bounding box center [771, 118] width 131 height 11
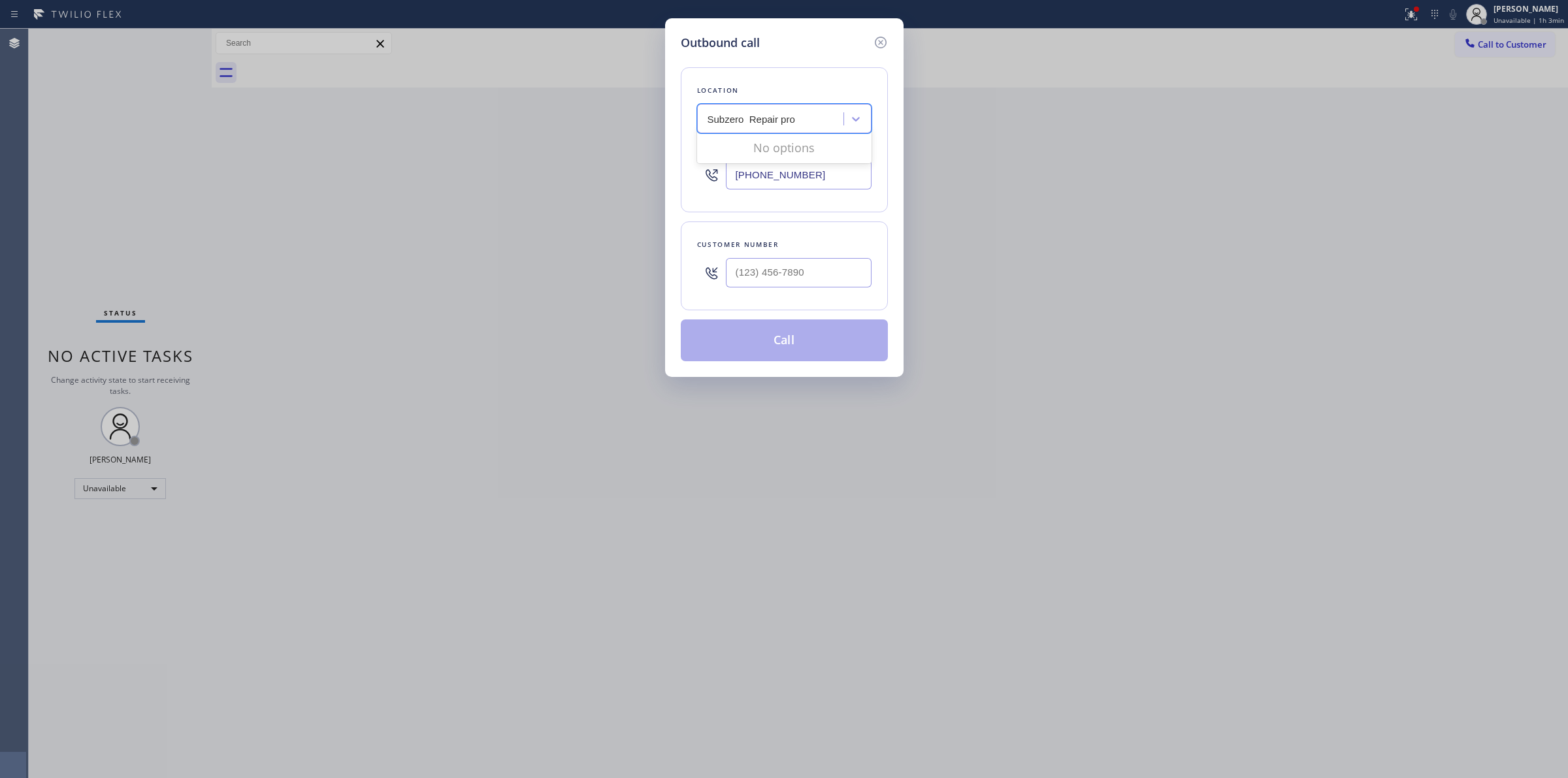
type input "Subzero Repair pro"
click at [804, 113] on div "Subzero Repair pro" at bounding box center [759, 119] width 116 height 23
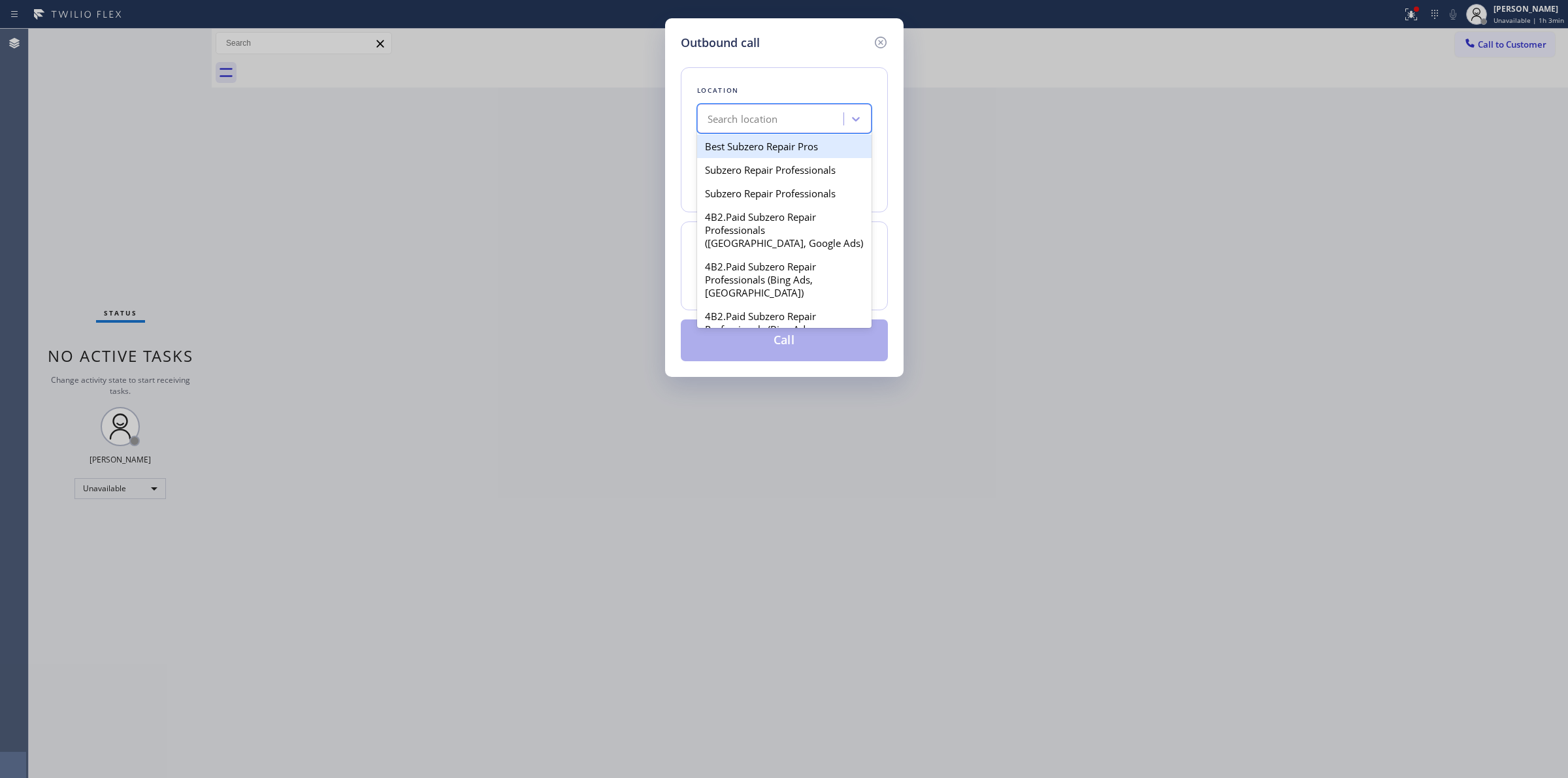
click at [782, 118] on div "Search location" at bounding box center [772, 119] width 143 height 23
paste input "Subzero Appliance Repair pro"
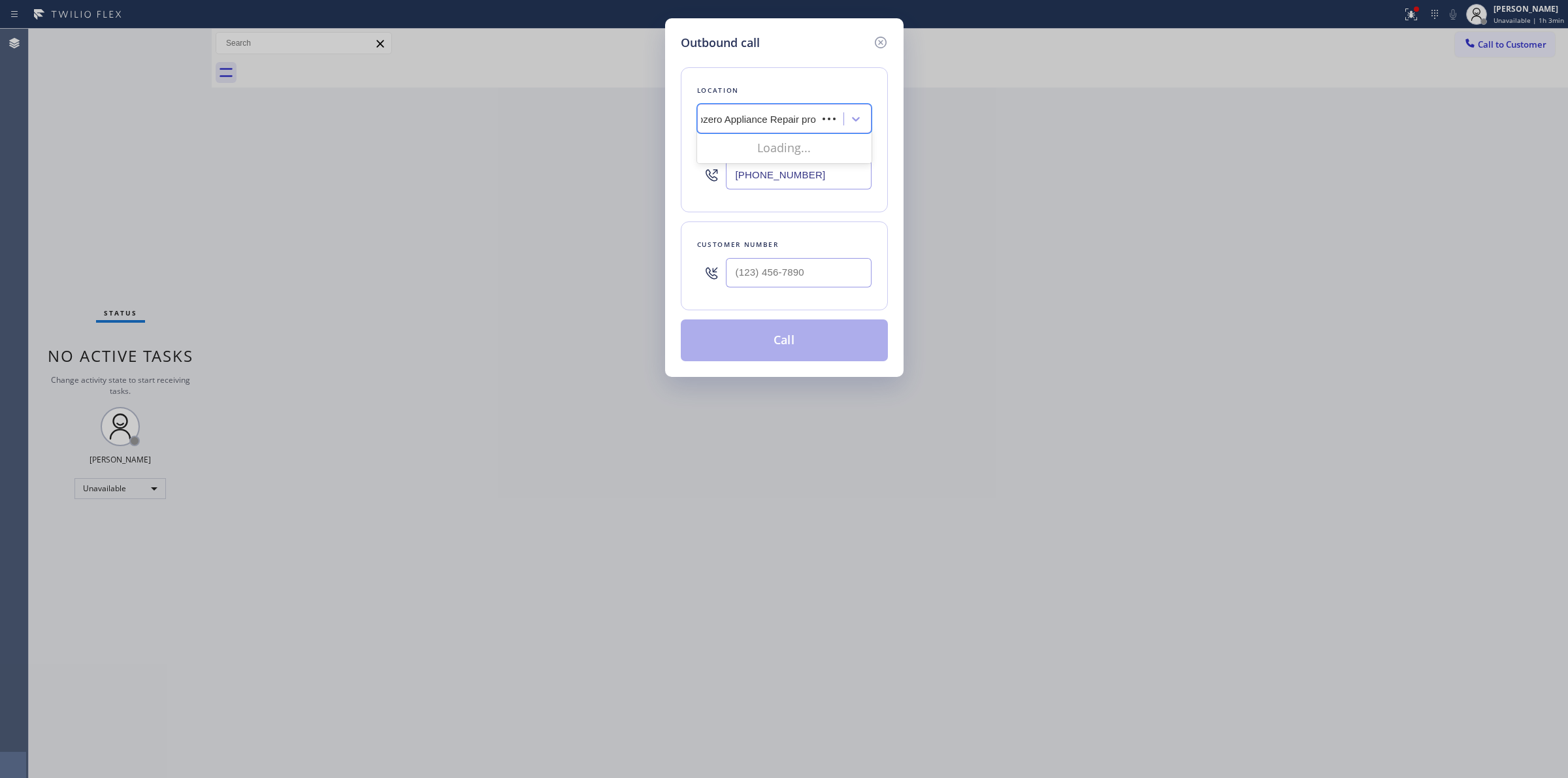
scroll to position [0, 2]
drag, startPoint x: 793, startPoint y: 120, endPoint x: 747, endPoint y: 124, distance: 46.2
click at [747, 124] on input "Subzero Appliance Repair pro" at bounding box center [771, 118] width 131 height 11
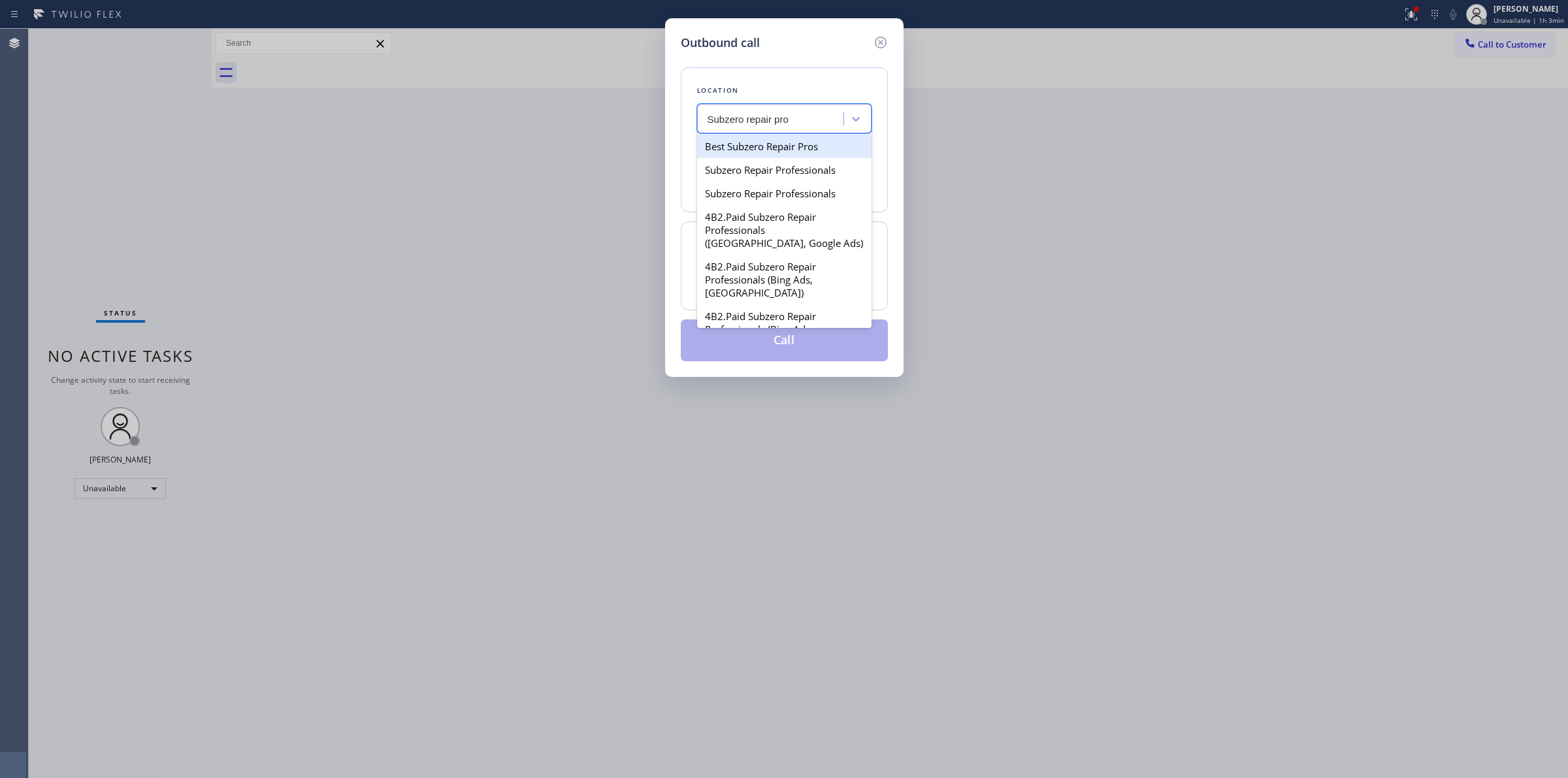
type input "Subzero repair prof"
click at [811, 154] on div "Subzero Repair Professionals" at bounding box center [784, 146] width 174 height 24
type input "[PHONE_NUMBER]"
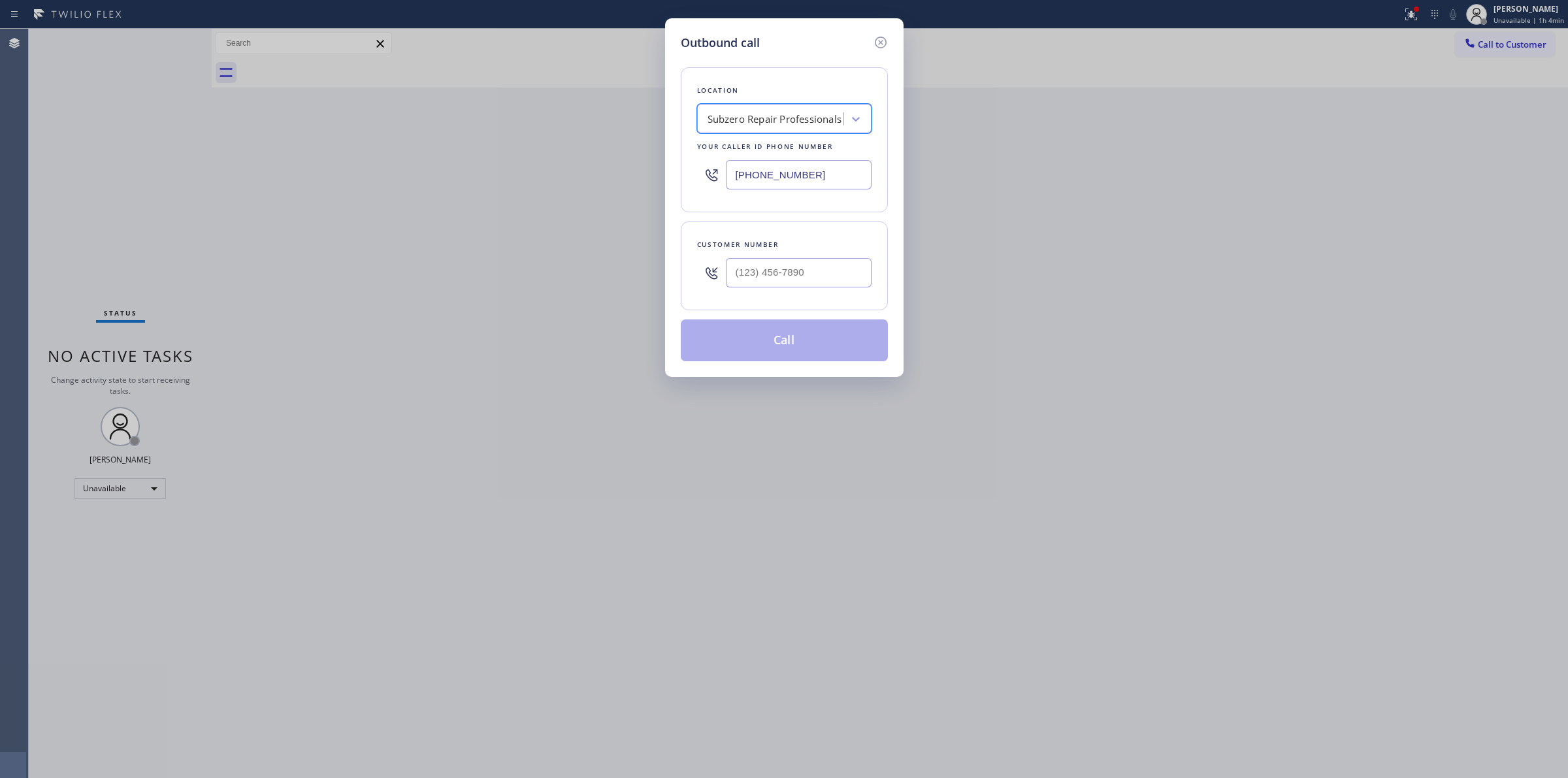
click at [784, 175] on input "[PHONE_NUMBER]" at bounding box center [799, 174] width 146 height 29
click at [811, 265] on input "(___) ___-____" at bounding box center [799, 273] width 146 height 29
paste input "650) 245-9612"
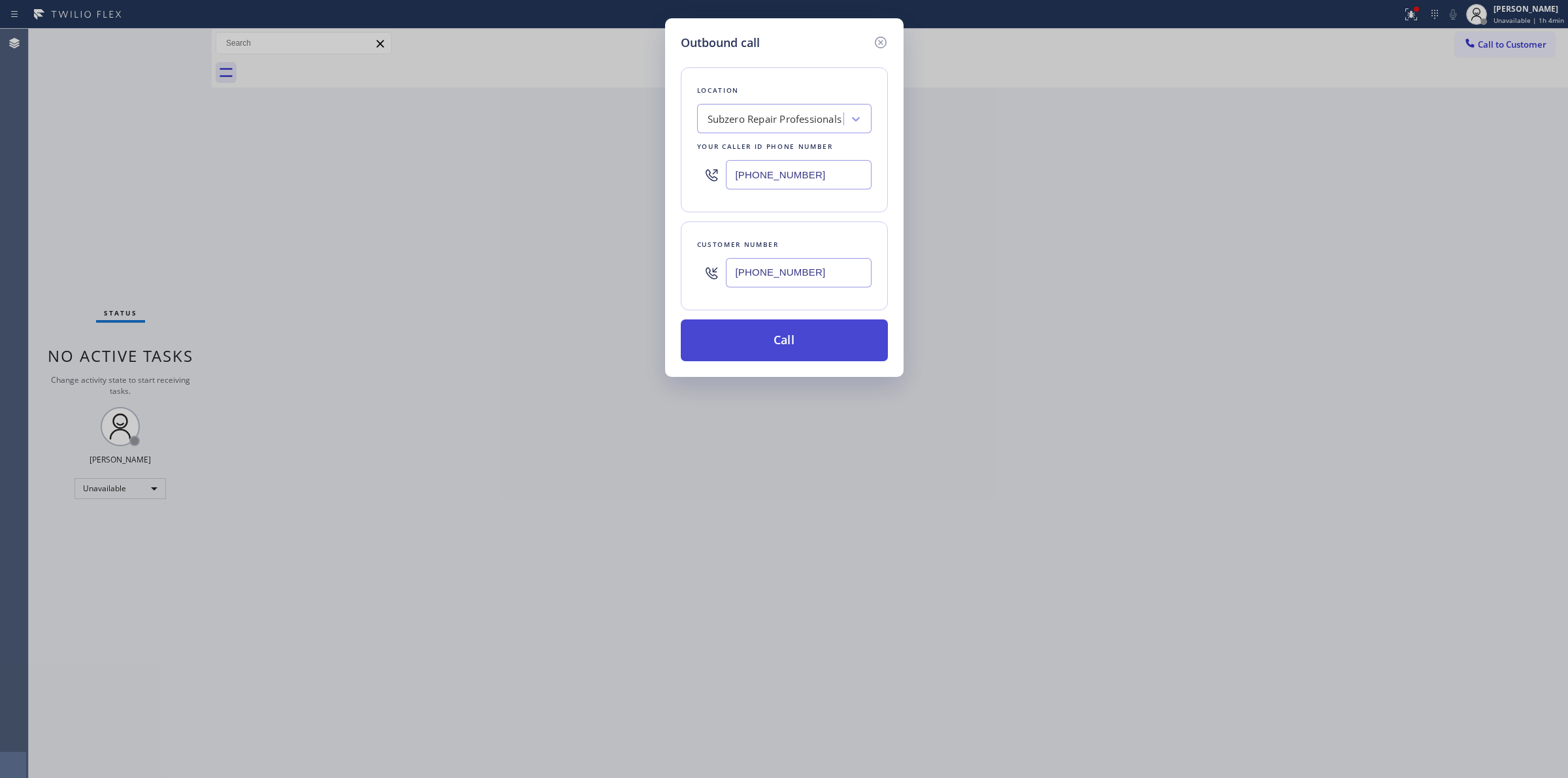
type input "[PHONE_NUMBER]"
click at [808, 347] on button "Call" at bounding box center [784, 340] width 207 height 42
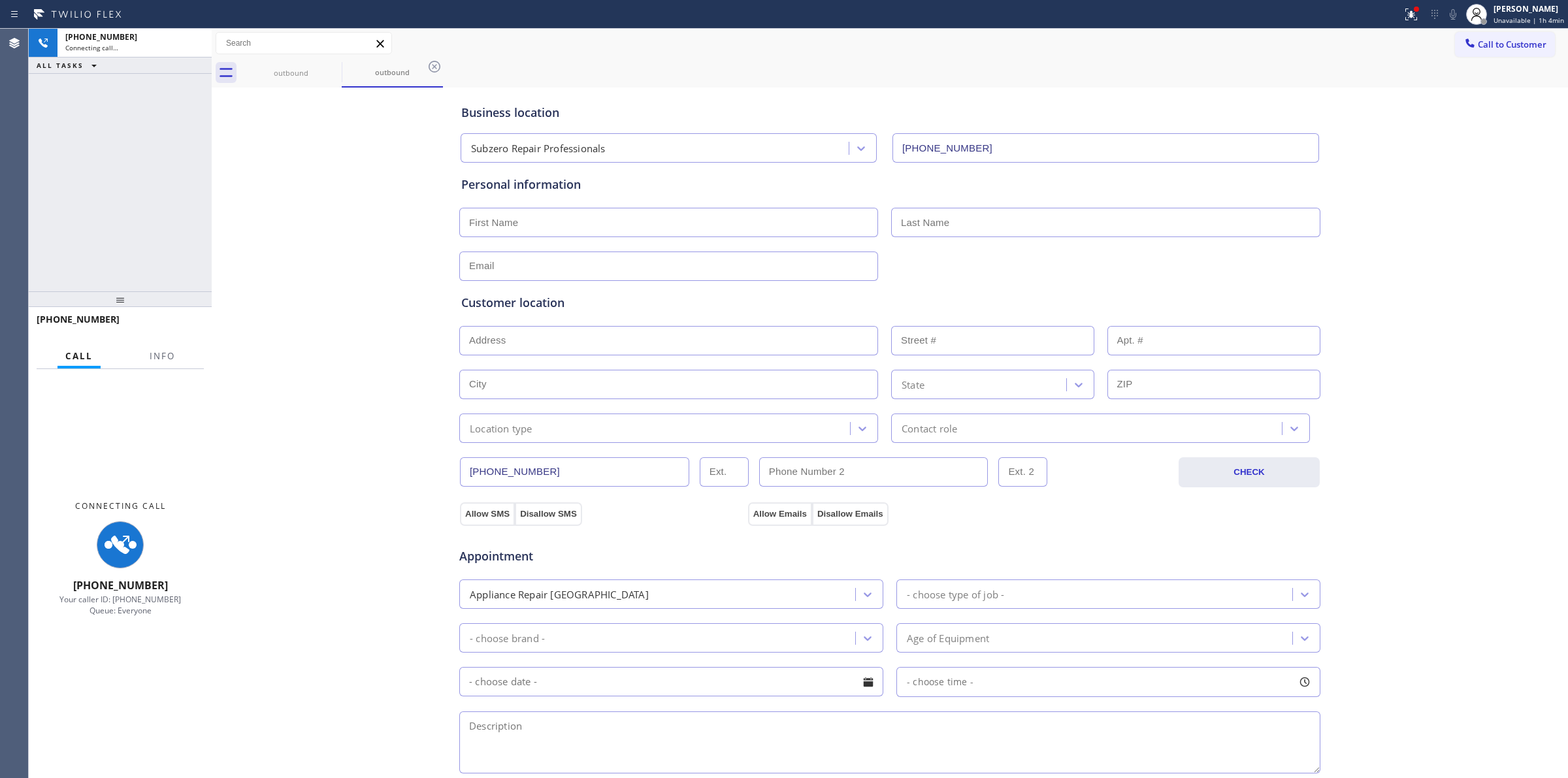
type input "[PHONE_NUMBER]"
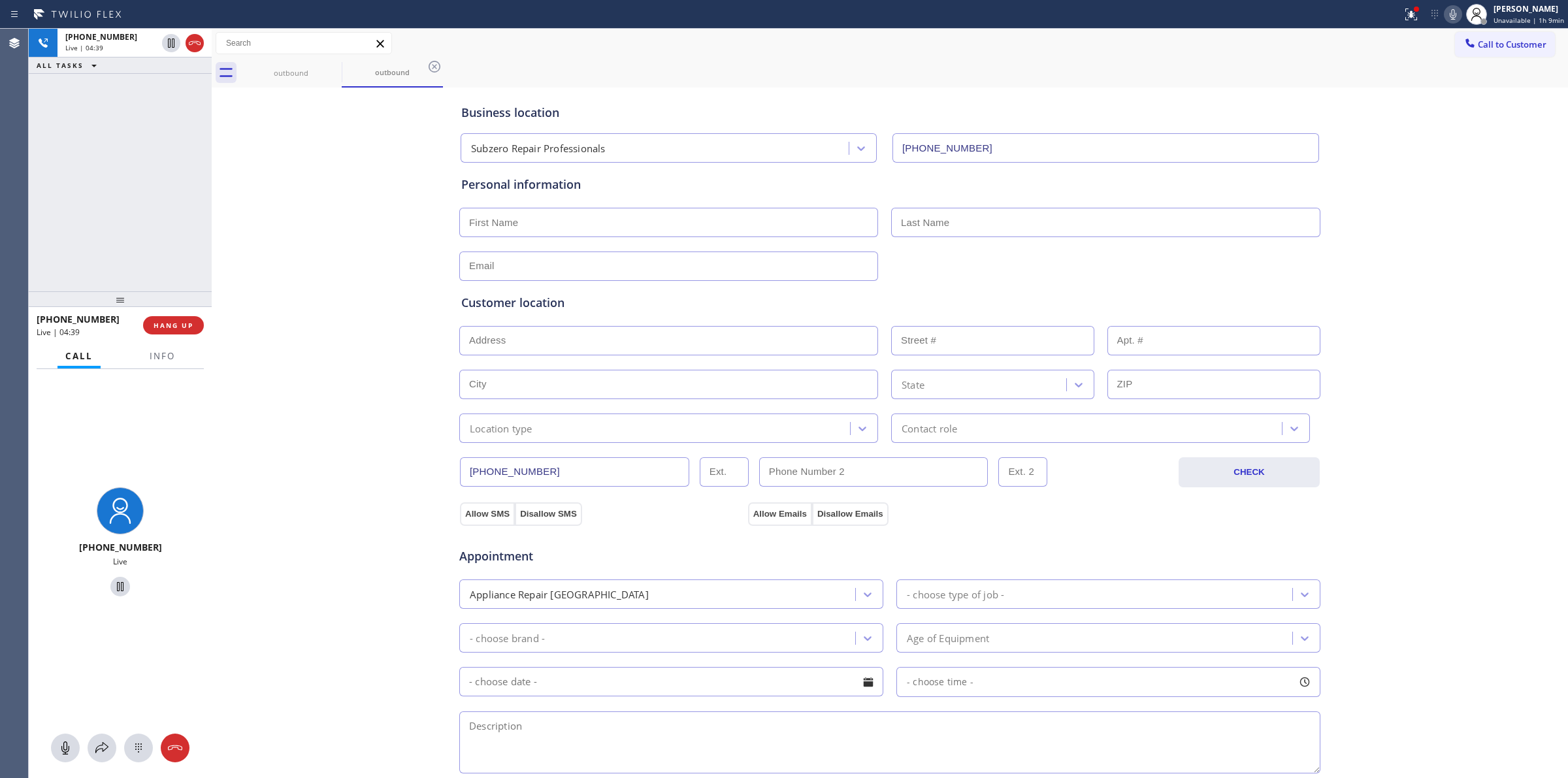
click at [1458, 13] on icon at bounding box center [1453, 14] width 16 height 16
click at [192, 43] on div "Live | 04:41" at bounding box center [134, 47] width 139 height 9
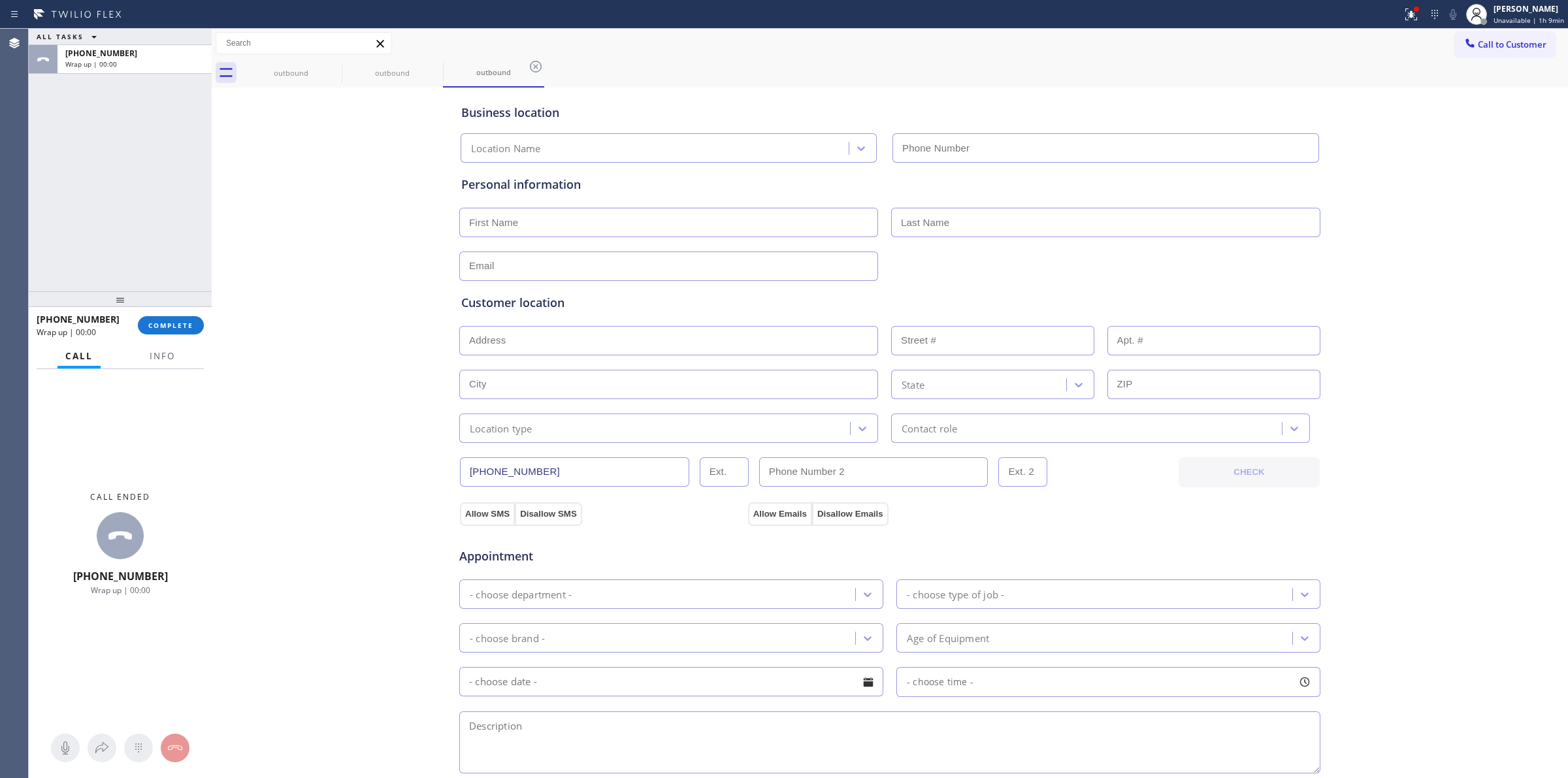
drag, startPoint x: 192, startPoint y: 42, endPoint x: 719, endPoint y: 147, distance: 537.4
type input "[PHONE_NUMBER]"
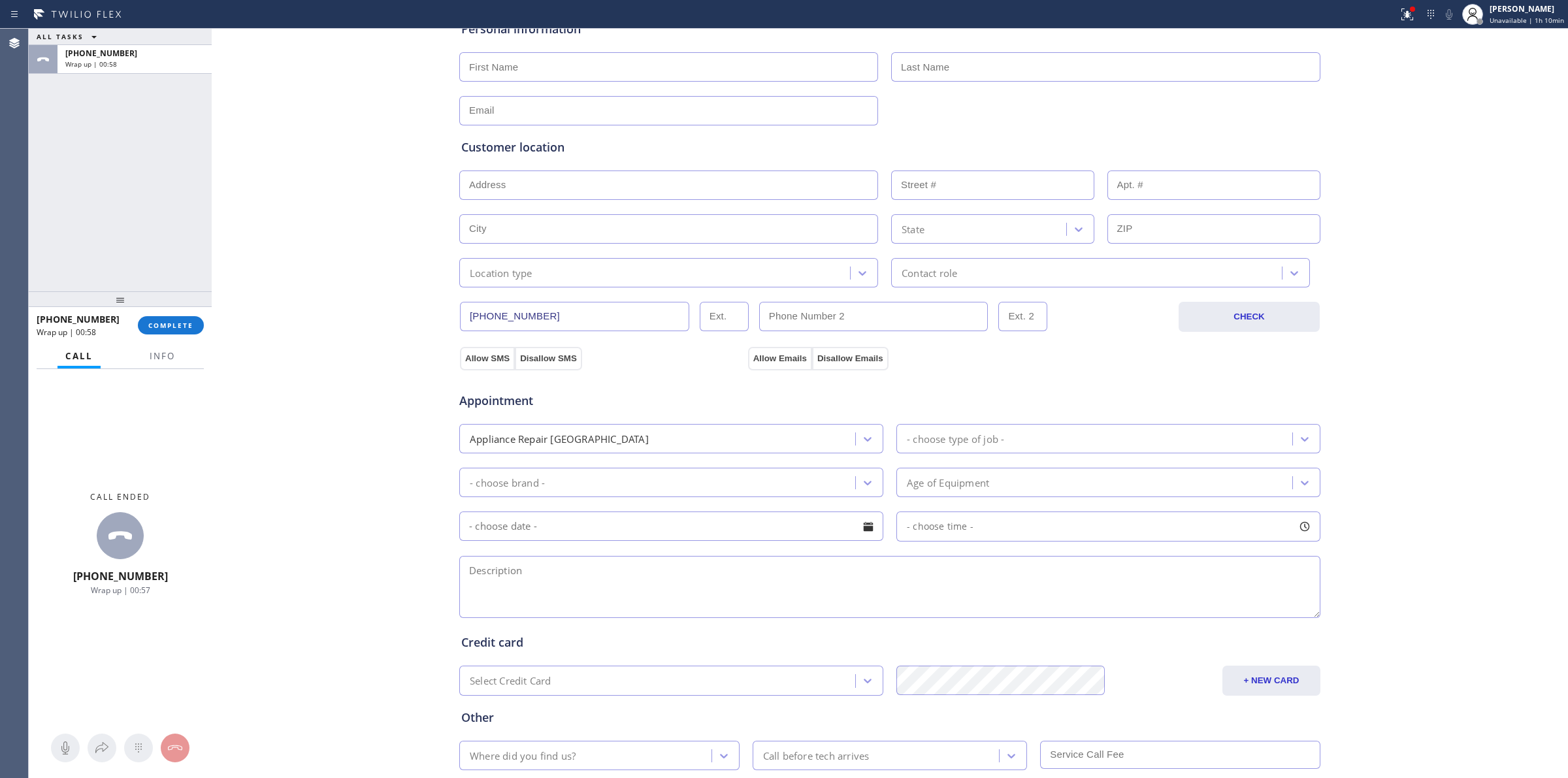
scroll to position [164, 0]
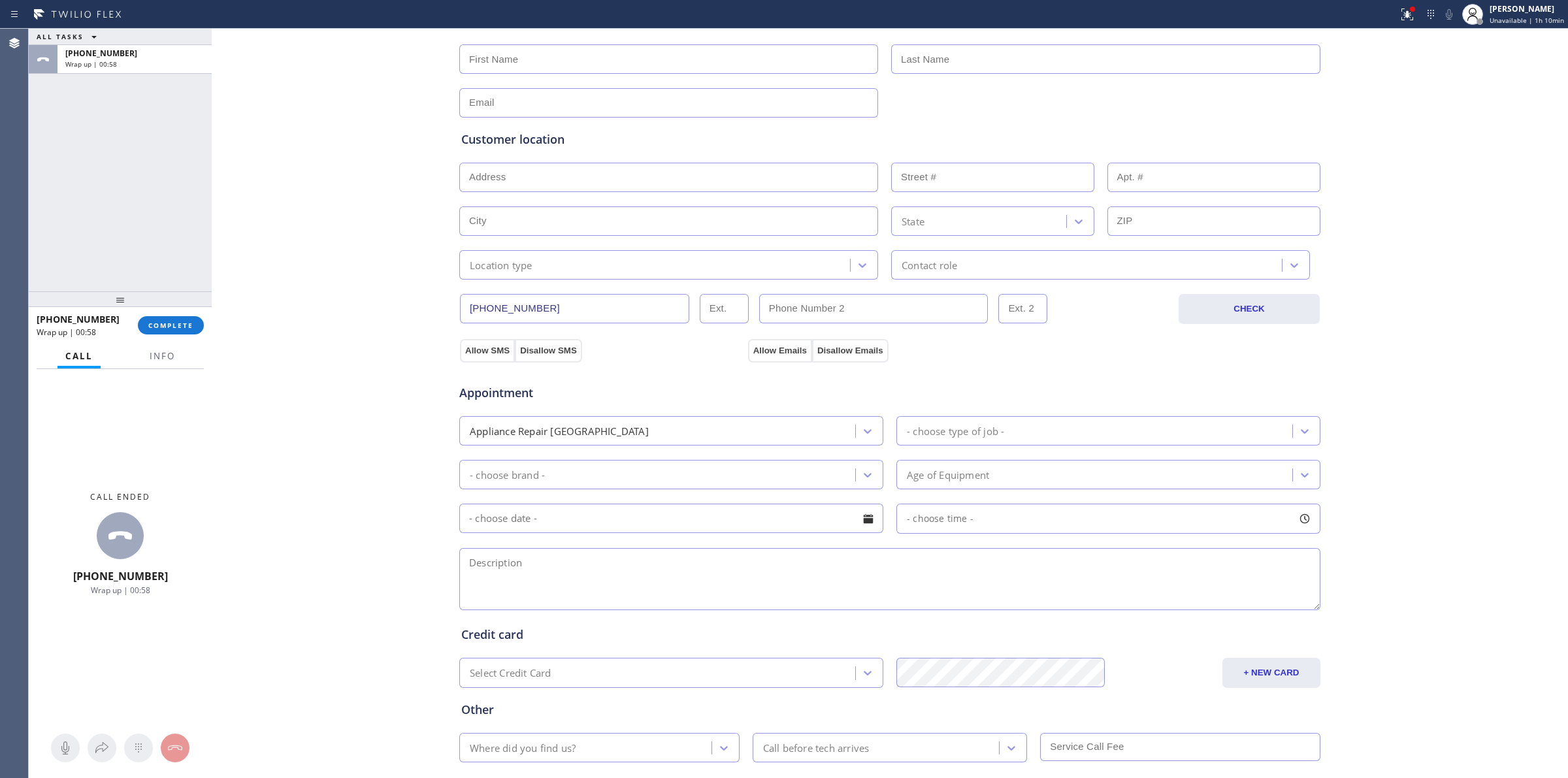
paste textarea "9 -12 | $95 | Sub-Zero | Fridge | 20 yrs | BI | and Freezer not cold | House - …"
click at [575, 577] on textarea at bounding box center [890, 579] width 861 height 62
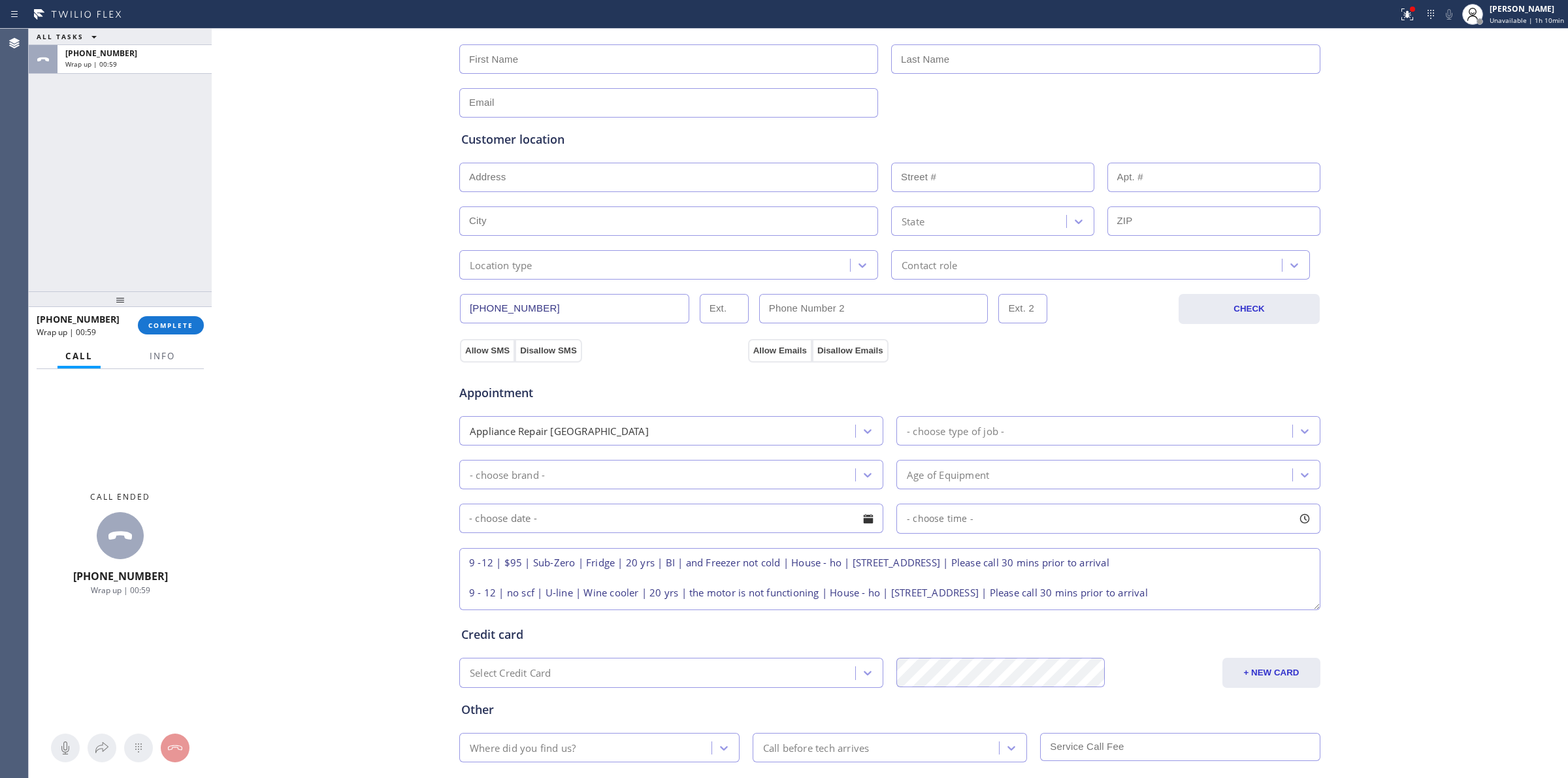
scroll to position [11, 0]
click at [487, 570] on textarea "9 -12 | $95 | Sub-Zero | Fridge | 20 yrs | BI | and Freezer not cold | House - …" at bounding box center [890, 579] width 861 height 62
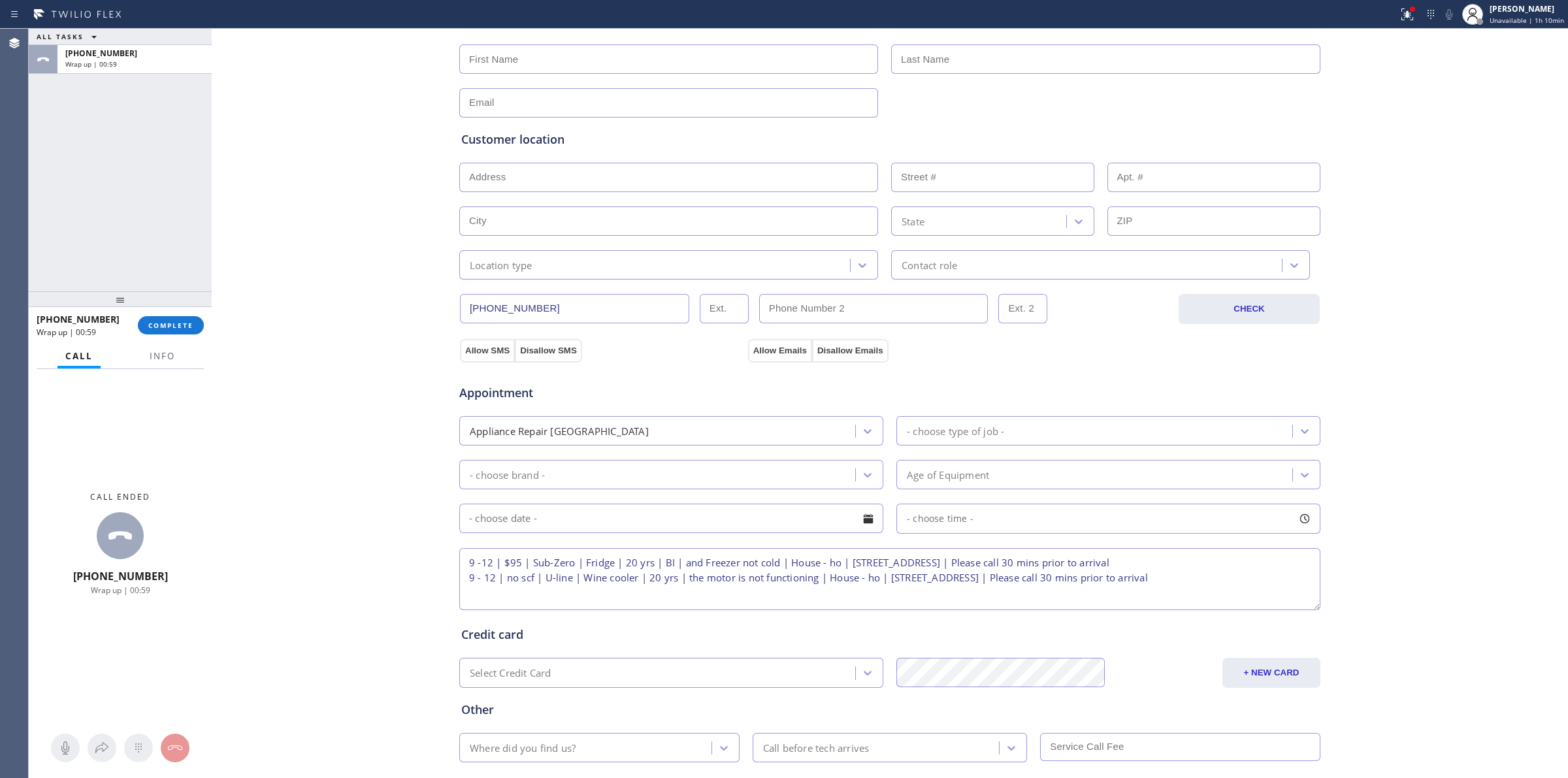
scroll to position [0, 0]
type textarea "9 -12 | $95 | Sub-Zero | Fridge | 20 yrs | BI | and Freezer not cold | House - …"
click at [494, 347] on button "Allow SMS" at bounding box center [487, 351] width 55 height 24
click at [792, 347] on button "Allow Emails" at bounding box center [780, 351] width 64 height 24
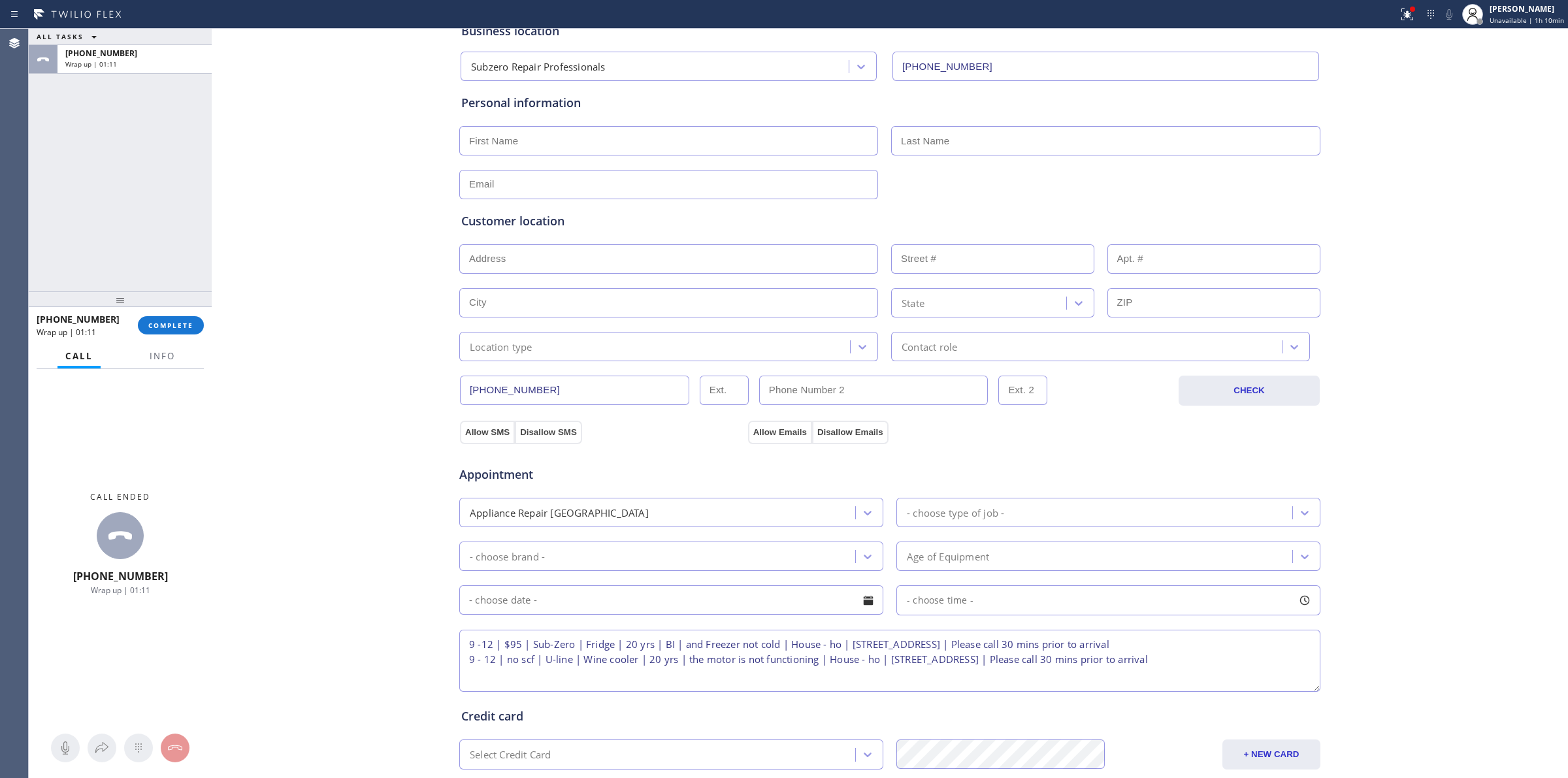
drag, startPoint x: 484, startPoint y: 143, endPoint x: 502, endPoint y: 150, distance: 19.3
click at [484, 143] on input "text" at bounding box center [669, 141] width 419 height 29
paste input "[PERSON_NAME]"
type input "[PERSON_NAME]"
drag, startPoint x: 921, startPoint y: 131, endPoint x: 926, endPoint y: 144, distance: 13.9
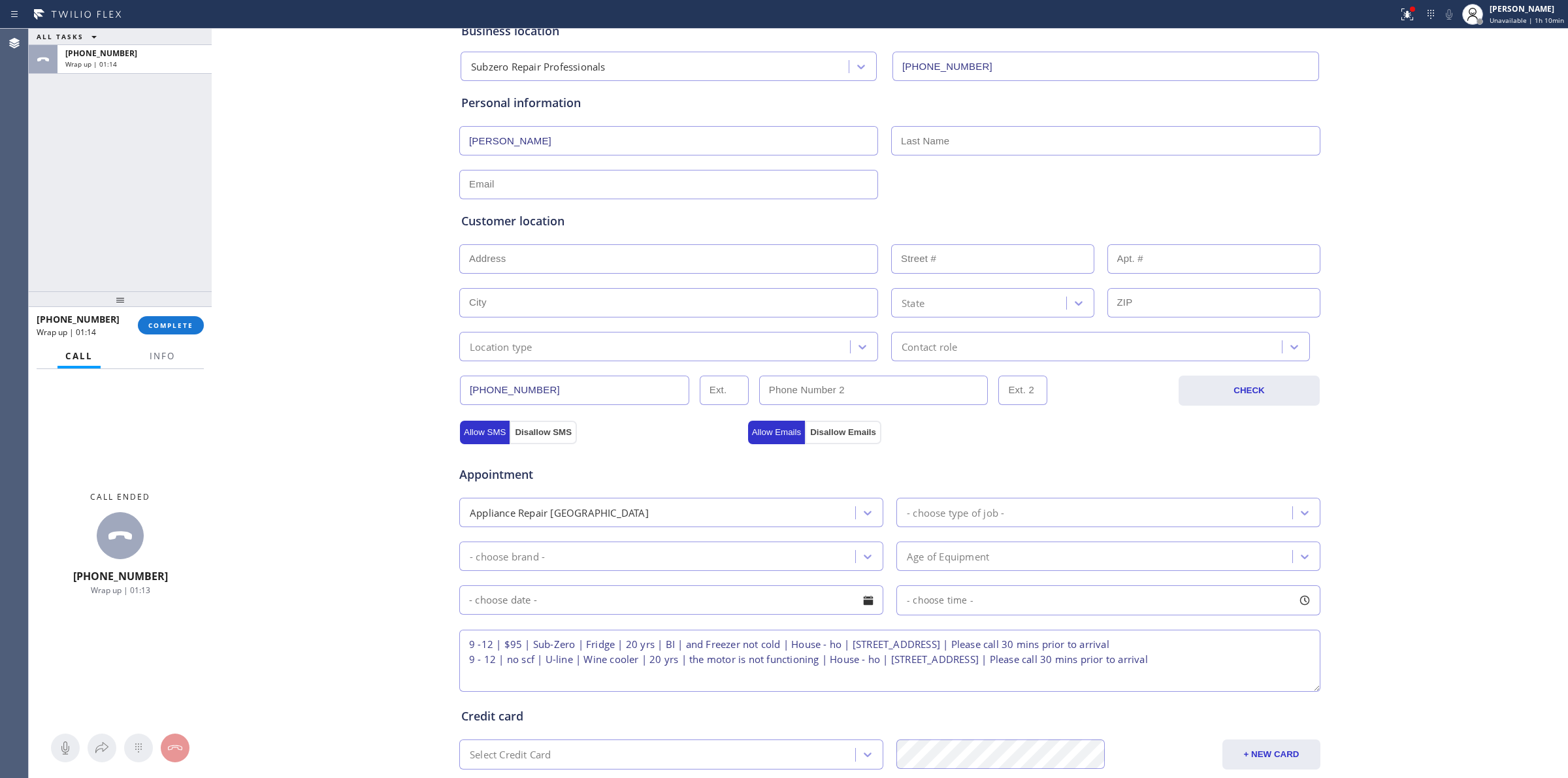
click at [921, 131] on input "text" at bounding box center [1106, 141] width 429 height 29
paste input "[PERSON_NAME]"
type input "[PERSON_NAME]"
click at [801, 182] on input "text" at bounding box center [669, 184] width 419 height 29
drag, startPoint x: 508, startPoint y: 184, endPoint x: 467, endPoint y: 183, distance: 41.0
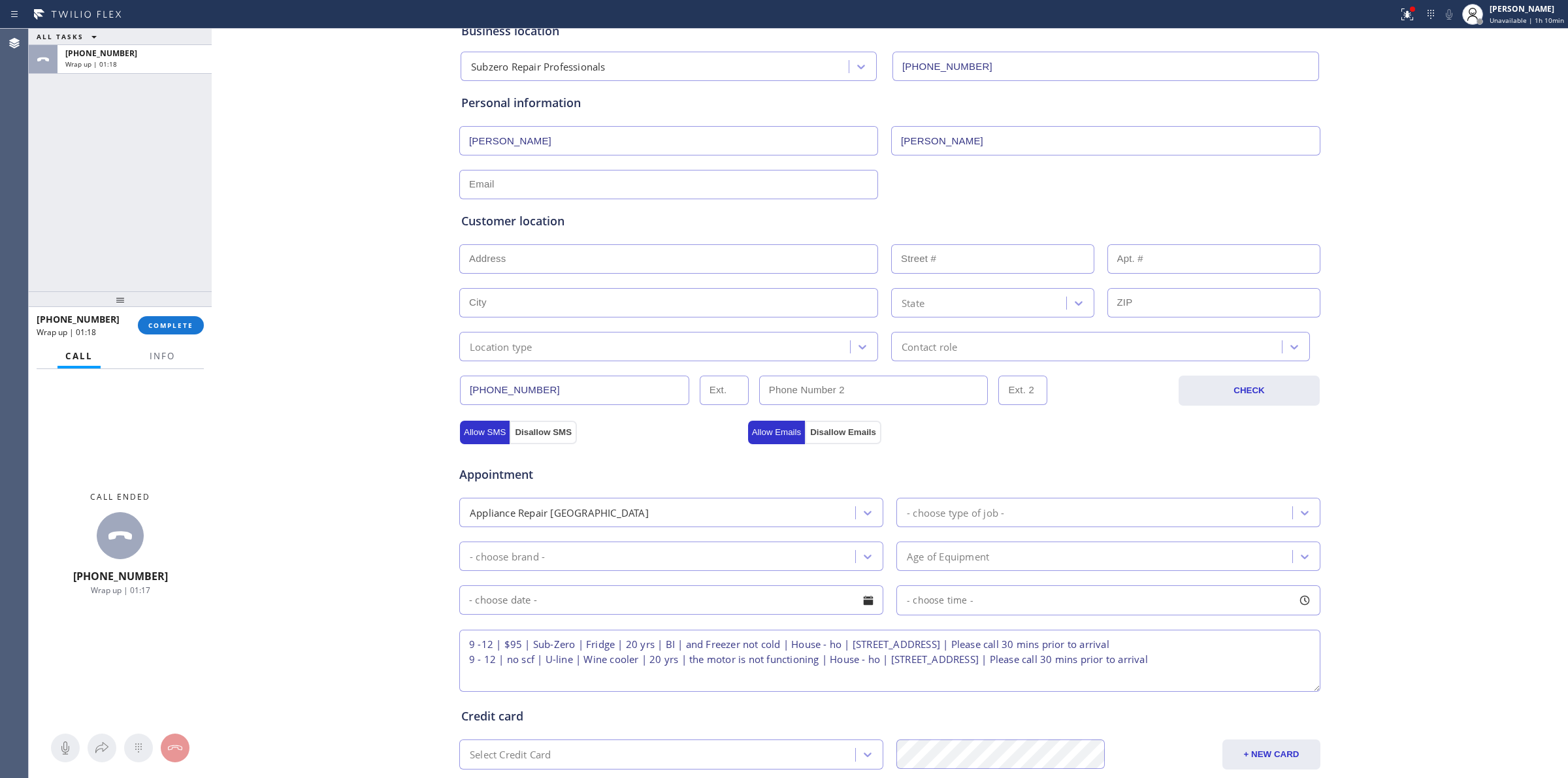
click at [508, 184] on input "text" at bounding box center [669, 184] width 419 height 29
paste input "[EMAIL_ADDRESS][DOMAIN_NAME]"
type input "[EMAIL_ADDRESS][DOMAIN_NAME]"
click at [332, 194] on div "Business location Subzero Repair Professionals [PHONE_NUMBER] Personal informat…" at bounding box center [890, 456] width 1350 height 893
paste input "[STREET_ADDRESS]"
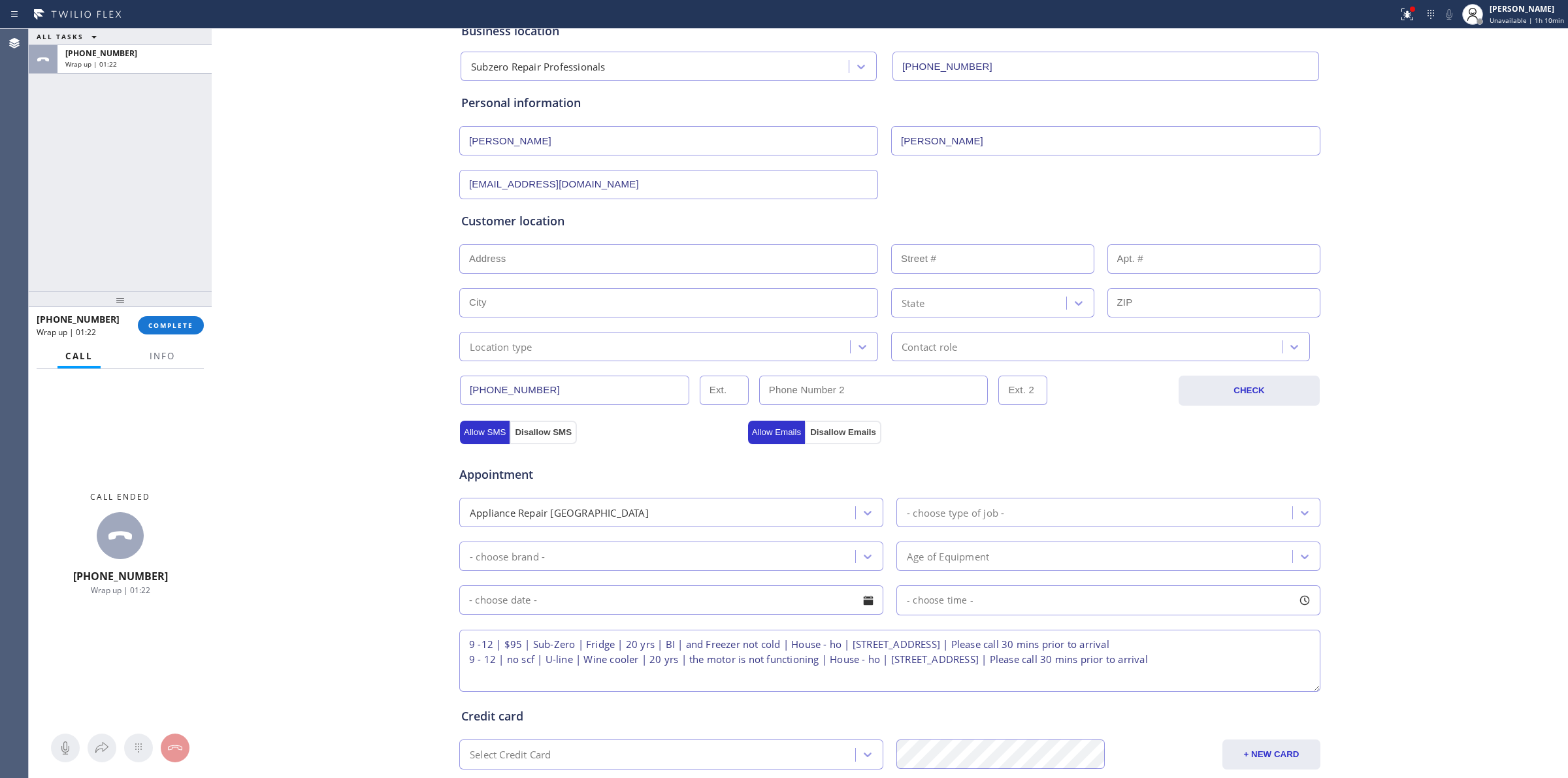
drag, startPoint x: 573, startPoint y: 259, endPoint x: 541, endPoint y: 259, distance: 32.0
click at [573, 259] on input "text" at bounding box center [669, 259] width 419 height 29
type input "[STREET_ADDRESS]"
type input "30"
type input "[GEOGRAPHIC_DATA]"
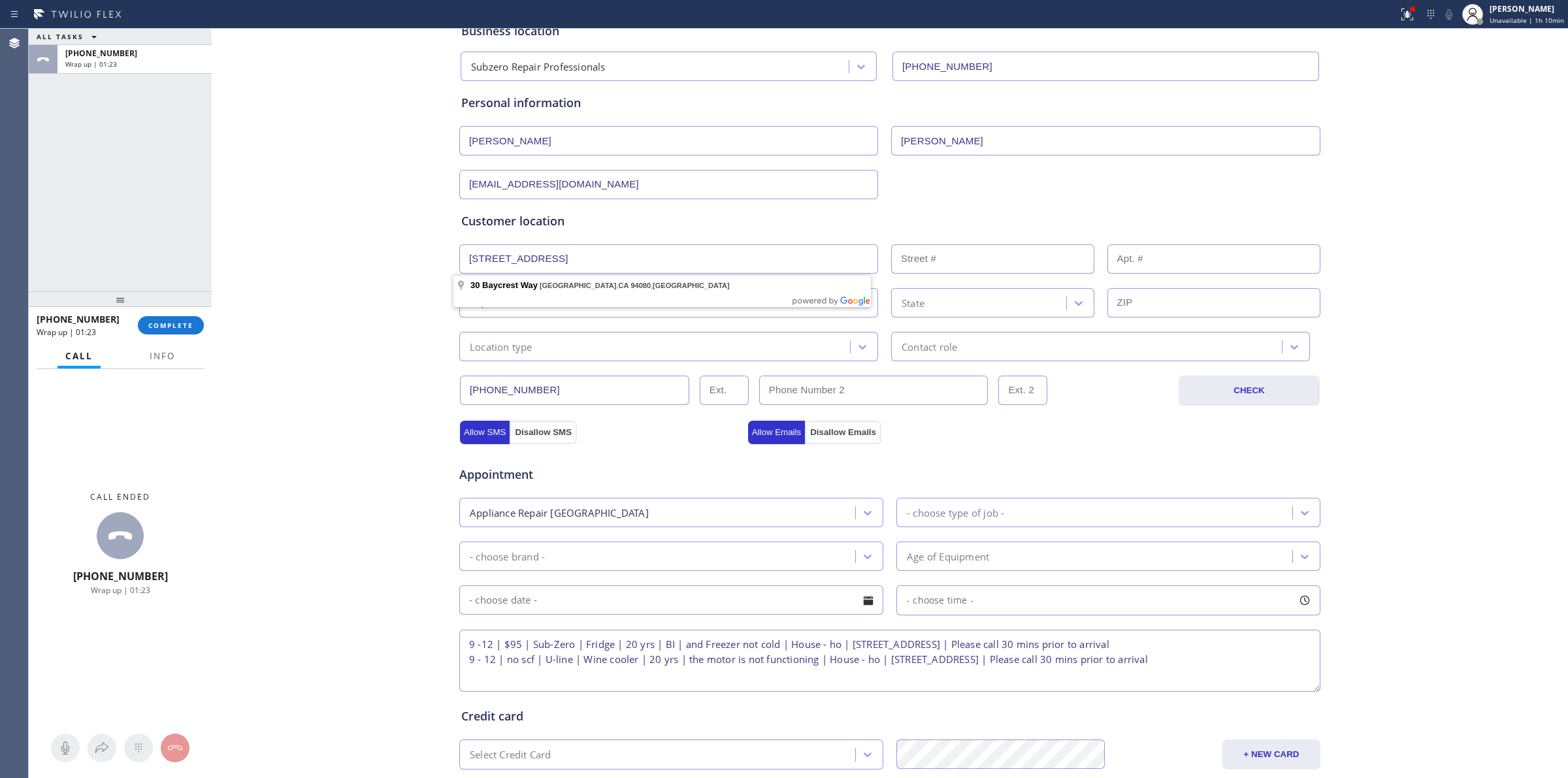
type input "94080"
click at [379, 311] on div "Business location Subzero Repair Professionals [PHONE_NUMBER] Personal informat…" at bounding box center [890, 456] width 1350 height 893
click at [492, 339] on div "Location type" at bounding box center [657, 347] width 387 height 23
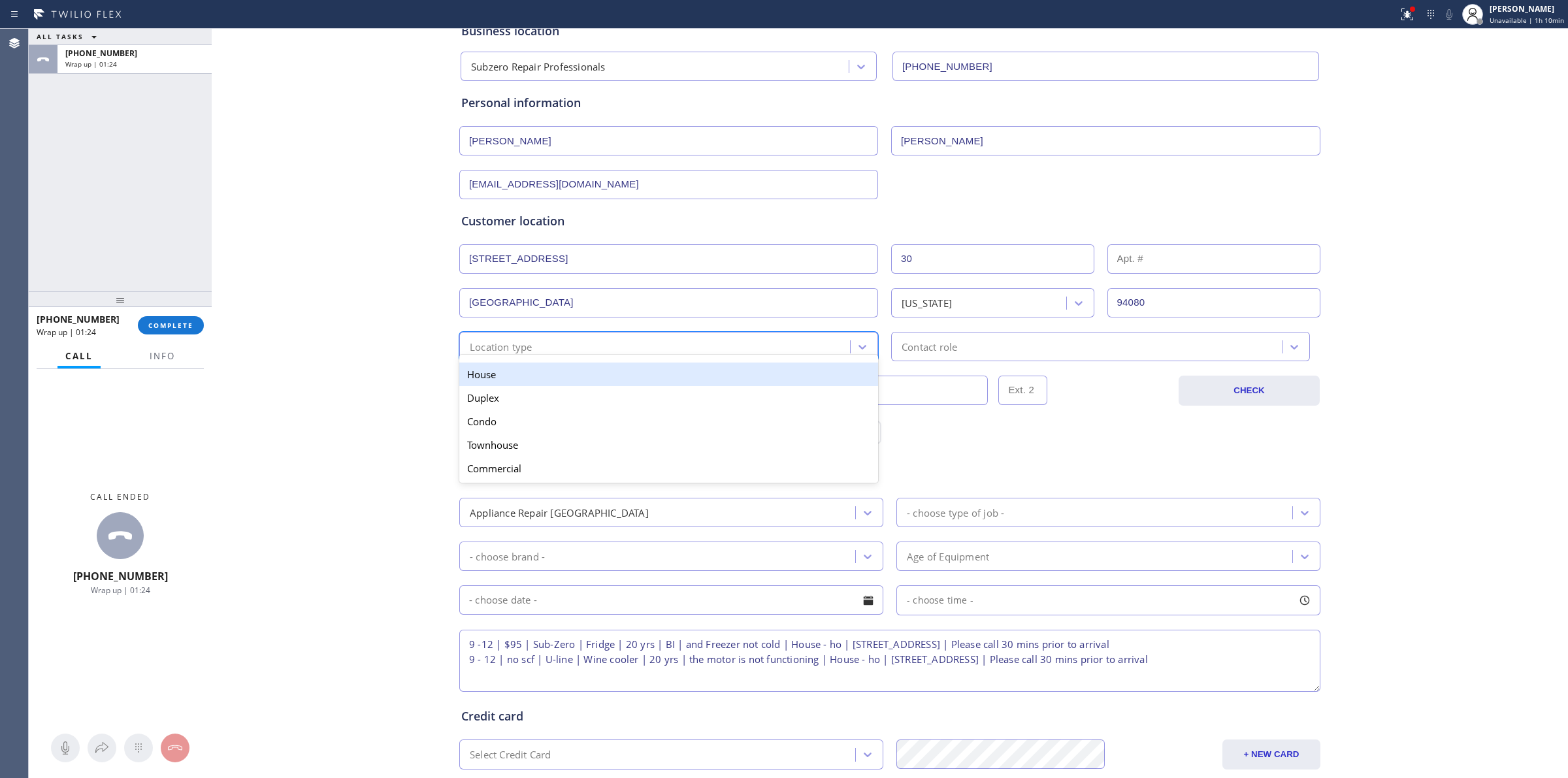
drag, startPoint x: 491, startPoint y: 379, endPoint x: 798, endPoint y: 342, distance: 309.2
click at [494, 380] on div "House" at bounding box center [669, 374] width 419 height 24
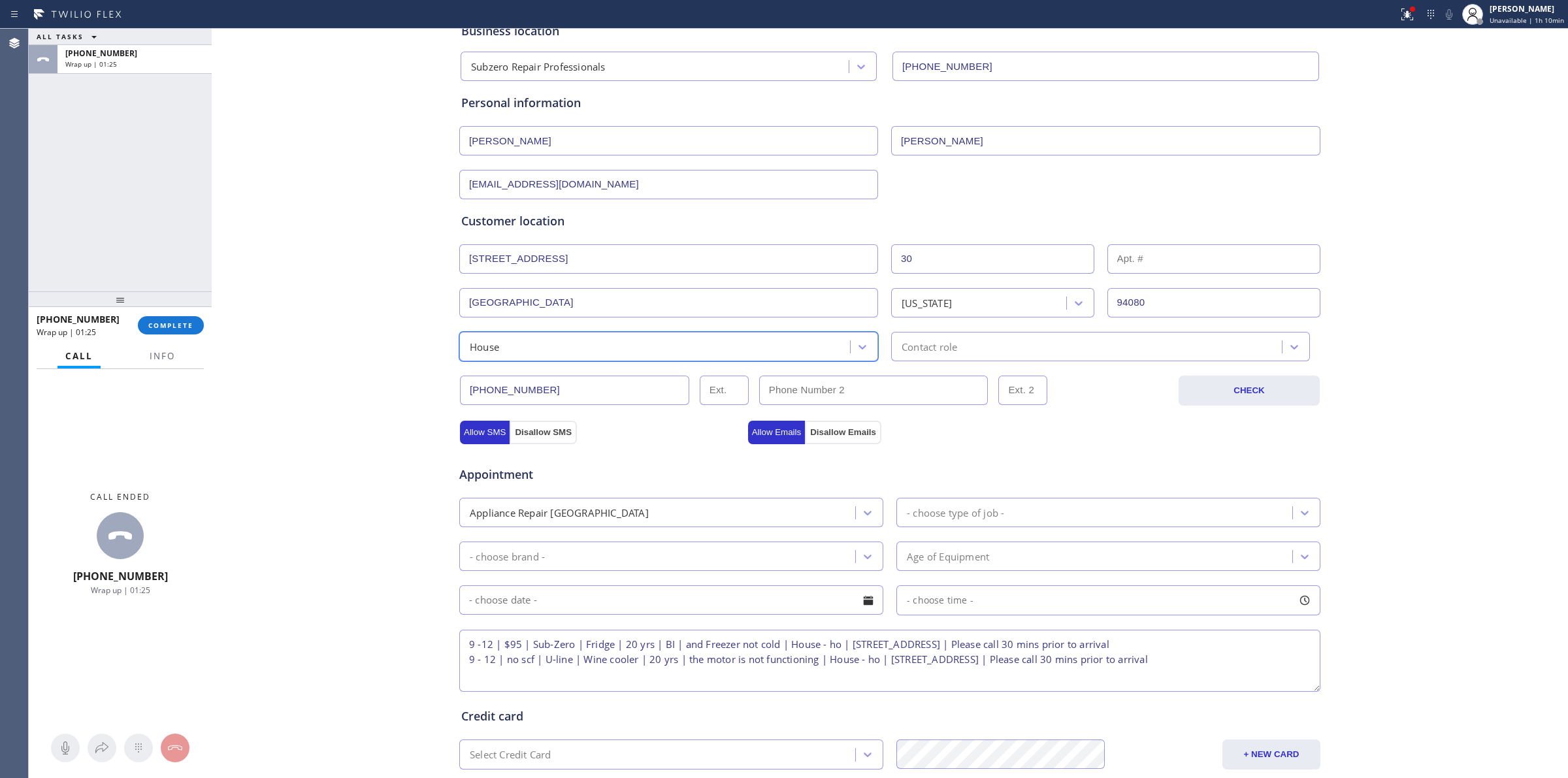
click at [902, 344] on div "Contact role" at bounding box center [929, 347] width 55 height 15
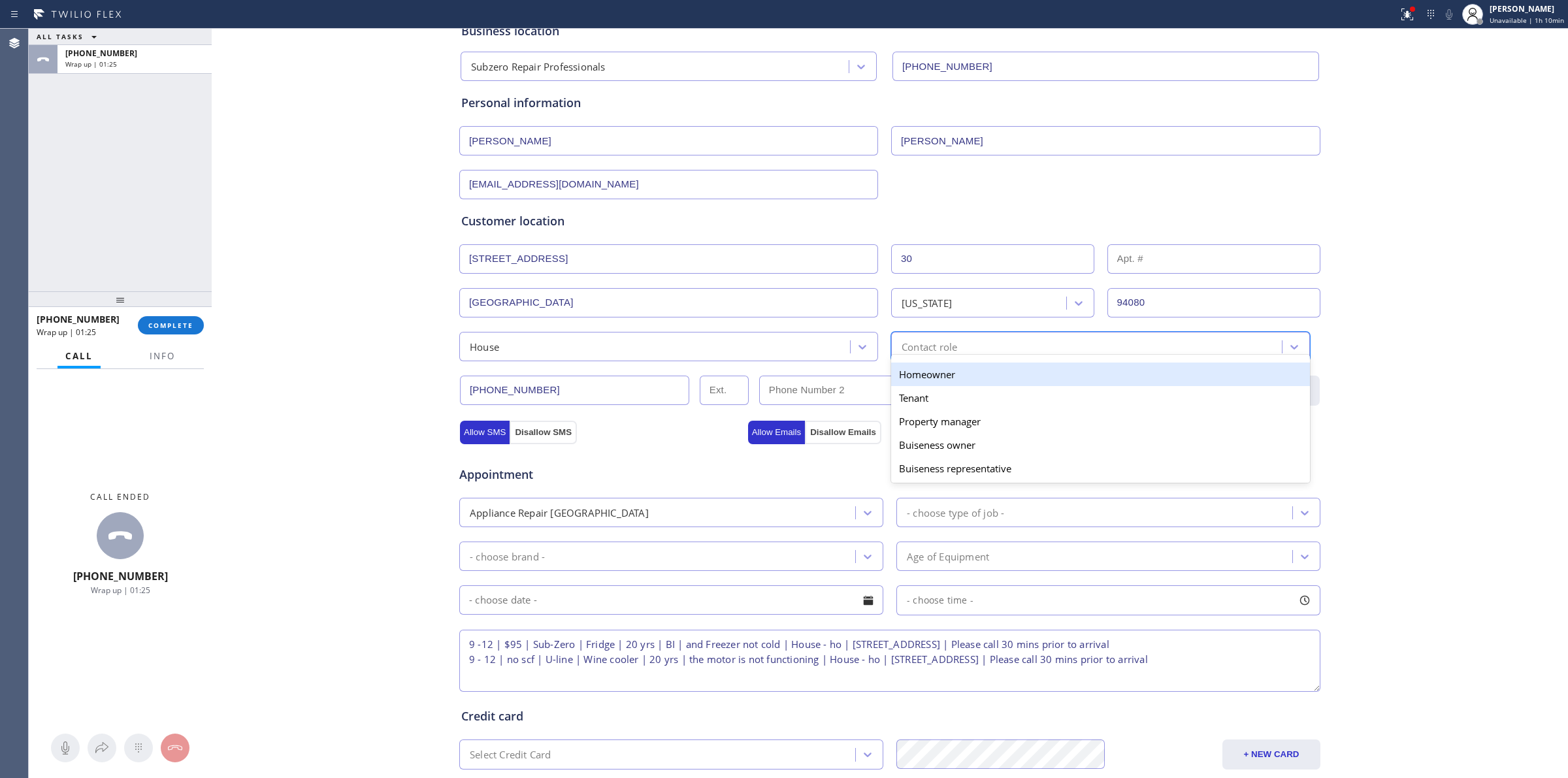
click at [921, 374] on div "Homeowner" at bounding box center [1101, 374] width 419 height 24
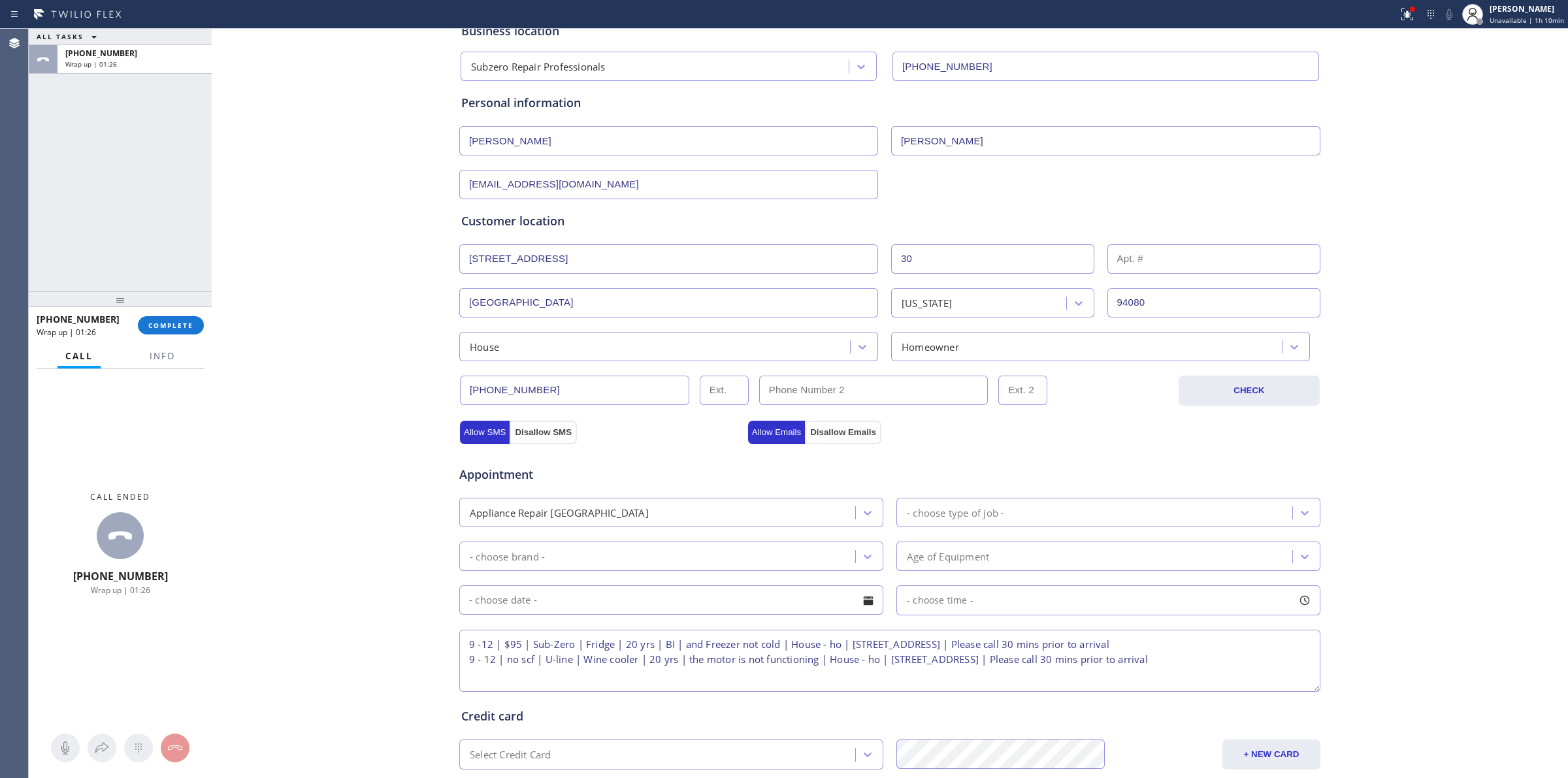
click at [403, 355] on div "Business location Subzero Repair Professionals [PHONE_NUMBER] Personal informat…" at bounding box center [890, 456] width 1350 height 893
click at [609, 559] on div "- choose brand -" at bounding box center [659, 556] width 392 height 23
type input "s"
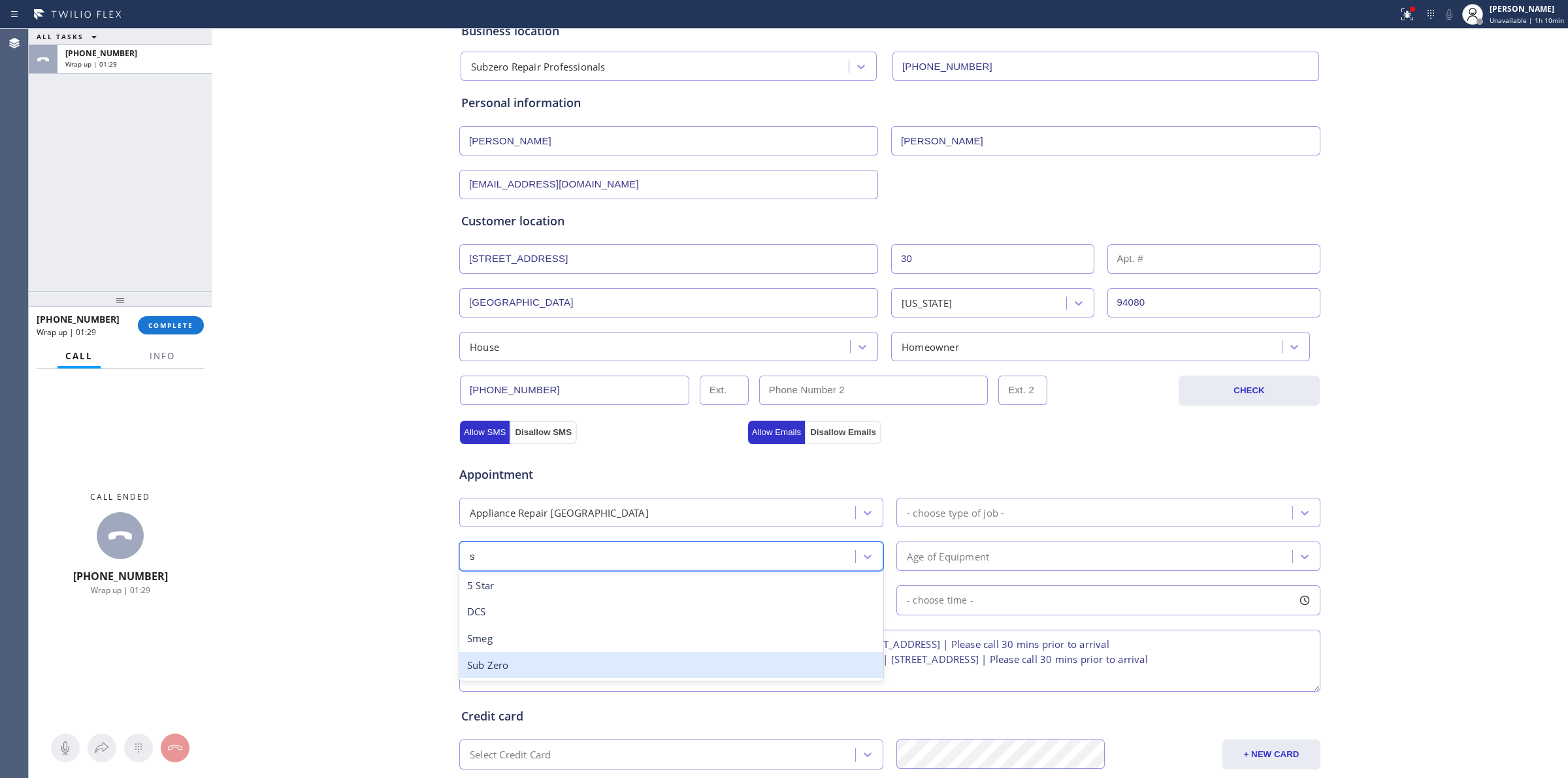
click at [487, 669] on div "Sub Zero" at bounding box center [671, 665] width 424 height 27
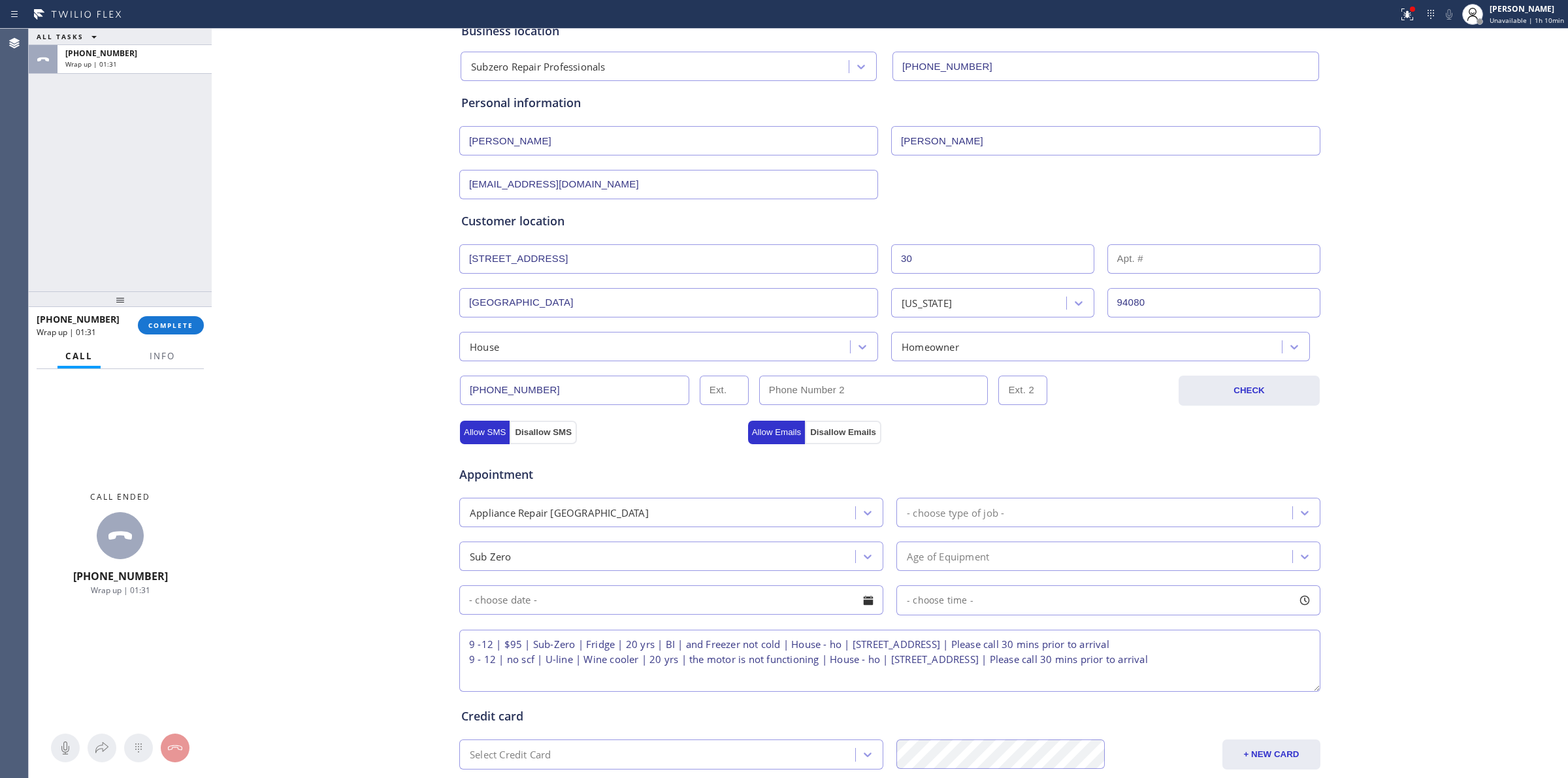
click at [1044, 512] on div "- choose type of job -" at bounding box center [1097, 512] width 392 height 23
type input "f"
click at [979, 550] on div "Fridge High End" at bounding box center [1108, 542] width 424 height 27
click at [952, 459] on div "Appointment" at bounding box center [890, 467] width 864 height 33
click at [926, 562] on div "Age of Equipment" at bounding box center [948, 556] width 83 height 15
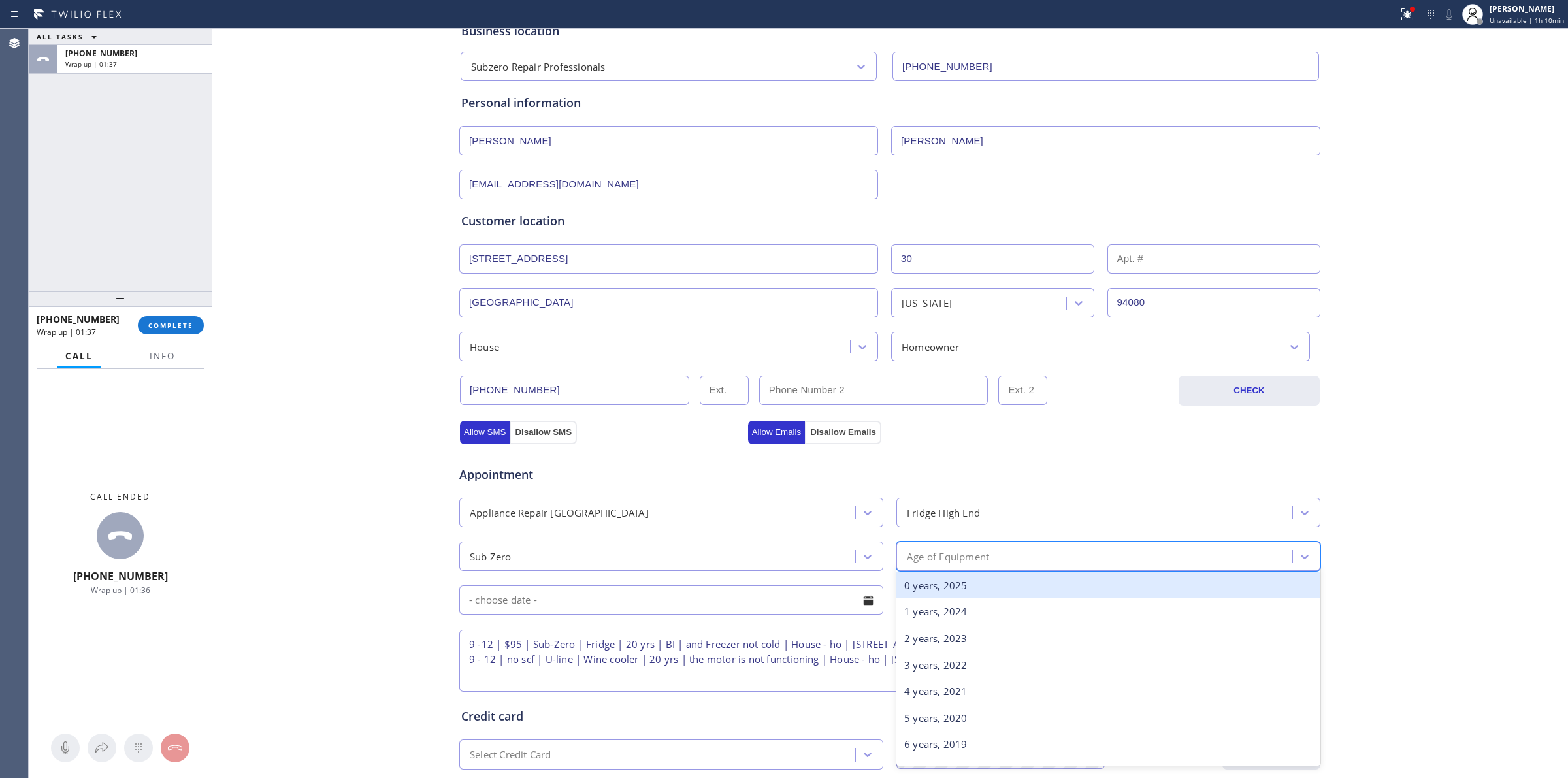
type input "w"
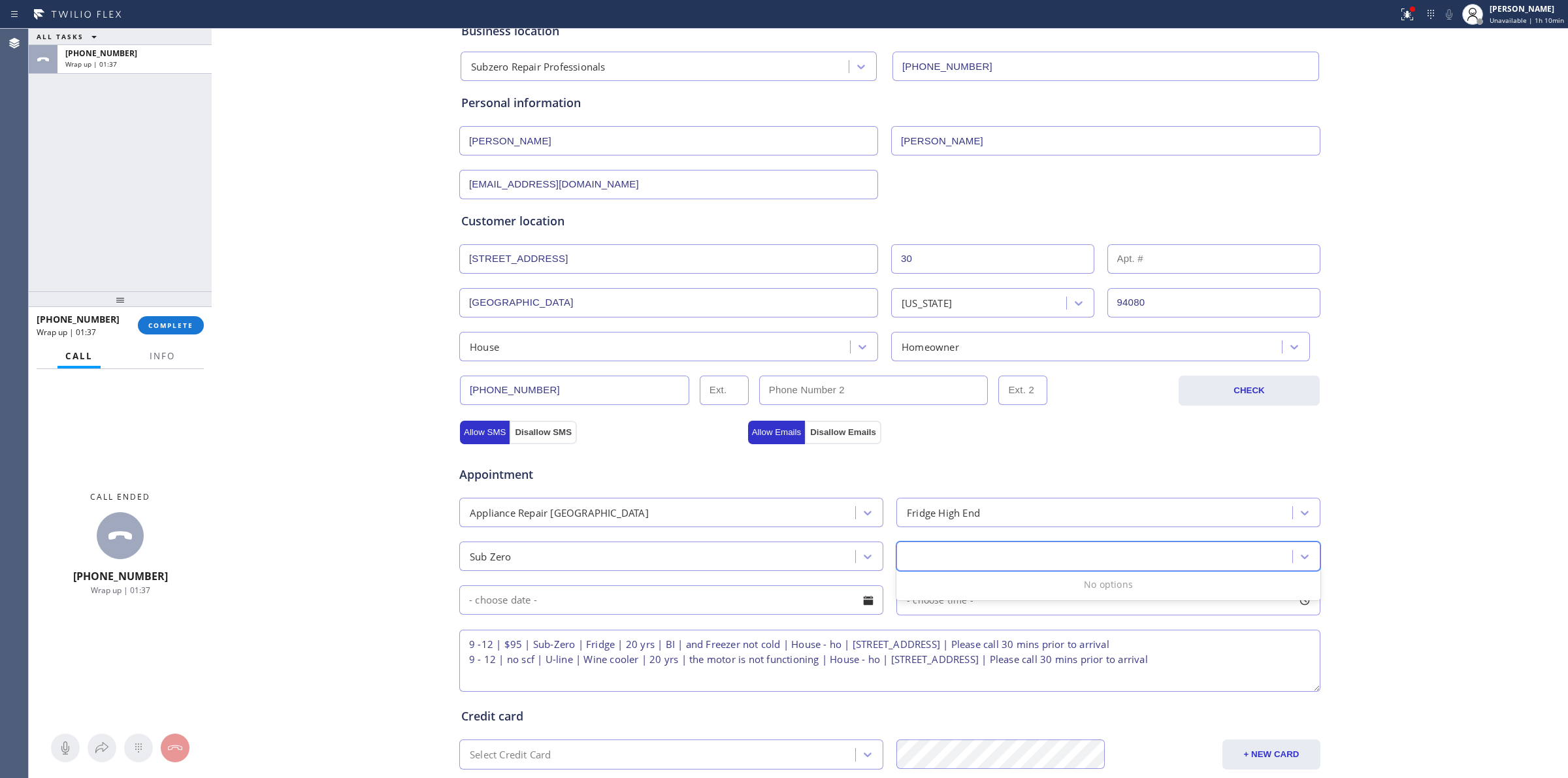
click at [935, 562] on div "w" at bounding box center [1097, 556] width 392 height 23
click at [935, 562] on div "Age of Equipment" at bounding box center [948, 556] width 83 height 15
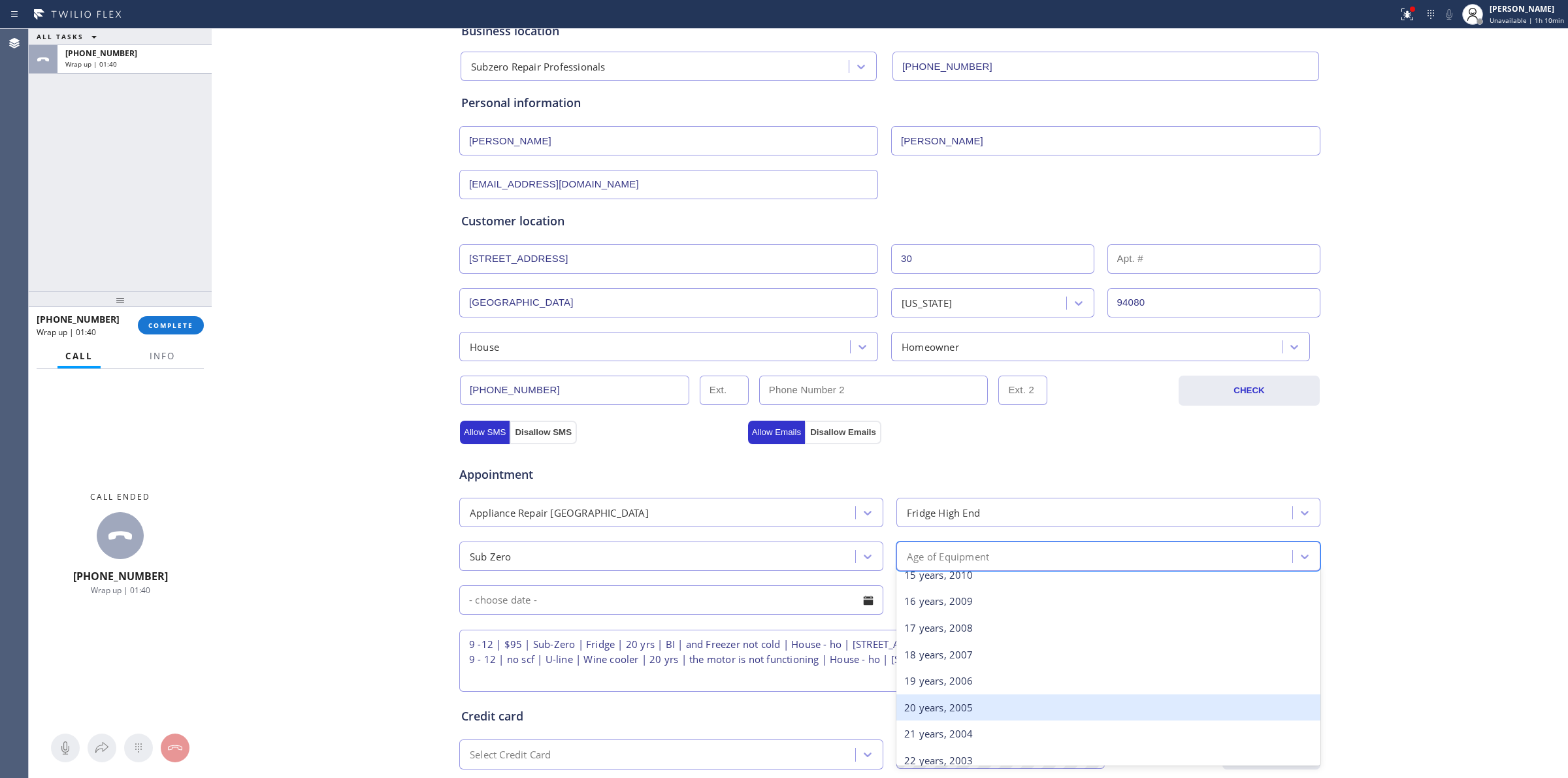
click at [932, 703] on div "20 years, 2005" at bounding box center [1108, 708] width 424 height 27
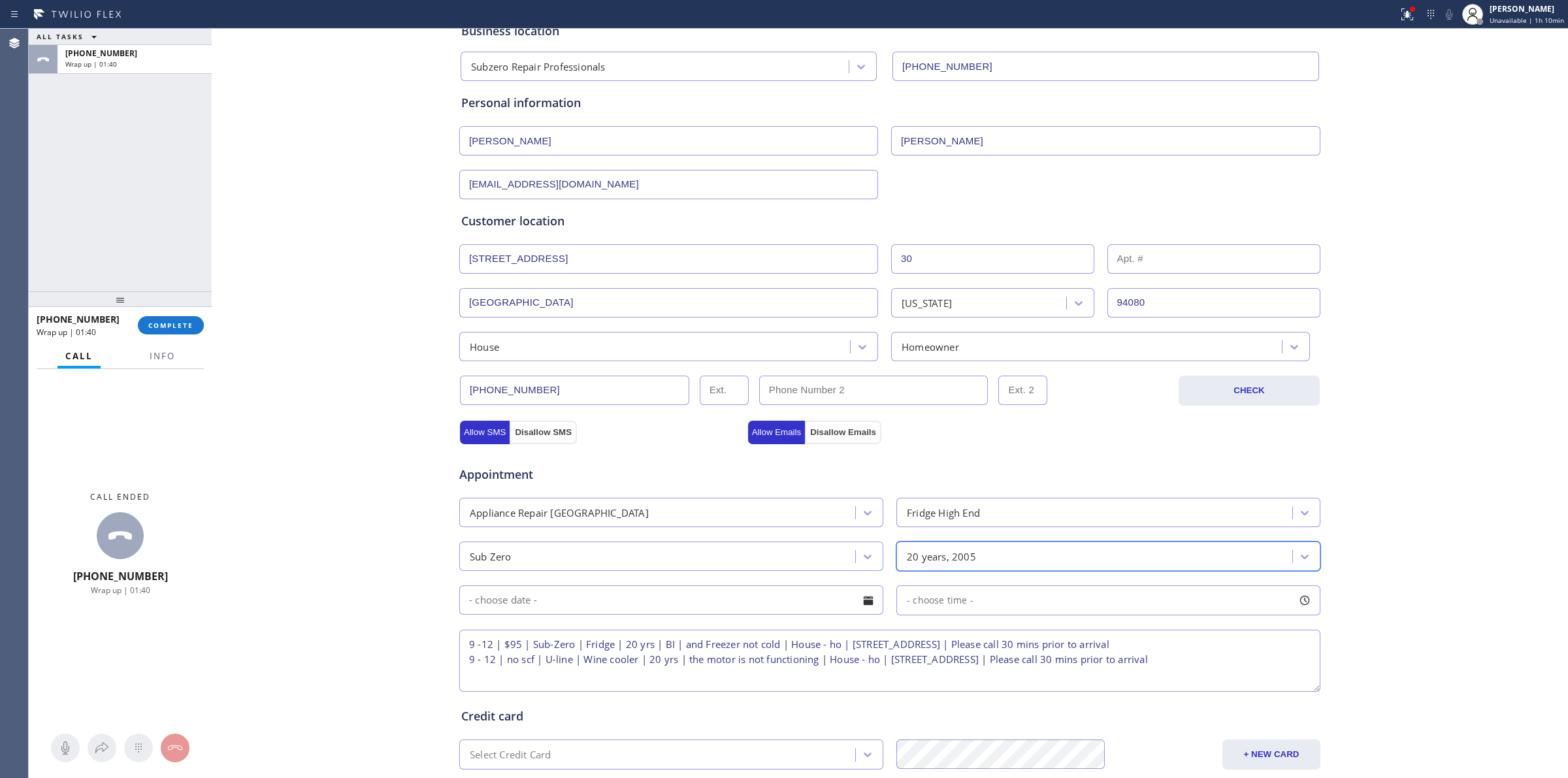
click at [645, 608] on input "text" at bounding box center [671, 600] width 424 height 29
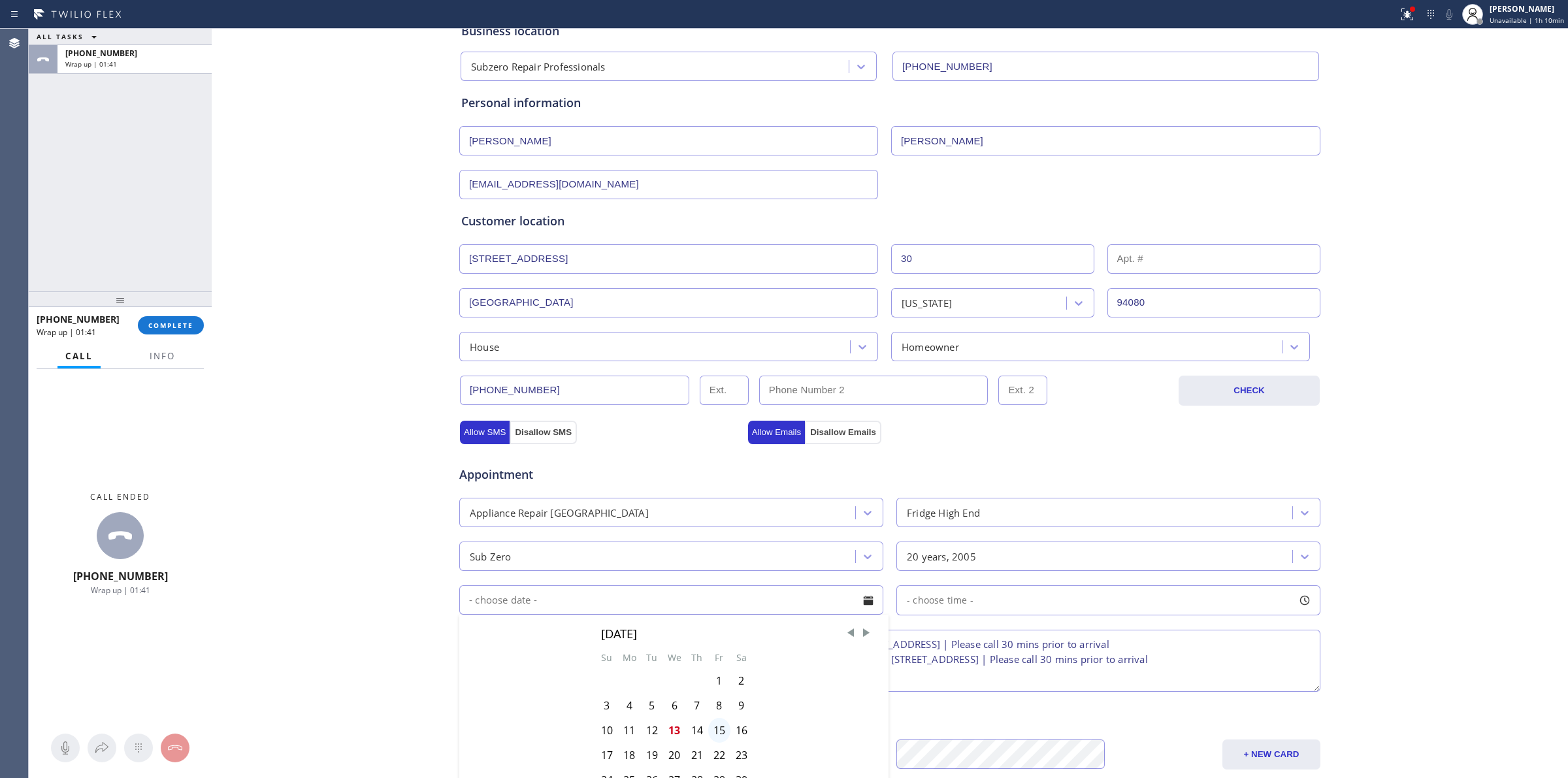
click at [717, 732] on div "15" at bounding box center [719, 731] width 22 height 25
type input "[DATE]"
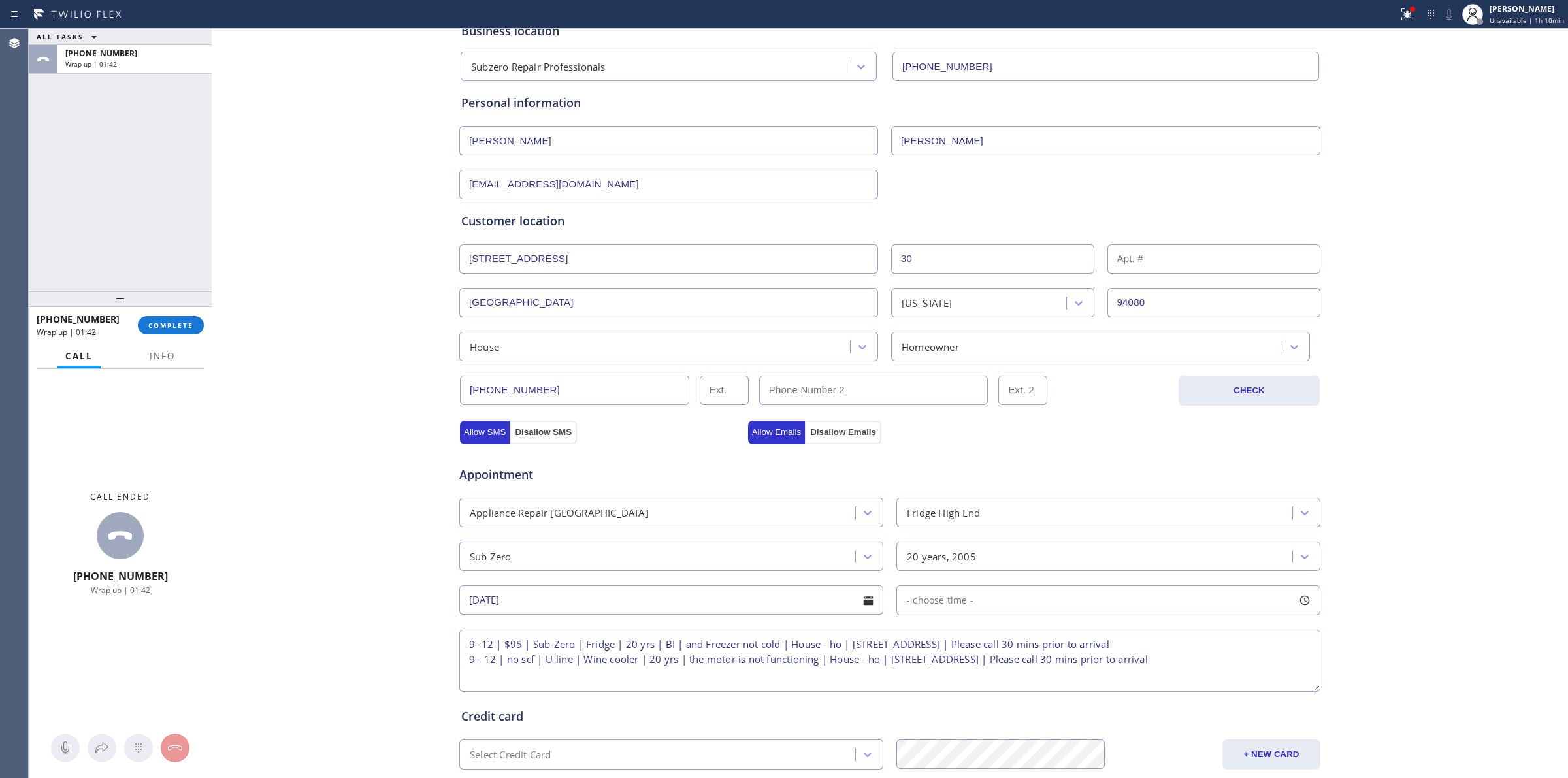
click at [930, 601] on span "- choose time -" at bounding box center [940, 600] width 67 height 12
drag, startPoint x: 958, startPoint y: 678, endPoint x: 942, endPoint y: 678, distance: 16.0
click at [942, 678] on div "FROM TILL 8:00 AM 9:30 AM" at bounding box center [1099, 662] width 405 height 94
drag, startPoint x: 902, startPoint y: 678, endPoint x: 1034, endPoint y: 675, distance: 132.0
click at [713, 625] on div "Appointment Appliance Repair High End Fridge High End Sub Zero 20 years, 2005 […" at bounding box center [890, 572] width 858 height 245
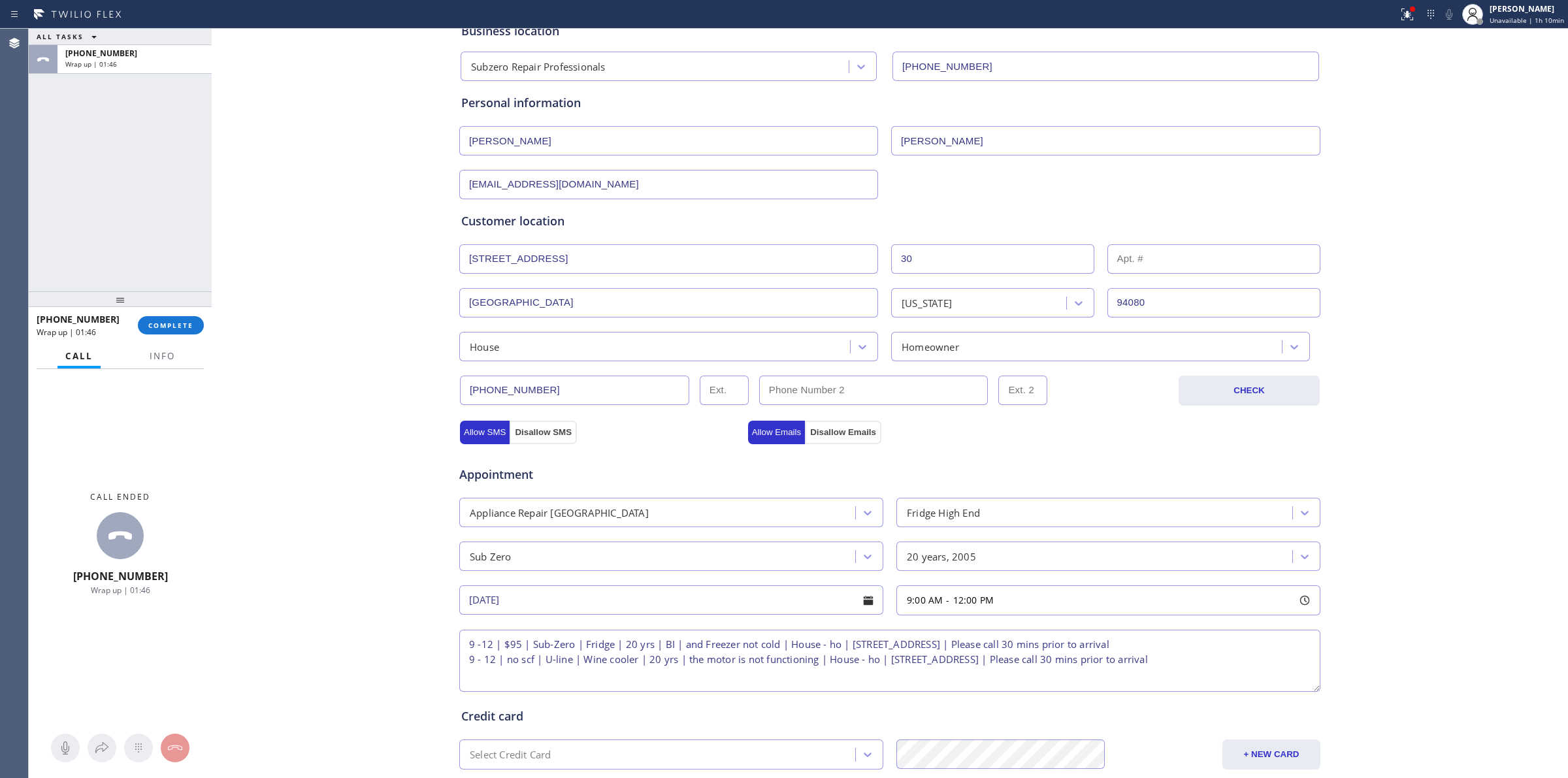
click at [710, 609] on input "[DATE]" at bounding box center [671, 600] width 424 height 29
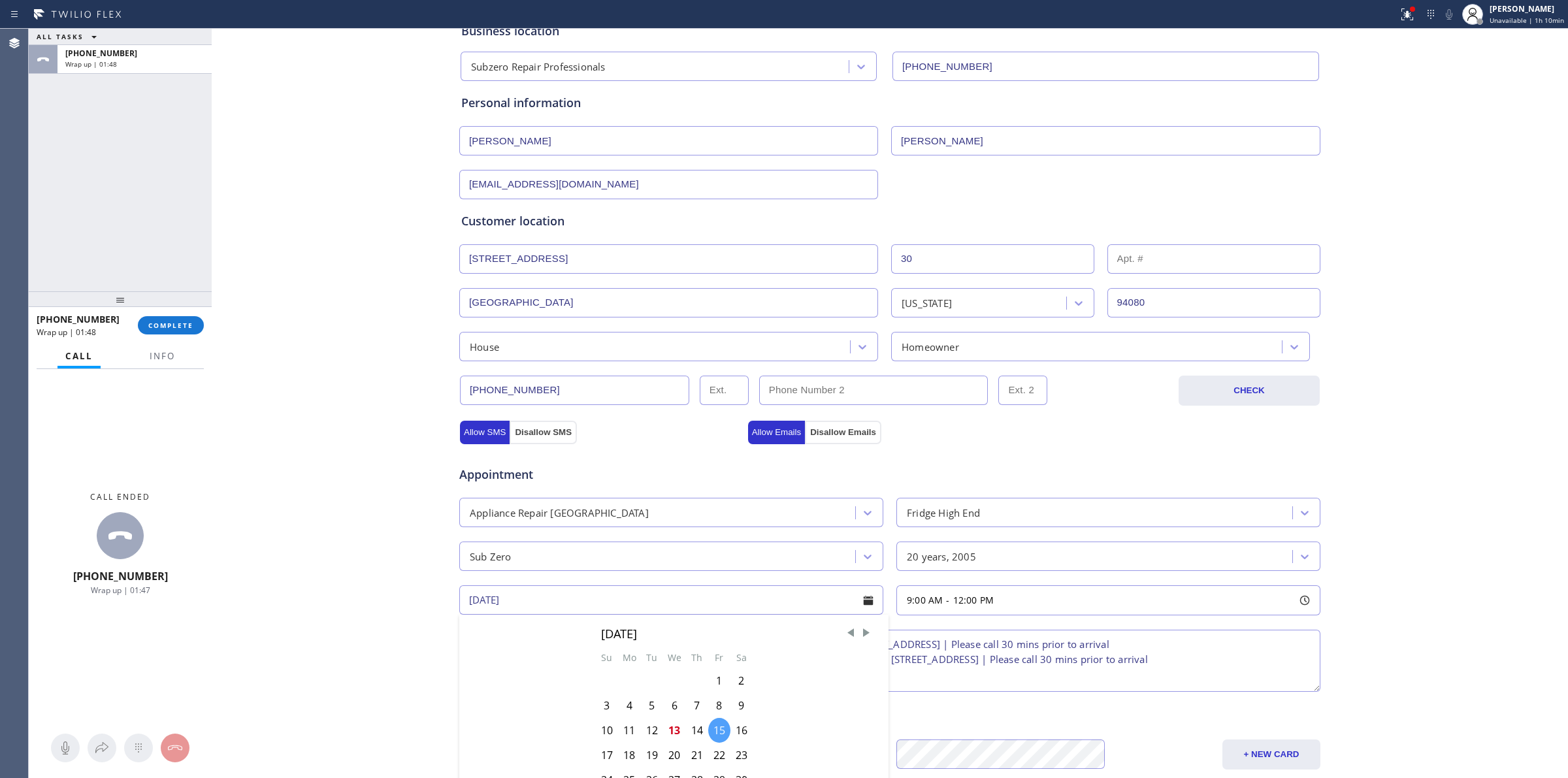
click at [710, 733] on div "15" at bounding box center [719, 731] width 22 height 25
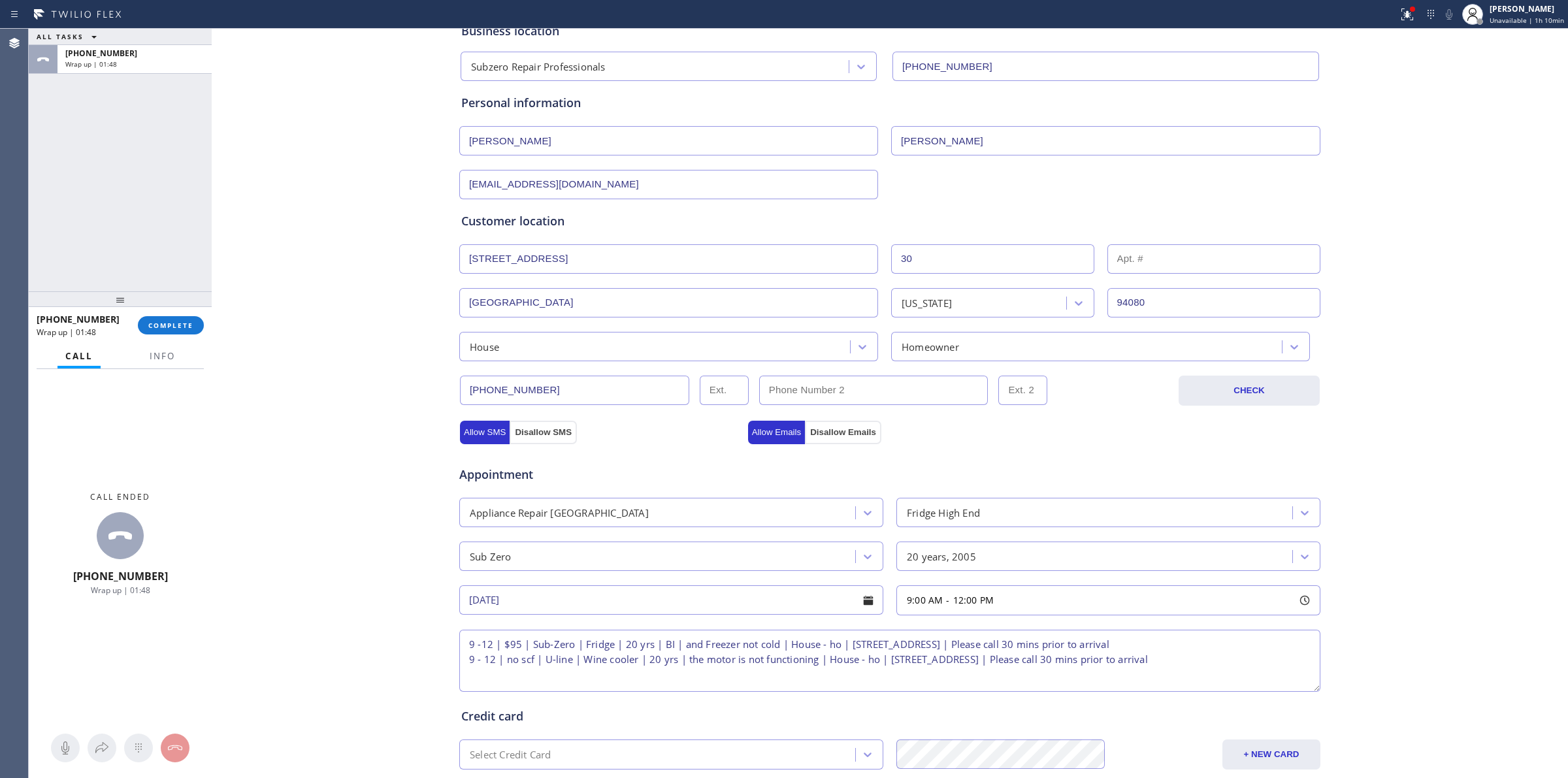
click at [1403, 575] on div "Business location Subzero Repair Professionals [PHONE_NUMBER] Personal informat…" at bounding box center [890, 456] width 1350 height 893
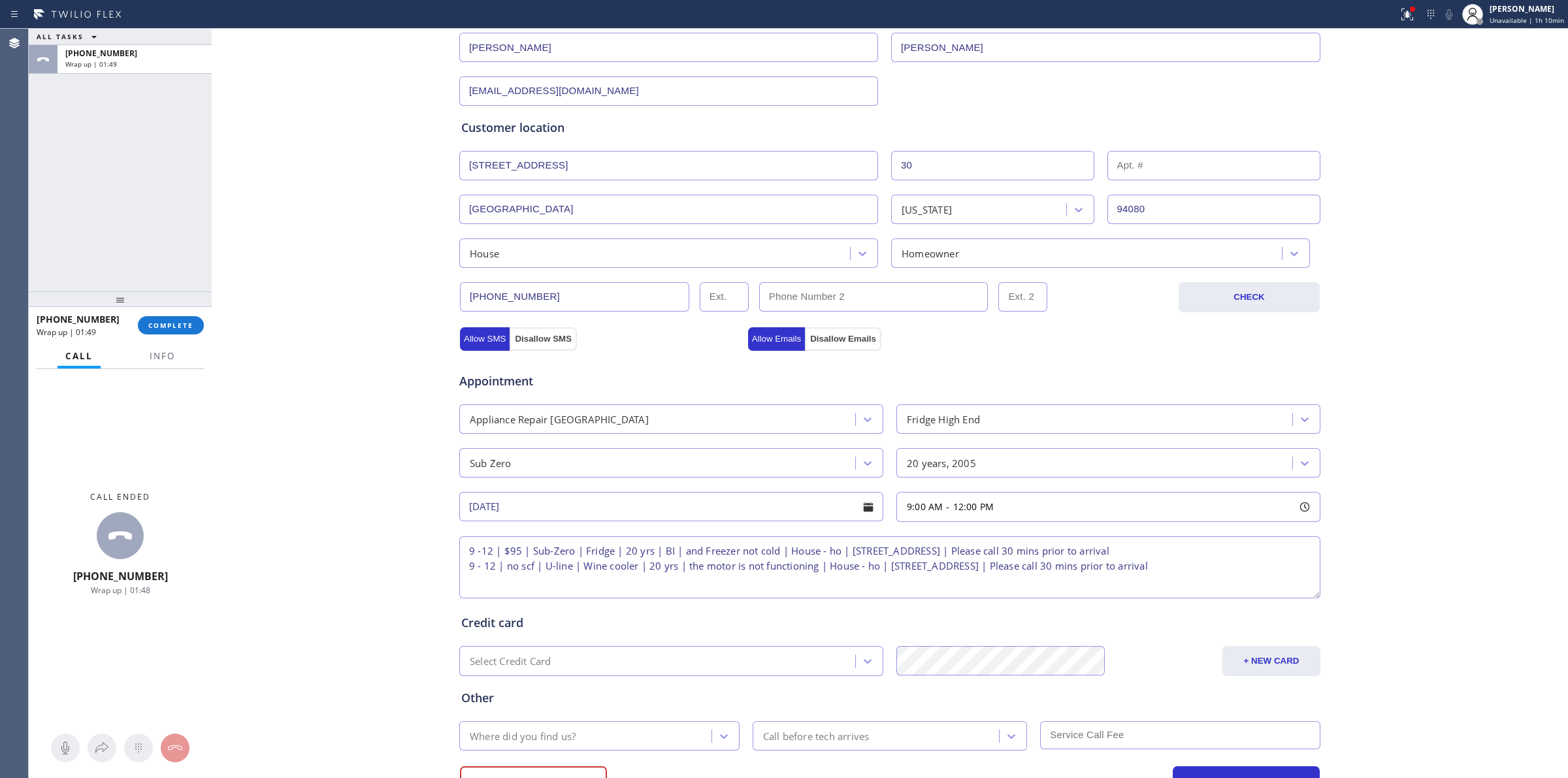
scroll to position [237, 0]
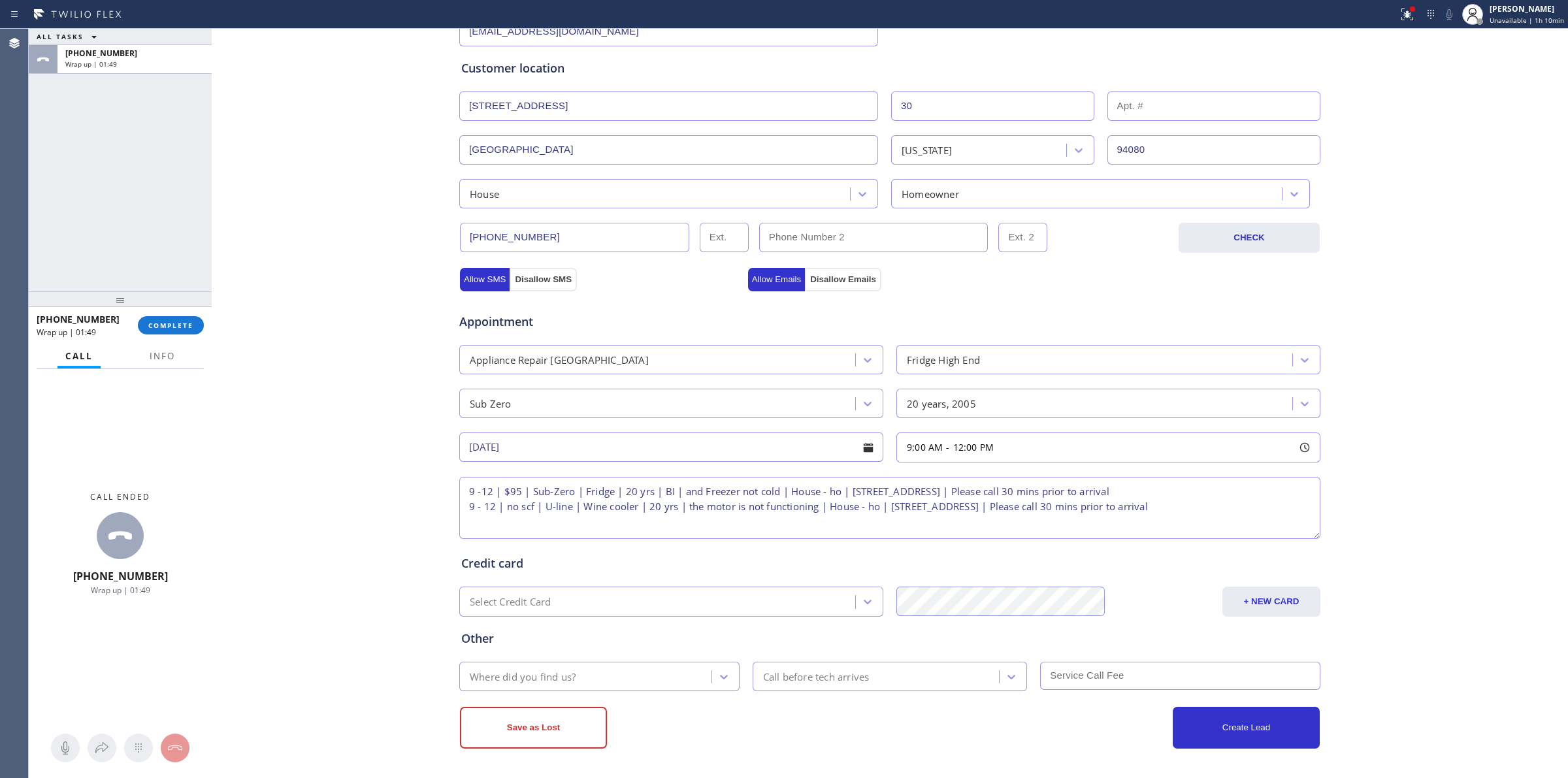
click at [575, 673] on div "Where did you find us?" at bounding box center [588, 677] width 248 height 23
type input "w"
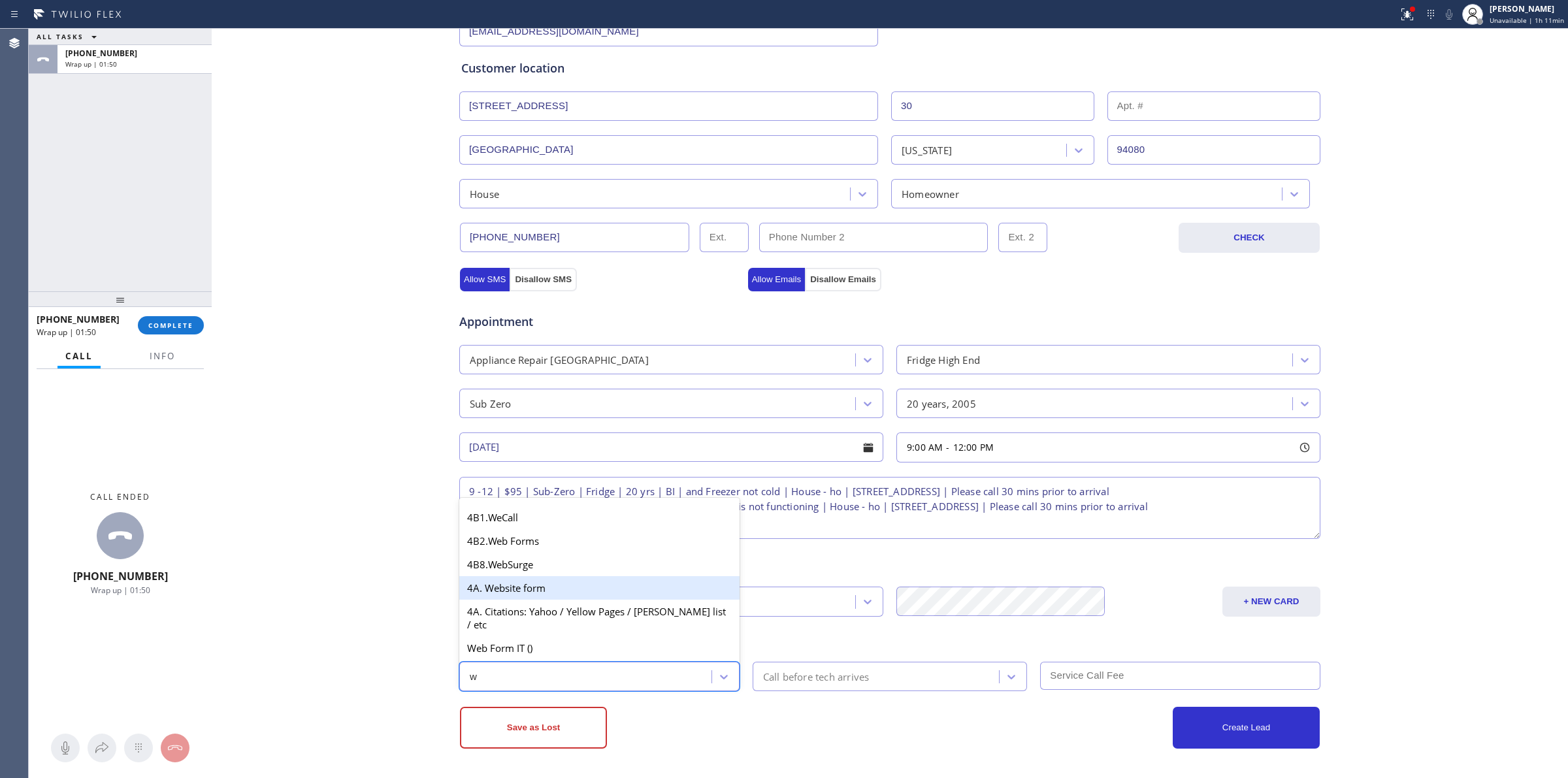
drag, startPoint x: 520, startPoint y: 593, endPoint x: 705, endPoint y: 629, distance: 188.5
click at [521, 594] on div "4A. Website form" at bounding box center [599, 588] width 281 height 24
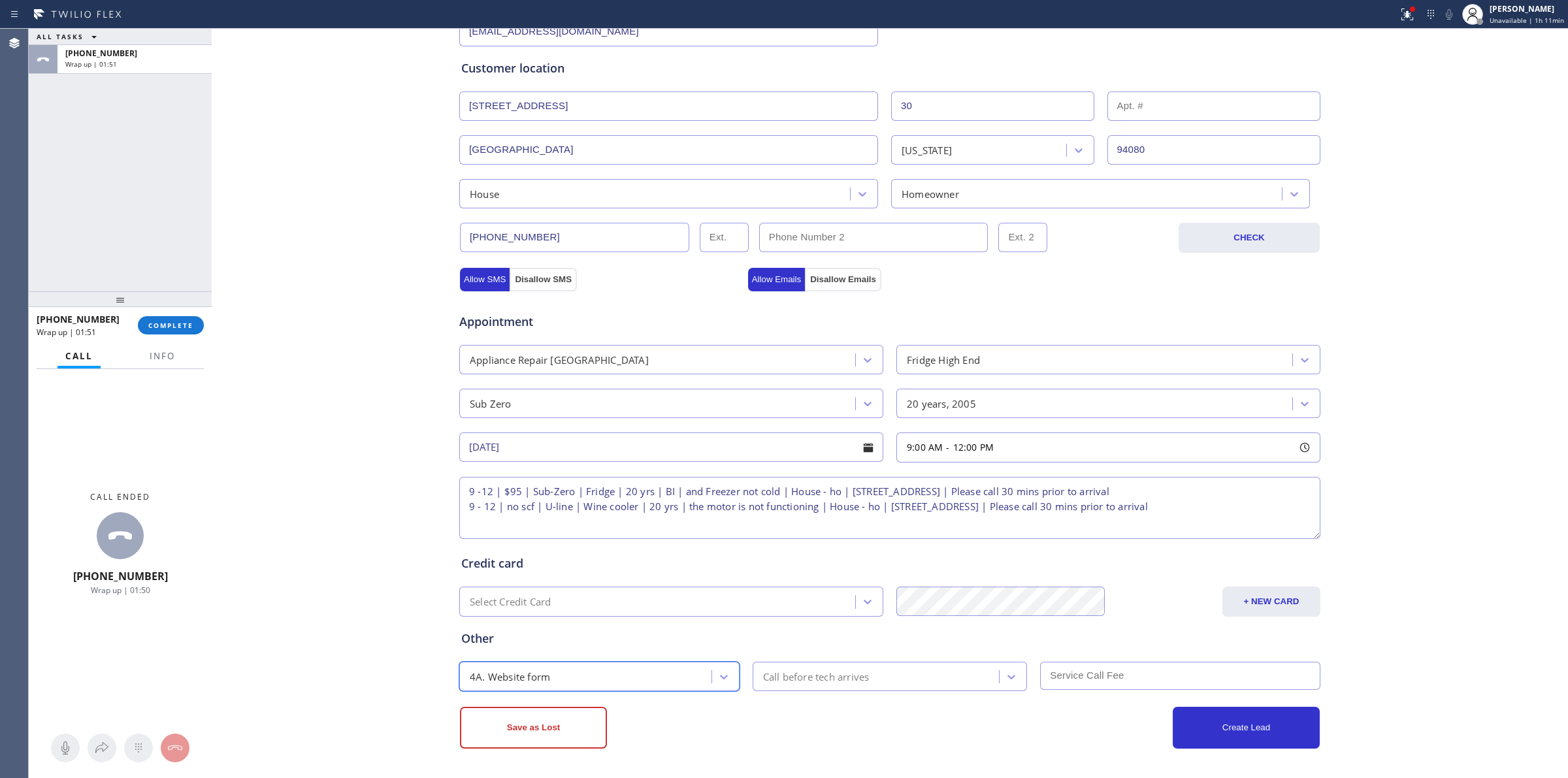
drag, startPoint x: 778, startPoint y: 669, endPoint x: 787, endPoint y: 670, distance: 9.1
click at [779, 670] on div "Call before tech arrives" at bounding box center [817, 676] width 106 height 15
click at [792, 553] on div "30 min" at bounding box center [890, 554] width 275 height 24
click at [1062, 668] on input "text" at bounding box center [1180, 675] width 281 height 28
click at [1103, 681] on input "text" at bounding box center [1180, 675] width 281 height 28
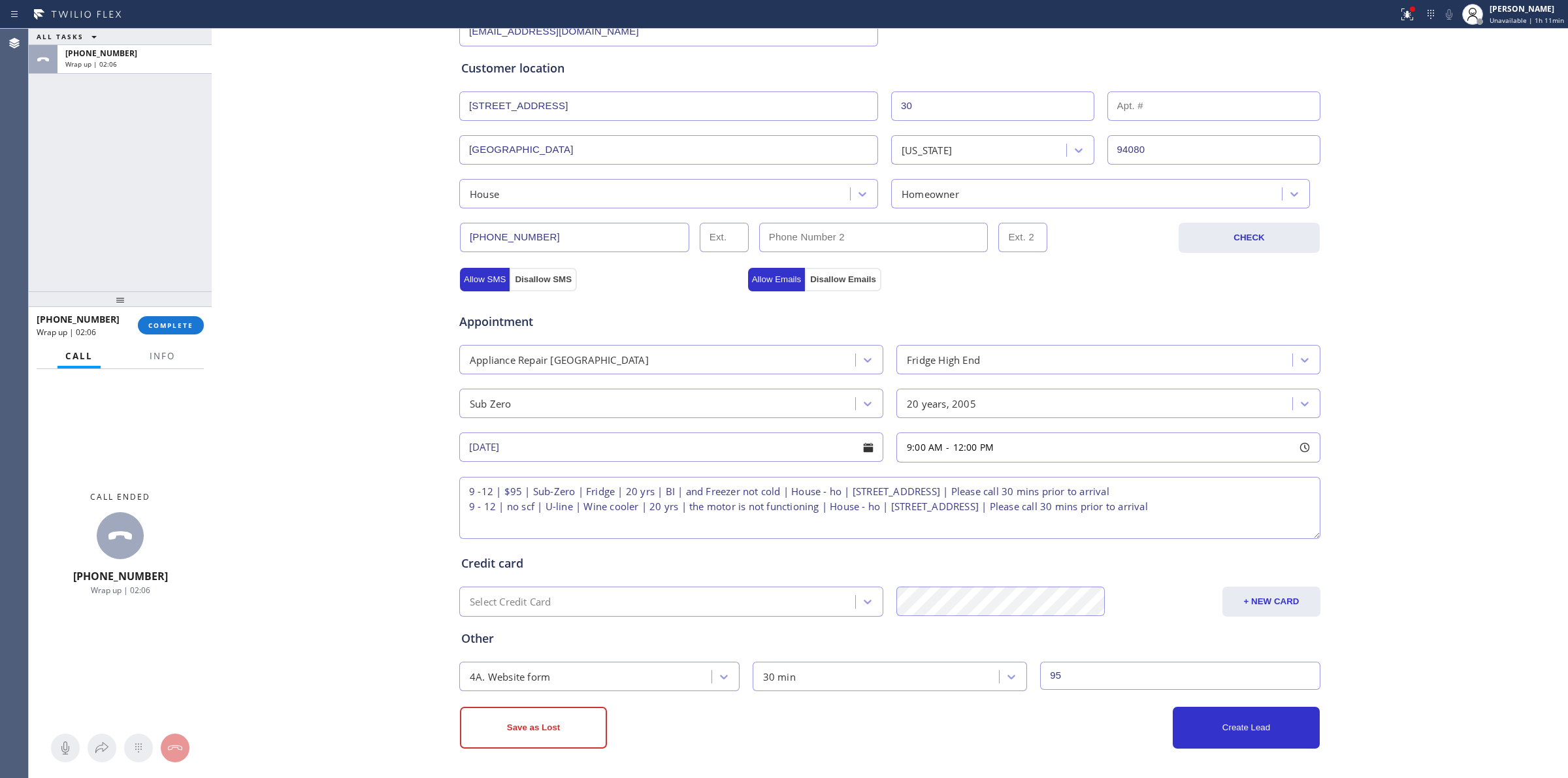
type input "95"
click at [1416, 501] on div "Business location Subzero Repair Professionals [PHONE_NUMBER] Personal informat…" at bounding box center [890, 303] width 1350 height 893
click at [1272, 724] on button "Create Lead" at bounding box center [1246, 728] width 147 height 42
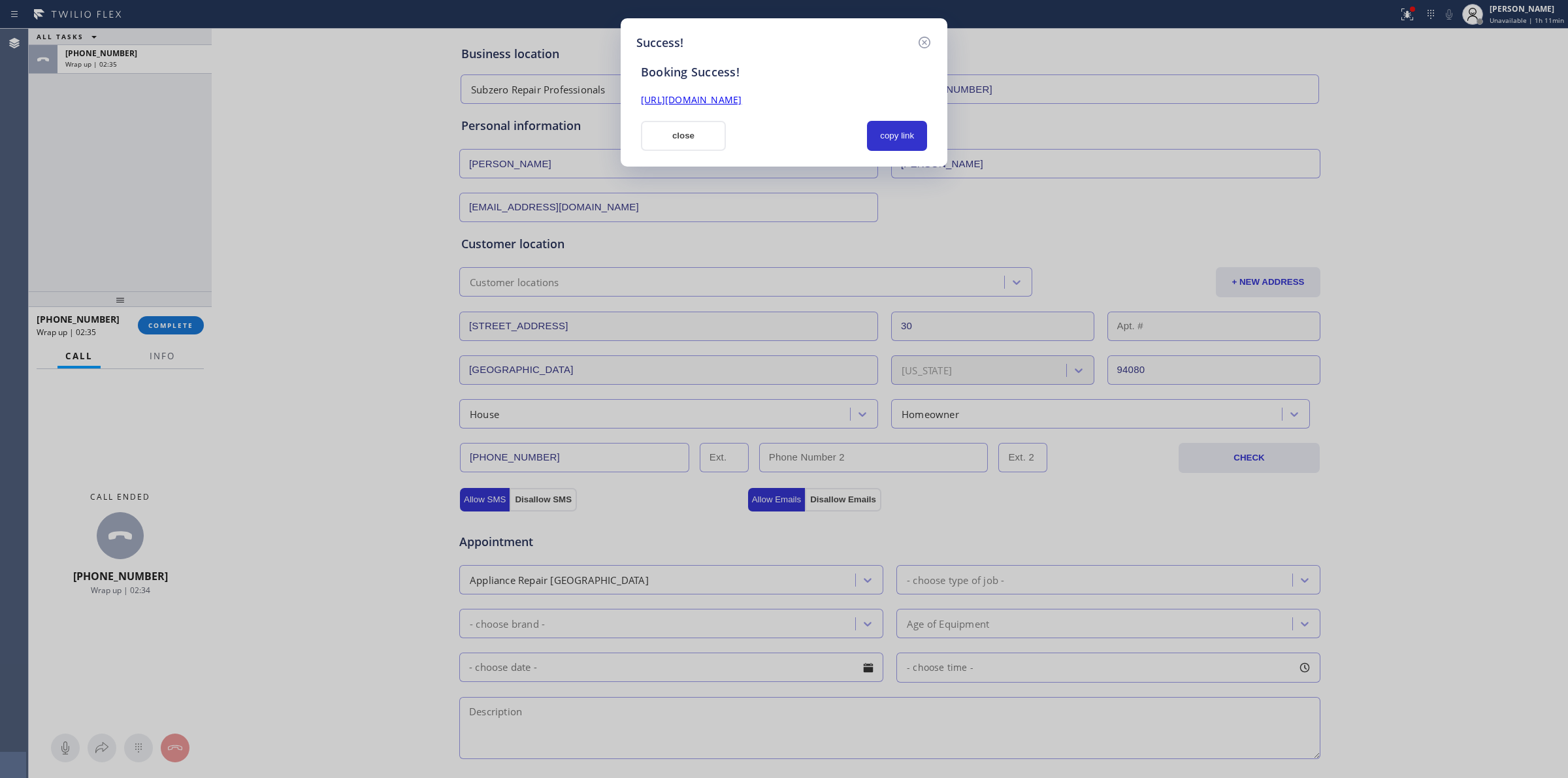
scroll to position [0, 0]
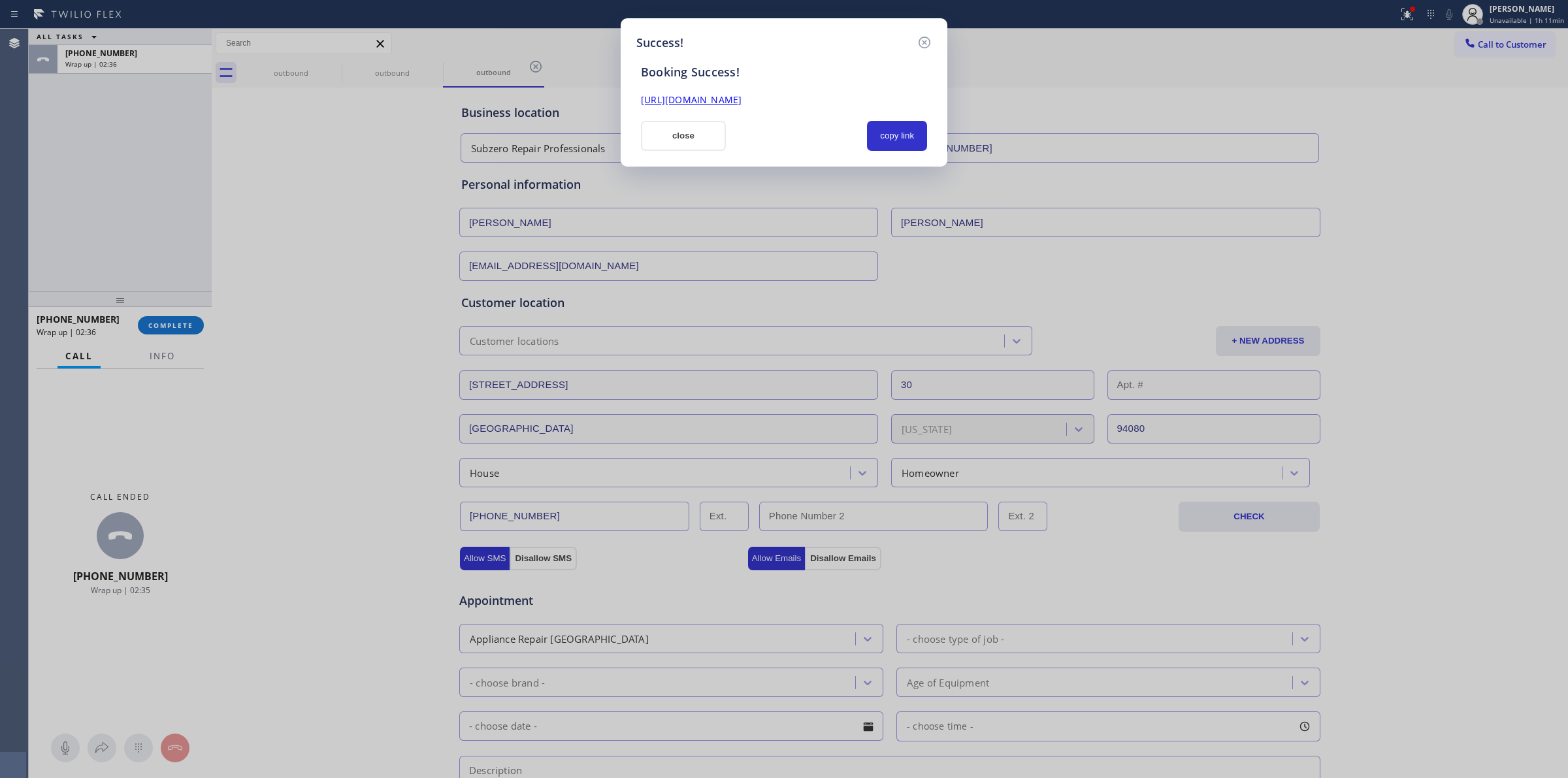
drag, startPoint x: 919, startPoint y: 142, endPoint x: 932, endPoint y: 165, distance: 26.4
click at [919, 142] on button "copy link" at bounding box center [897, 136] width 60 height 30
click at [883, 126] on button "copy link" at bounding box center [897, 136] width 60 height 30
click at [873, 131] on button "copy link" at bounding box center [897, 136] width 60 height 30
click at [683, 139] on button "close" at bounding box center [683, 136] width 85 height 30
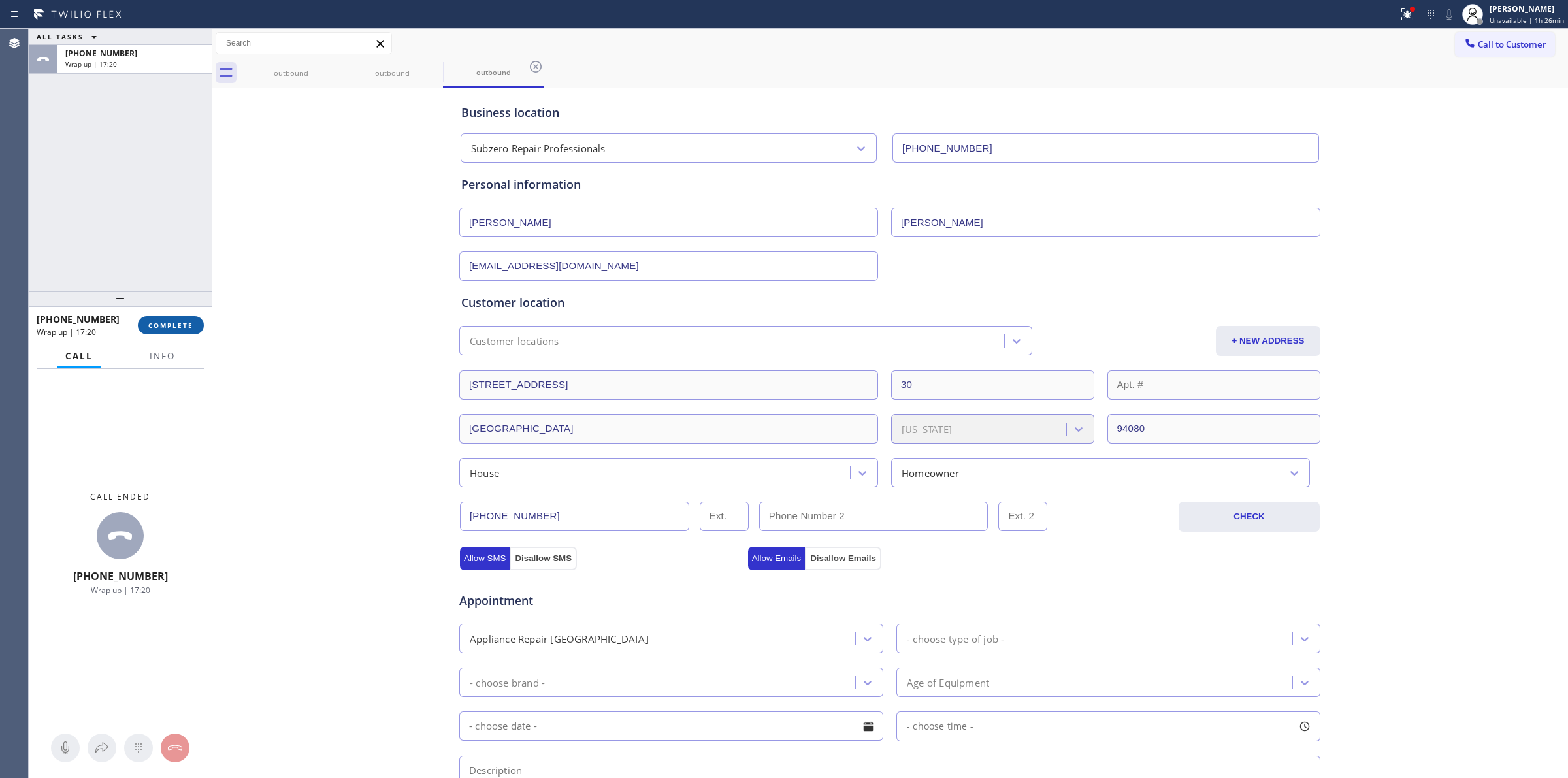
click at [193, 324] on span "COMPLETE" at bounding box center [171, 325] width 45 height 9
click at [187, 322] on span "COMPLETE" at bounding box center [171, 325] width 45 height 9
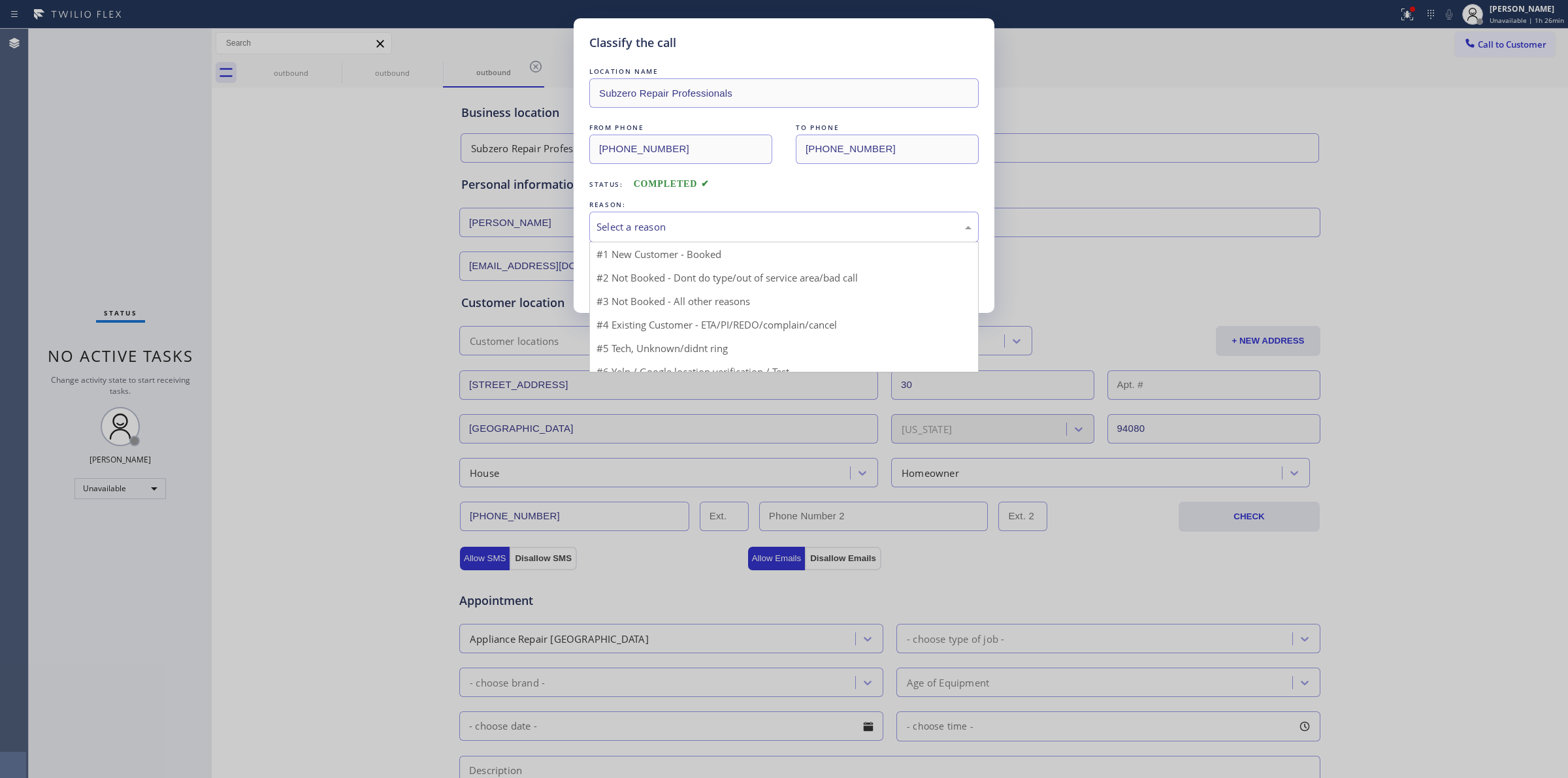
drag, startPoint x: 629, startPoint y: 228, endPoint x: 683, endPoint y: 240, distance: 55.3
click at [634, 230] on div "Select a reason" at bounding box center [784, 227] width 375 height 15
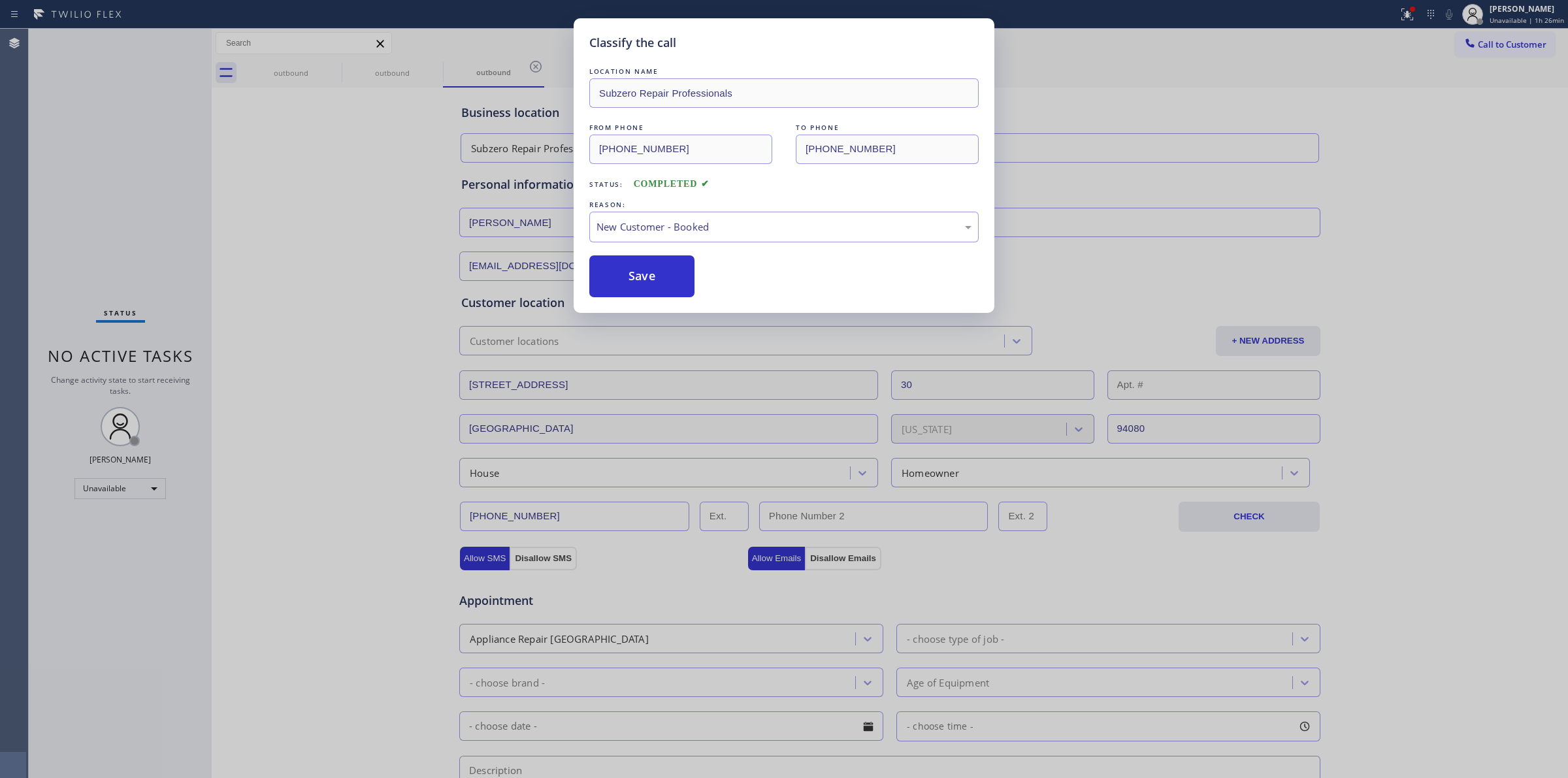
drag, startPoint x: 663, startPoint y: 281, endPoint x: 1472, endPoint y: 133, distance: 822.4
click at [663, 282] on button "Save" at bounding box center [642, 276] width 105 height 42
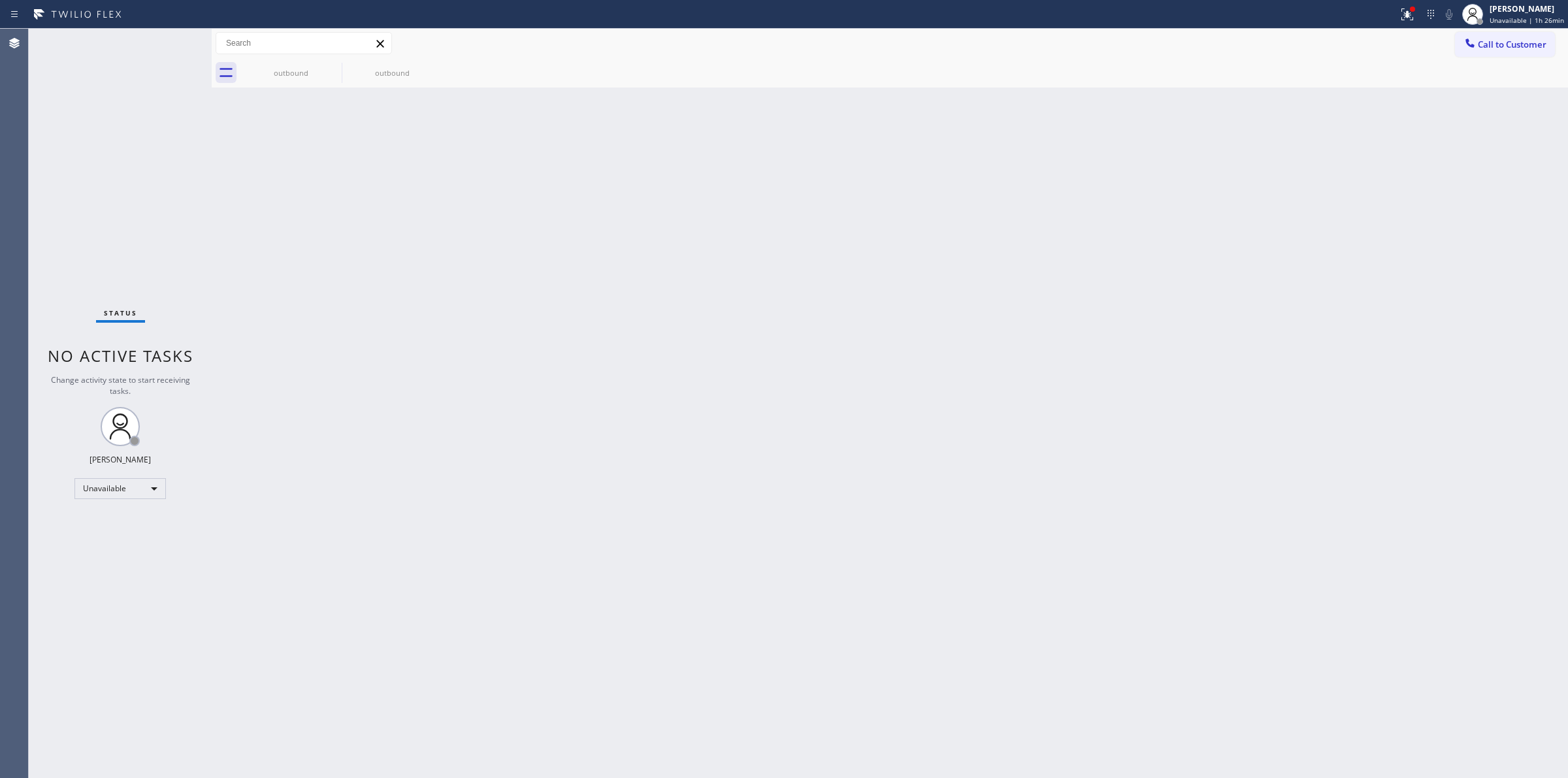
click at [1480, 47] on span "Call to Customer" at bounding box center [1513, 44] width 69 height 11
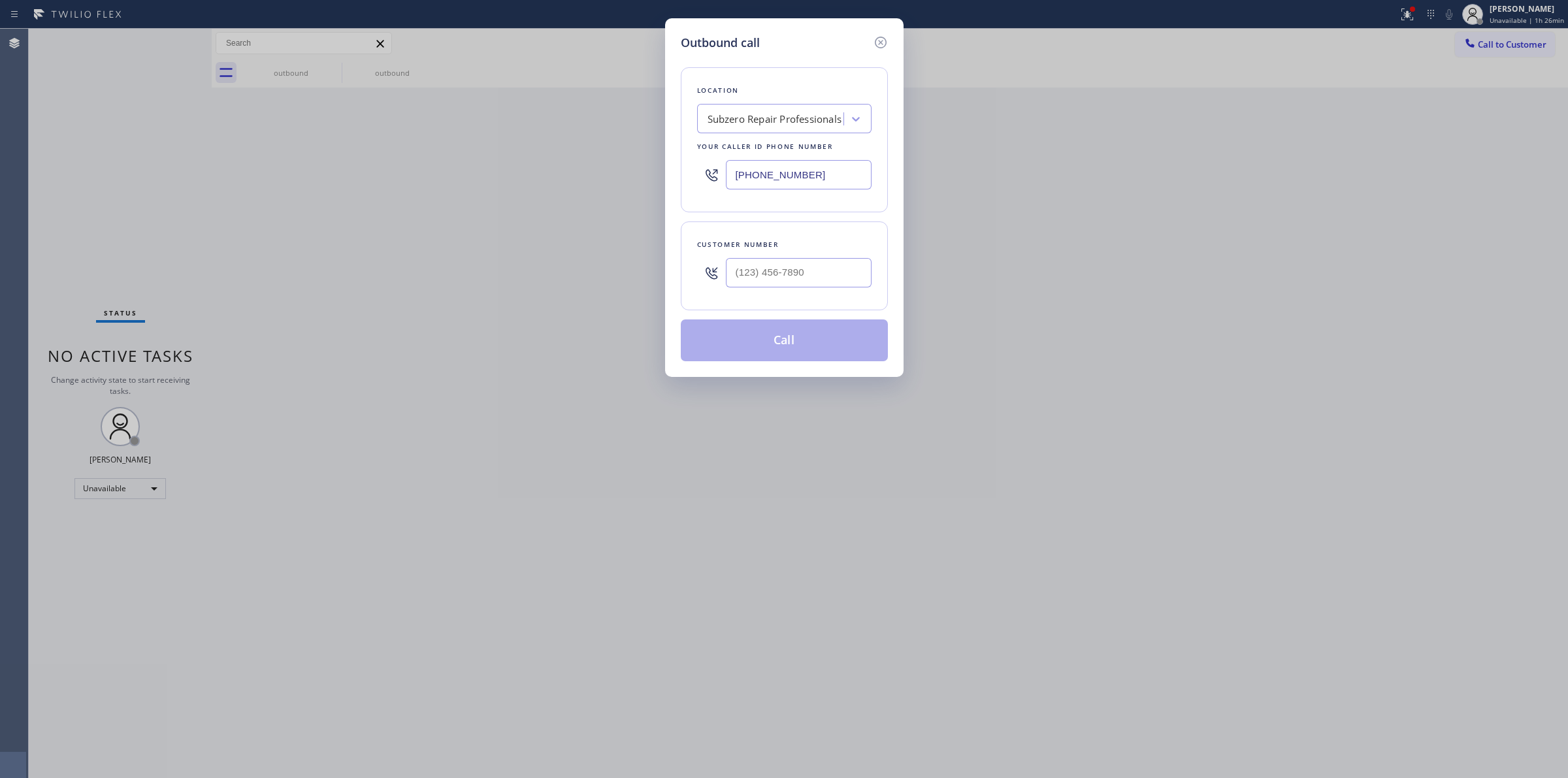
click at [833, 293] on div at bounding box center [799, 273] width 146 height 42
click at [827, 275] on input "(___) ___-____" at bounding box center [799, 273] width 146 height 29
paste input "714) 351-5868"
type input "[PHONE_NUMBER]"
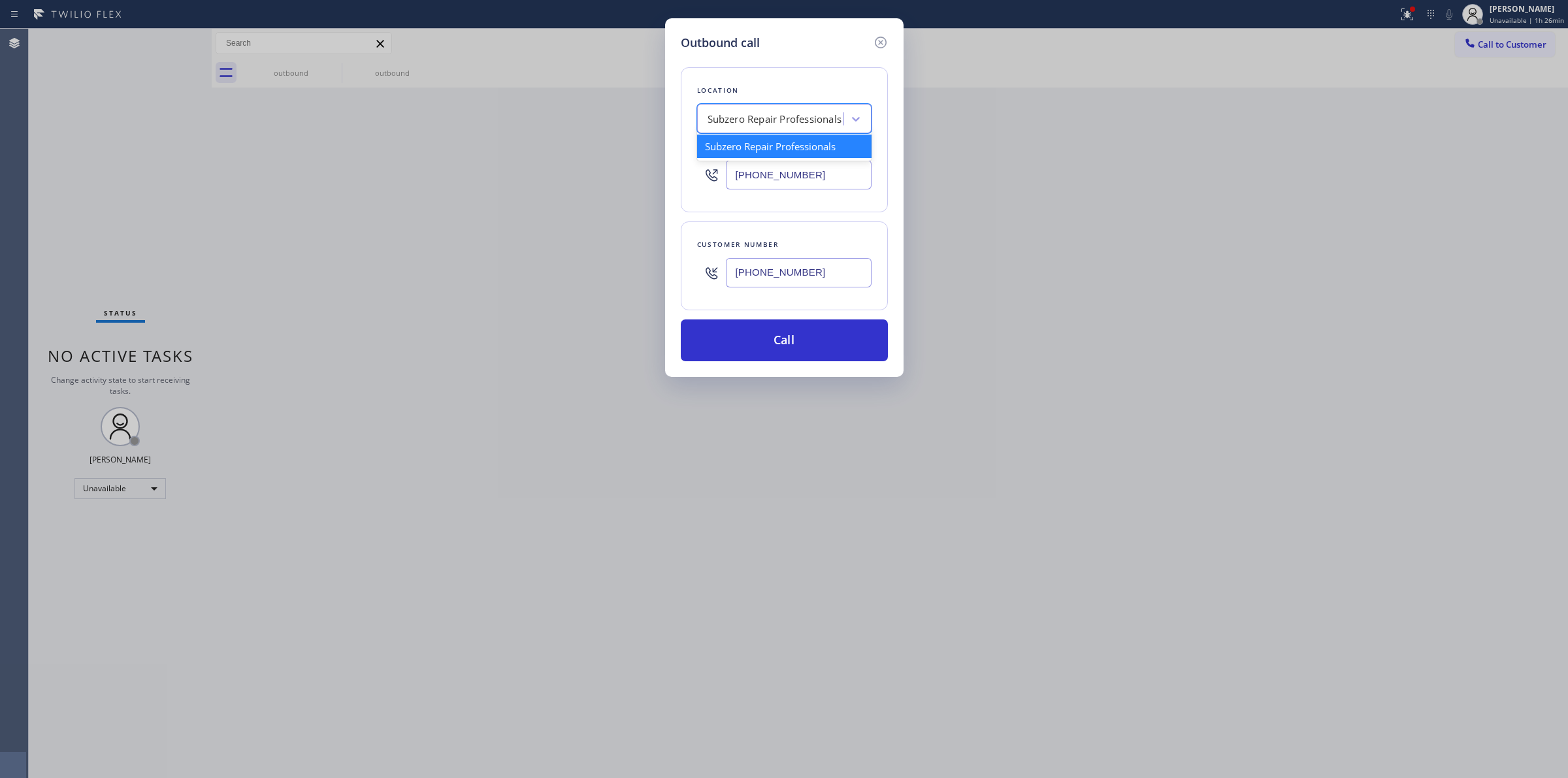
click at [779, 121] on div "Subzero Repair Professionals" at bounding box center [775, 119] width 135 height 15
paste input "5 Star Appliance Repair"
type input "5 Star Appliance Repair"
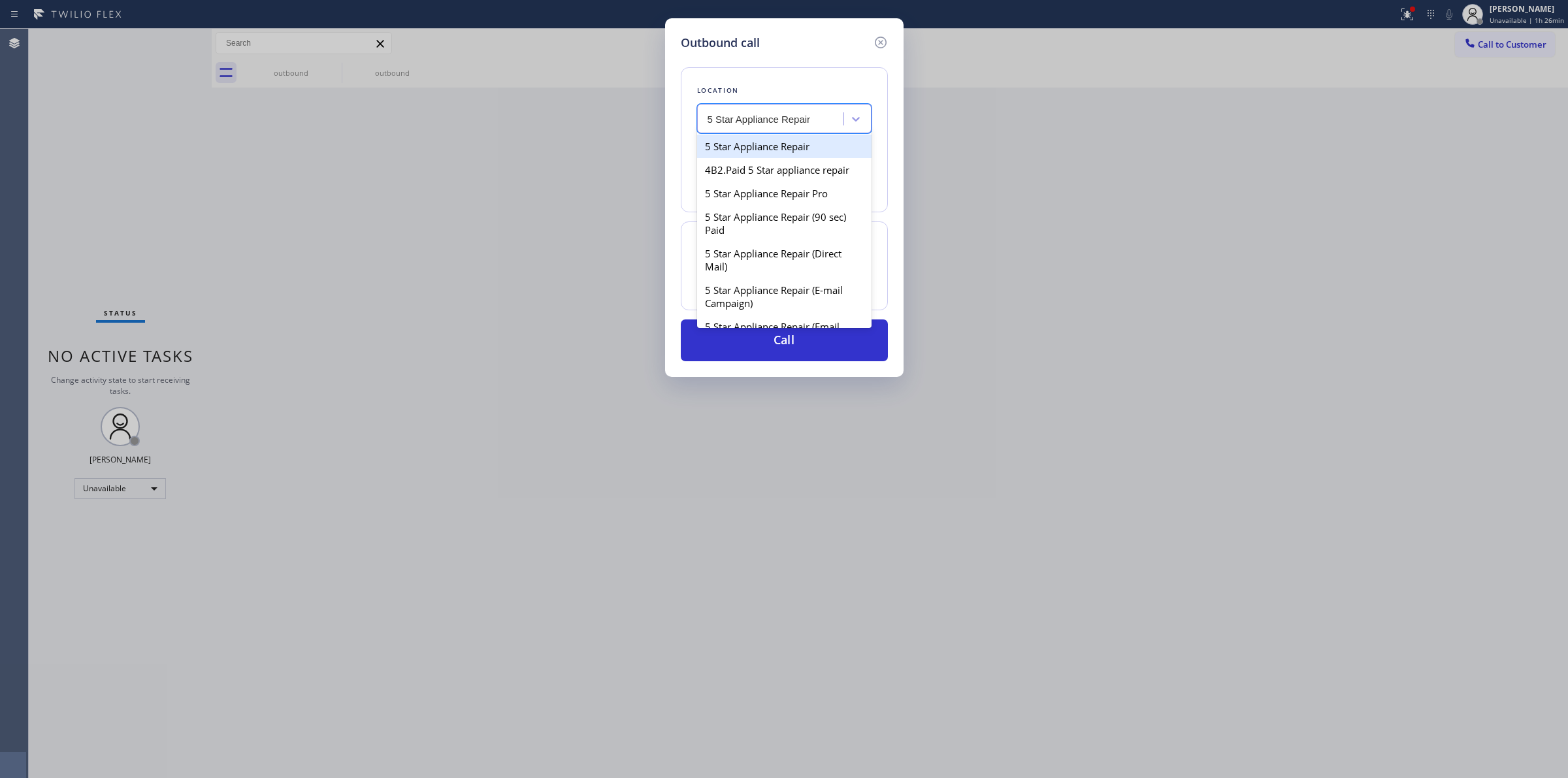
click at [750, 151] on div "5 Star Appliance Repair" at bounding box center [784, 146] width 174 height 24
type input "[PHONE_NUMBER]"
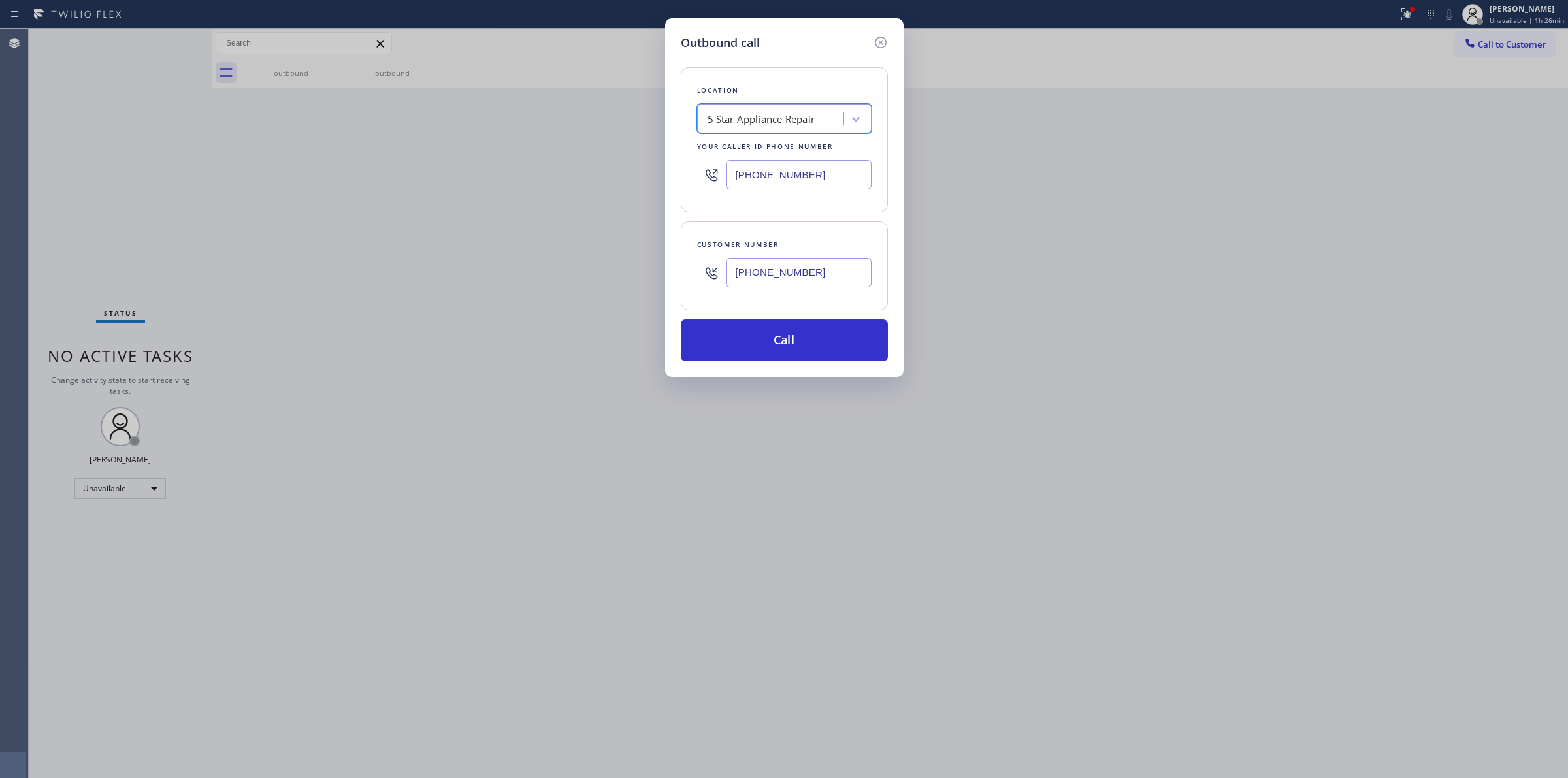
click at [771, 181] on input "[PHONE_NUMBER]" at bounding box center [799, 174] width 146 height 29
click at [778, 318] on div "Location 5 Star Appliance Repair Your caller id phone number [PHONE_NUMBER] Cus…" at bounding box center [784, 207] width 207 height 310
click at [776, 339] on button "Call" at bounding box center [784, 340] width 207 height 42
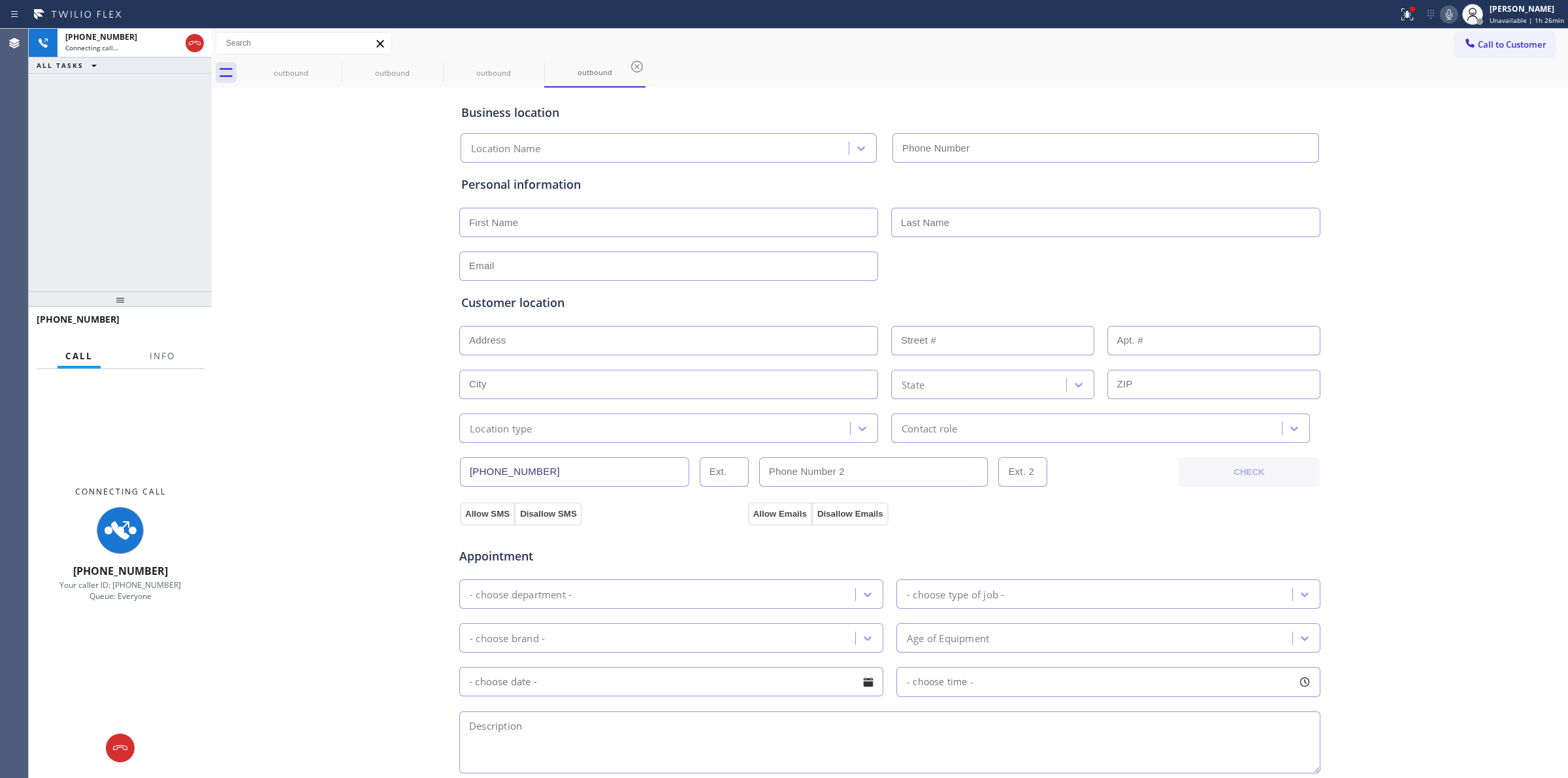
type input "[PHONE_NUMBER]"
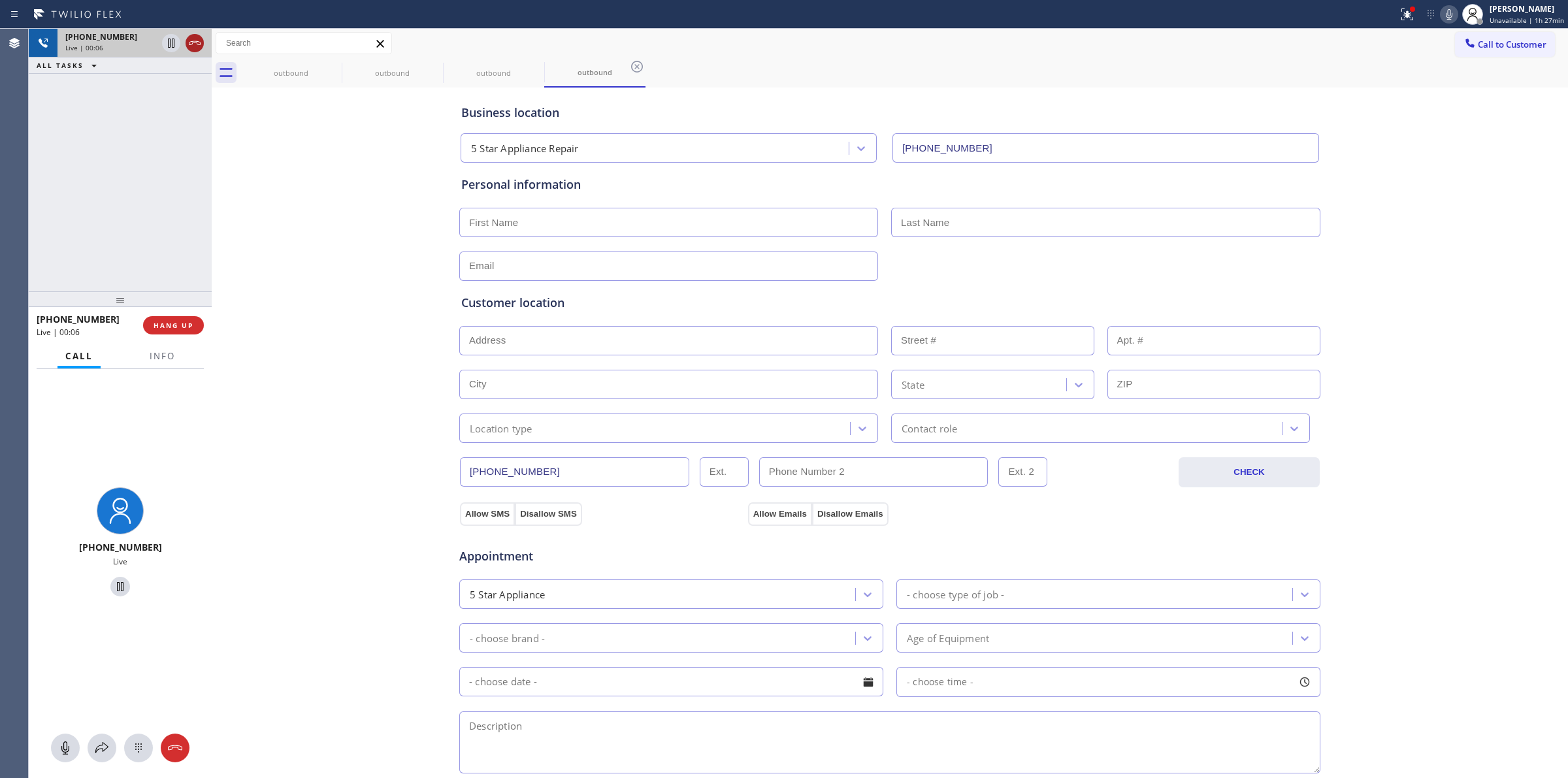
click at [193, 44] on icon at bounding box center [194, 43] width 16 height 16
click at [0, 0] on icon at bounding box center [0, 0] width 0 height 0
click at [443, 70] on div "outbound" at bounding box center [493, 72] width 101 height 29
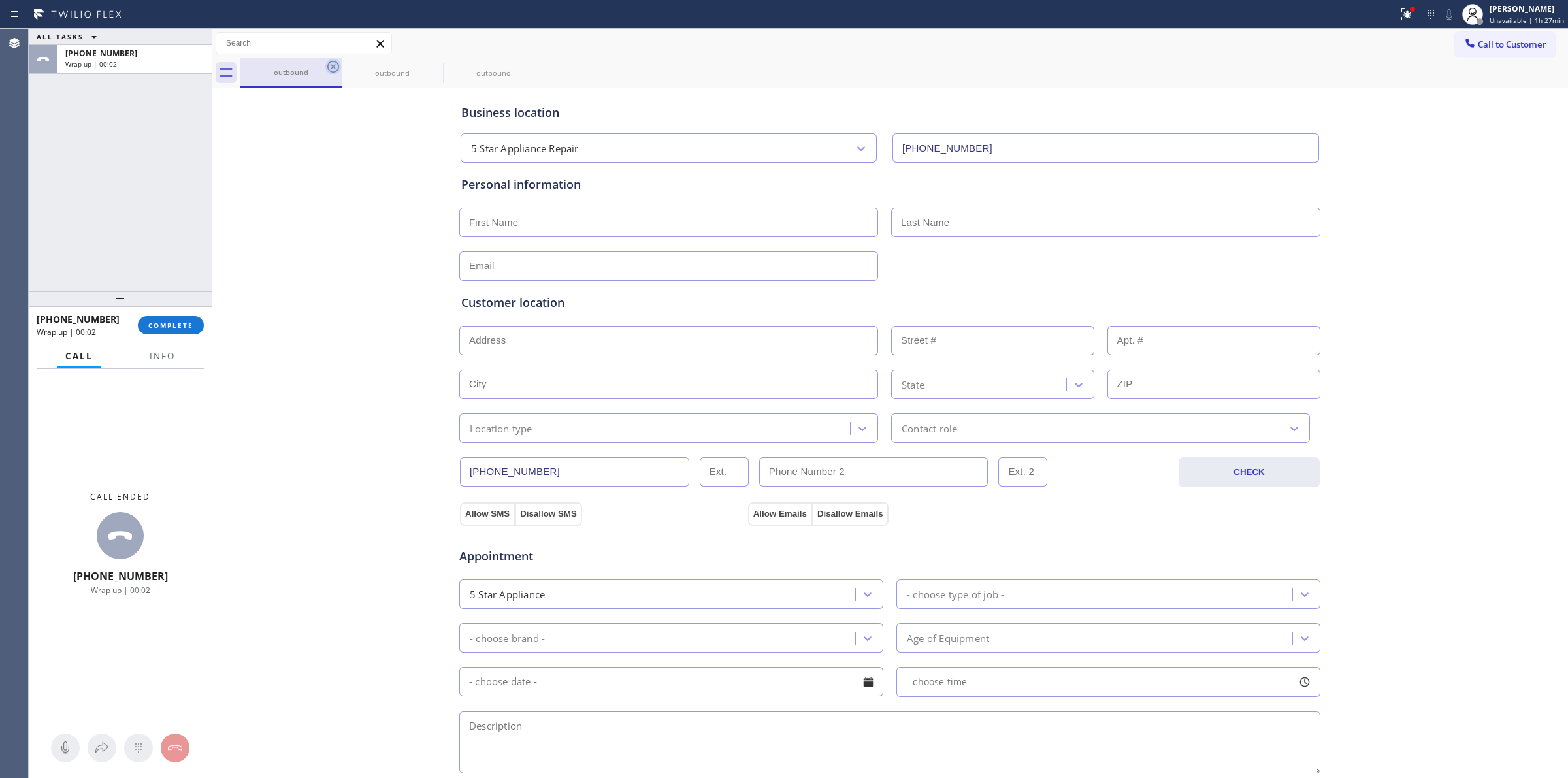
click at [332, 69] on icon at bounding box center [333, 67] width 16 height 16
click at [0, 0] on icon at bounding box center [0, 0] width 0 height 0
click at [332, 69] on div "outbound outbound outbound" at bounding box center [904, 72] width 1328 height 29
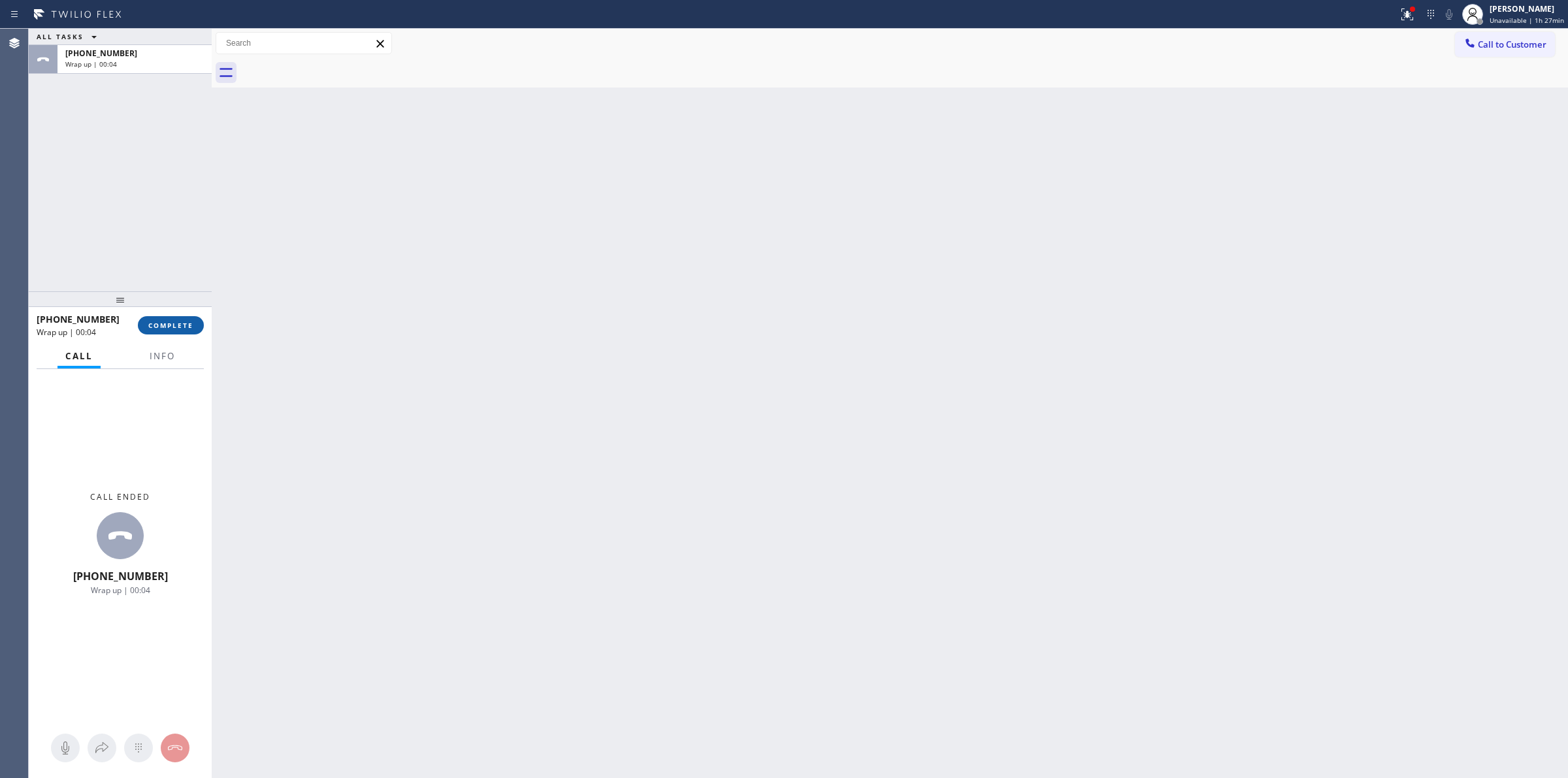
click at [190, 332] on button "COMPLETE" at bounding box center [171, 325] width 66 height 18
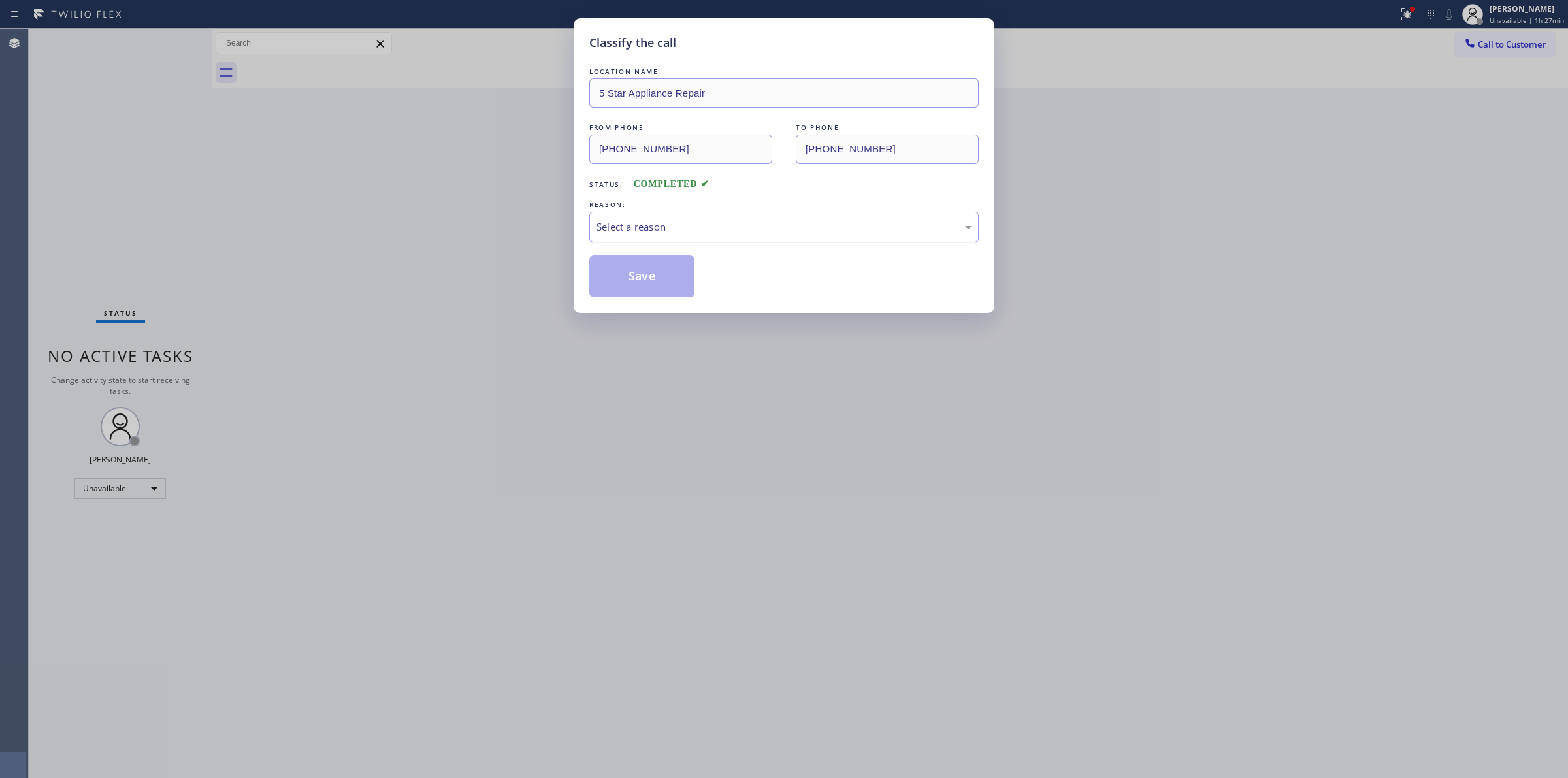
click at [723, 226] on div "Select a reason" at bounding box center [784, 227] width 375 height 15
click at [664, 278] on button "Save" at bounding box center [642, 276] width 105 height 42
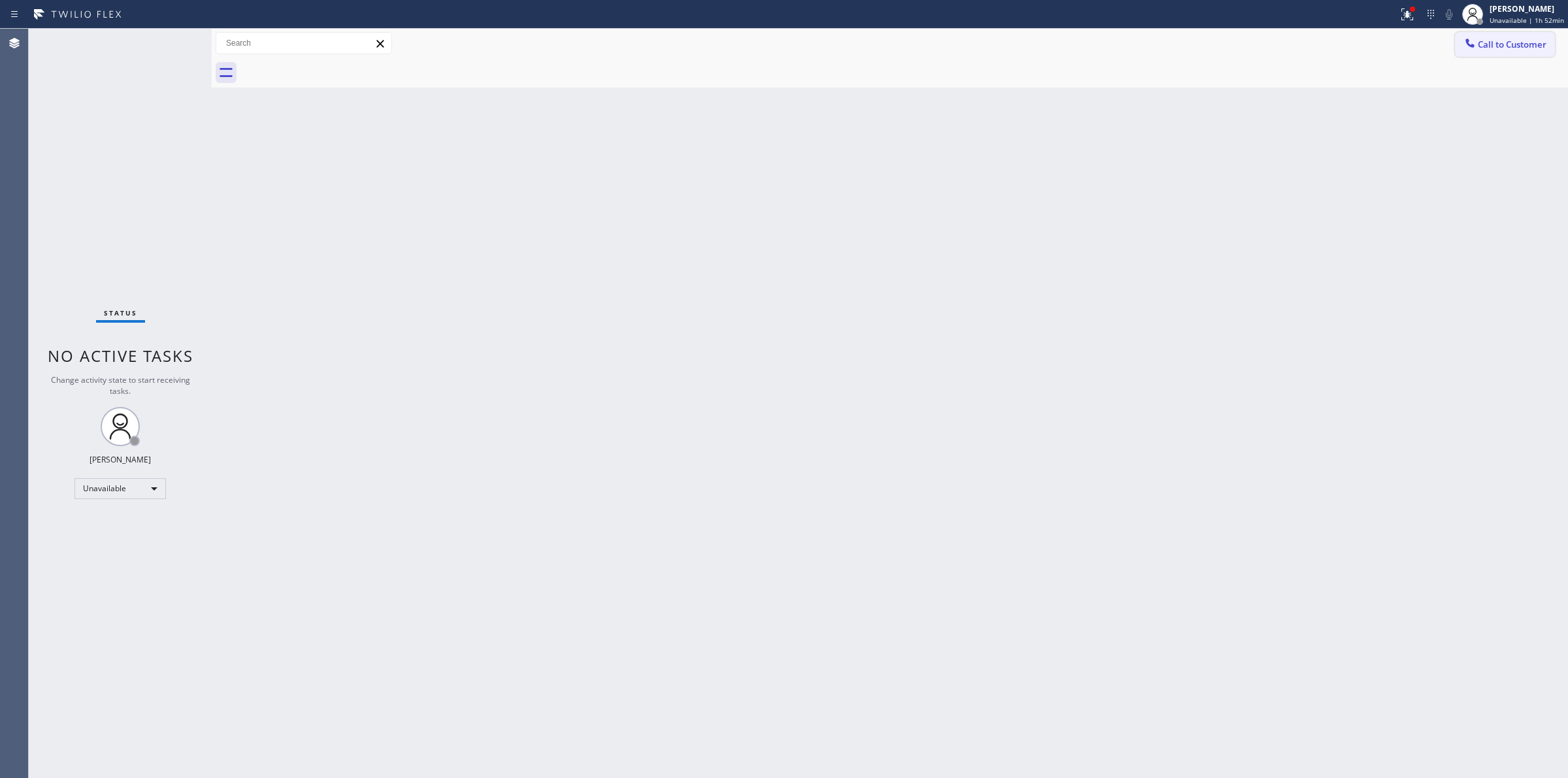
click at [1528, 46] on span "Call to Customer" at bounding box center [1513, 44] width 69 height 11
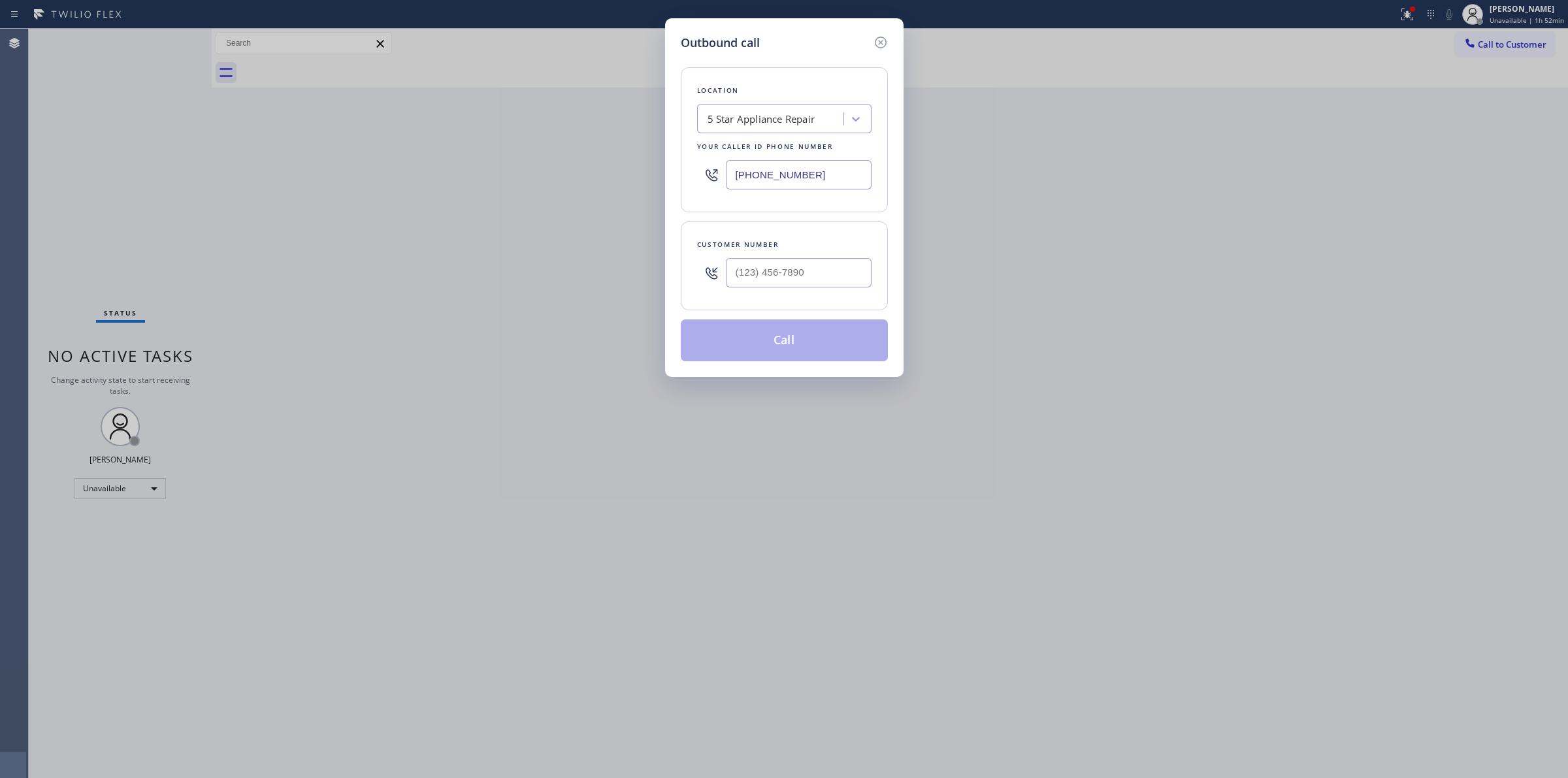
click at [792, 298] on div "Customer number" at bounding box center [784, 266] width 207 height 89
paste input "914) 330-6512"
click at [789, 278] on input "(___) ___-____" at bounding box center [799, 273] width 146 height 29
type input "[PHONE_NUMBER]"
click at [808, 124] on div "5 Star Appliance Repair" at bounding box center [761, 119] width 108 height 15
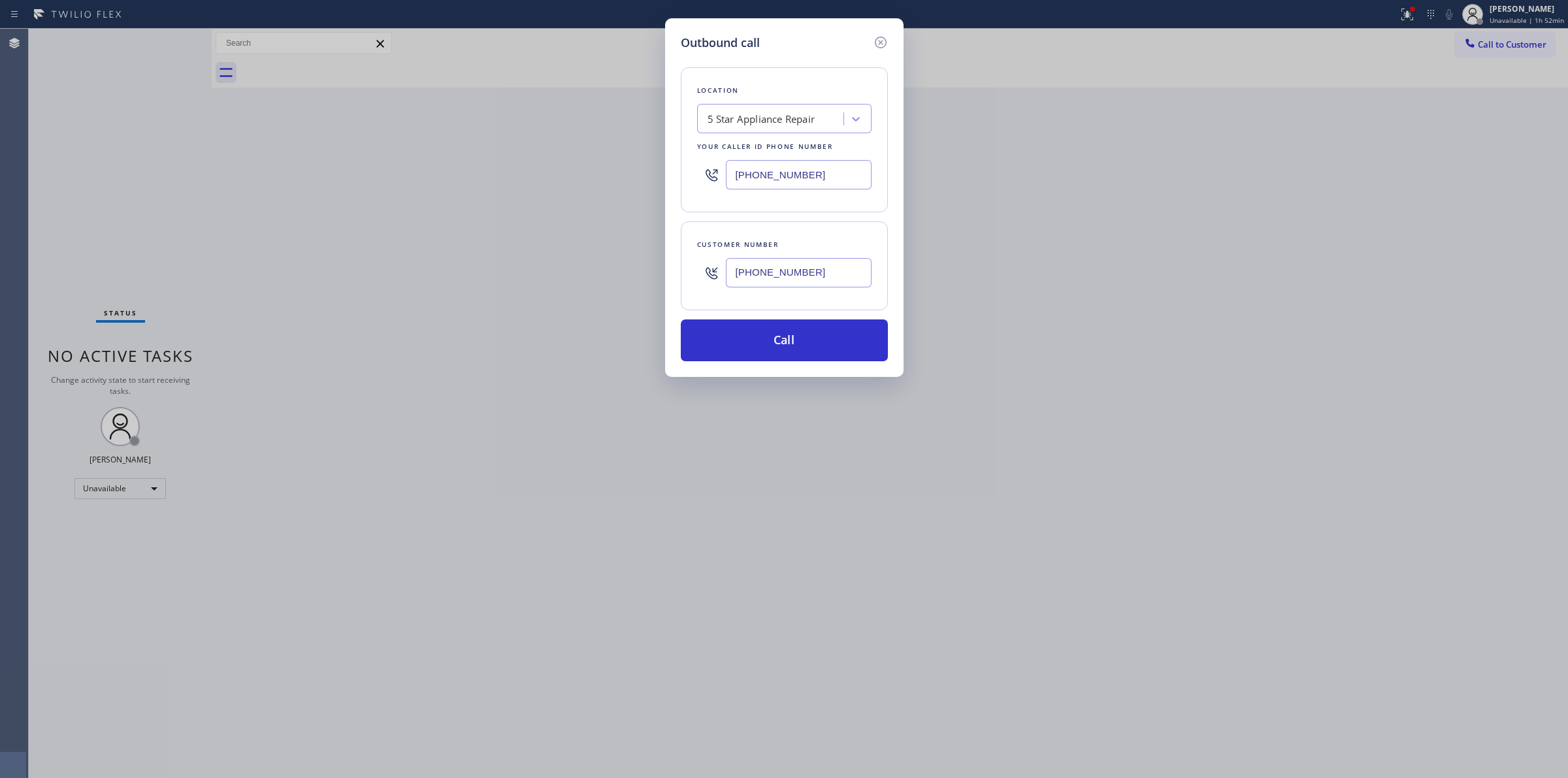
paste input "Brooklyn Appliance Repair Expert"
type input "Brooklyn Appliance Repair Expert"
drag, startPoint x: 710, startPoint y: 177, endPoint x: 649, endPoint y: 174, distance: 61.1
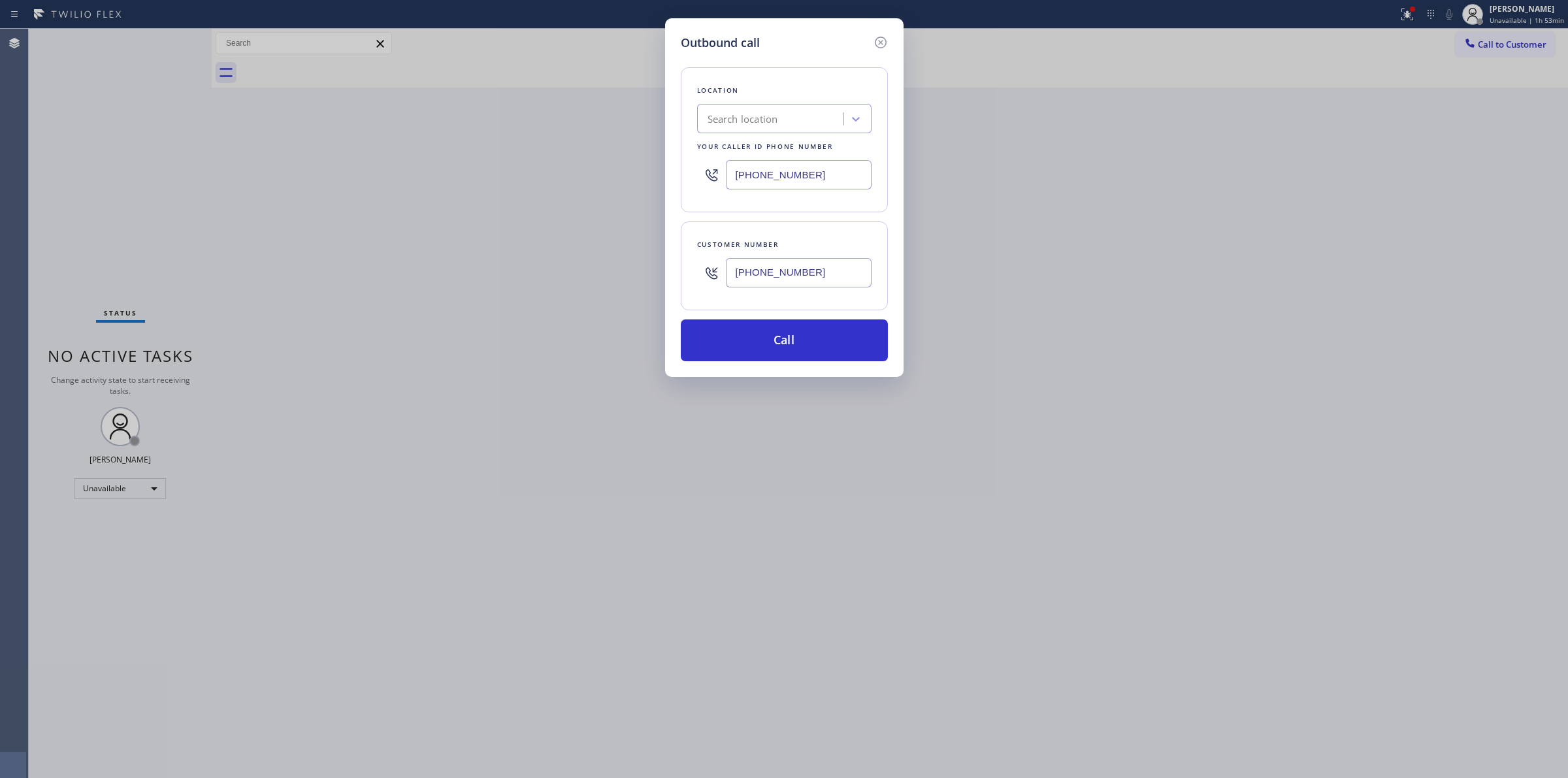
click at [650, 174] on div "Outbound call Location Search location Your caller id phone number [PHONE_NUMBE…" at bounding box center [784, 389] width 1568 height 778
paste input "347) 757-4373"
type input "[PHONE_NUMBER]"
click at [866, 204] on div "Location 4B2.Paid Brooklyn Appliance Repair Experts Your caller id phone number…" at bounding box center [784, 140] width 207 height 145
drag, startPoint x: 783, startPoint y: 276, endPoint x: 606, endPoint y: 269, distance: 177.1
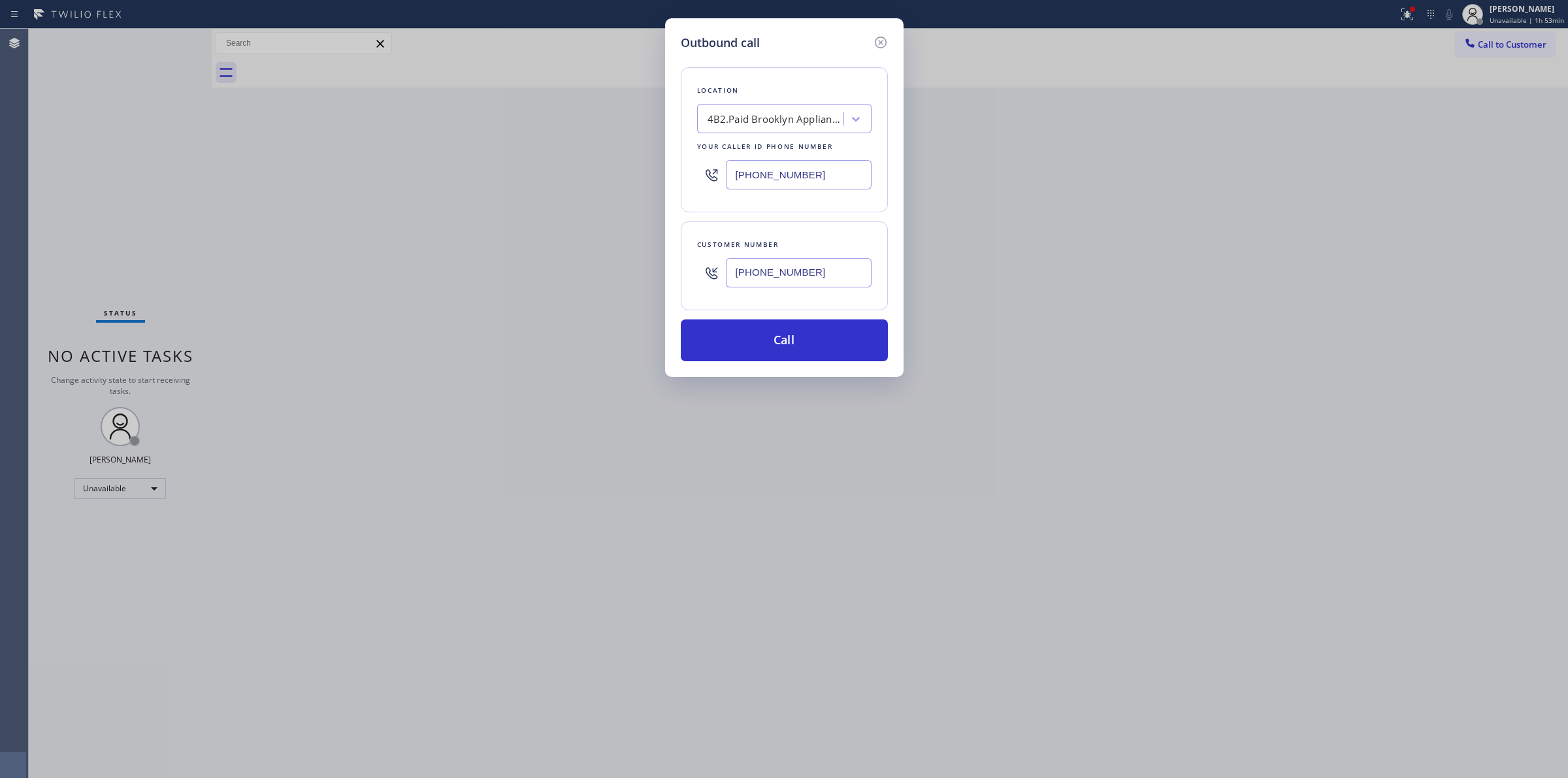
click at [606, 269] on div "Outbound call Location 4B2.Paid Brooklyn Appliance Repair Experts Your caller i…" at bounding box center [784, 389] width 1568 height 778
paste input "text"
type input "[PHONE_NUMBER]"
click at [811, 335] on button "Call" at bounding box center [784, 340] width 207 height 42
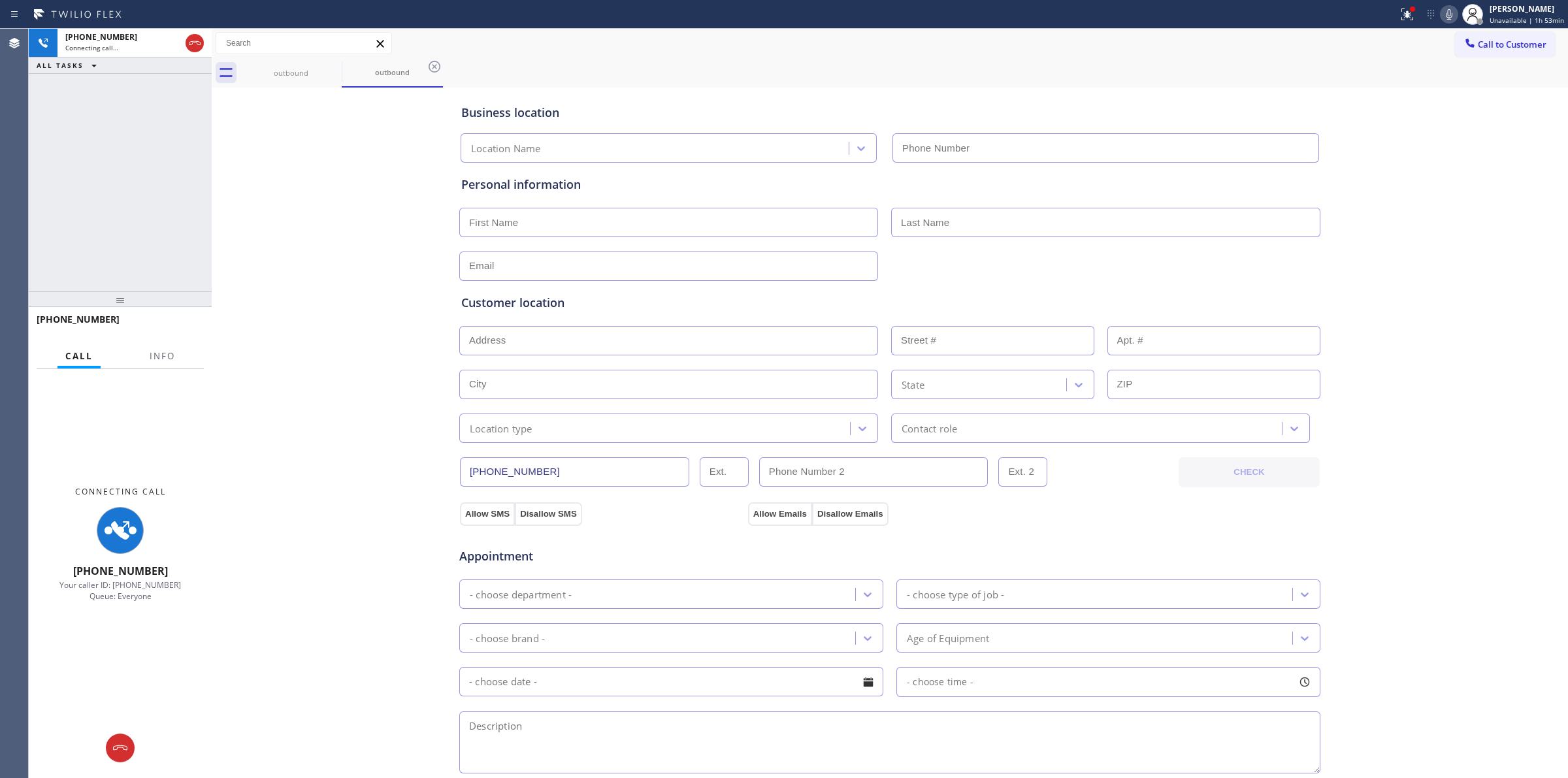
type input "[PHONE_NUMBER]"
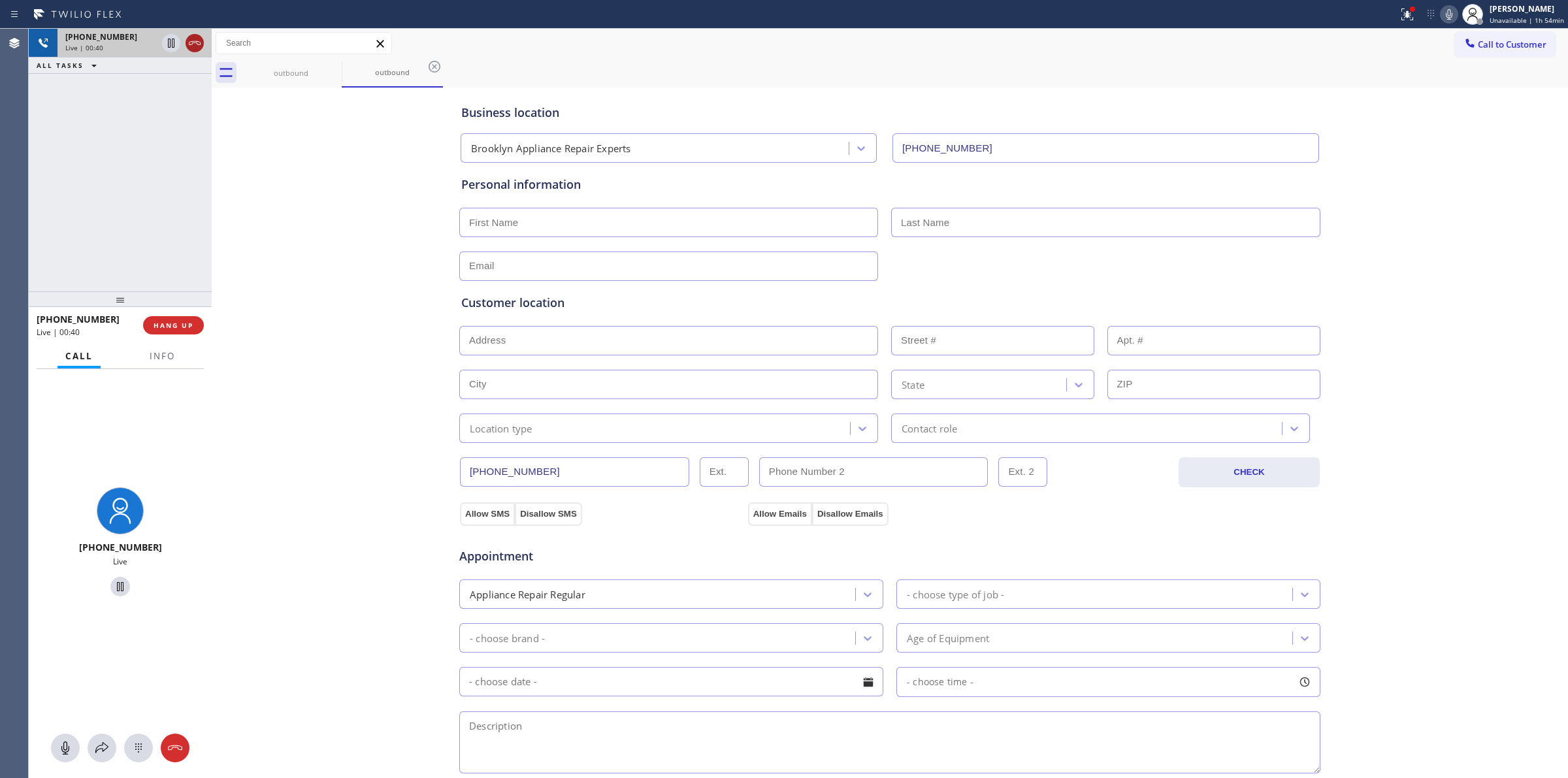
click at [198, 46] on icon at bounding box center [194, 43] width 16 height 16
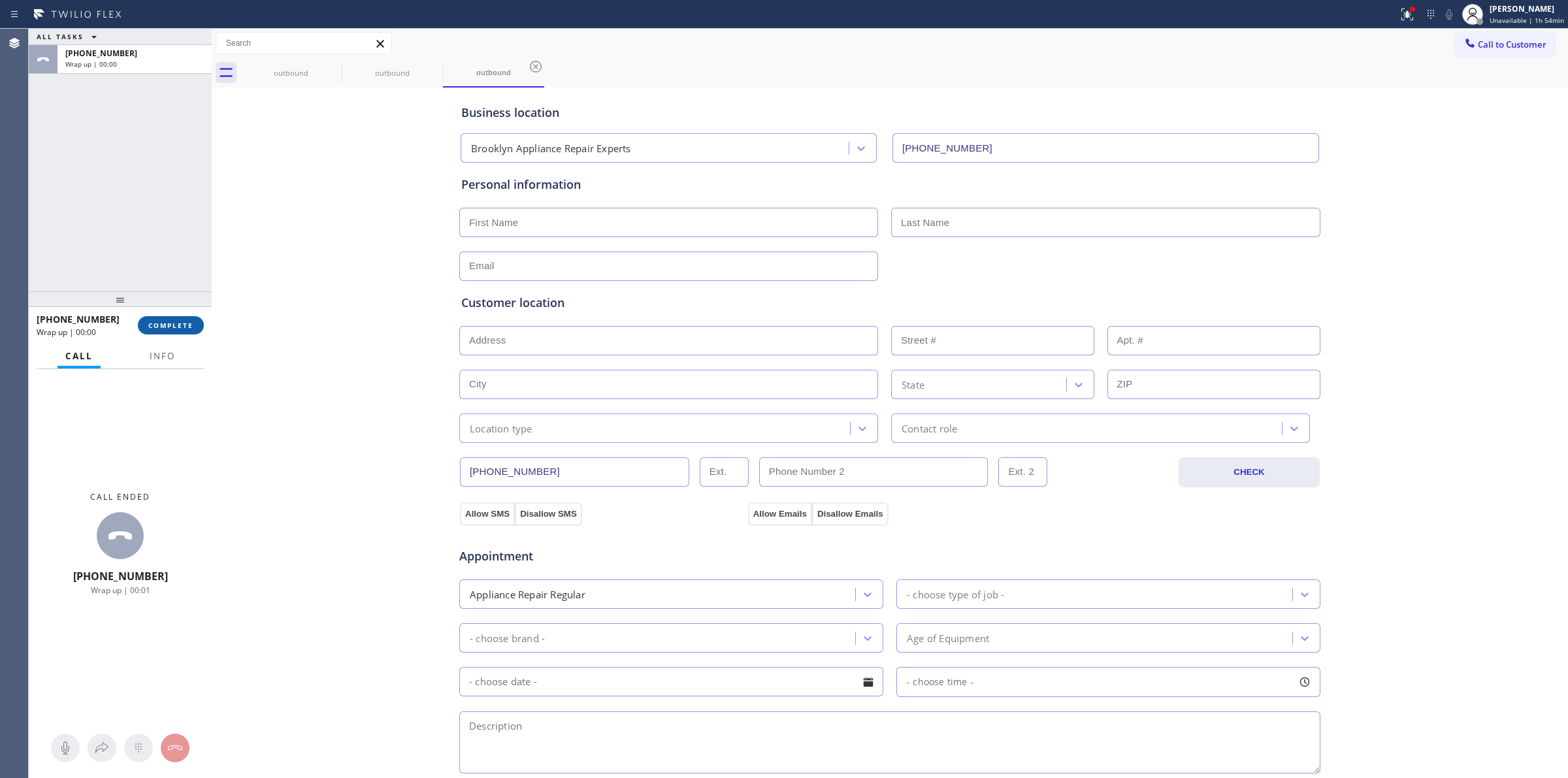
type input "[PHONE_NUMBER]"
click at [178, 327] on span "COMPLETE" at bounding box center [171, 325] width 45 height 9
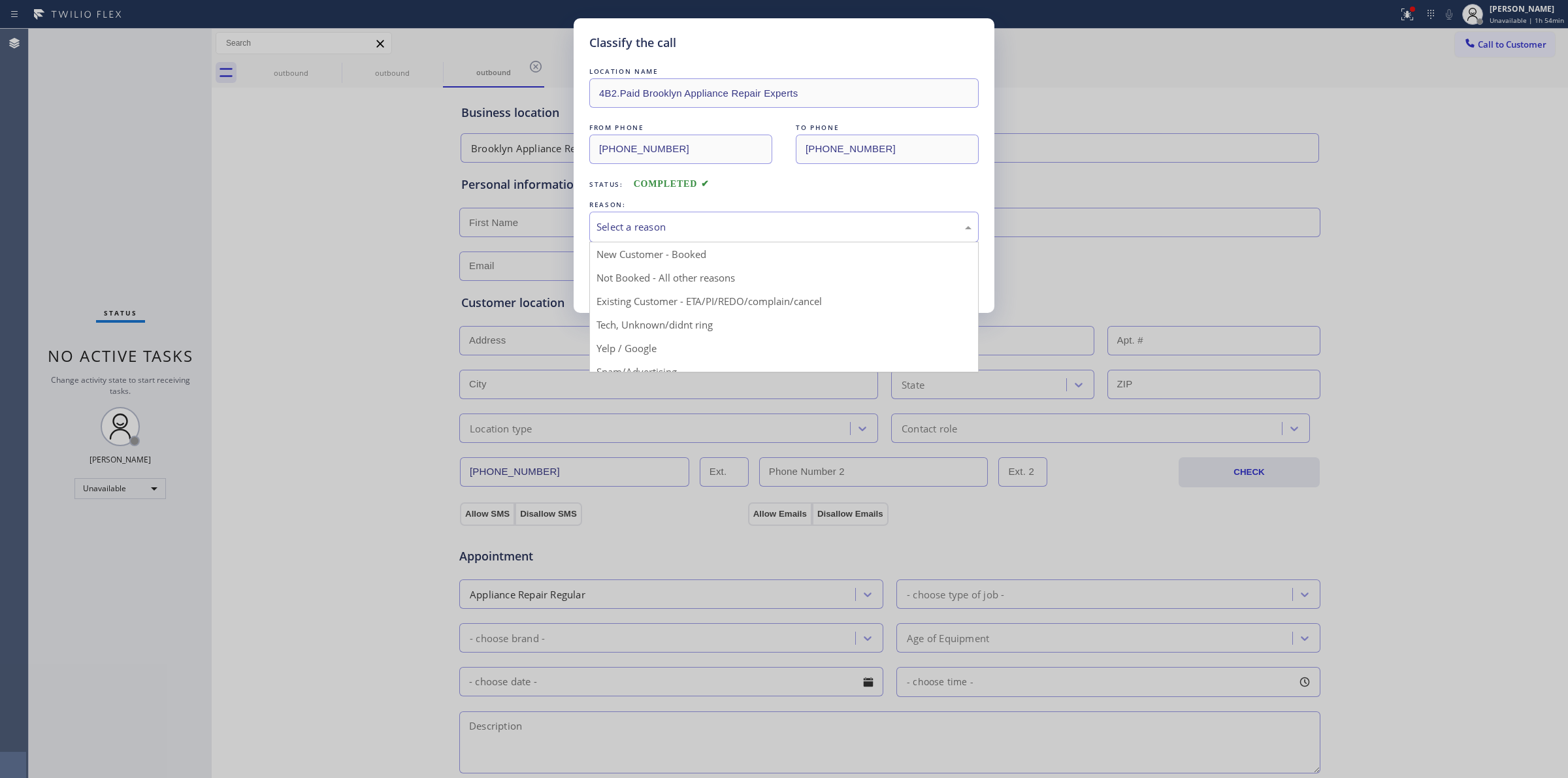
click at [781, 234] on div "Select a reason" at bounding box center [784, 227] width 375 height 15
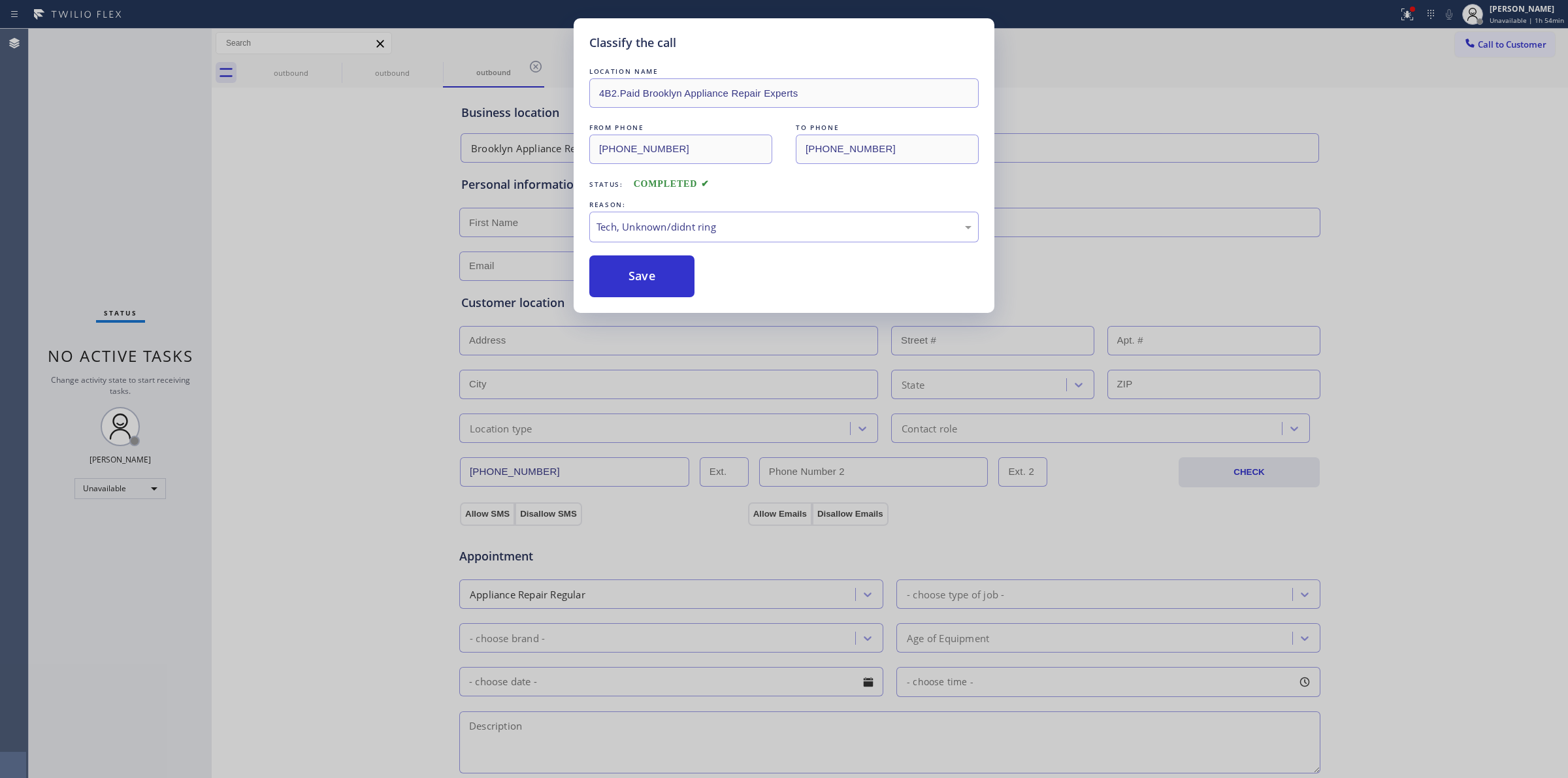
drag, startPoint x: 710, startPoint y: 332, endPoint x: 642, endPoint y: 292, distance: 78.9
click at [642, 292] on button "Save" at bounding box center [642, 276] width 105 height 42
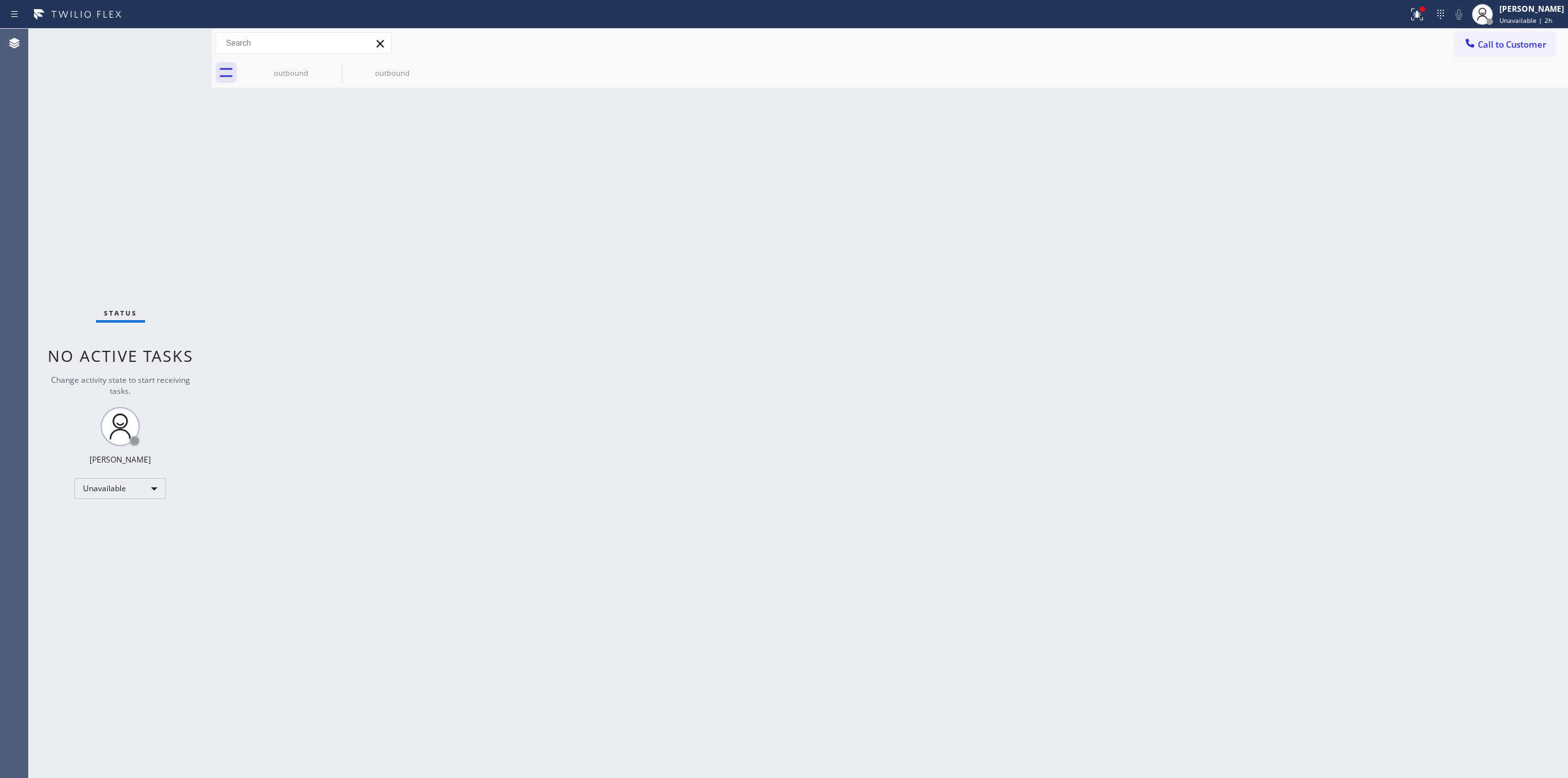
click at [1467, 39] on icon at bounding box center [1470, 43] width 9 height 9
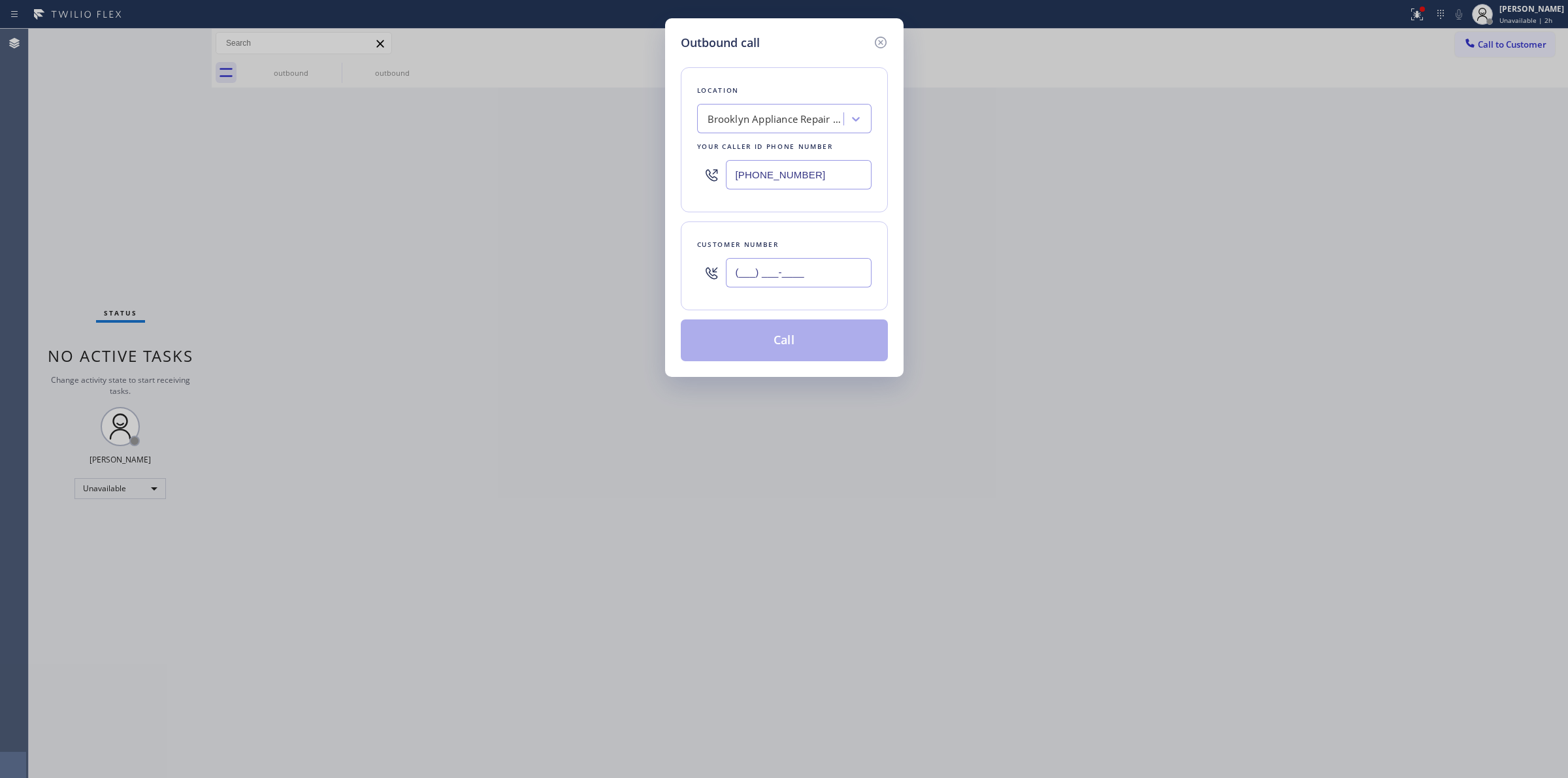
paste input "805) 559-4971"
click at [789, 282] on input "(___) ___-____" at bounding box center [799, 273] width 146 height 29
type input "[PHONE_NUMBER]"
drag, startPoint x: 820, startPoint y: 169, endPoint x: 626, endPoint y: 161, distance: 194.2
click at [642, 165] on div "Outbound call Location [GEOGRAPHIC_DATA] Appliance Repair Experts Your caller i…" at bounding box center [784, 389] width 1568 height 778
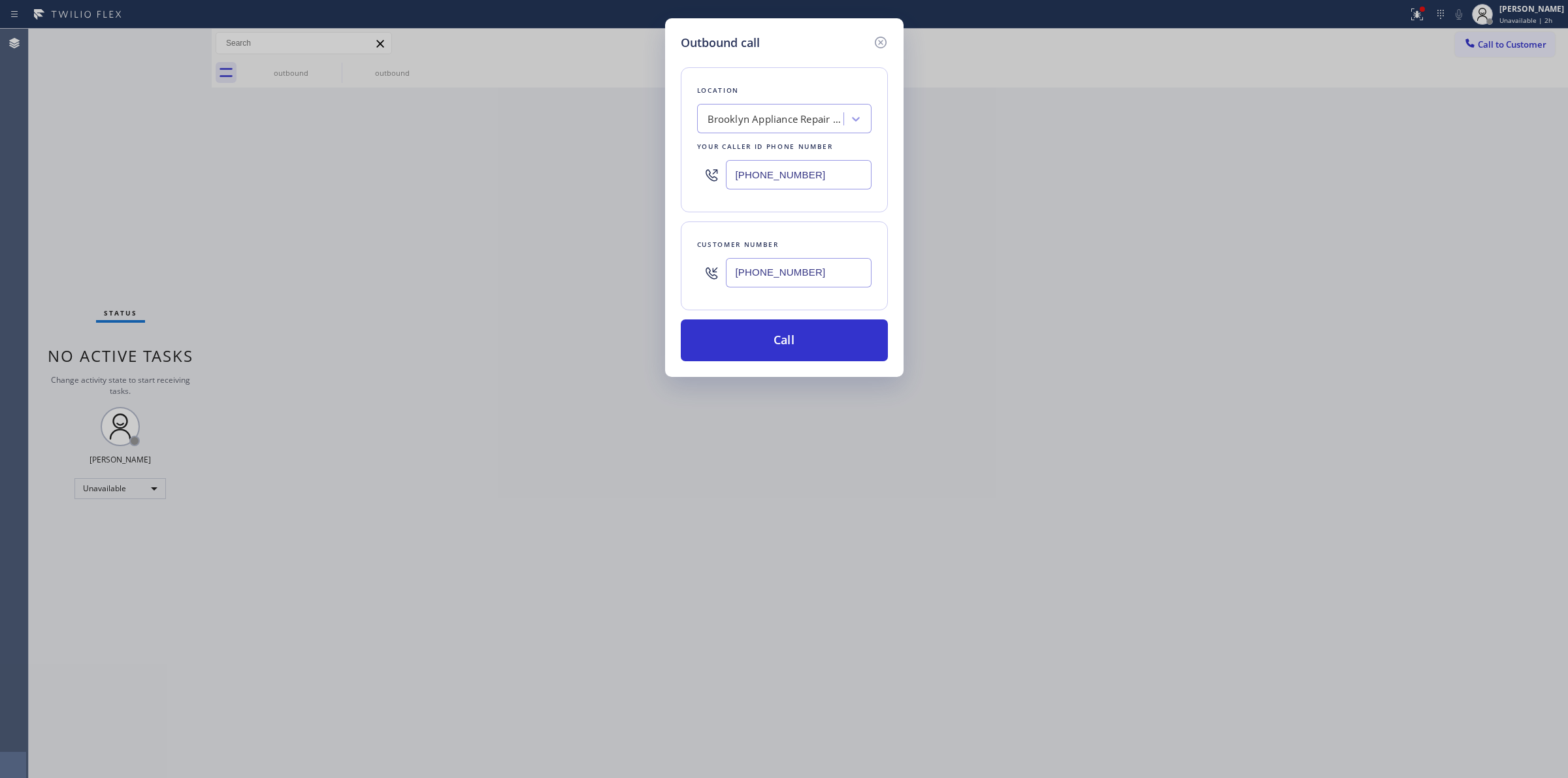
paste input "855) 731-4952"
type input "[PHONE_NUMBER]"
click at [788, 345] on button "Call" at bounding box center [784, 340] width 207 height 42
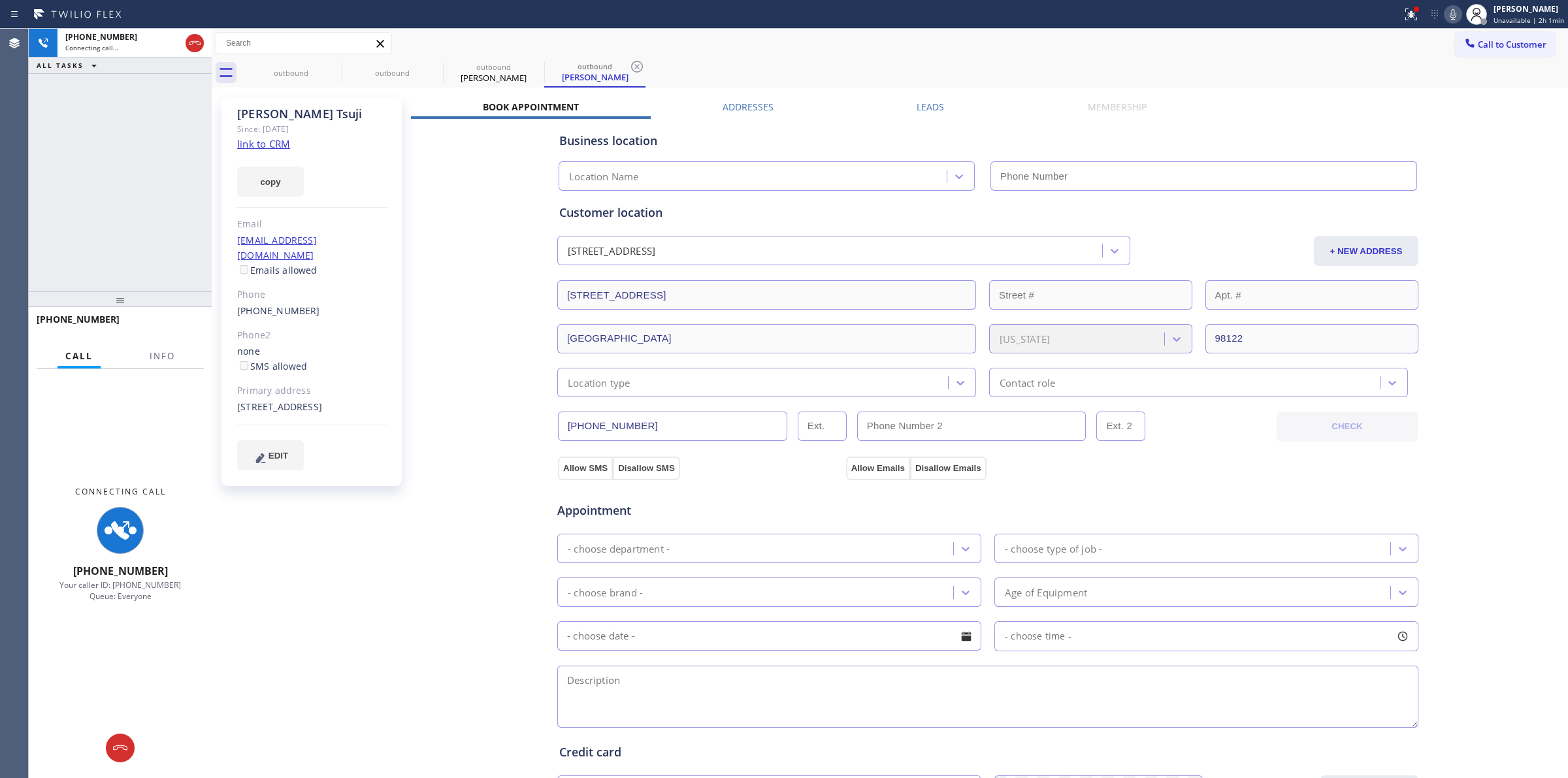
type input "[PHONE_NUMBER]"
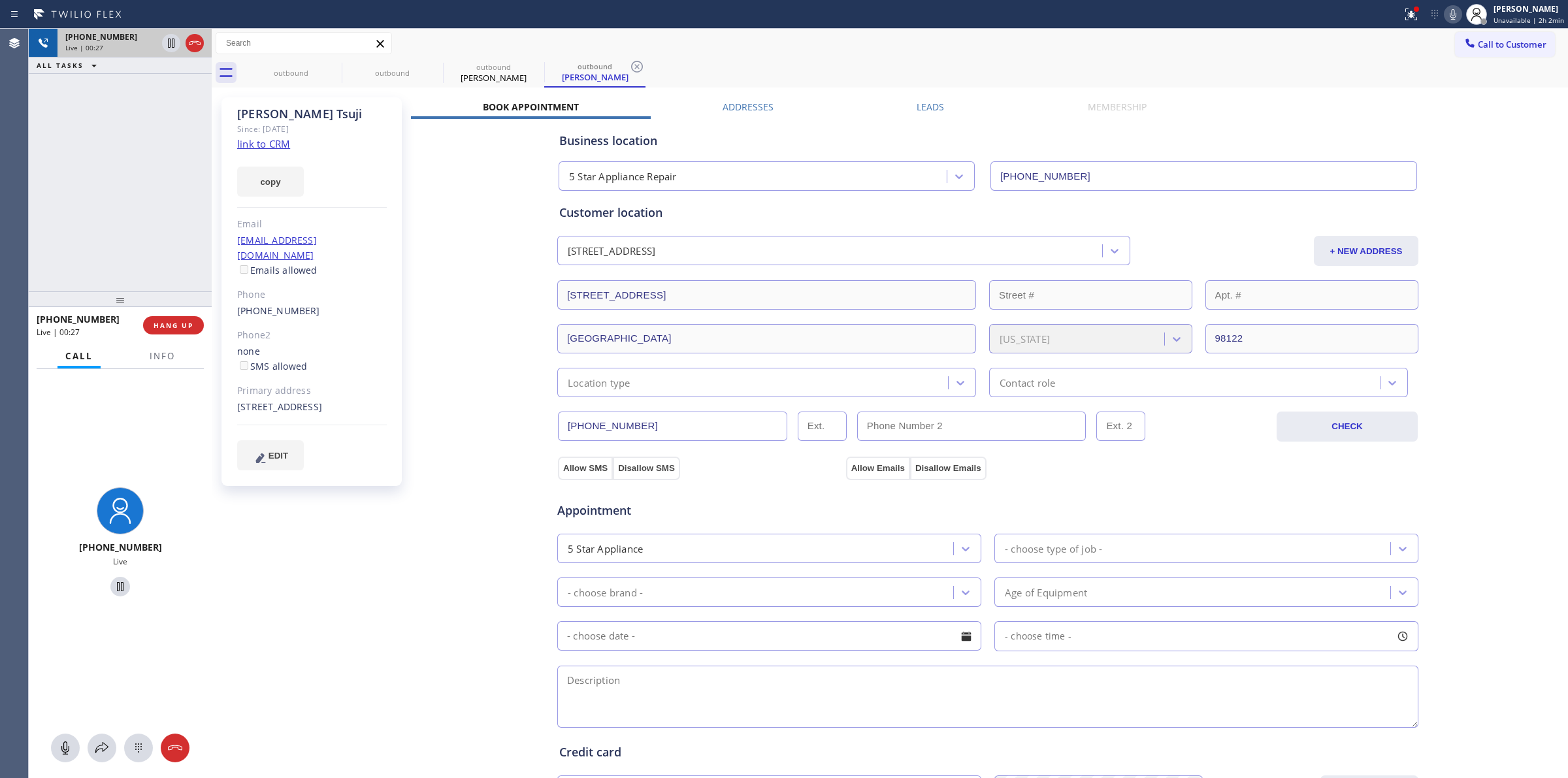
click at [194, 47] on icon at bounding box center [194, 43] width 16 height 16
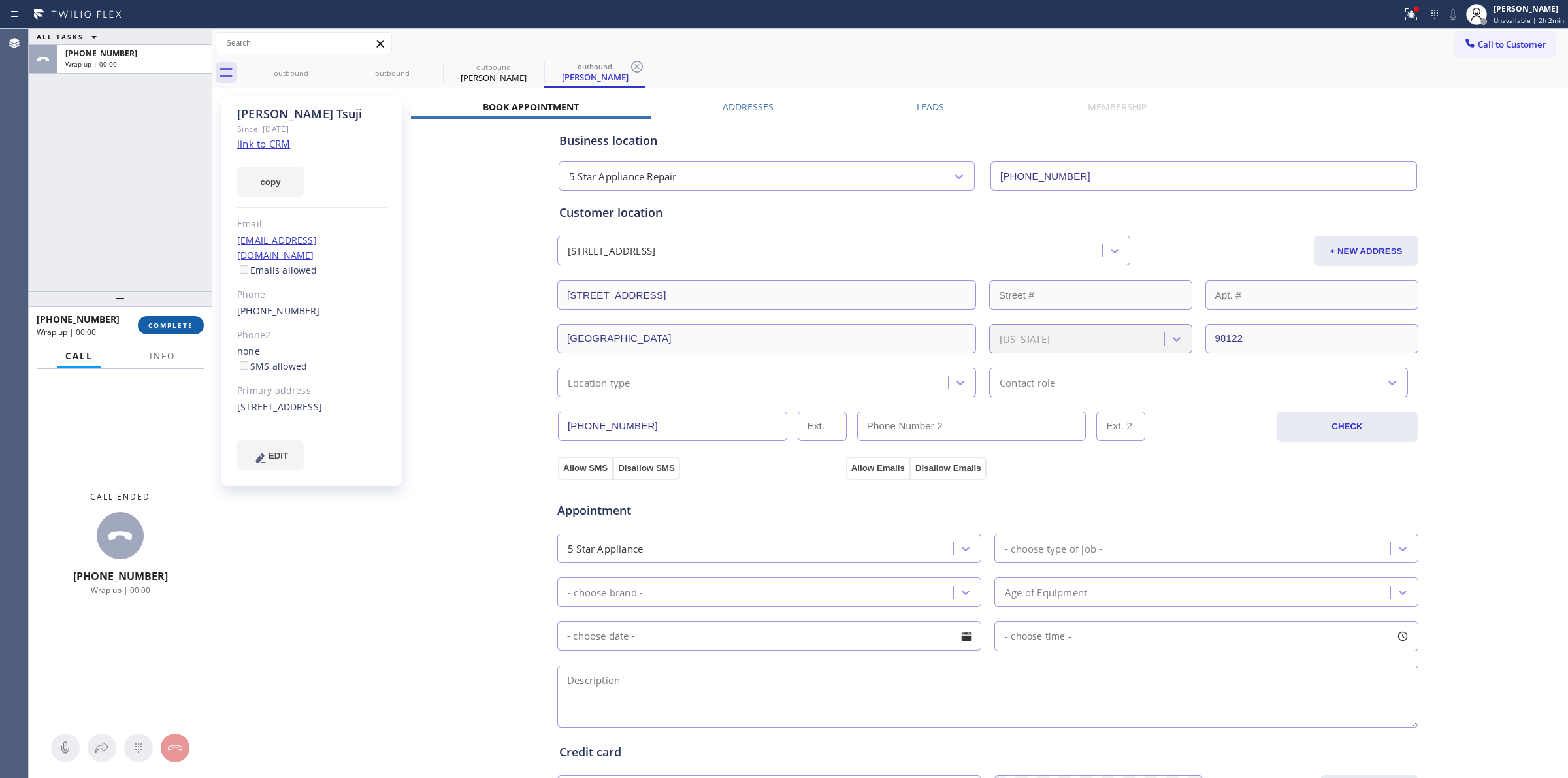
click at [181, 329] on span "COMPLETE" at bounding box center [171, 325] width 45 height 9
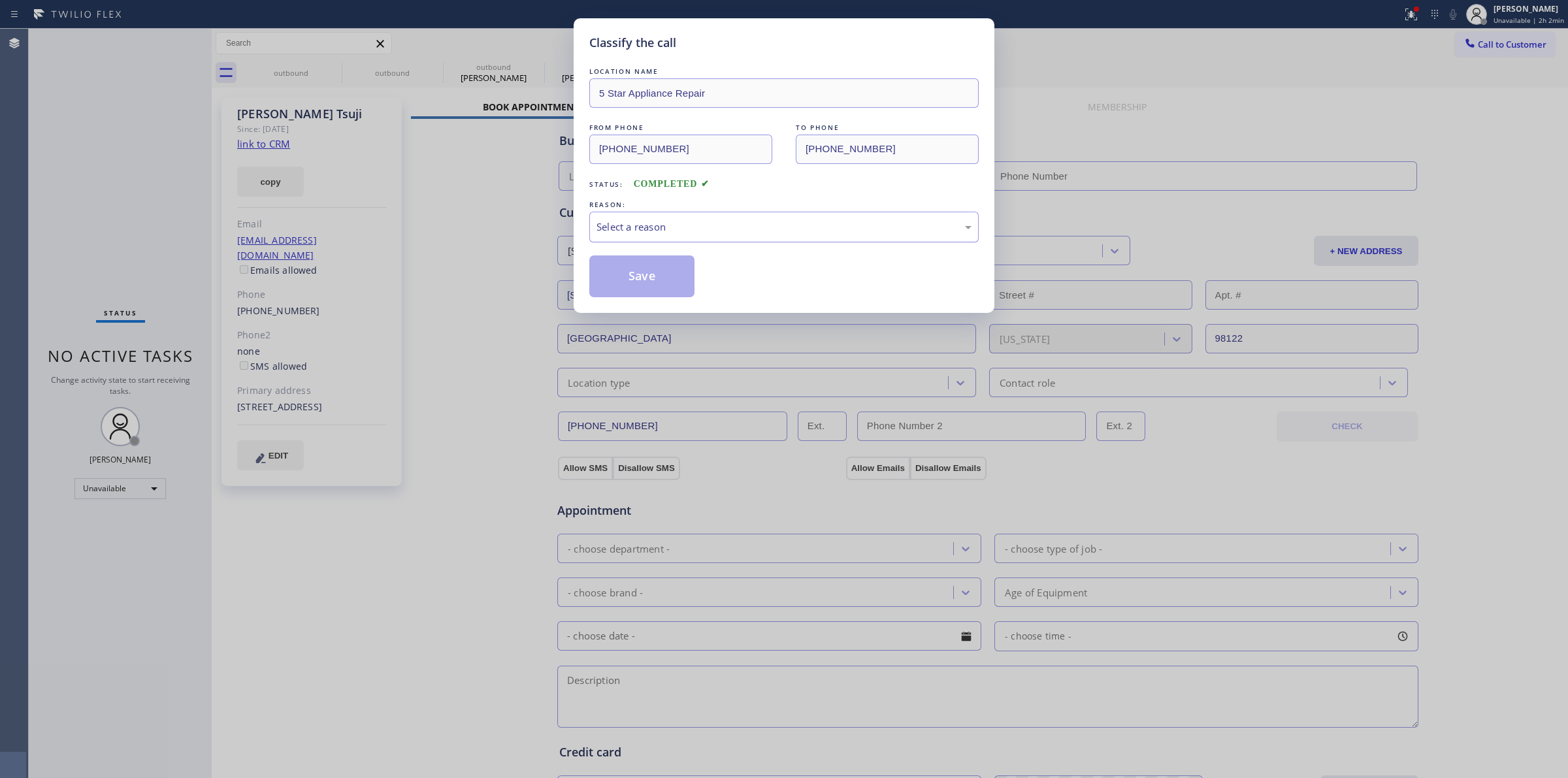
type input "[PHONE_NUMBER]"
click at [789, 213] on div "Select a reason" at bounding box center [784, 227] width 390 height 31
click at [658, 296] on button "Save" at bounding box center [642, 276] width 105 height 42
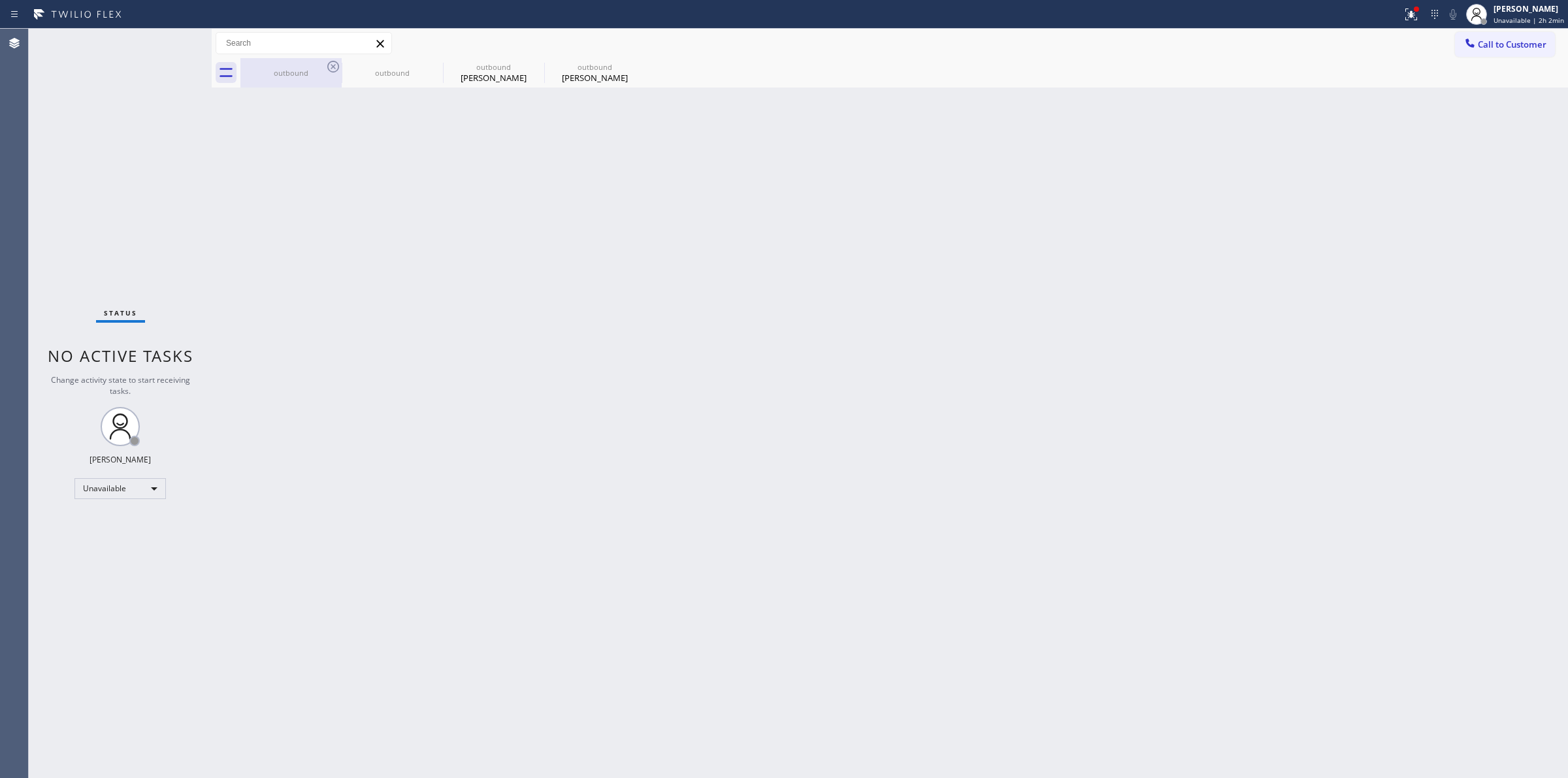
click at [318, 69] on div "outbound" at bounding box center [291, 73] width 98 height 10
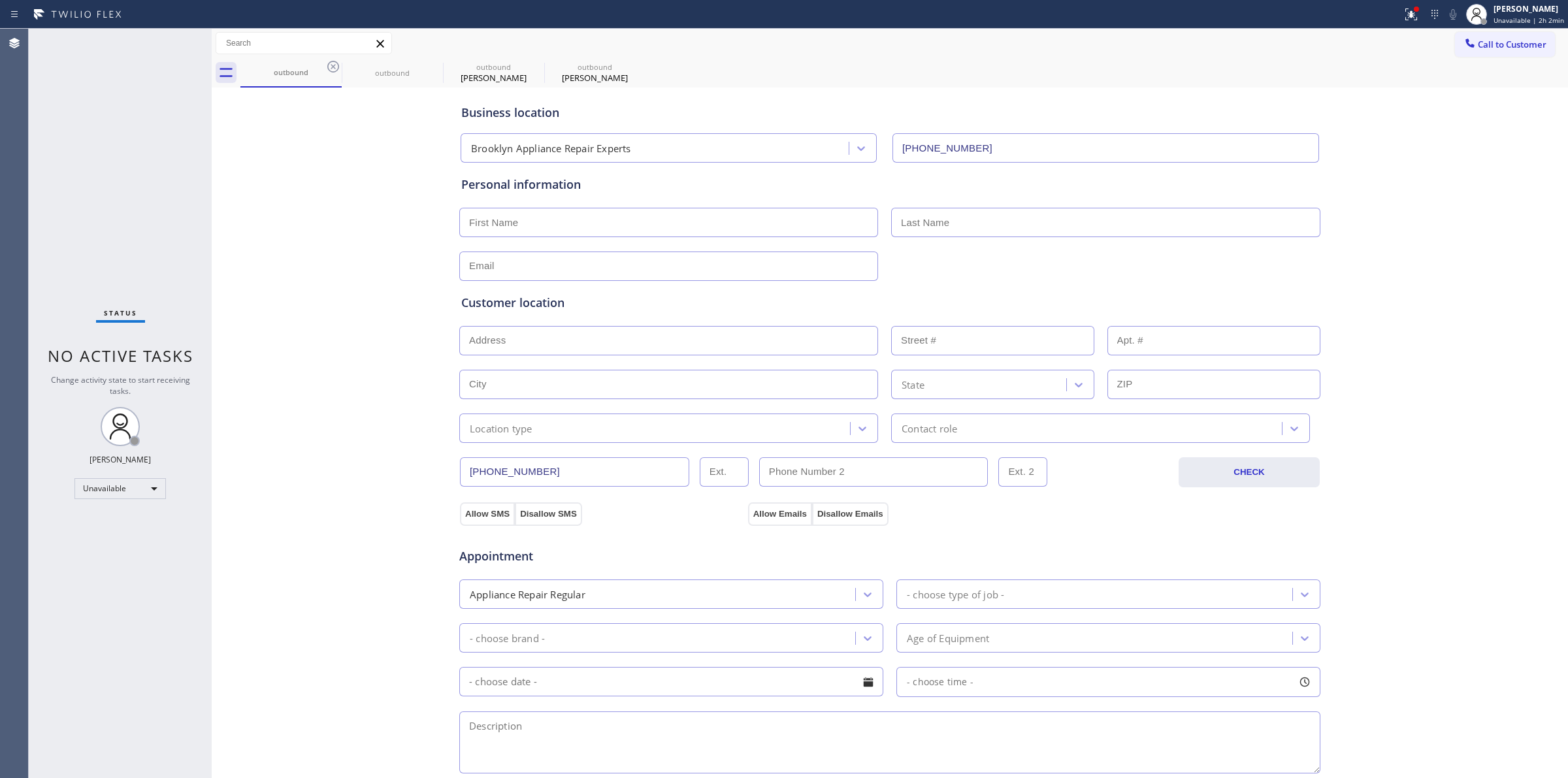
drag, startPoint x: 330, startPoint y: 67, endPoint x: 474, endPoint y: 515, distance: 470.6
click at [330, 66] on icon at bounding box center [333, 67] width 16 height 16
click at [0, 0] on icon at bounding box center [0, 0] width 0 height 0
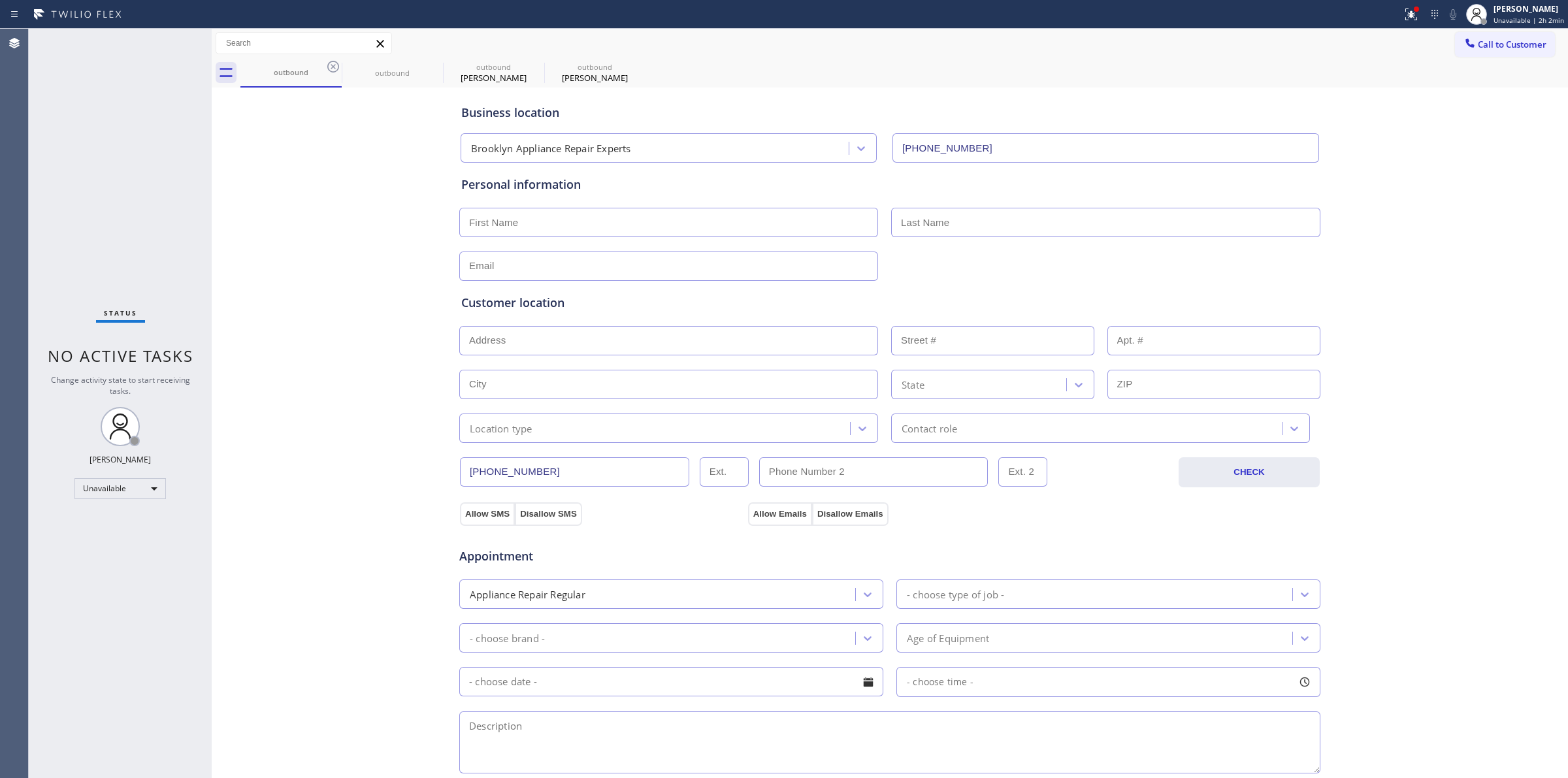
click at [330, 66] on div "outbound outbound outbound [PERSON_NAME] outbound [PERSON_NAME]" at bounding box center [904, 72] width 1328 height 29
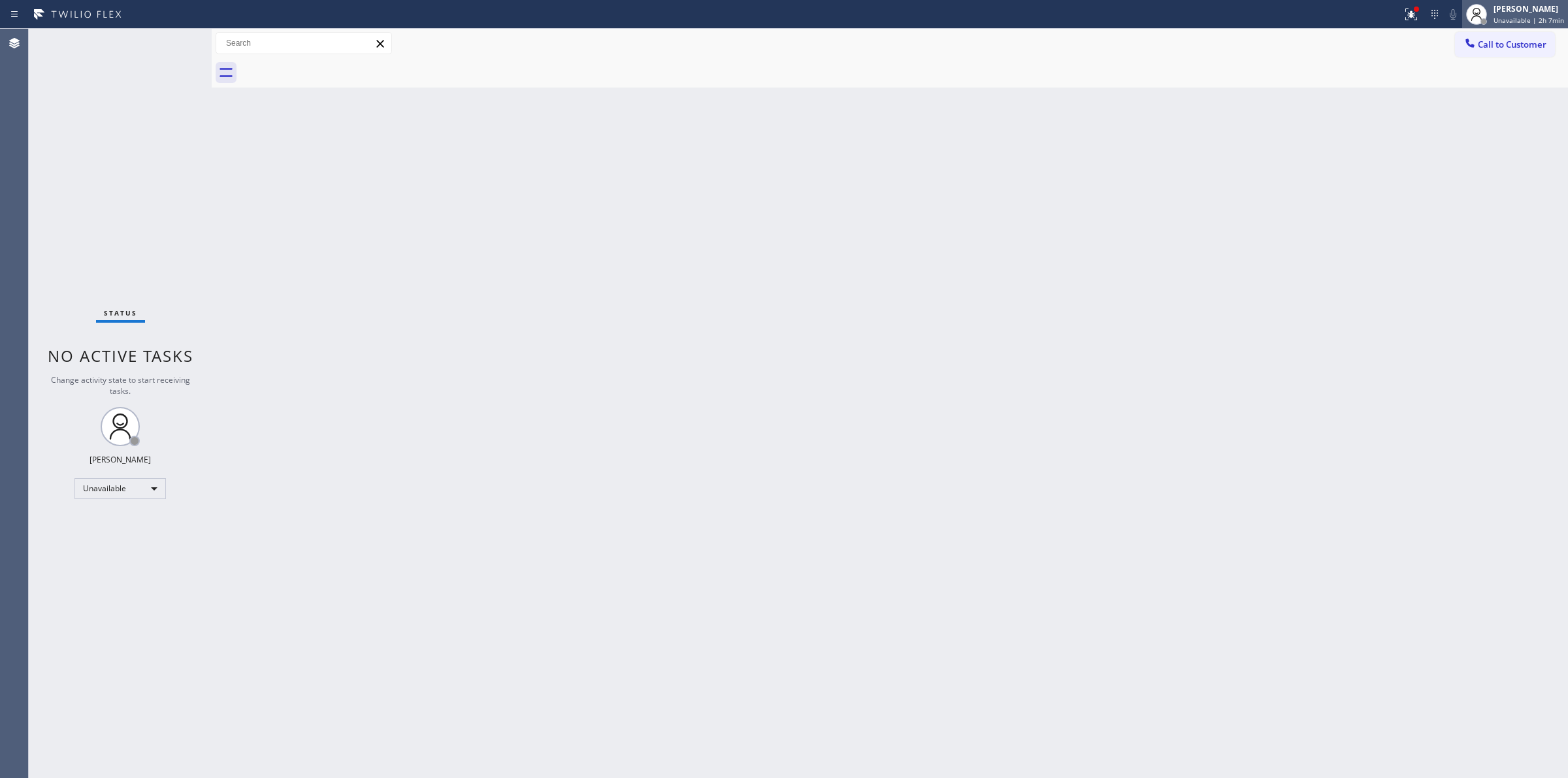
click at [1544, 18] on span "Unavailable | 2h 7min" at bounding box center [1529, 20] width 70 height 9
click at [1348, 315] on div "Back to Dashboard Change Sender ID Customers Technicians Select a contact Outbo…" at bounding box center [890, 403] width 1356 height 749
click at [1549, 16] on span "Unavailable | 2h 7min" at bounding box center [1529, 20] width 70 height 9
click at [1353, 413] on div "Back to Dashboard Change Sender ID Customers Technicians Select a contact Outbo…" at bounding box center [890, 403] width 1356 height 749
click at [1495, 11] on div "[PERSON_NAME] Unavailable | 2h 9min" at bounding box center [1529, 14] width 77 height 23
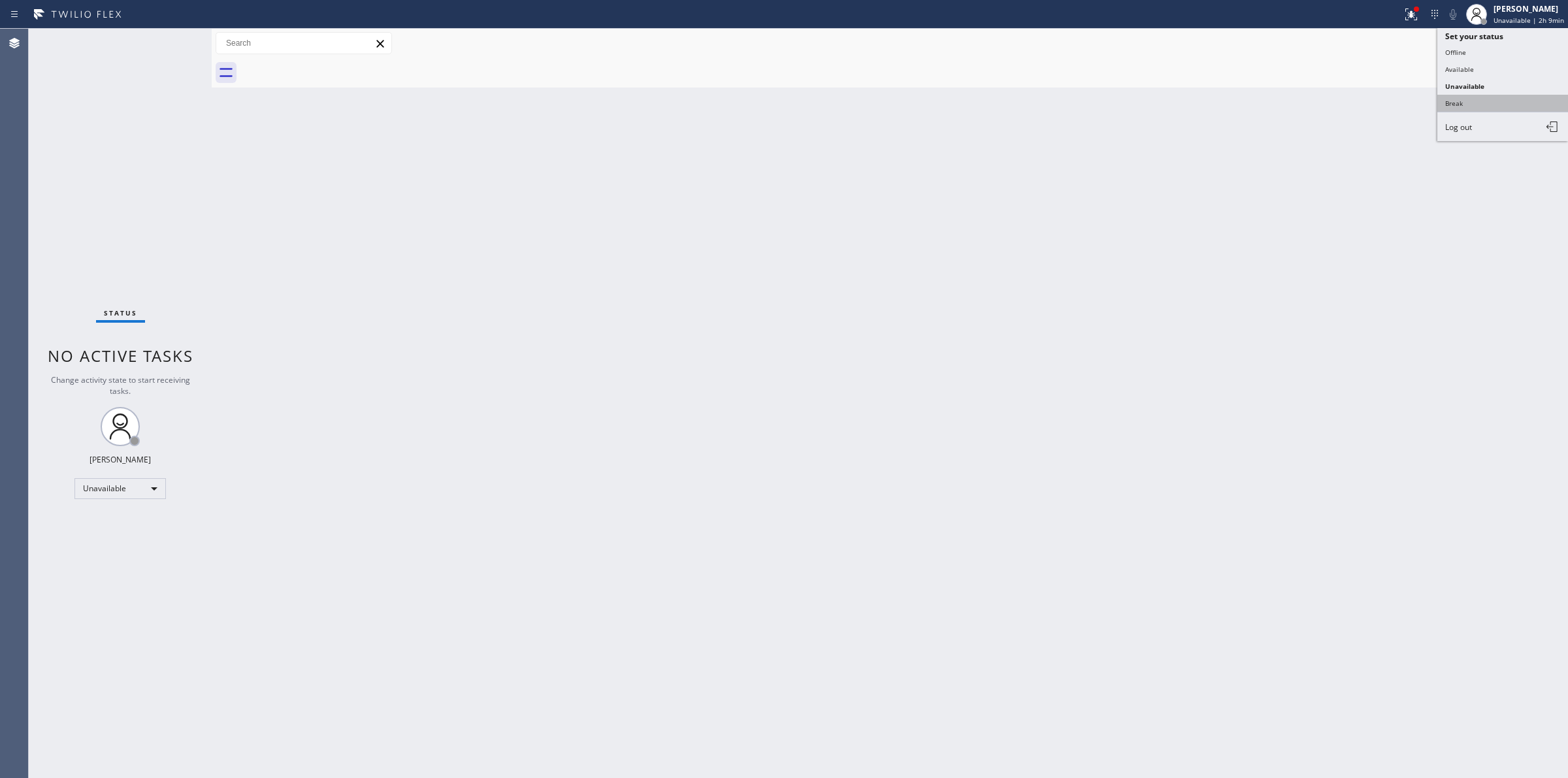
click at [1477, 98] on button "Break" at bounding box center [1503, 103] width 131 height 17
